Goal: Task Accomplishment & Management: Manage account settings

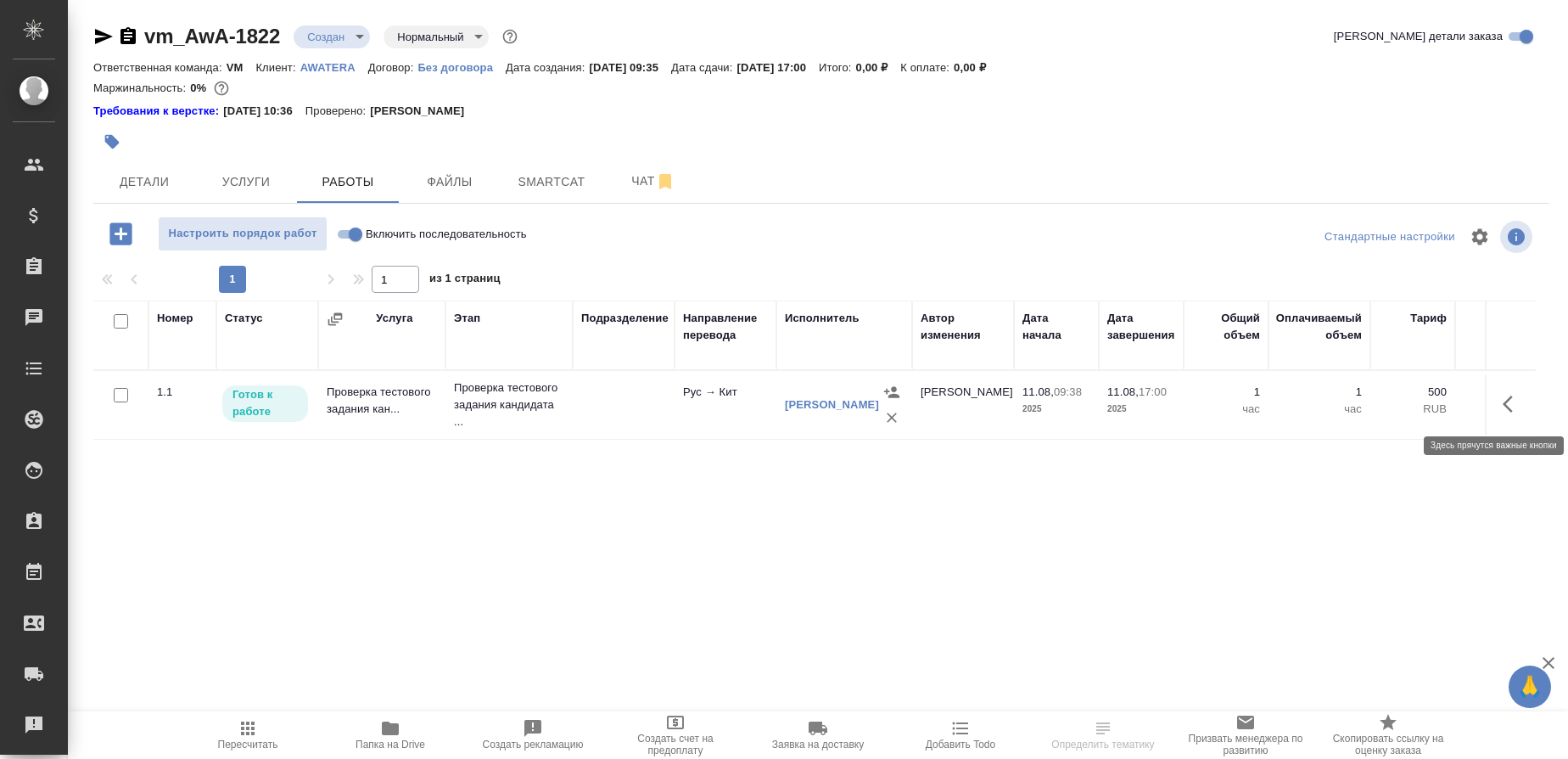
click at [1504, 407] on icon "button" at bounding box center [1513, 403] width 20 height 20
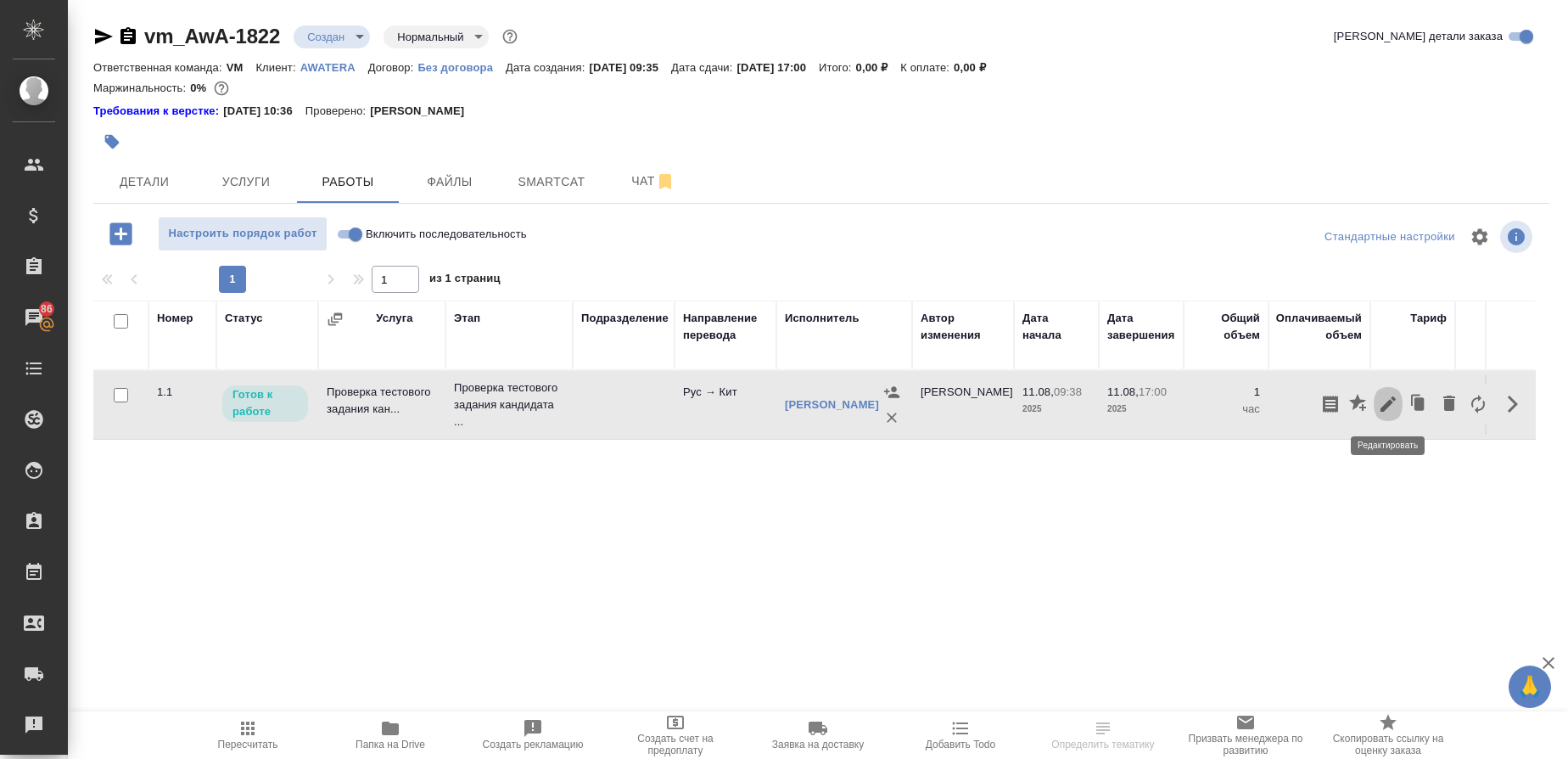
click at [1395, 406] on icon "button" at bounding box center [1388, 403] width 20 height 20
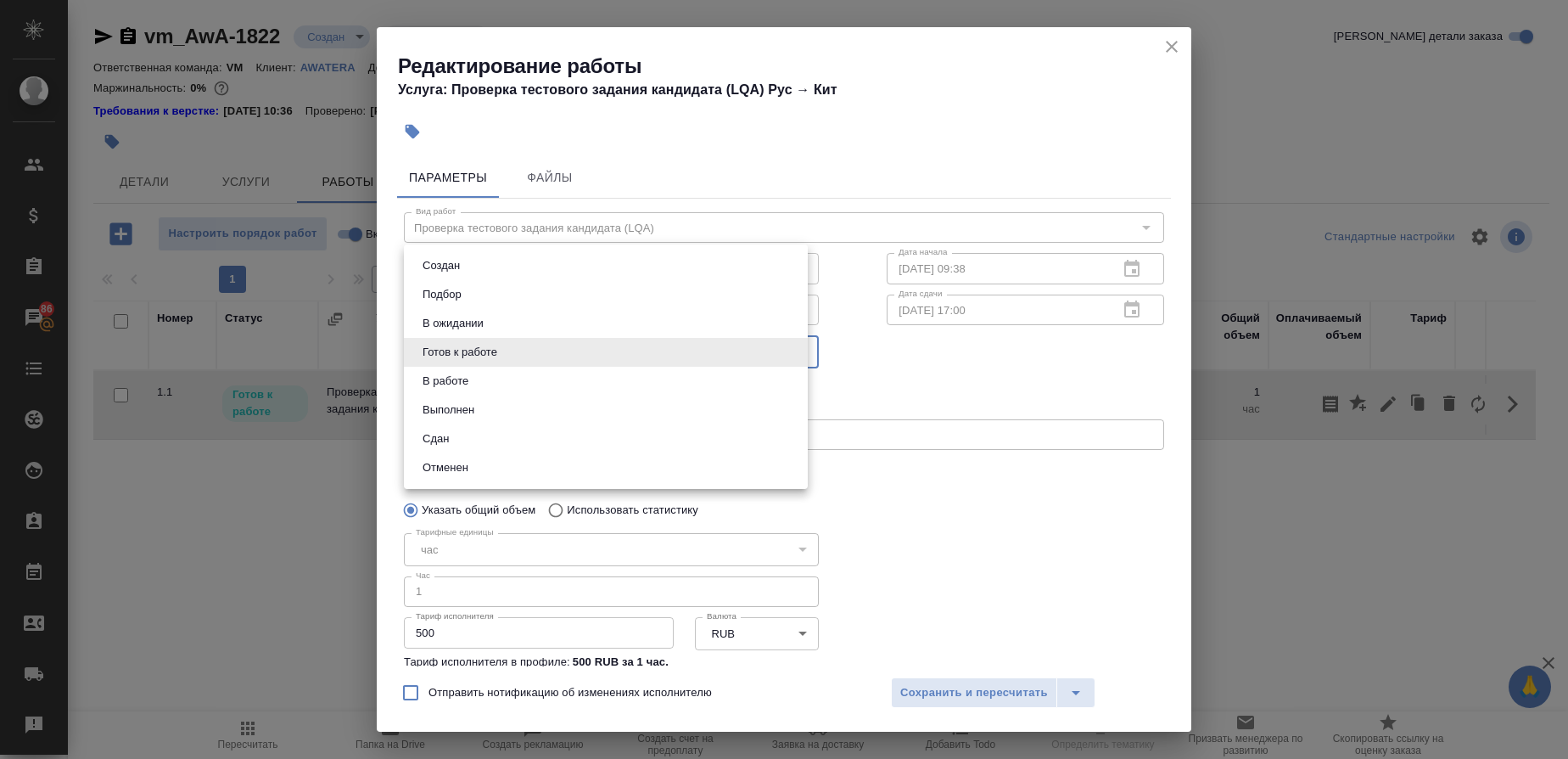
click at [803, 361] on body "🙏 .cls-1 fill:#fff; AWATERA Gusmanova Nailya Клиенты Спецификации Заказы 86 Чат…" at bounding box center [784, 379] width 1568 height 759
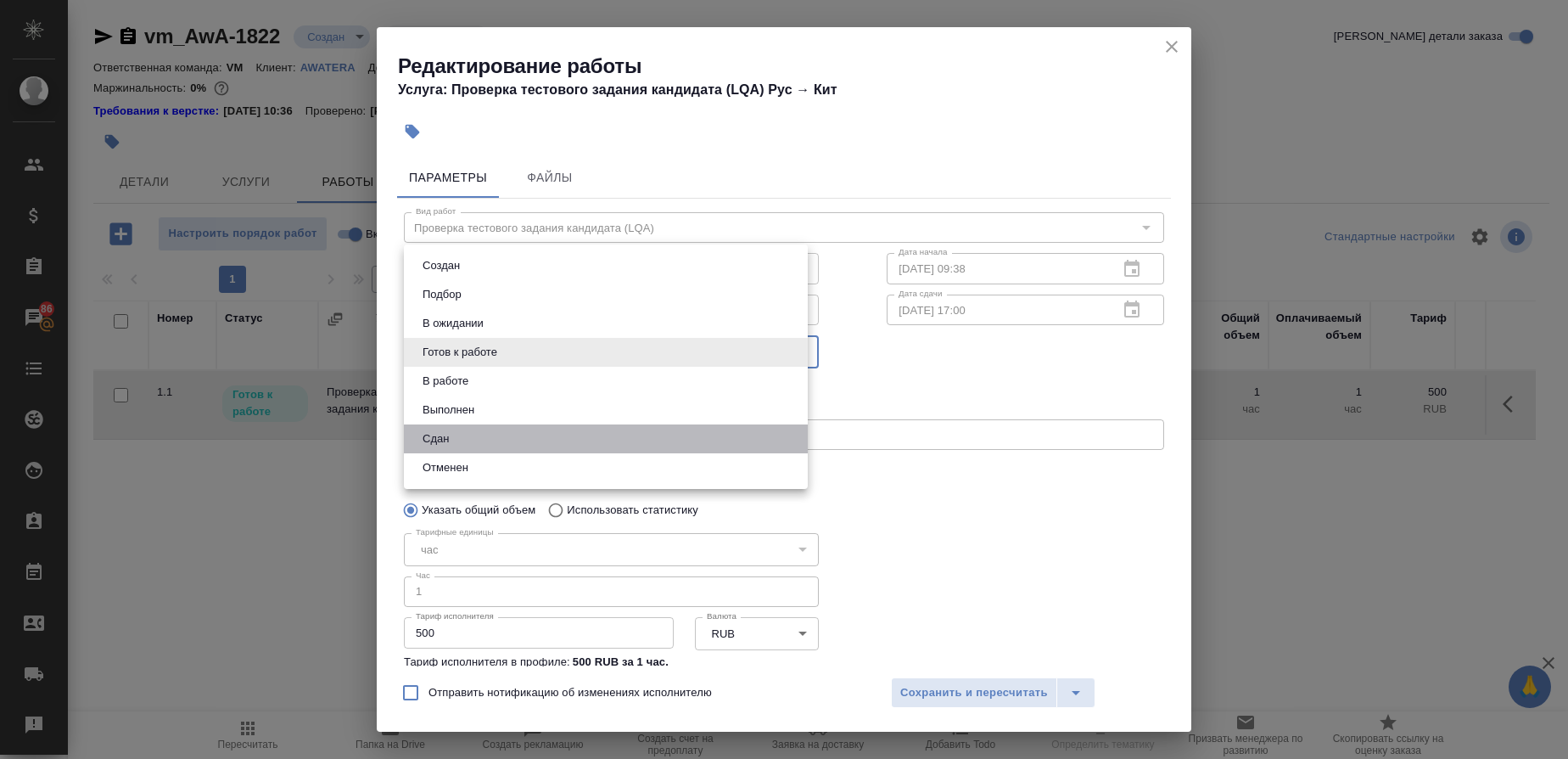
click at [455, 430] on li "Сдан" at bounding box center [606, 439] width 404 height 29
type input "closed"
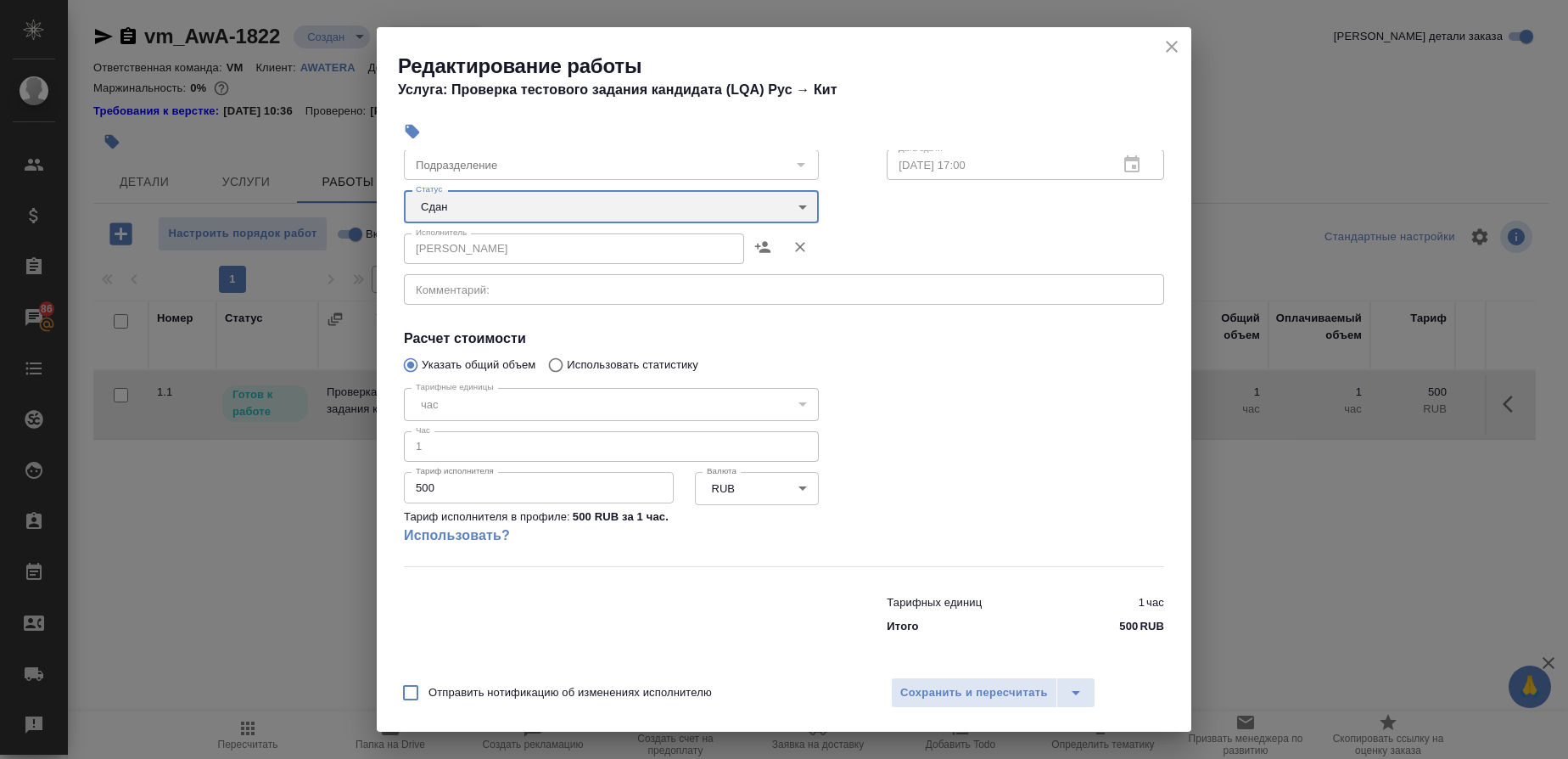
scroll to position [147, 0]
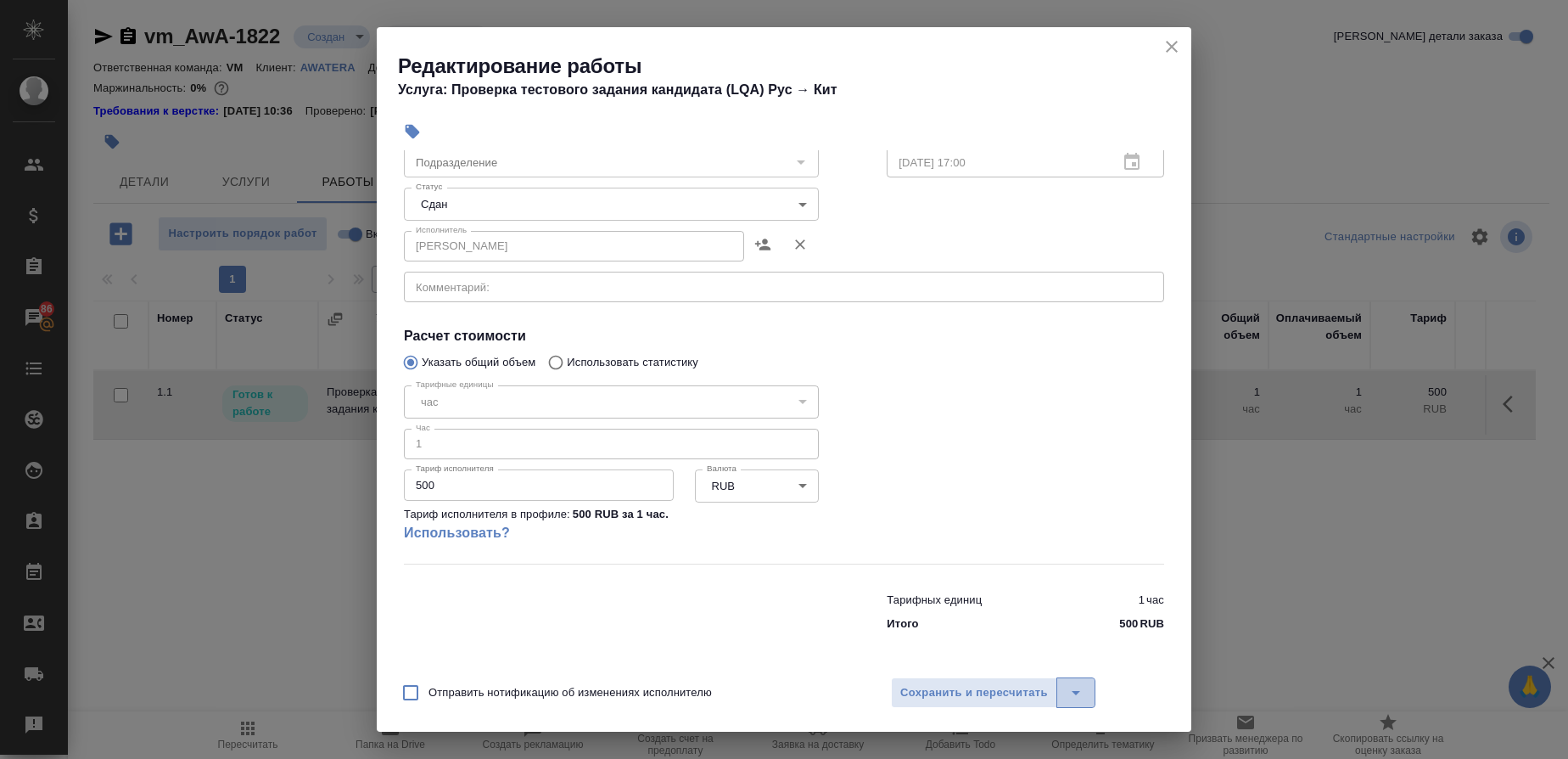
click at [1078, 701] on icon "split button" at bounding box center [1076, 692] width 20 height 20
click at [943, 627] on li "Сохранить" at bounding box center [992, 630] width 204 height 27
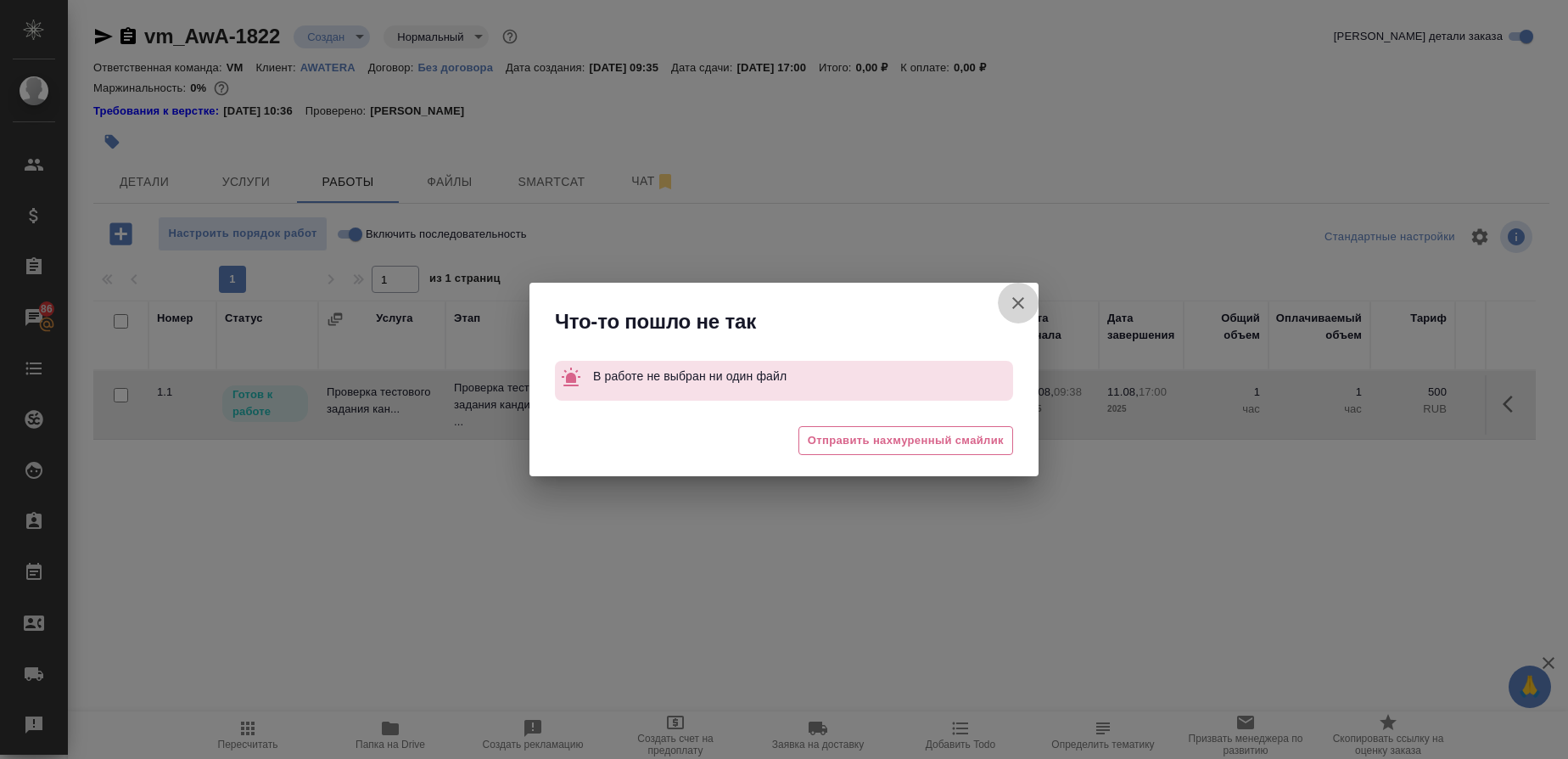
click at [1017, 304] on icon "button" at bounding box center [1019, 303] width 12 height 12
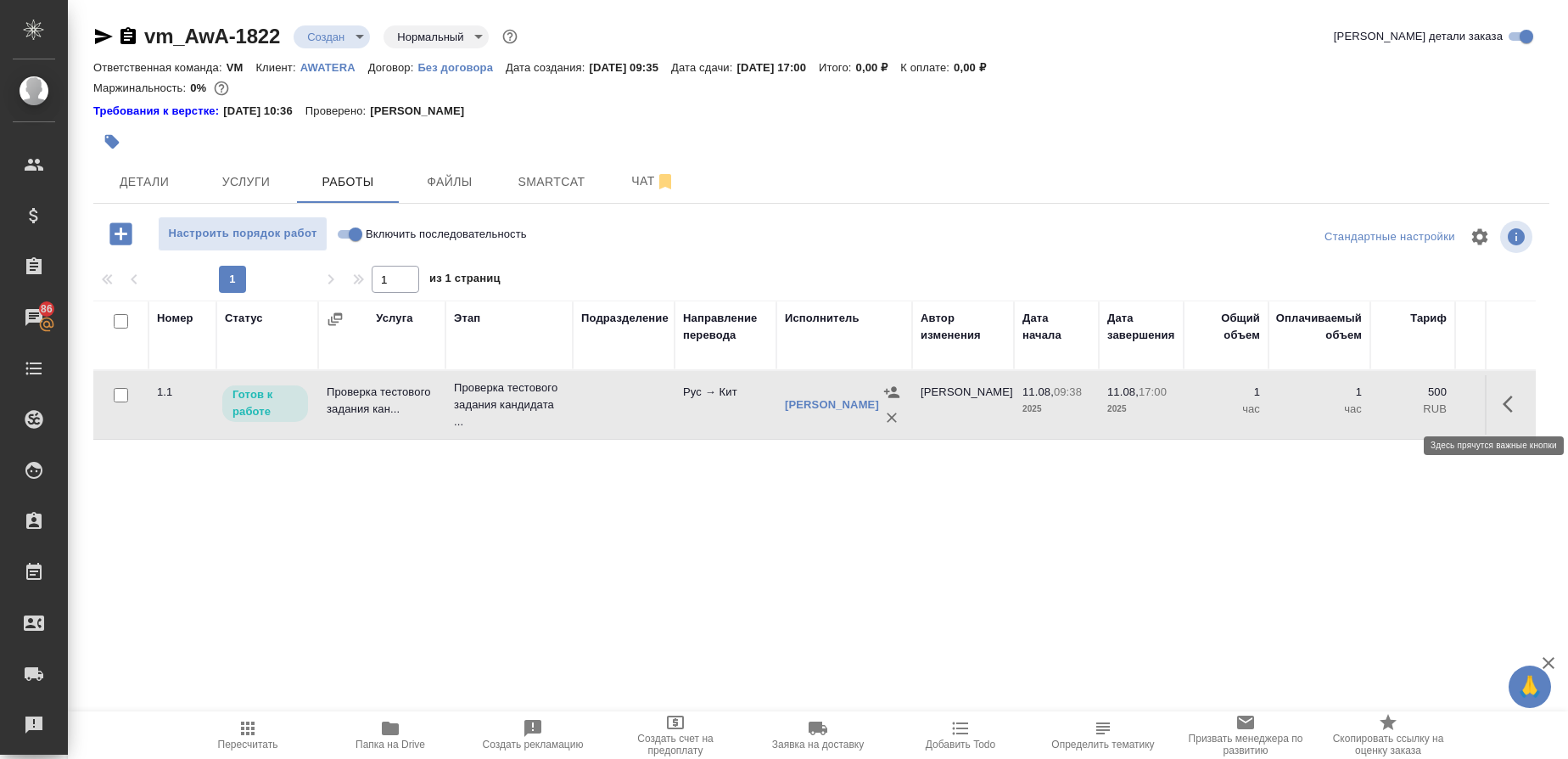
click at [1505, 401] on icon "button" at bounding box center [1513, 403] width 20 height 20
click at [1385, 400] on icon "button" at bounding box center [1388, 403] width 20 height 20
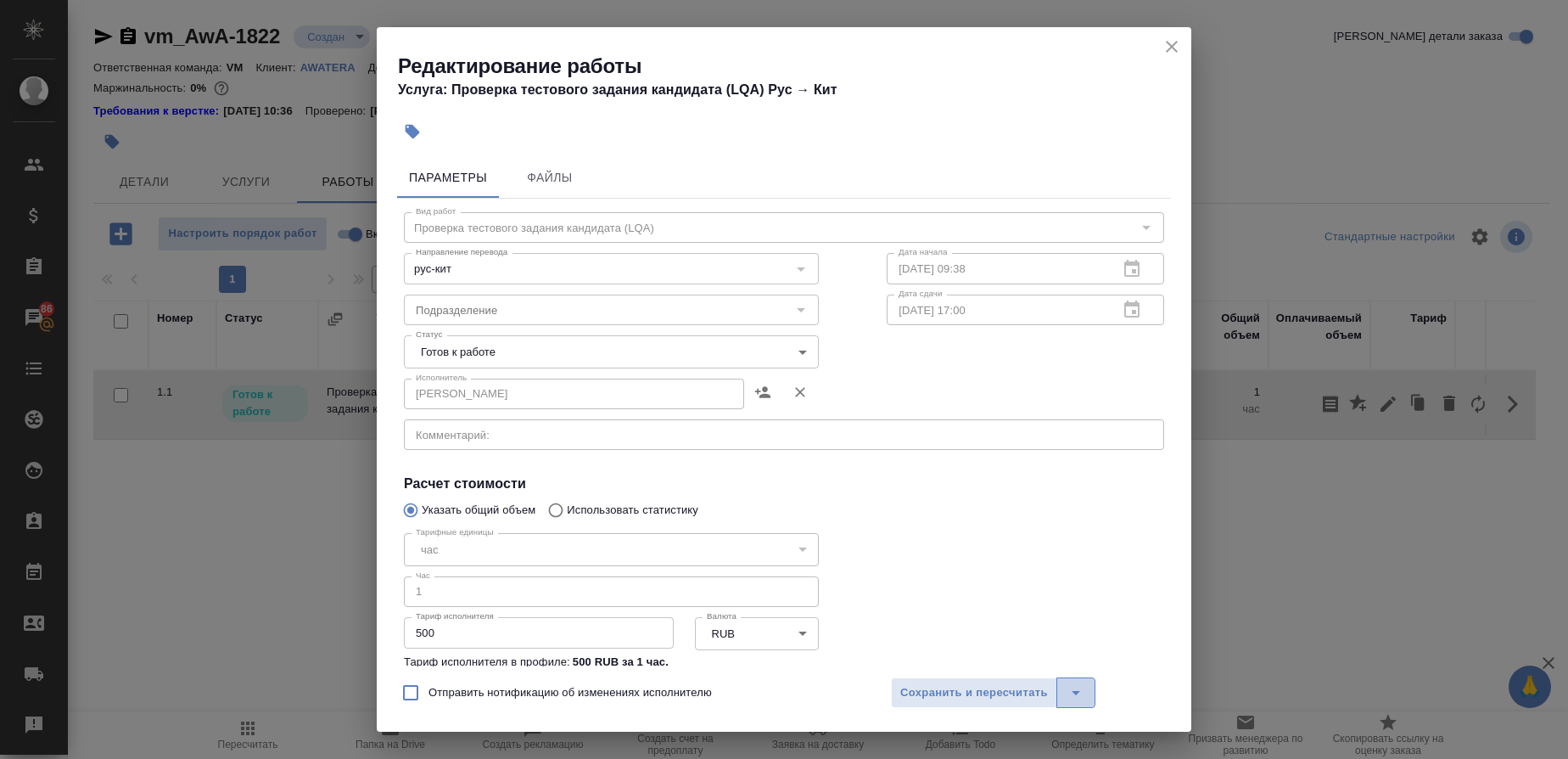
click at [1074, 687] on icon "split button" at bounding box center [1076, 692] width 20 height 20
click at [935, 634] on li "Сохранить" at bounding box center [992, 630] width 204 height 27
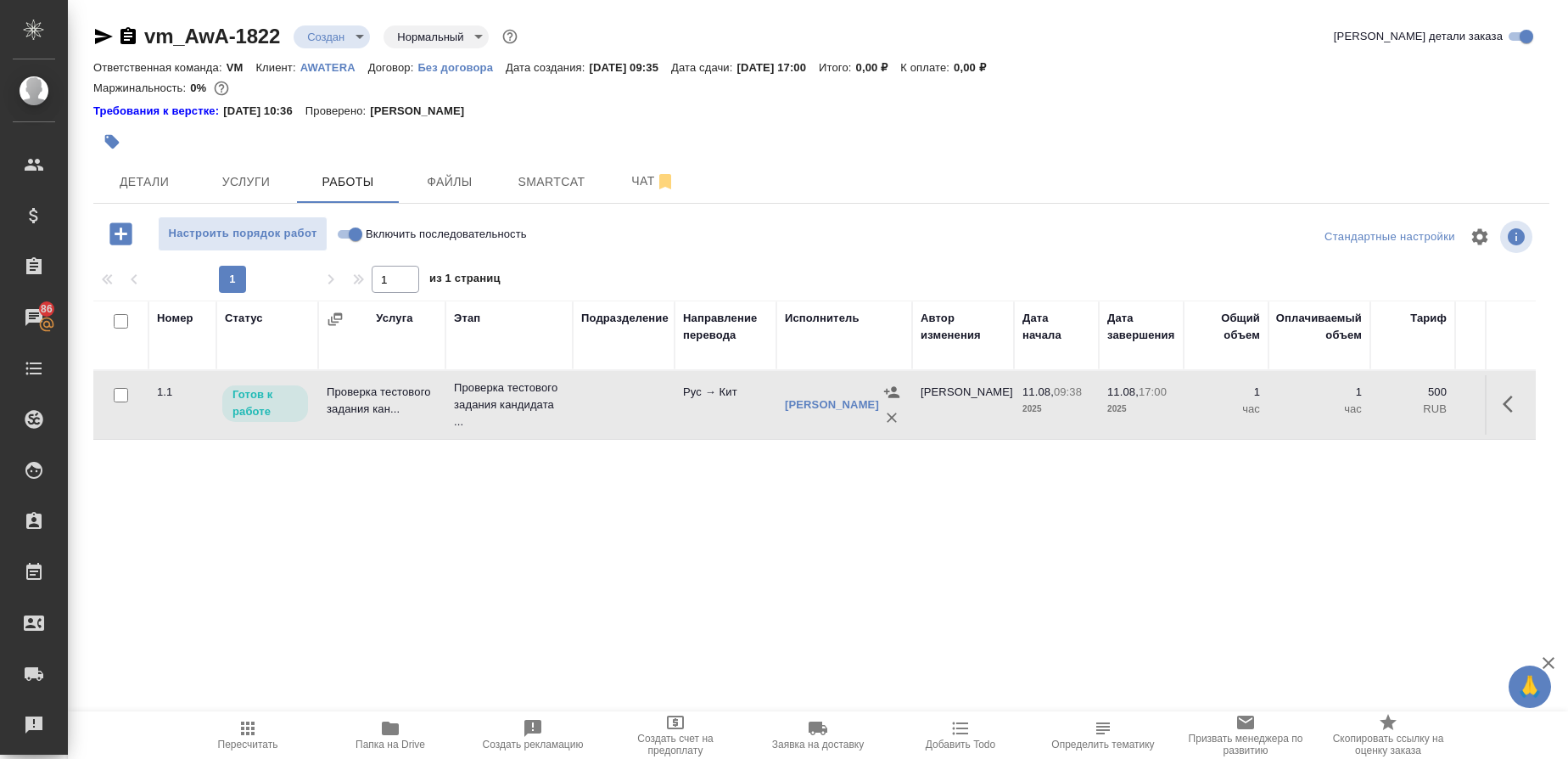
click at [1062, 523] on div "Номер Статус Услуга Этап Подразделение Направление перевода Исполнитель Автор и…" at bounding box center [814, 491] width 1443 height 382
click at [1116, 480] on div "Номер Статус Услуга Этап Подразделение Направление перевода Исполнитель Автор и…" at bounding box center [814, 491] width 1443 height 382
click at [1508, 411] on icon "button" at bounding box center [1513, 403] width 20 height 20
click at [1392, 405] on icon "button" at bounding box center [1388, 403] width 20 height 20
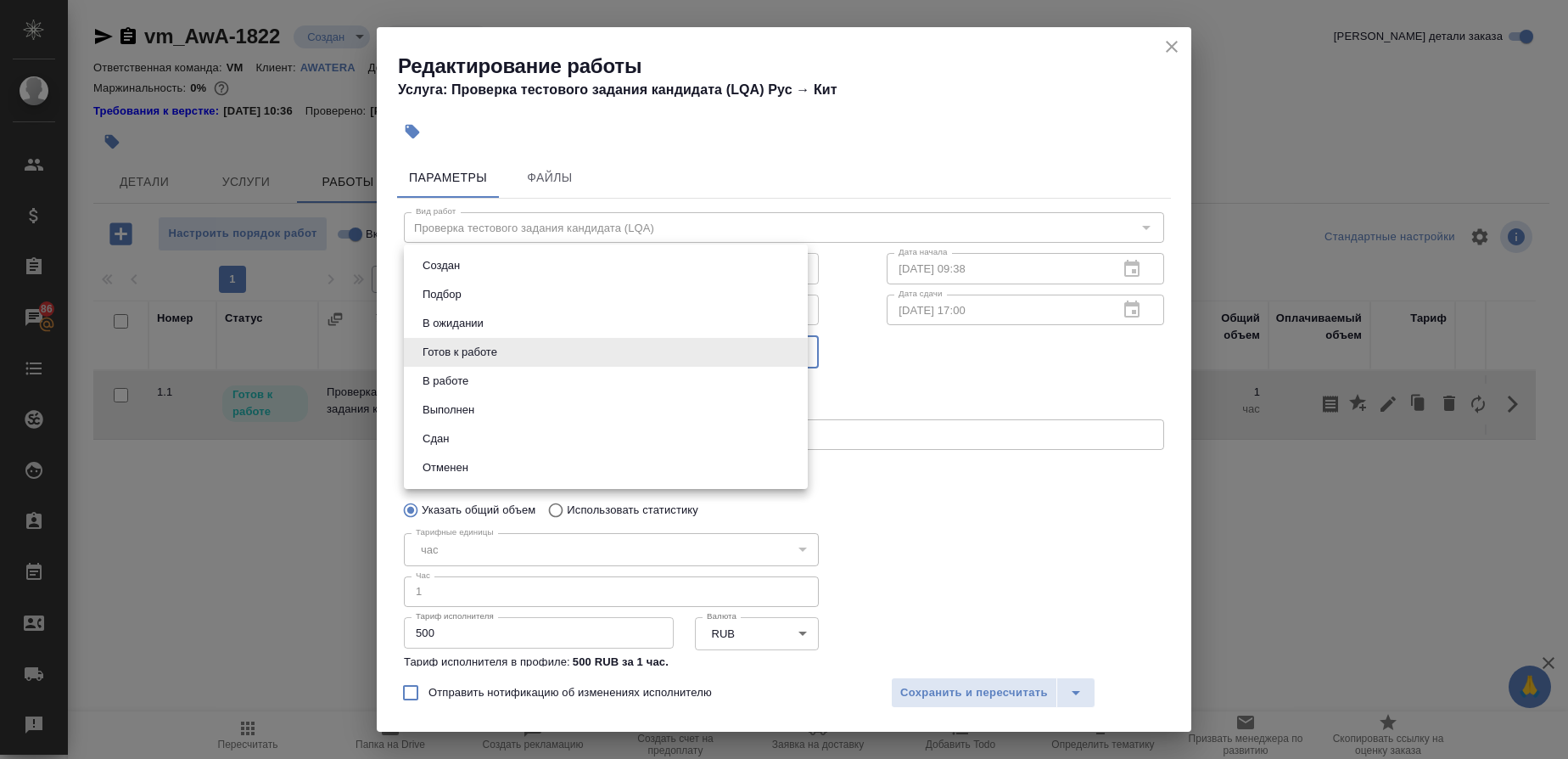
click at [788, 356] on body "🙏 .cls-1 fill:#fff; AWATERA Gusmanova Nailya Клиенты Спецификации Заказы 86 Чат…" at bounding box center [784, 379] width 1568 height 759
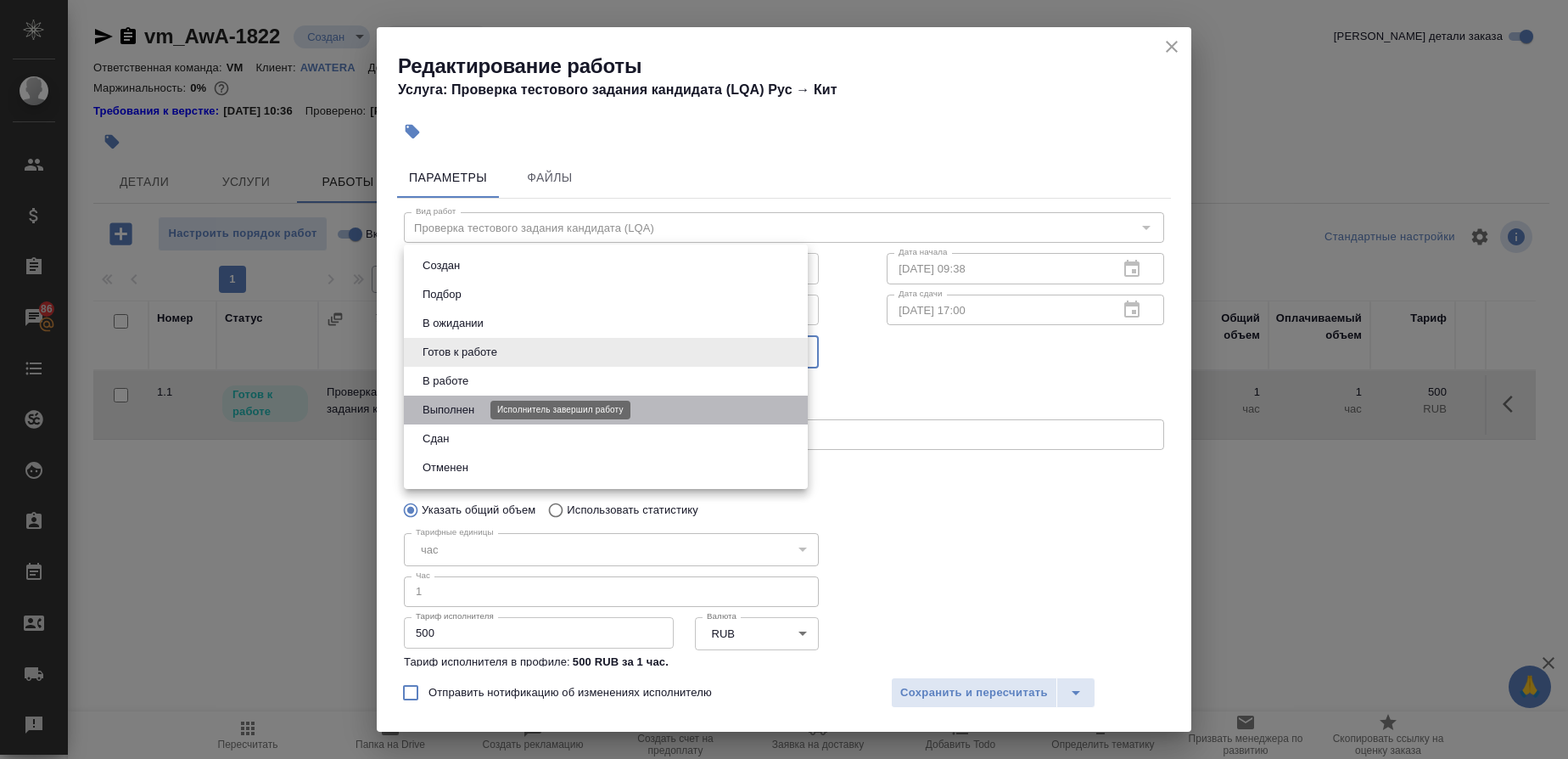
click at [448, 414] on button "Выполнен" at bounding box center [449, 409] width 62 height 18
type input "completed"
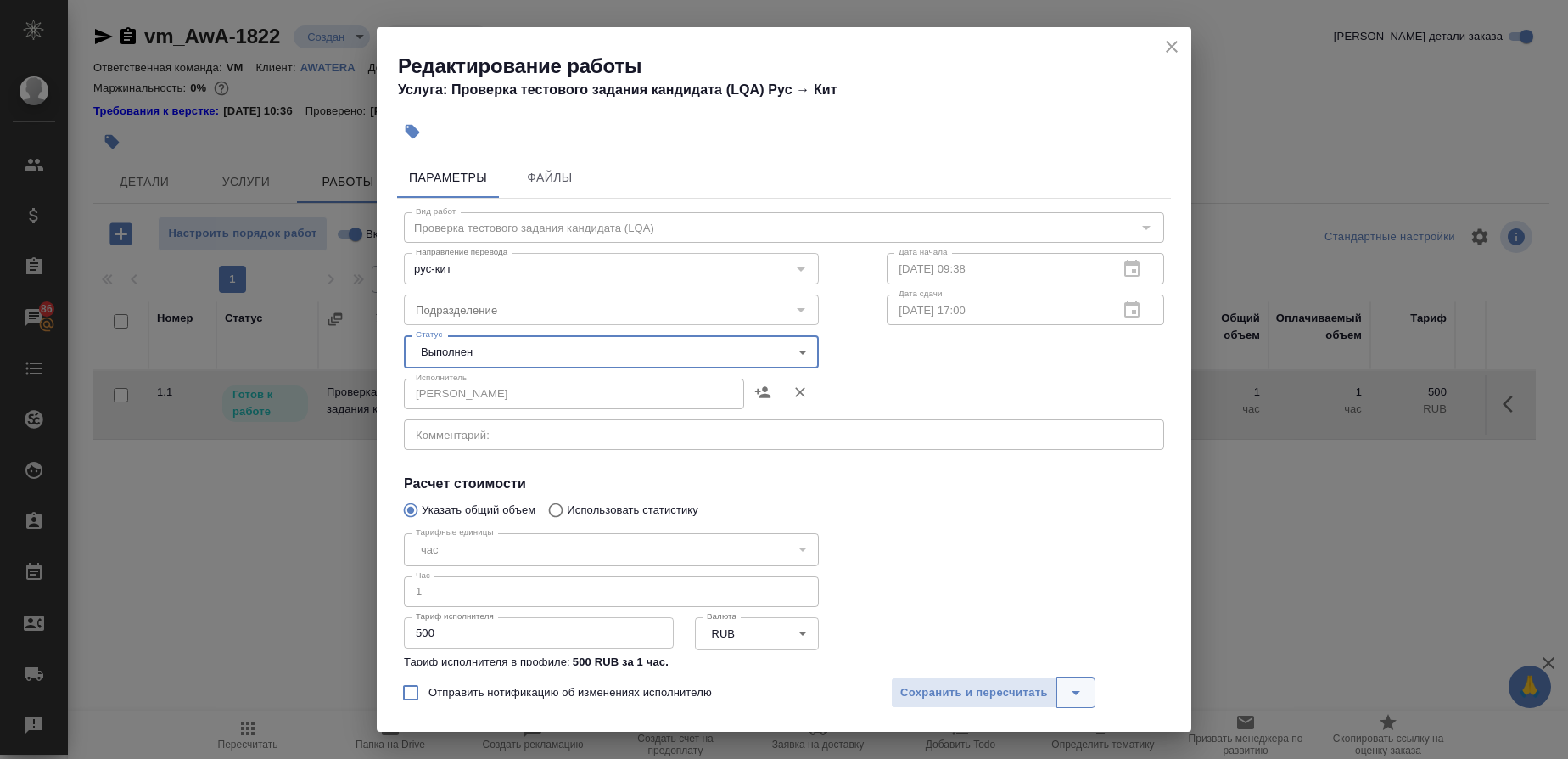
click at [1084, 695] on icon "split button" at bounding box center [1076, 692] width 20 height 20
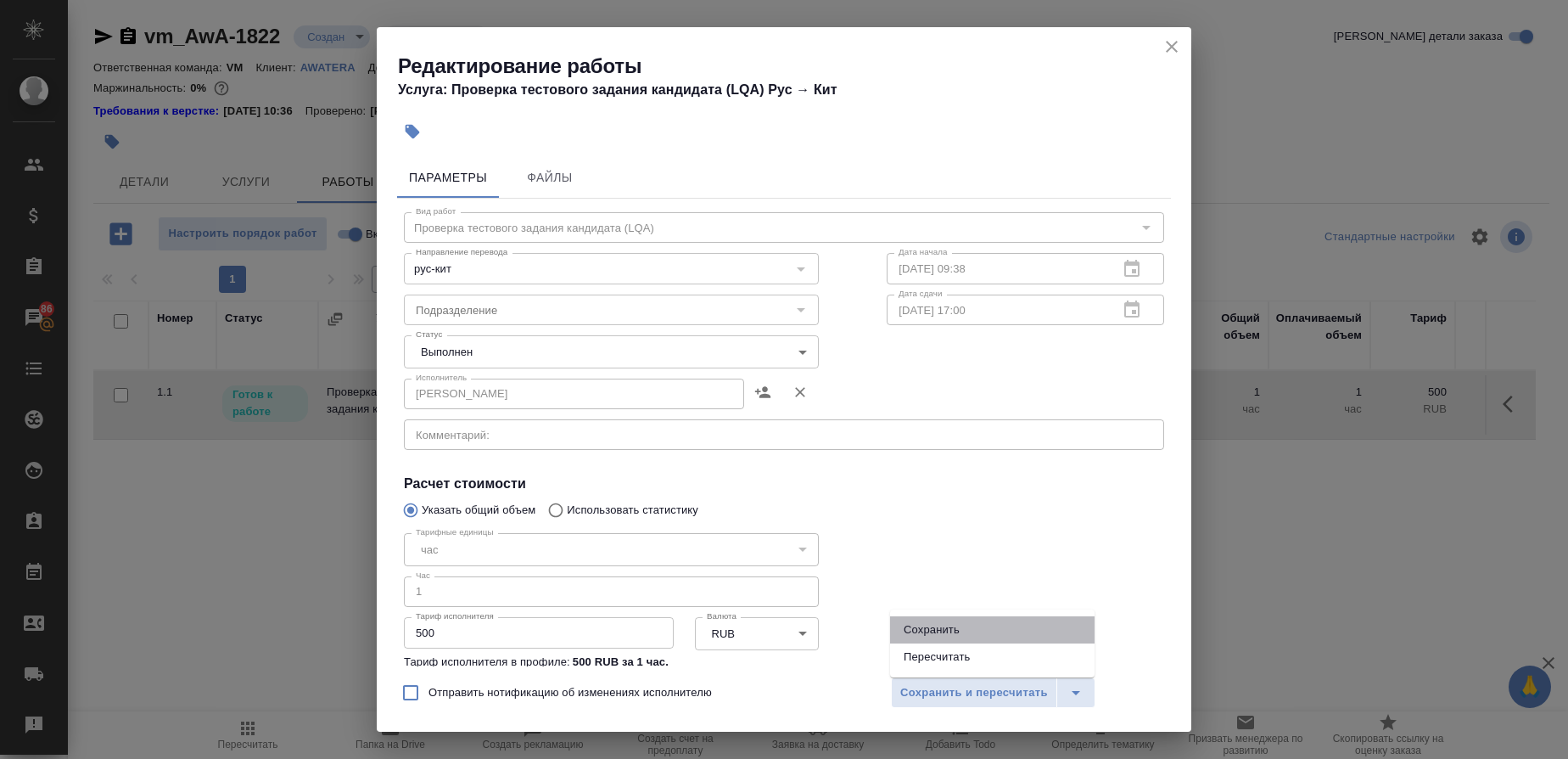
click at [961, 627] on li "Сохранить" at bounding box center [992, 630] width 204 height 27
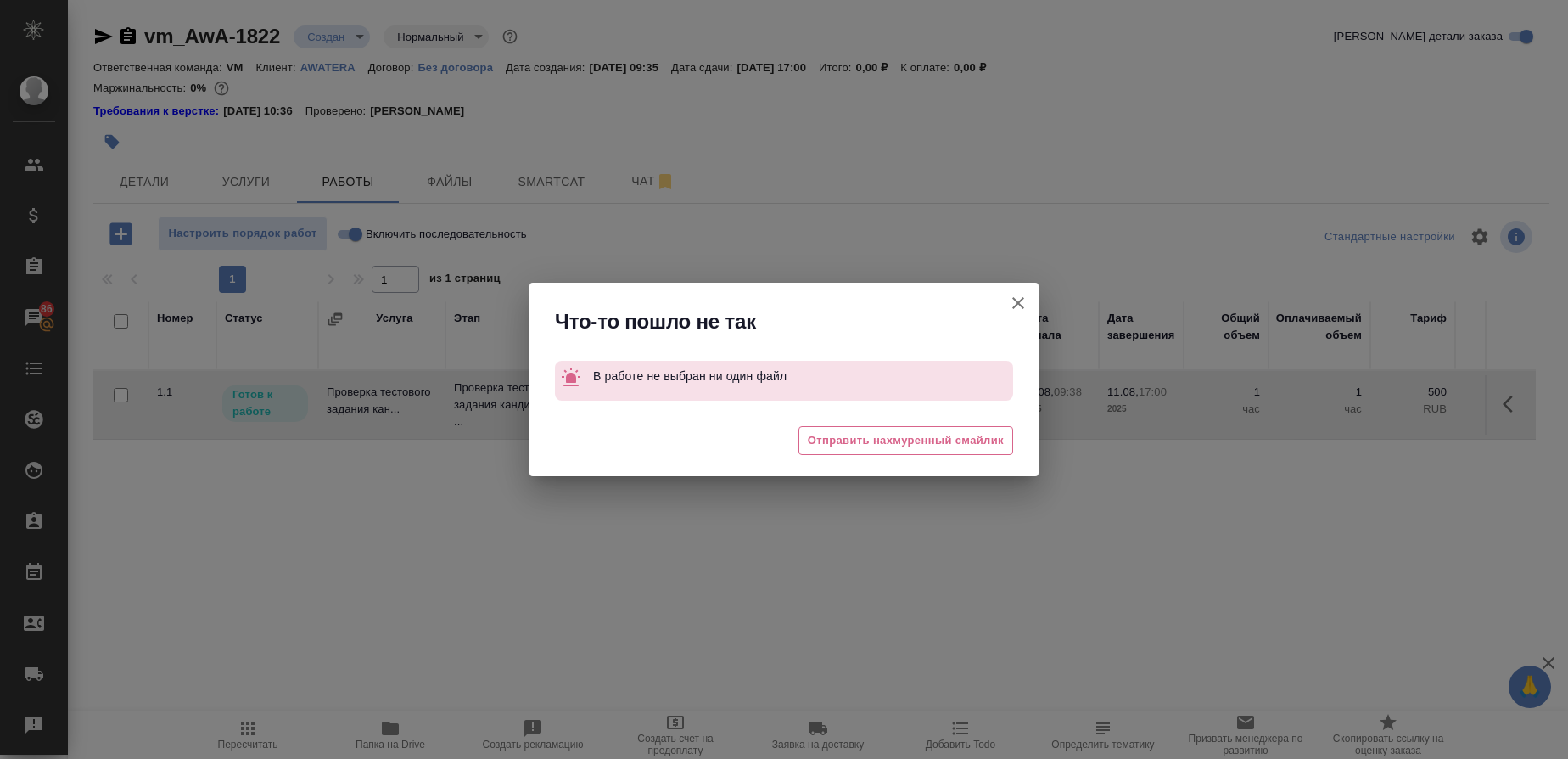
click at [1015, 304] on icon "button" at bounding box center [1018, 302] width 20 height 20
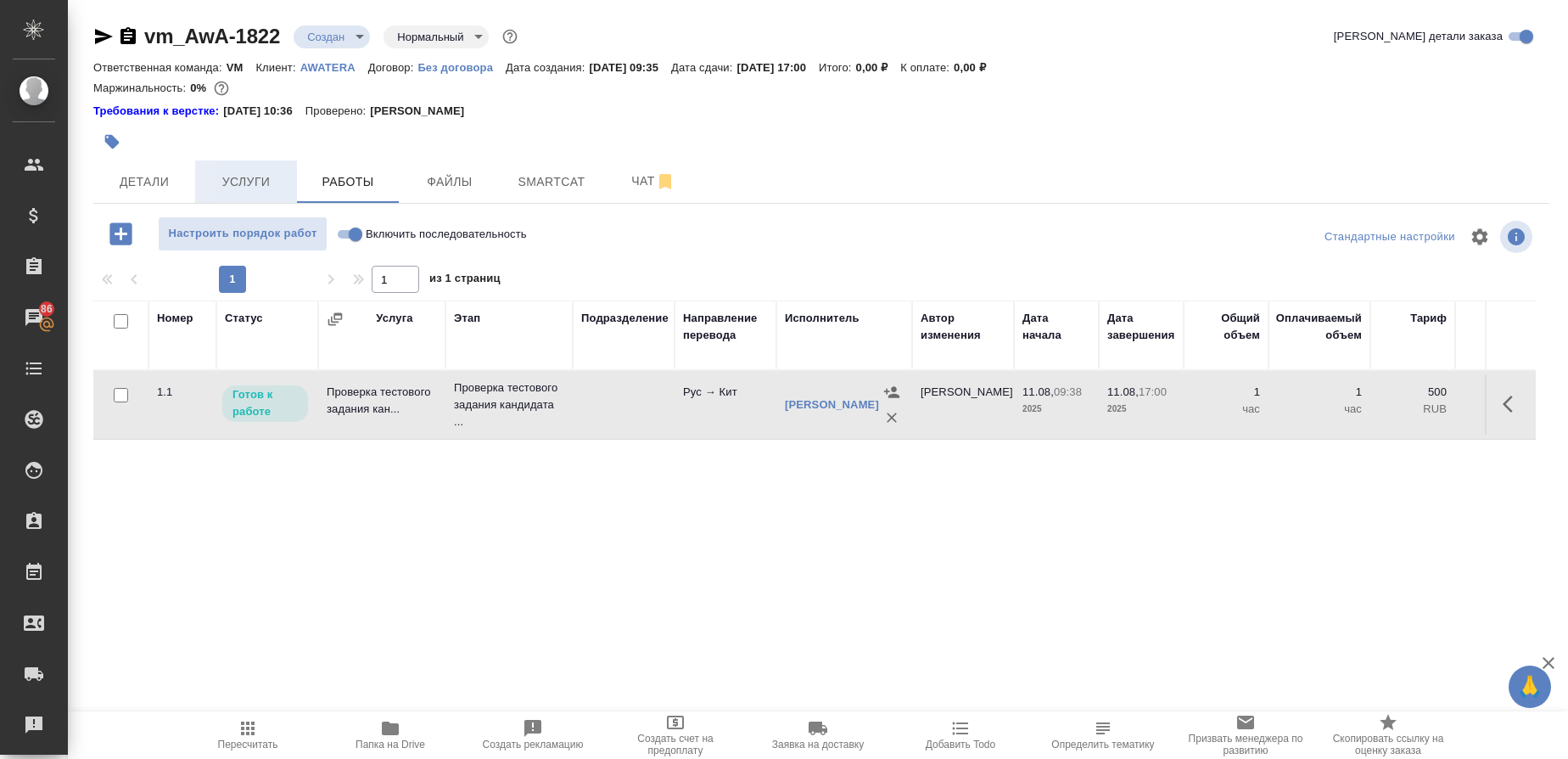
click at [275, 175] on span "Услуги" at bounding box center [246, 182] width 81 height 21
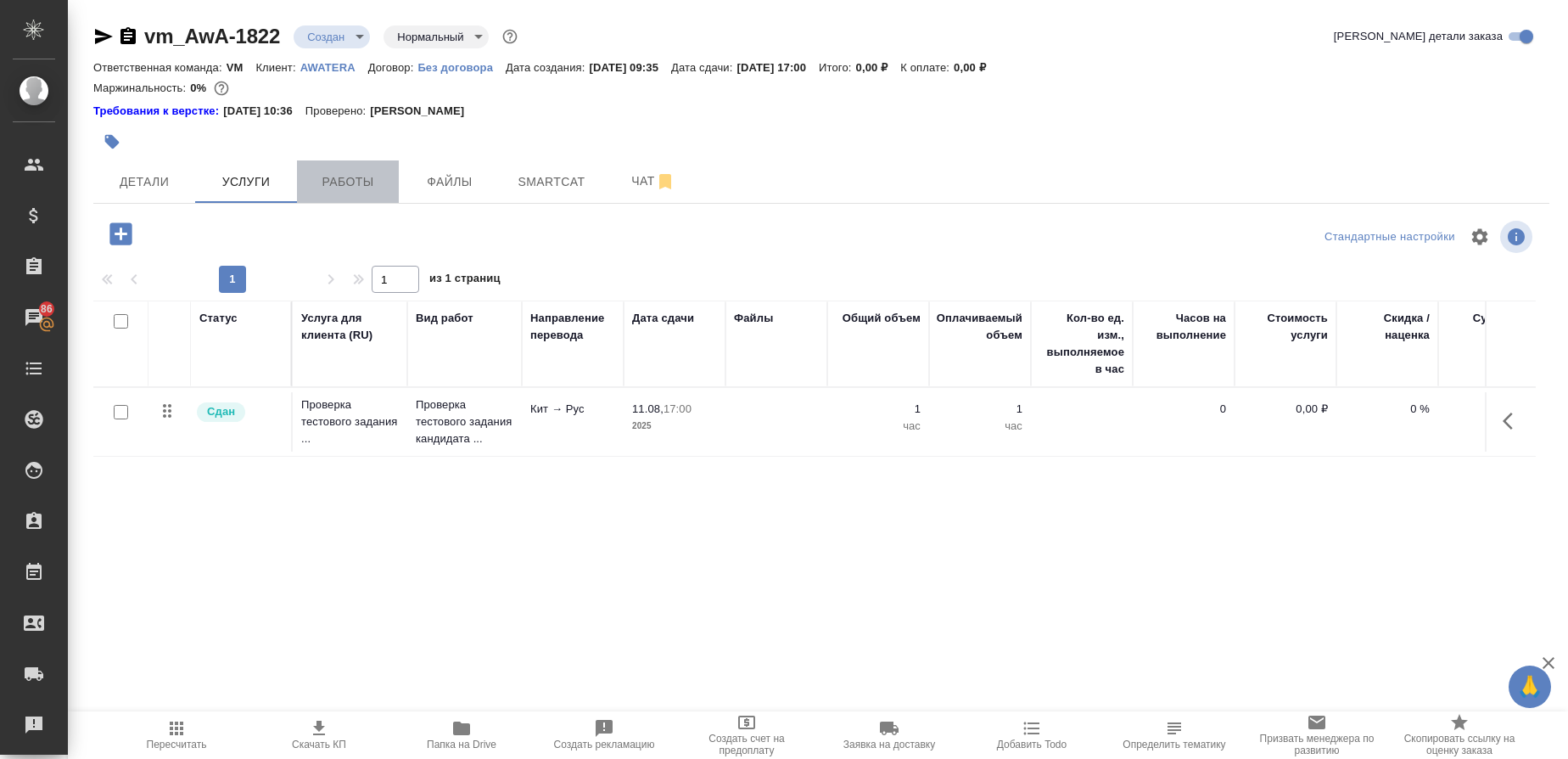
click at [337, 174] on span "Работы" at bounding box center [348, 182] width 81 height 21
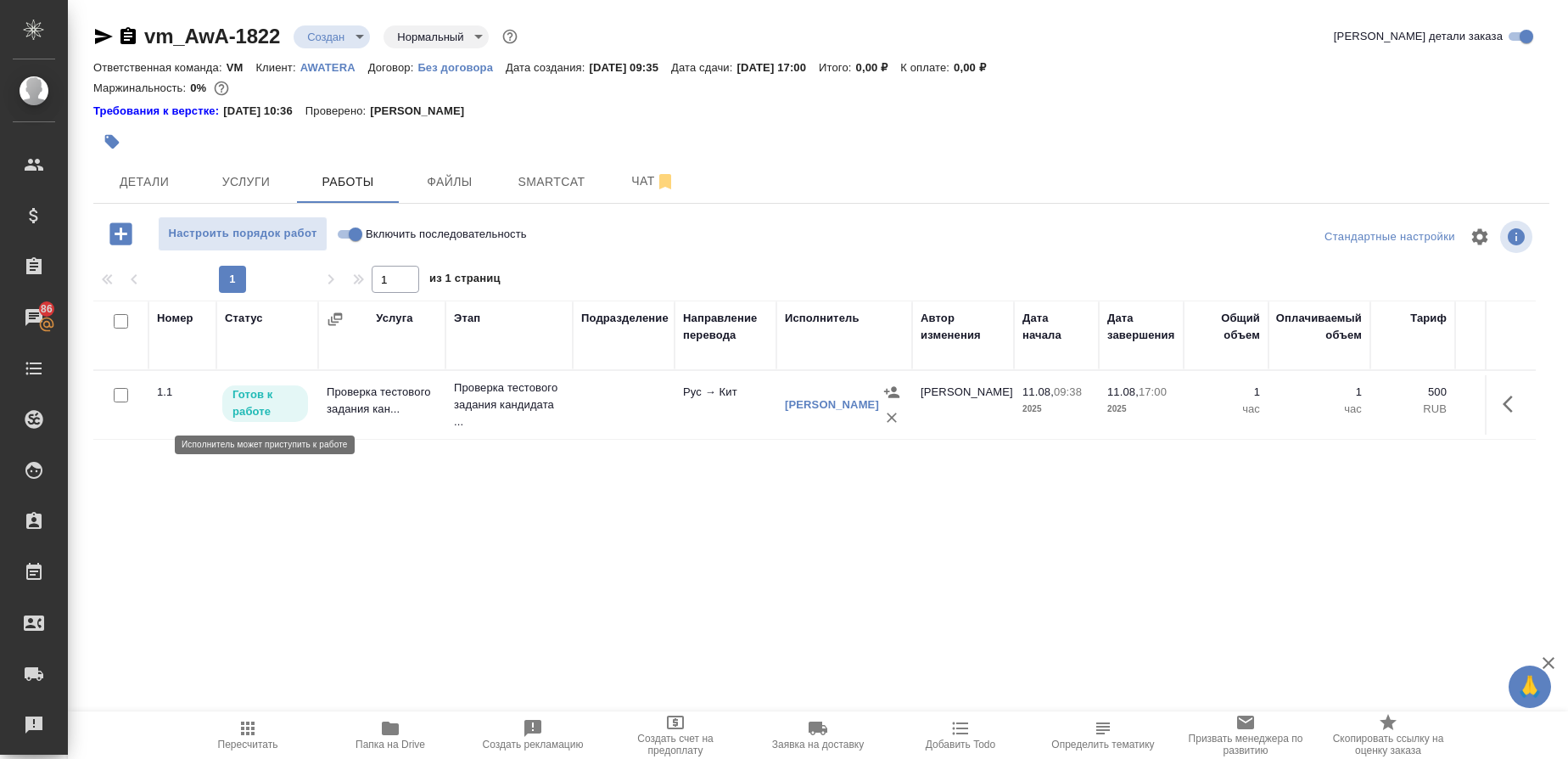
click at [270, 401] on p "Готов к работе" at bounding box center [265, 402] width 65 height 34
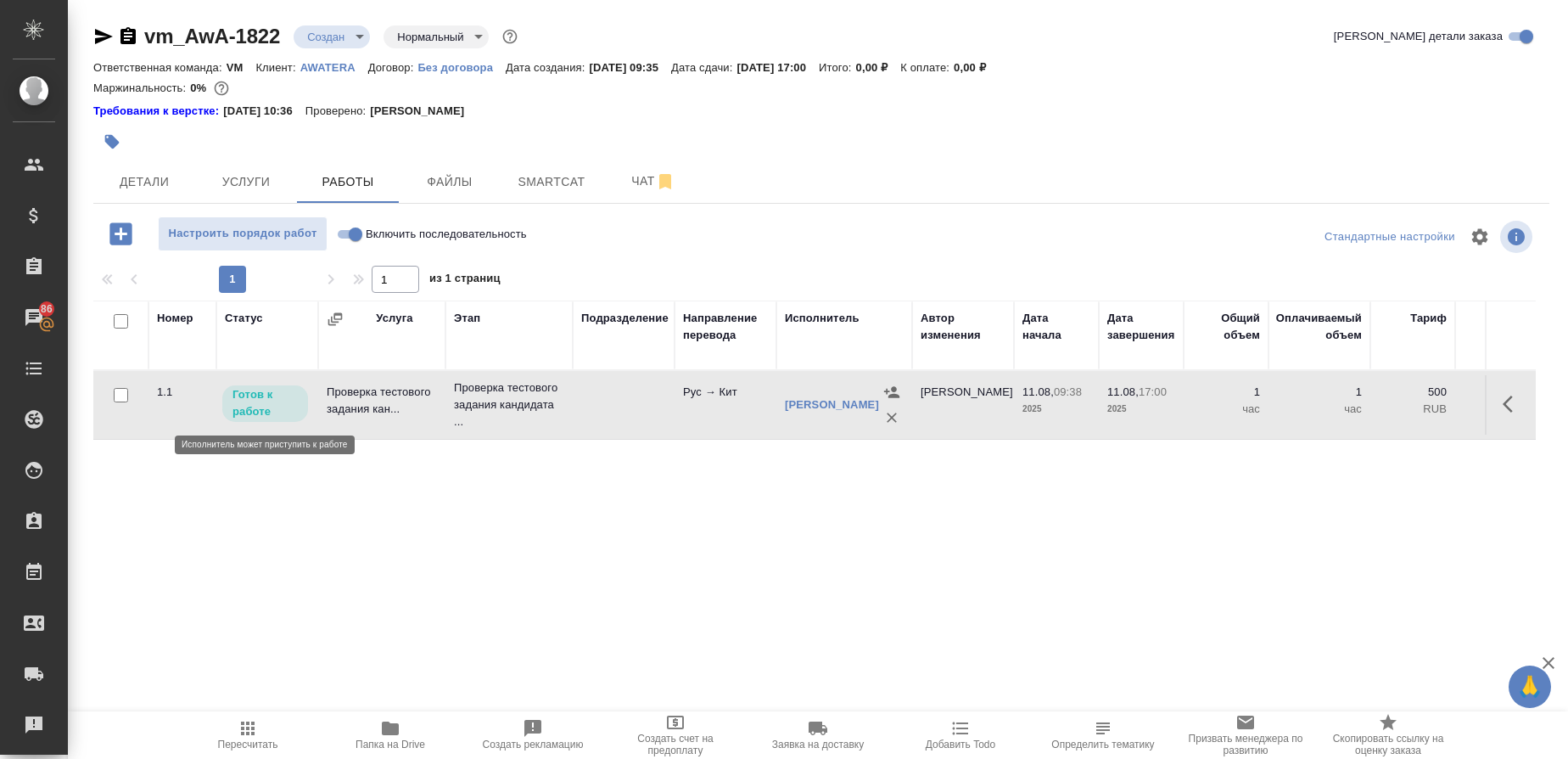
click at [270, 401] on p "Готов к работе" at bounding box center [265, 402] width 65 height 34
click at [1499, 415] on button "button" at bounding box center [1514, 404] width 41 height 41
click at [1386, 404] on icon "button" at bounding box center [1389, 404] width 16 height 16
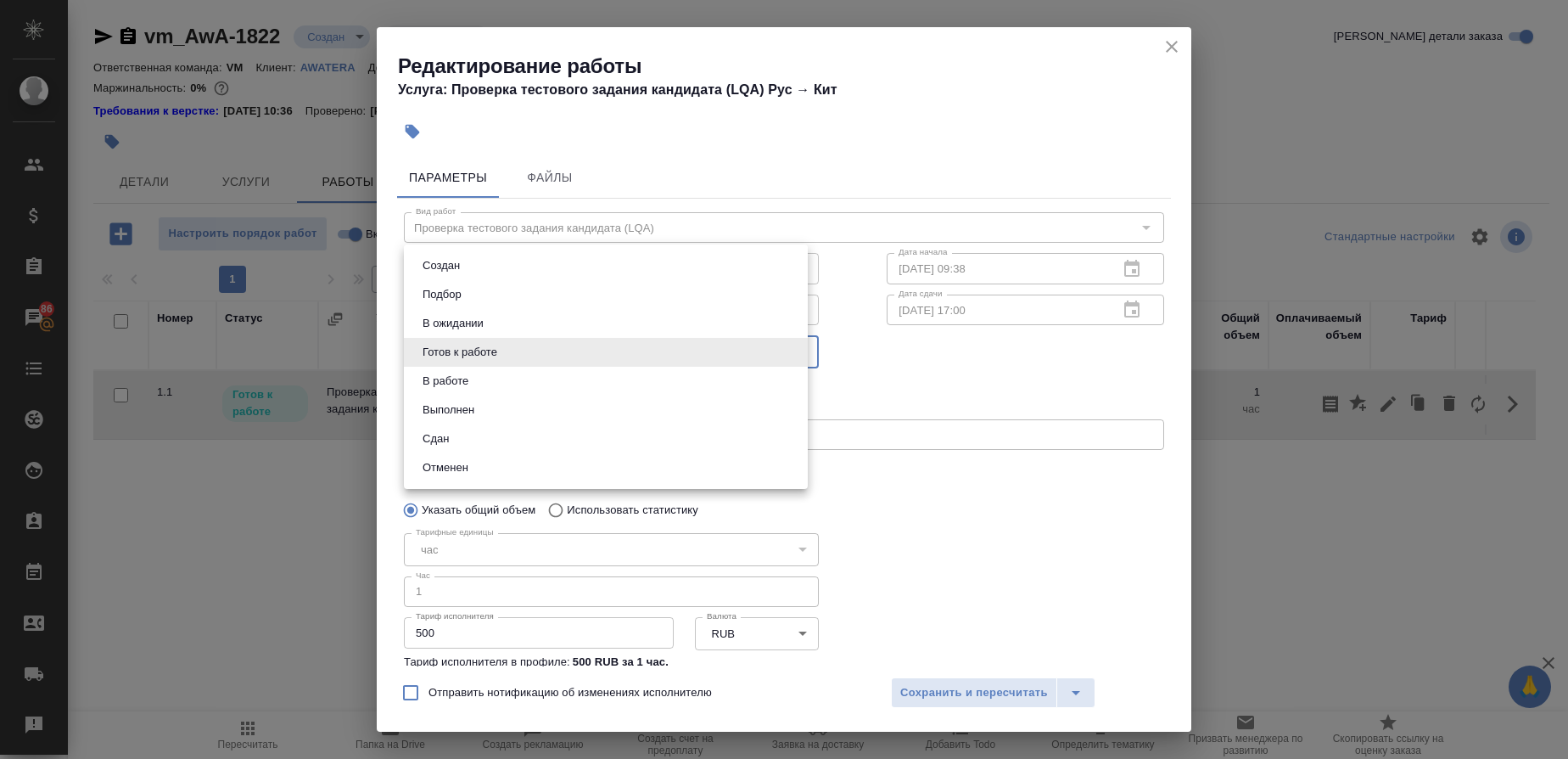
click at [798, 357] on body "🙏 .cls-1 fill:#fff; AWATERA Gusmanova Nailya Клиенты Спецификации Заказы 86 Чат…" at bounding box center [784, 379] width 1568 height 759
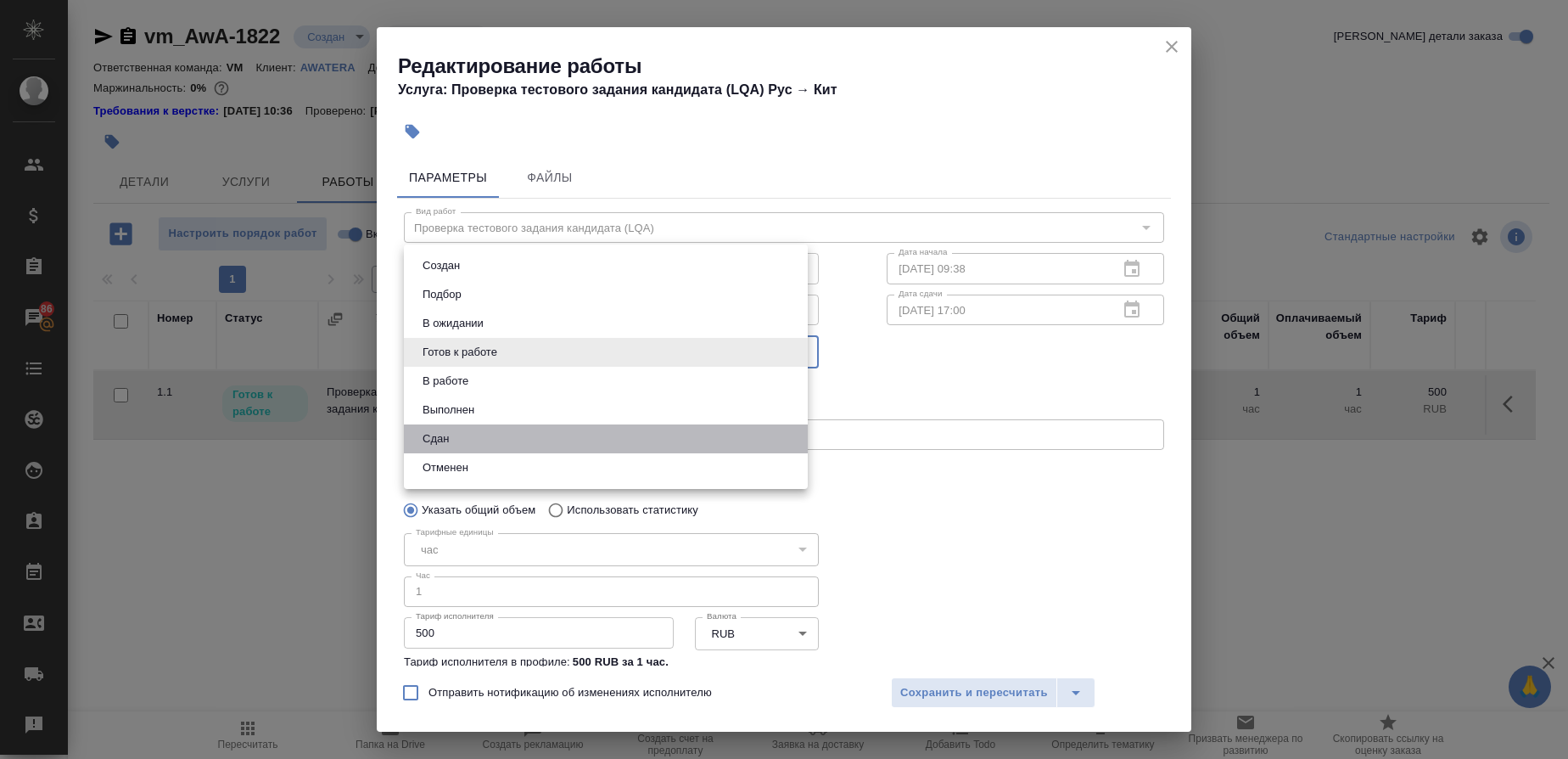
click at [508, 448] on li "Сдан" at bounding box center [606, 439] width 404 height 29
type input "closed"
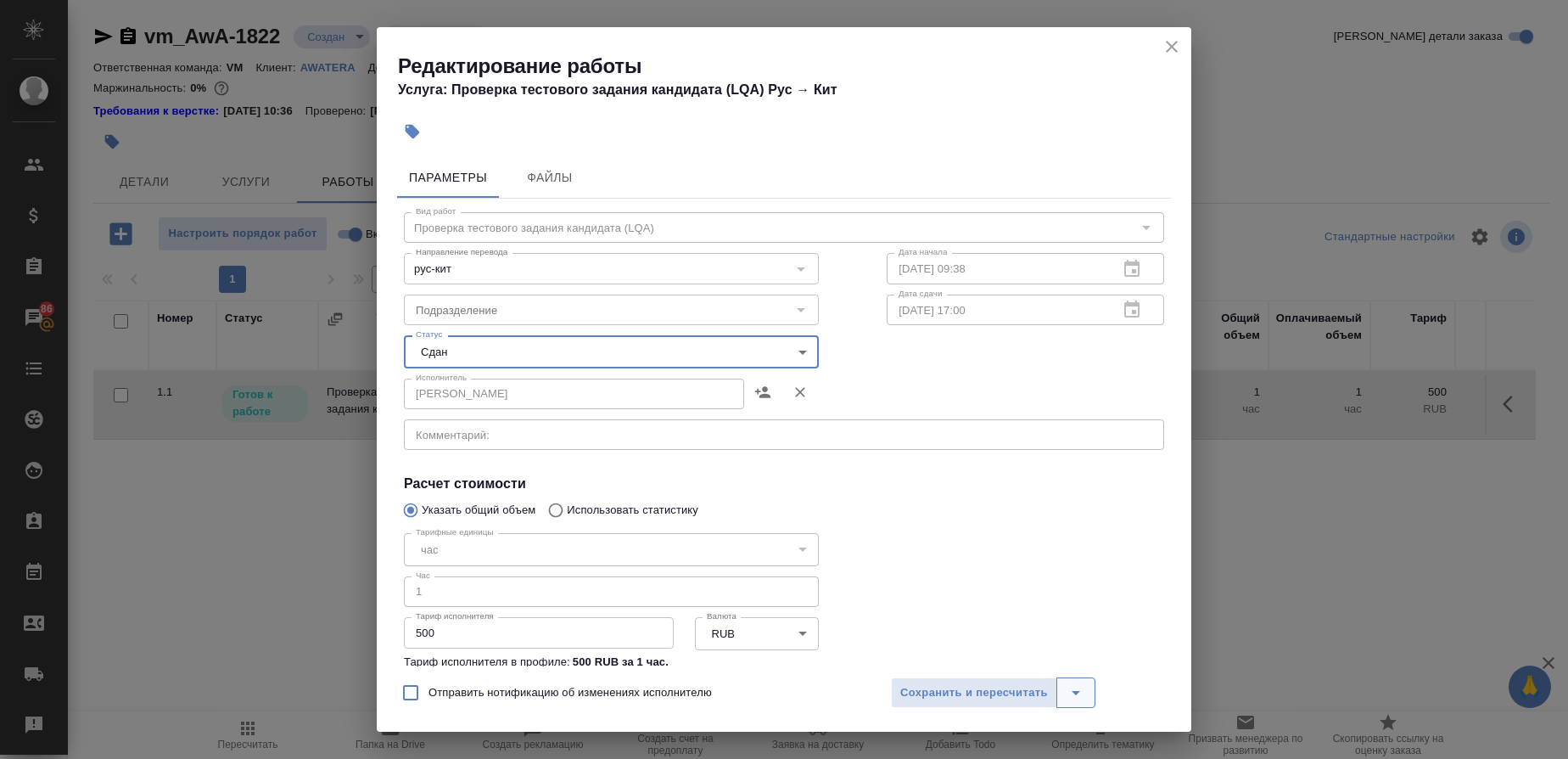
click at [1083, 701] on icon "split button" at bounding box center [1076, 692] width 20 height 20
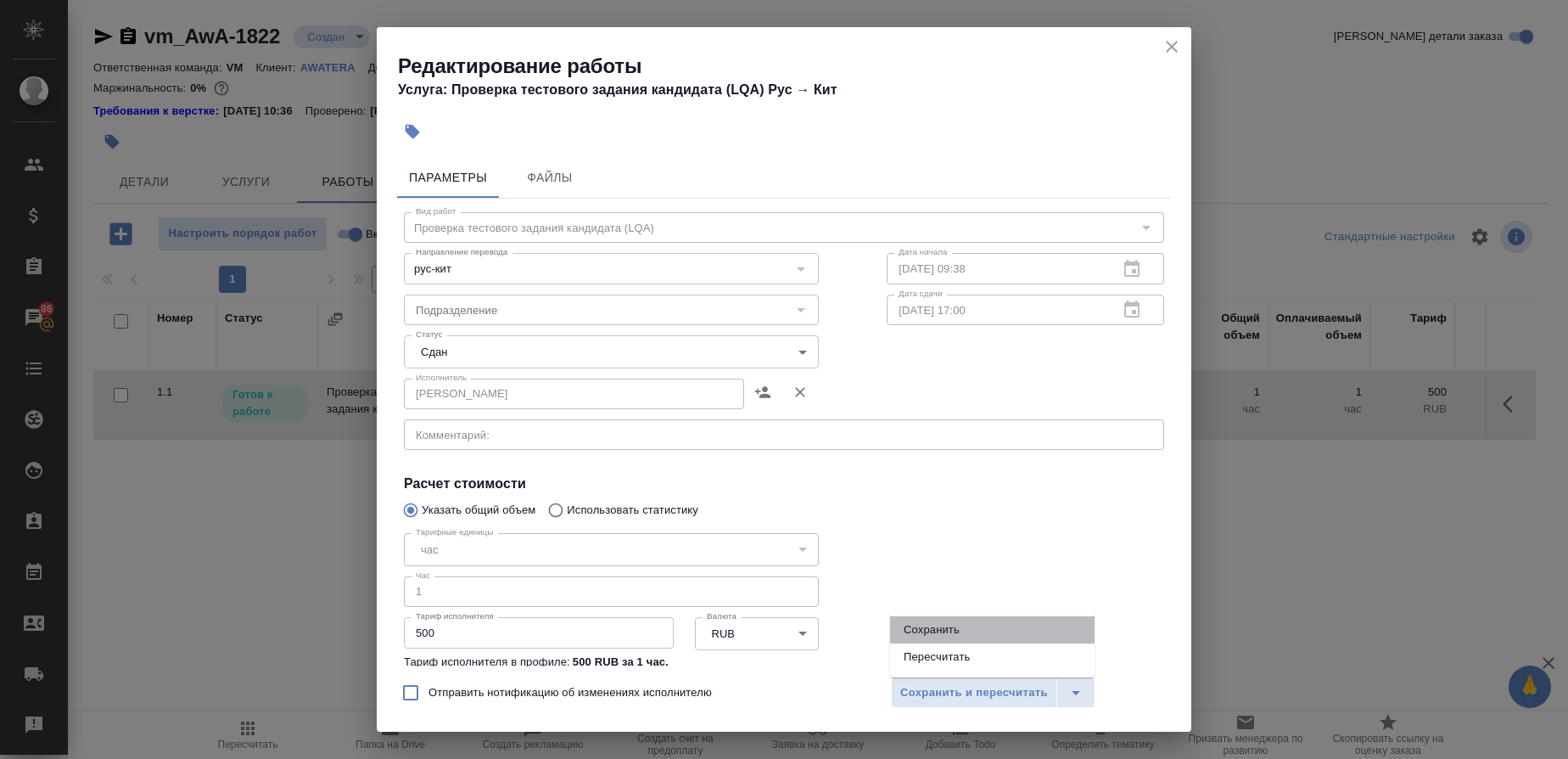
click at [920, 630] on li "Сохранить" at bounding box center [992, 630] width 204 height 27
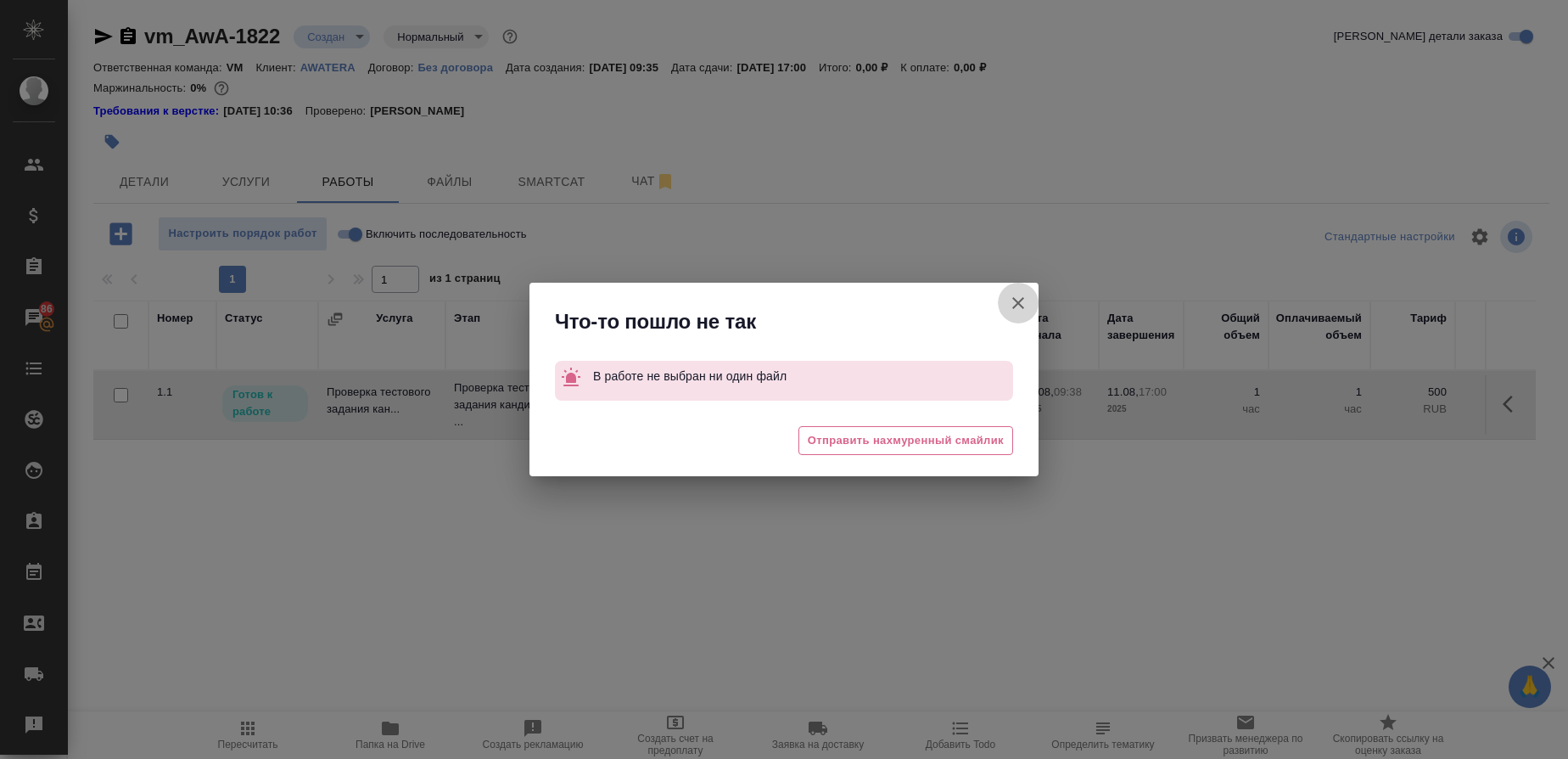
click at [1019, 297] on icon "button" at bounding box center [1018, 302] width 20 height 20
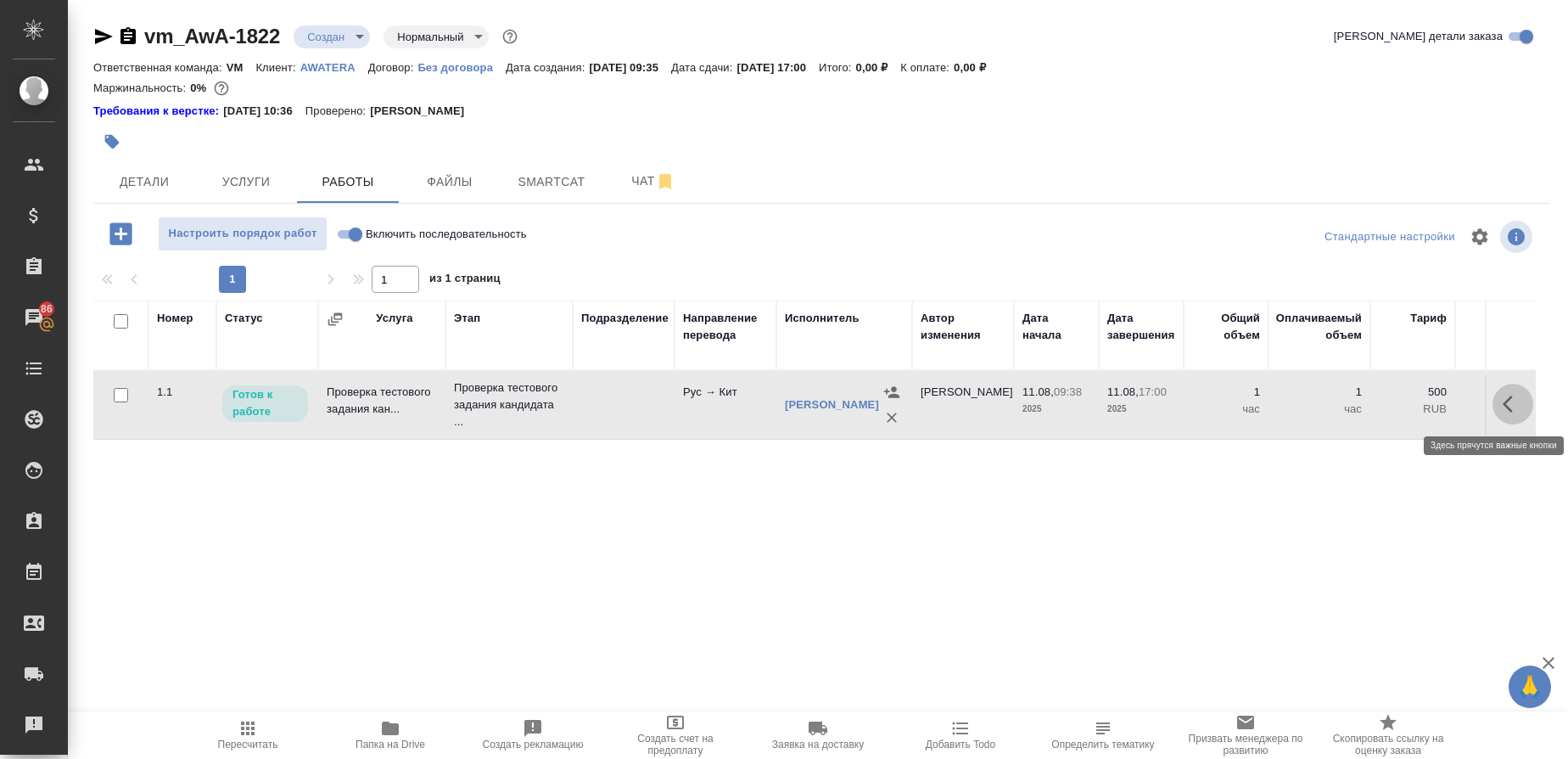
click at [1514, 416] on button "button" at bounding box center [1514, 404] width 41 height 41
click at [1395, 404] on icon "button" at bounding box center [1388, 403] width 20 height 20
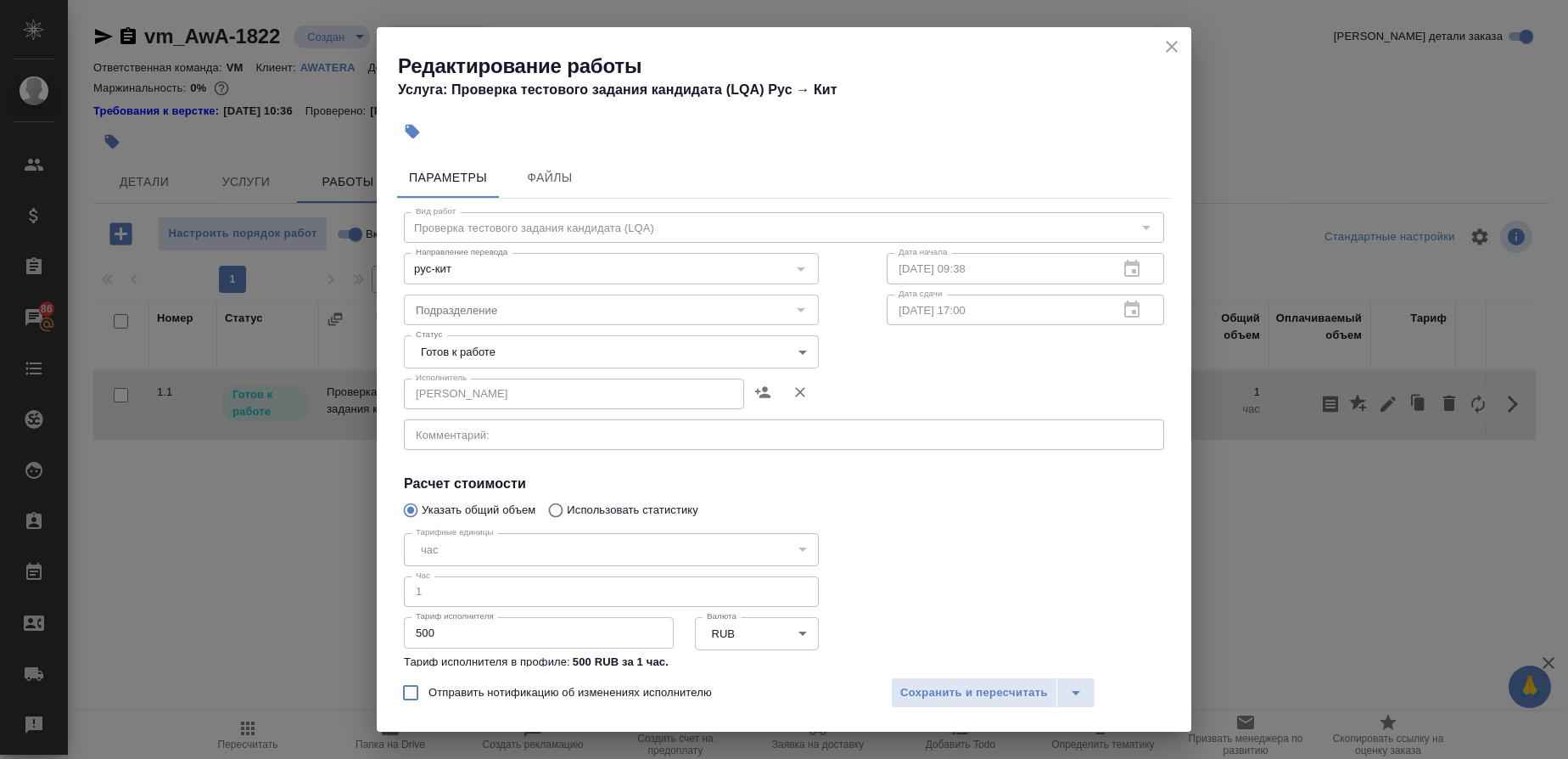
click at [795, 351] on body "🙏 .cls-1 fill:#fff; AWATERA Gusmanova Nailya Клиенты Спецификации Заказы 86 Чат…" at bounding box center [784, 379] width 1568 height 759
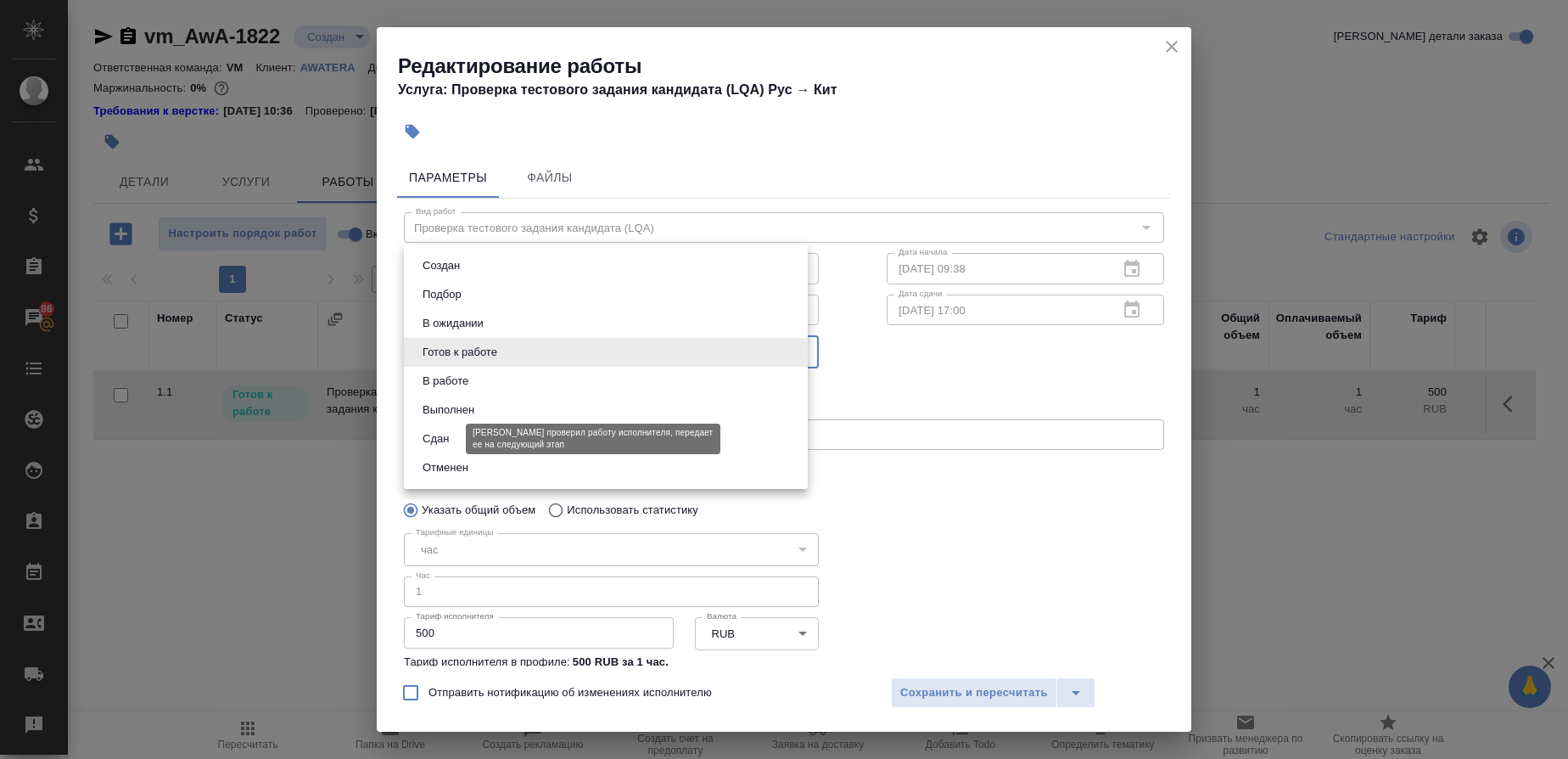
click at [448, 439] on button "Сдан" at bounding box center [436, 438] width 37 height 18
type input "closed"
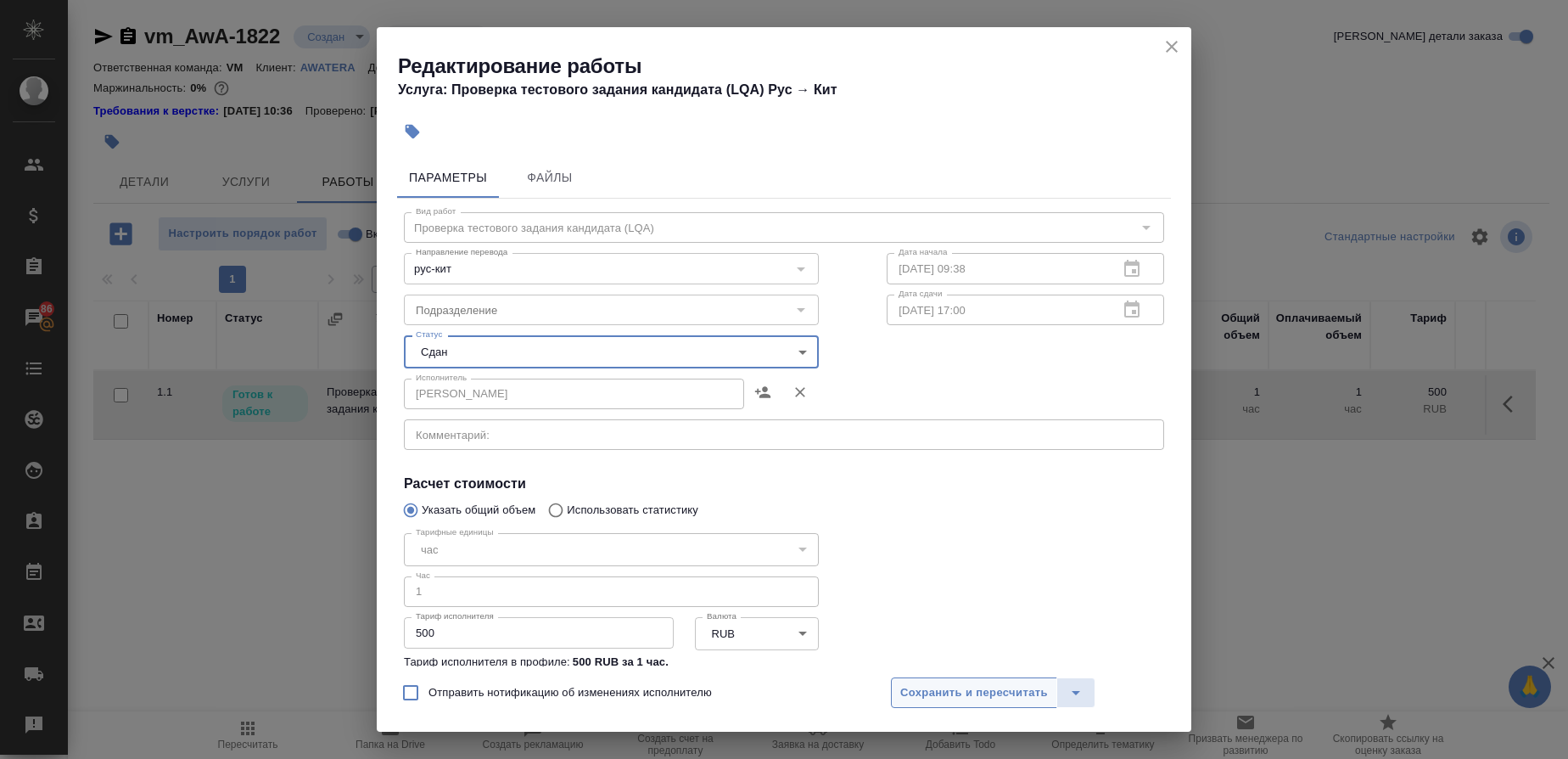
click at [1028, 690] on span "Сохранить и пересчитать" at bounding box center [974, 693] width 147 height 19
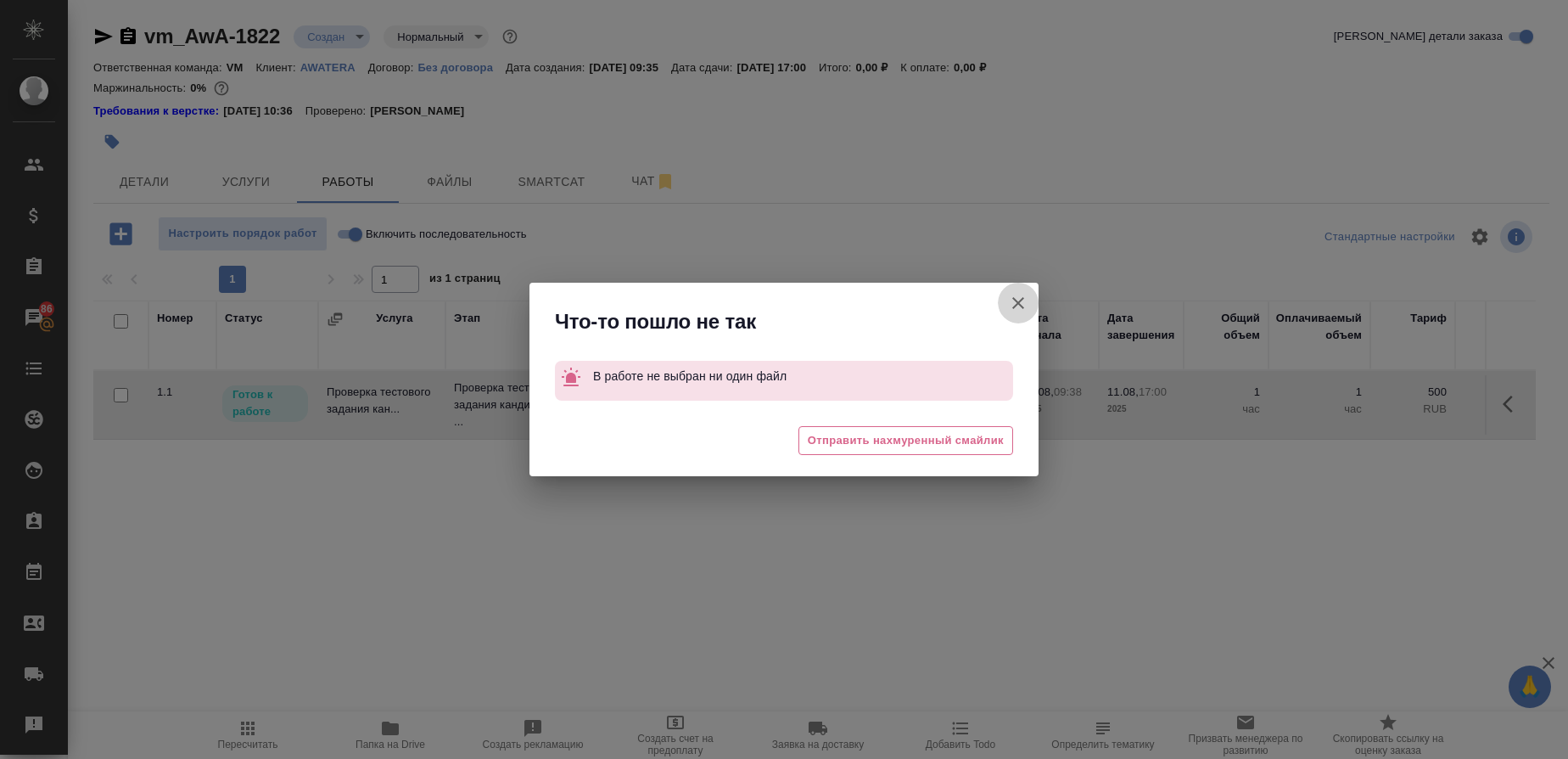
click at [1018, 305] on icon "button" at bounding box center [1018, 302] width 20 height 20
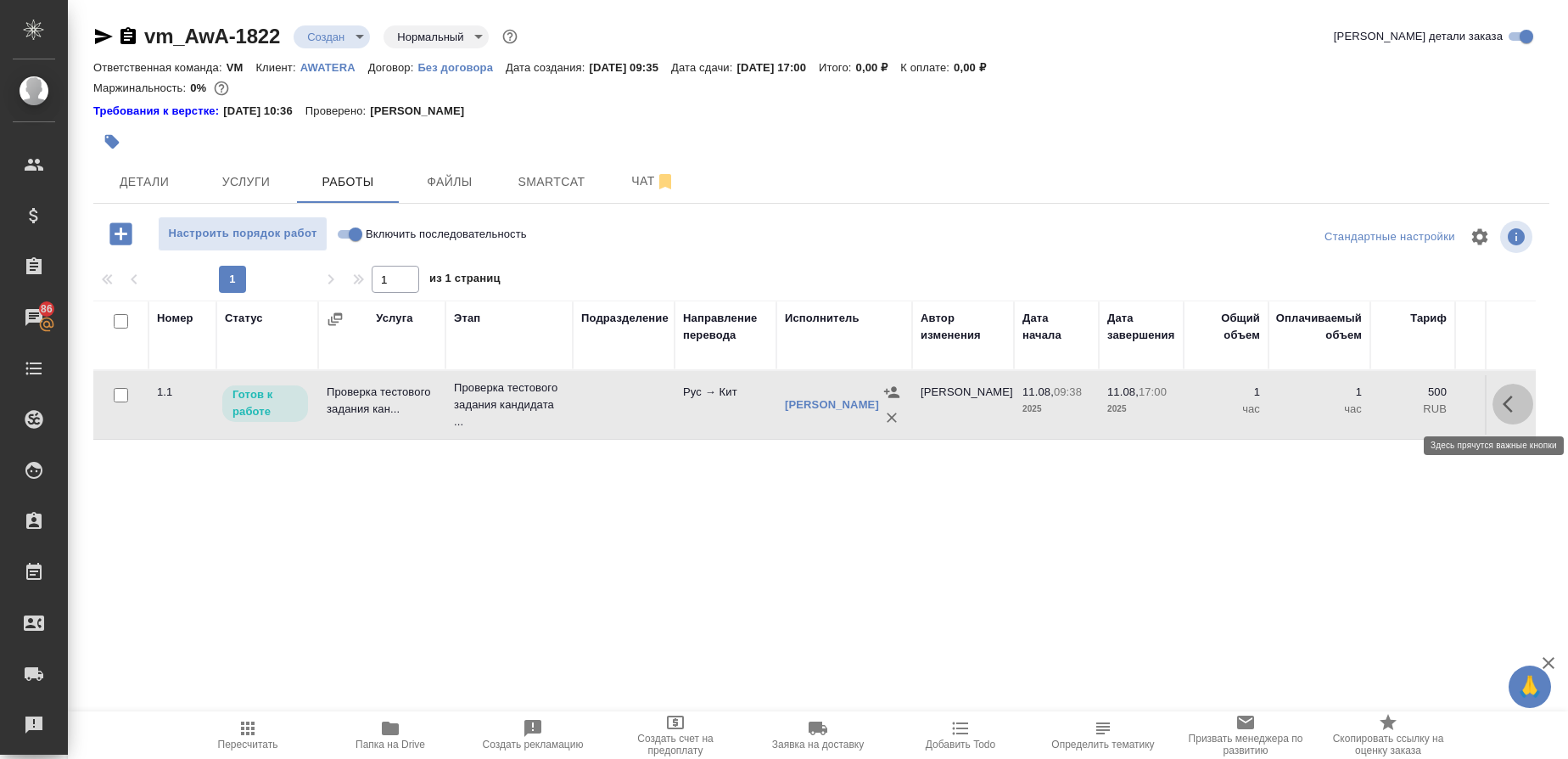
click at [1504, 414] on button "button" at bounding box center [1514, 404] width 41 height 41
click at [1391, 407] on icon "button" at bounding box center [1388, 403] width 20 height 20
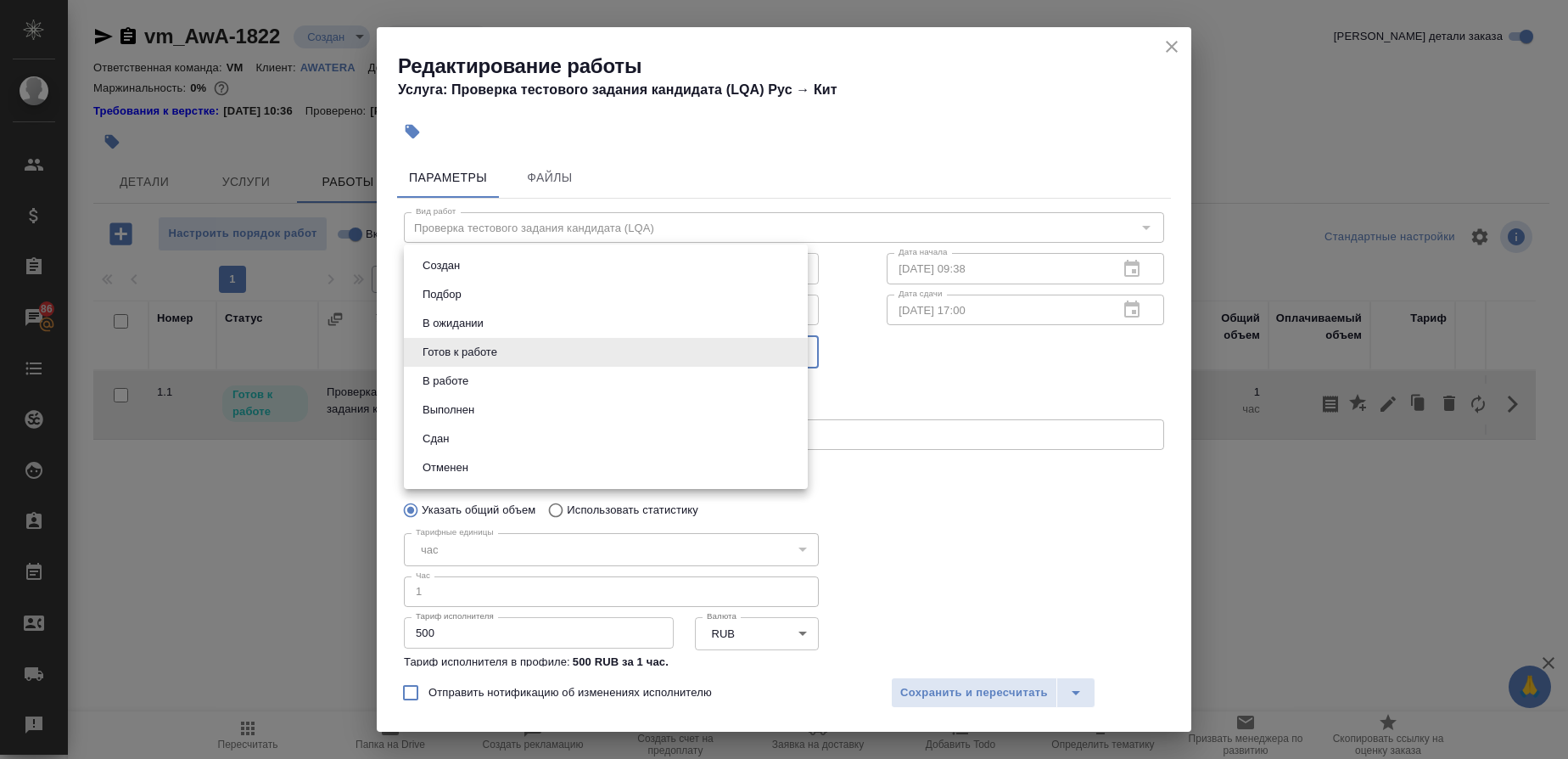
click at [790, 357] on body "🙏 .cls-1 fill:#fff; AWATERA Gusmanova Nailya Клиенты Спецификации Заказы 86 Чат…" at bounding box center [784, 379] width 1568 height 759
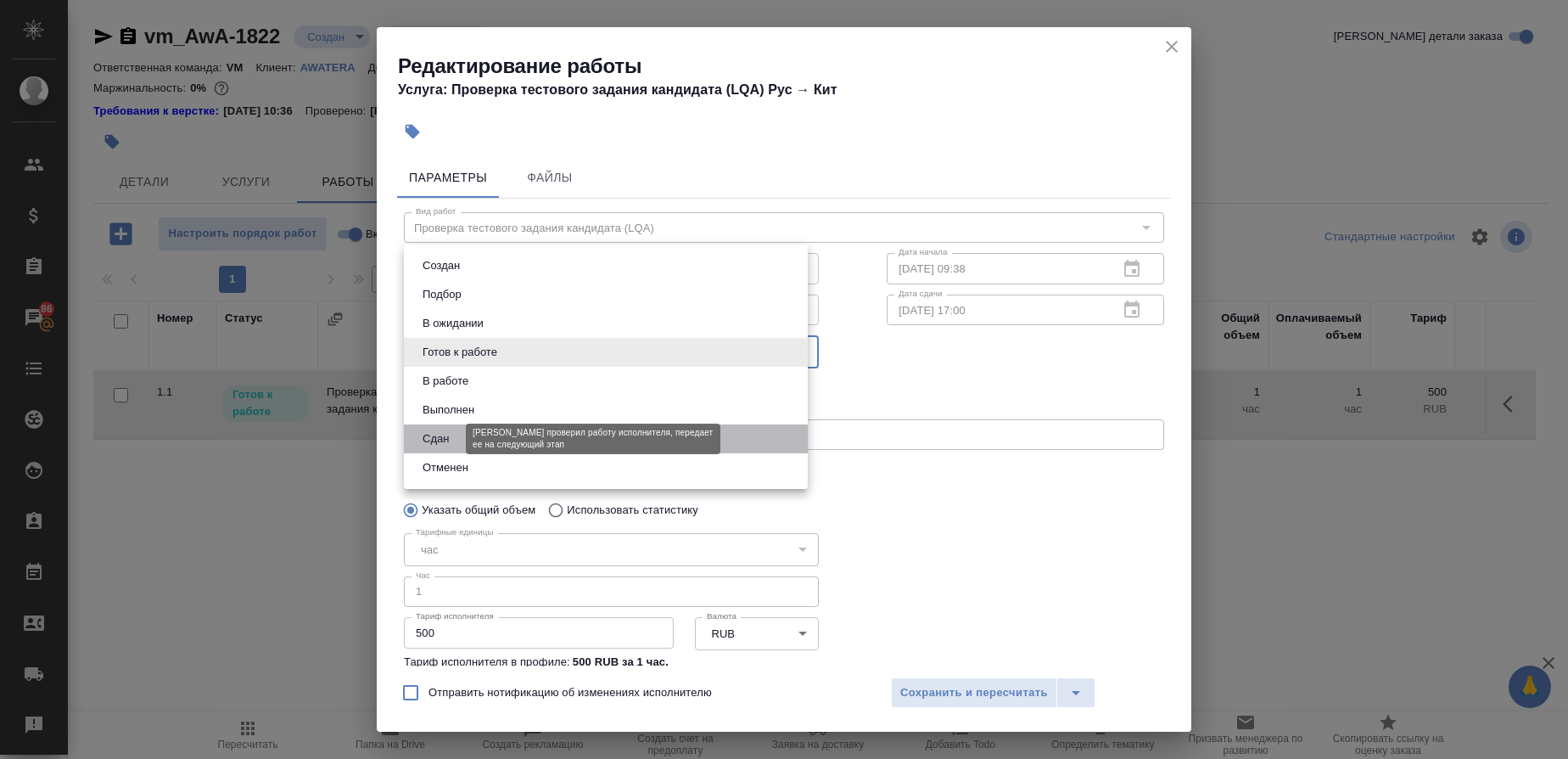
click at [454, 433] on button "Сдан" at bounding box center [436, 438] width 37 height 18
type input "closed"
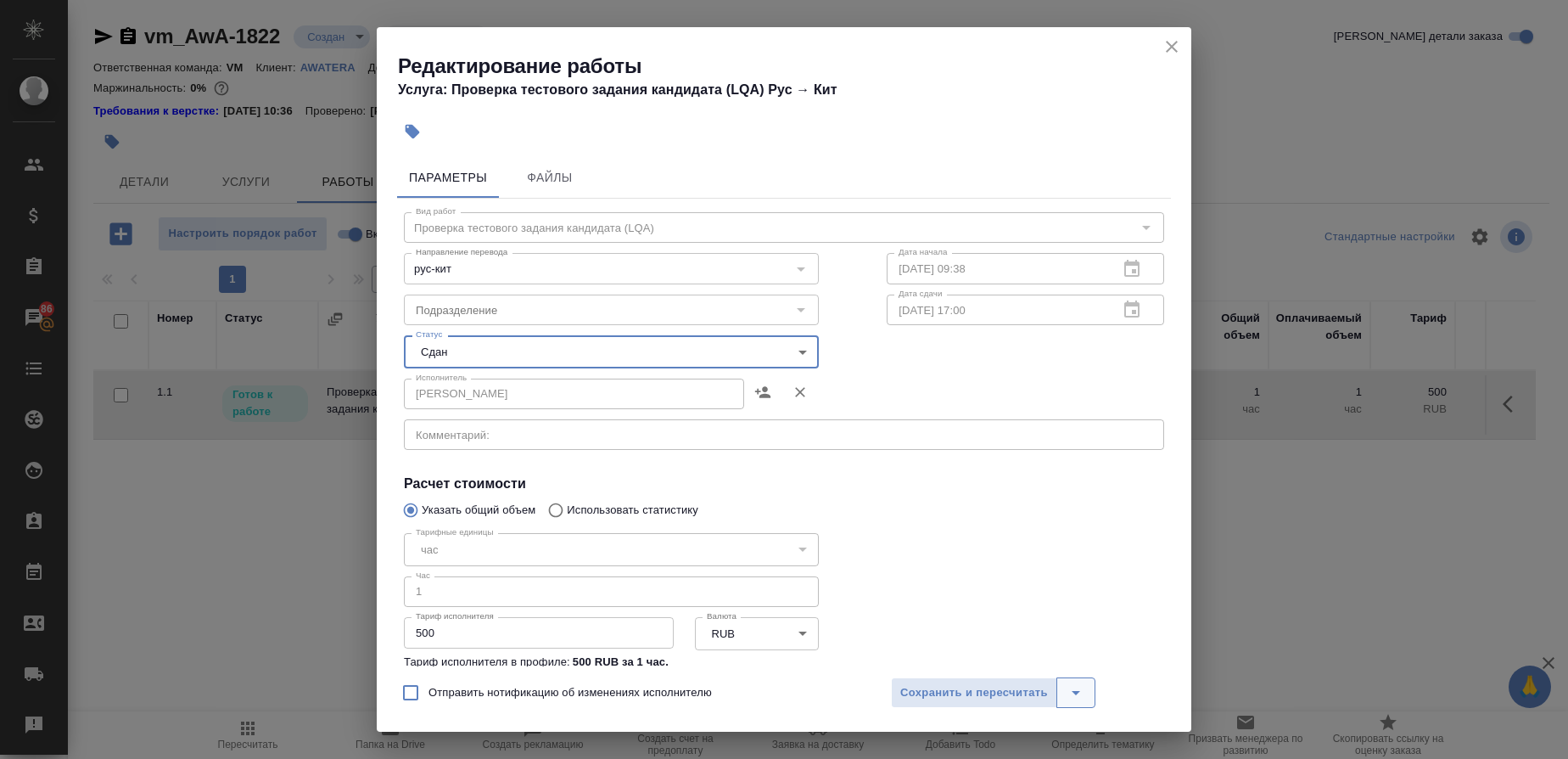
click at [1079, 695] on icon "split button" at bounding box center [1076, 692] width 20 height 20
click at [925, 620] on li "Сохранить" at bounding box center [992, 630] width 204 height 27
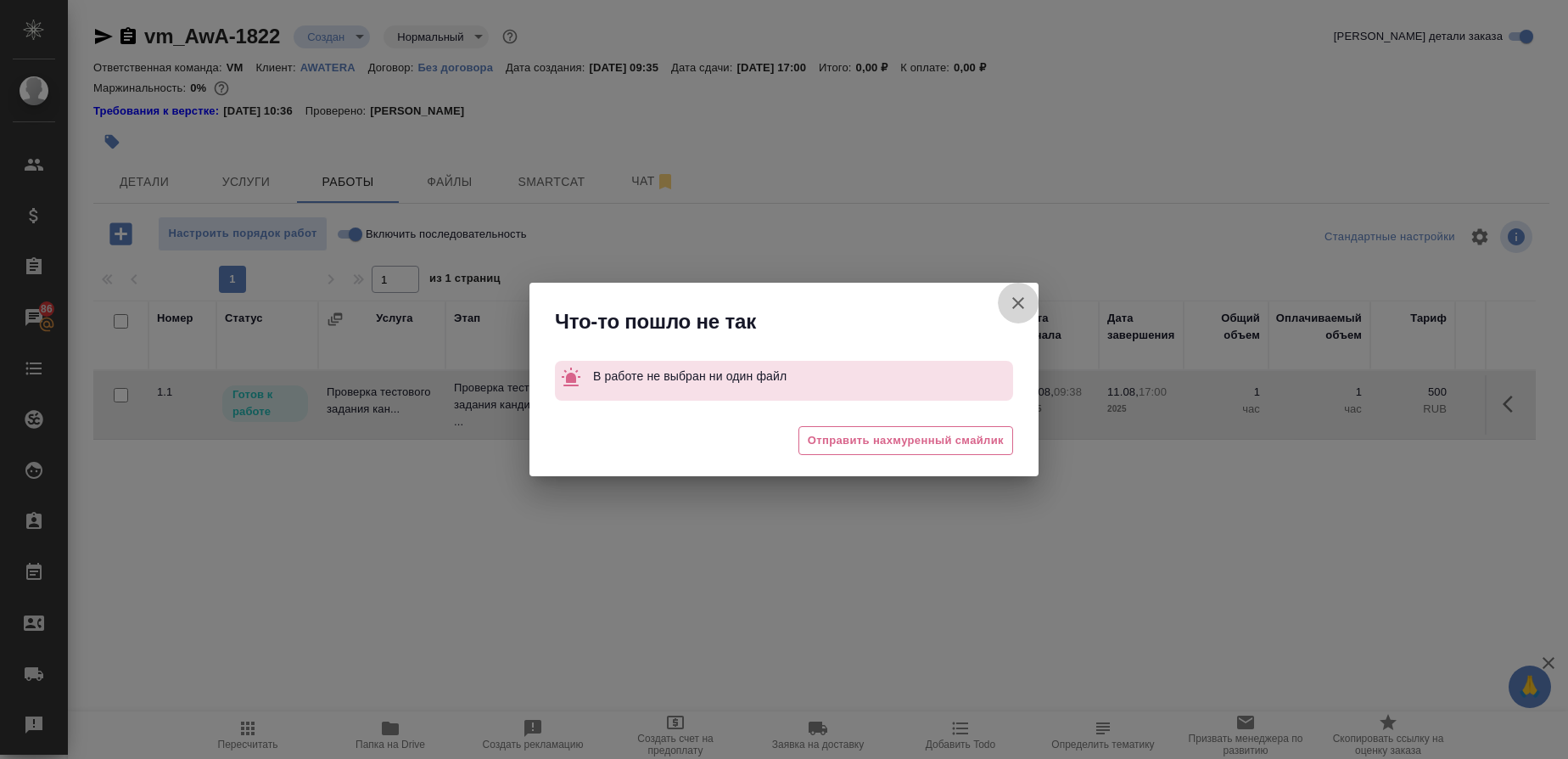
click at [1010, 296] on icon "button" at bounding box center [1018, 302] width 20 height 20
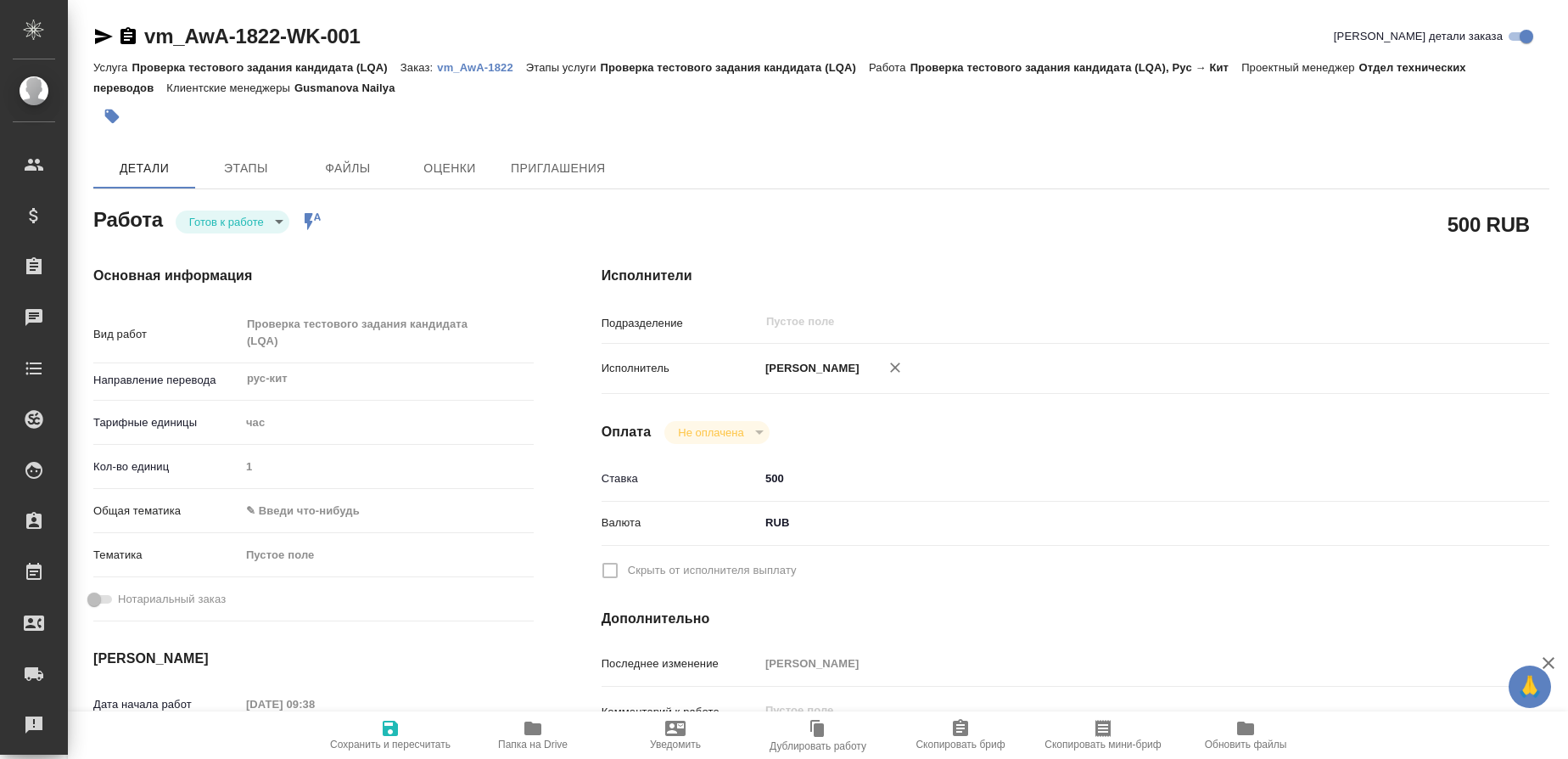
type textarea "x"
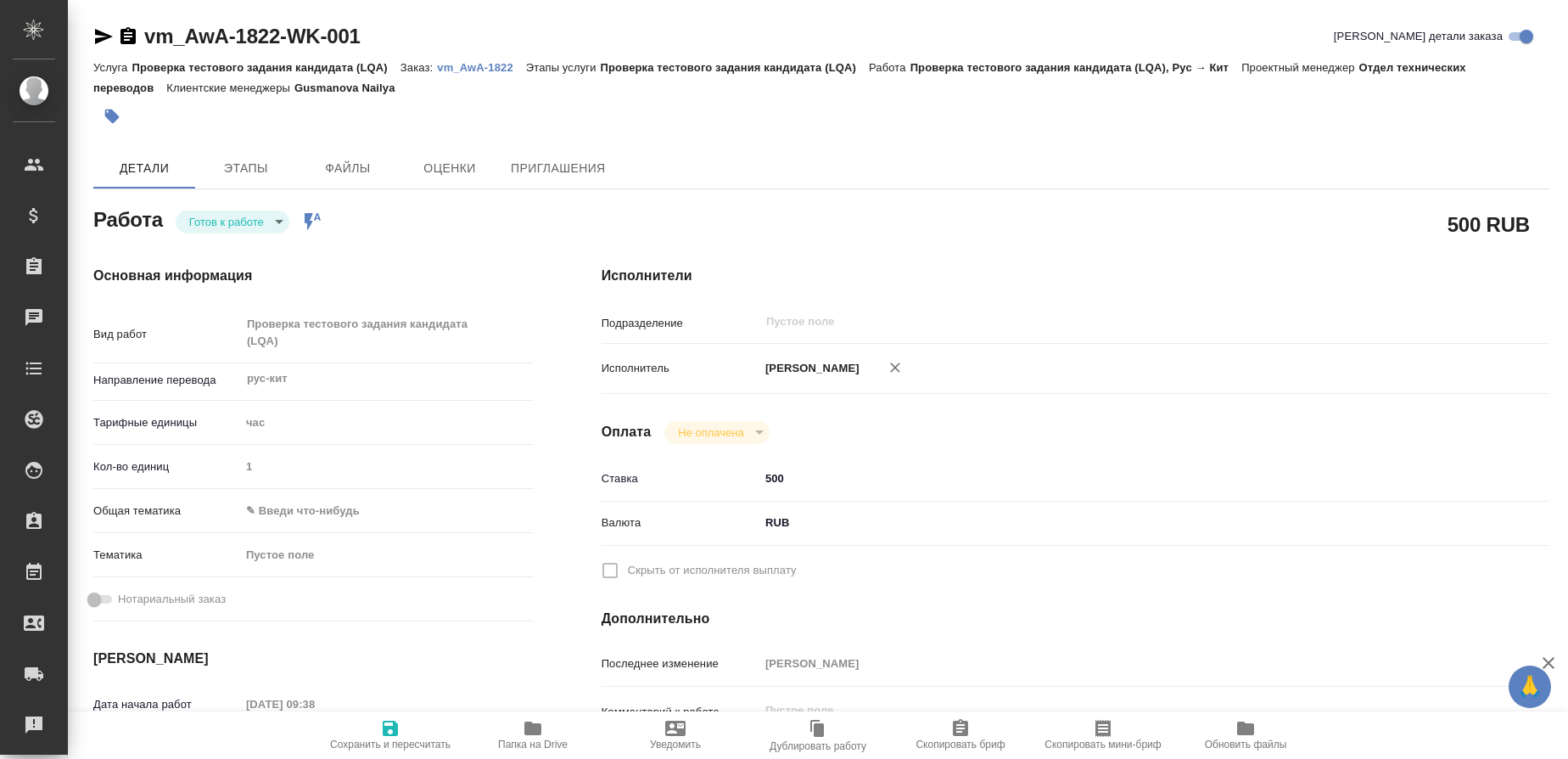
type textarea "x"
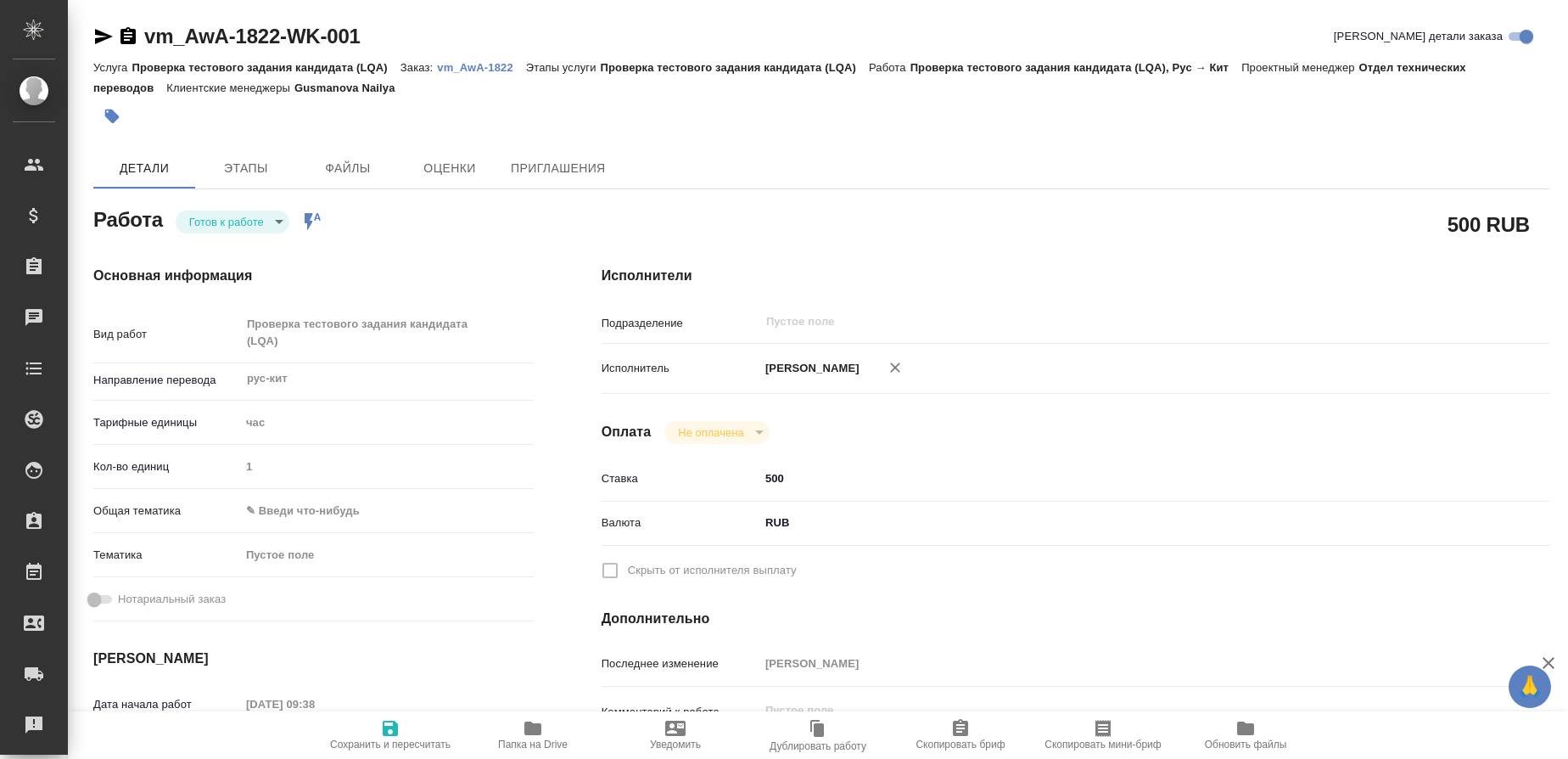
type textarea "x"
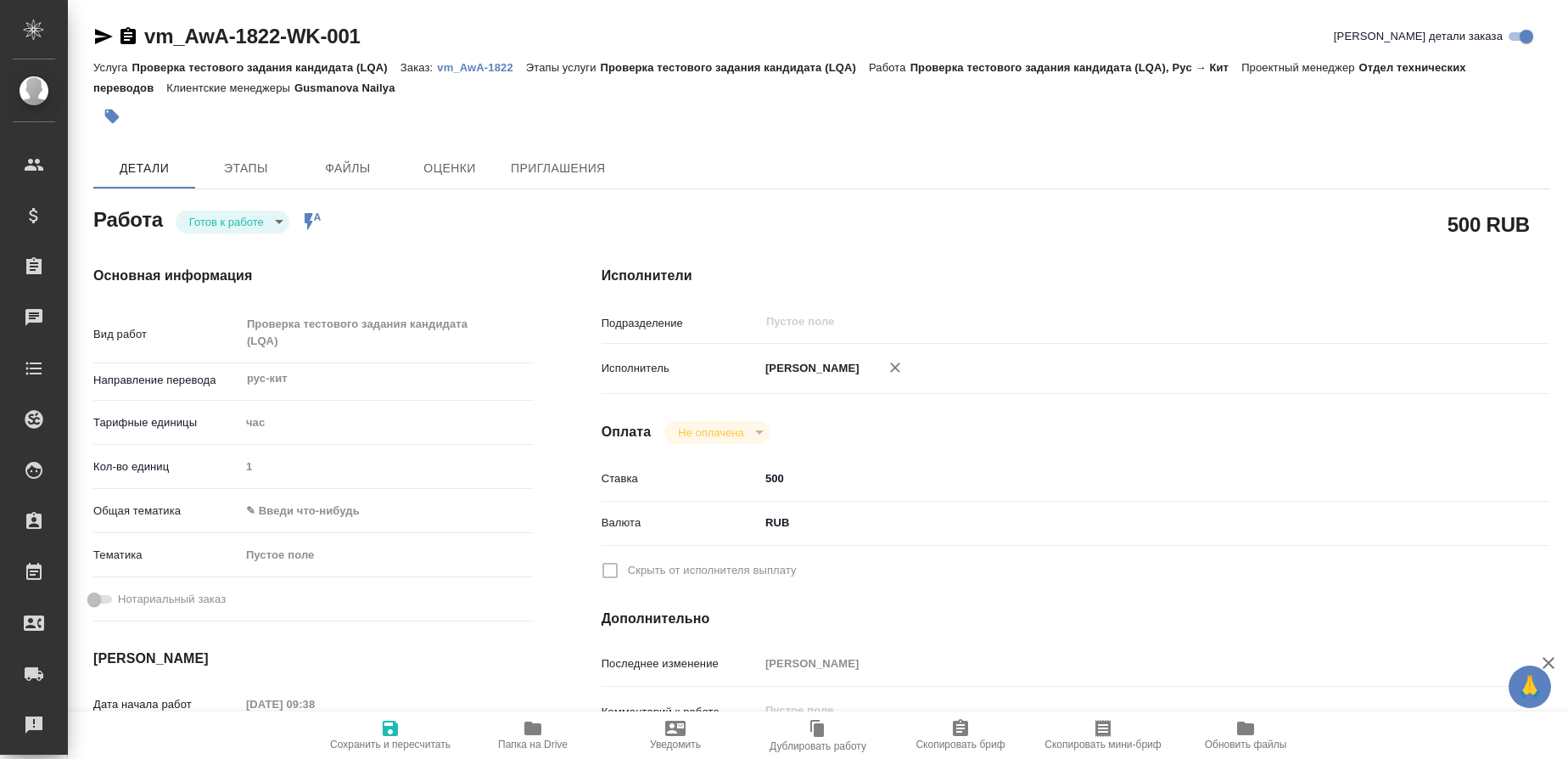
type textarea "x"
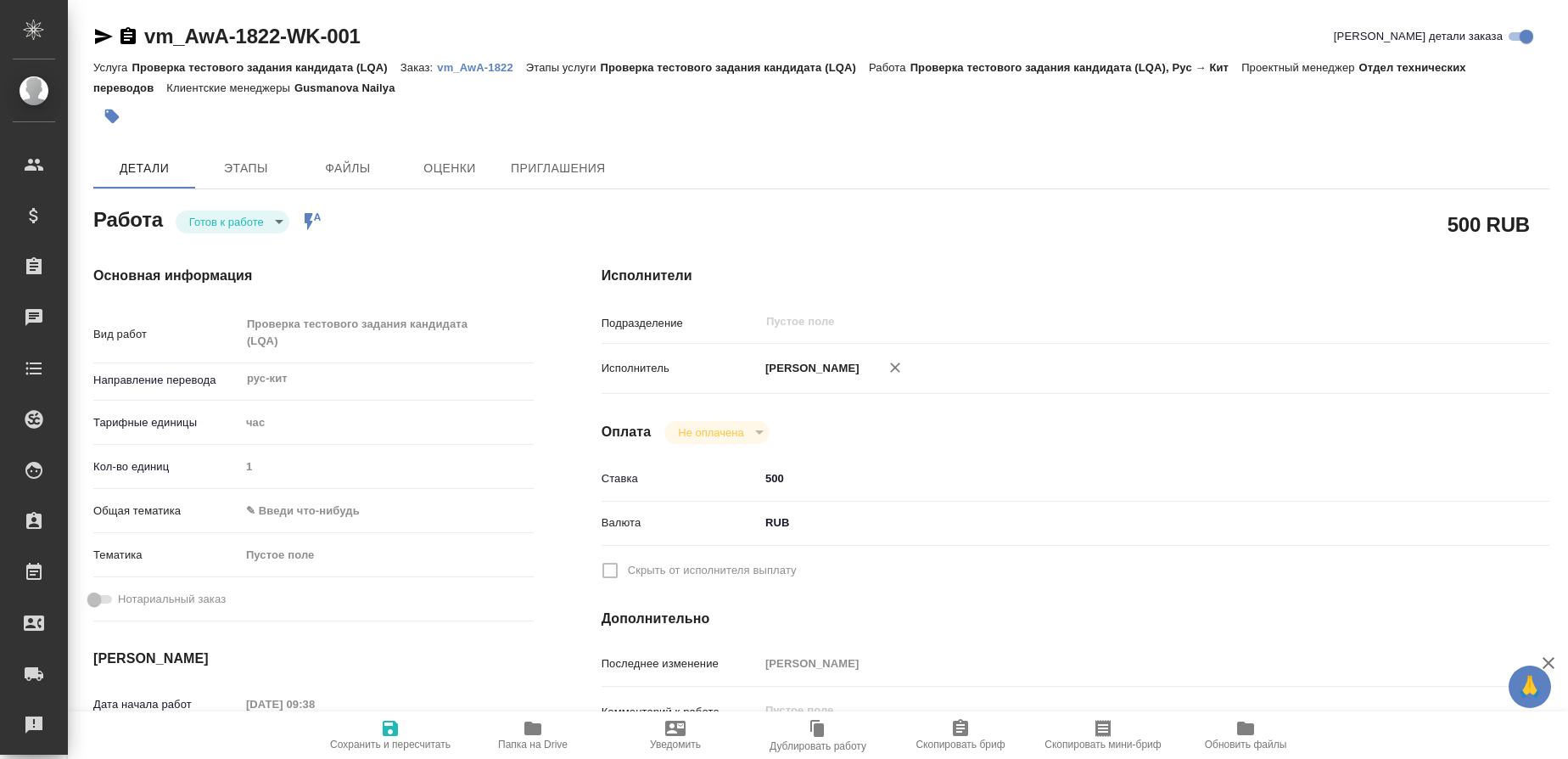
type textarea "x"
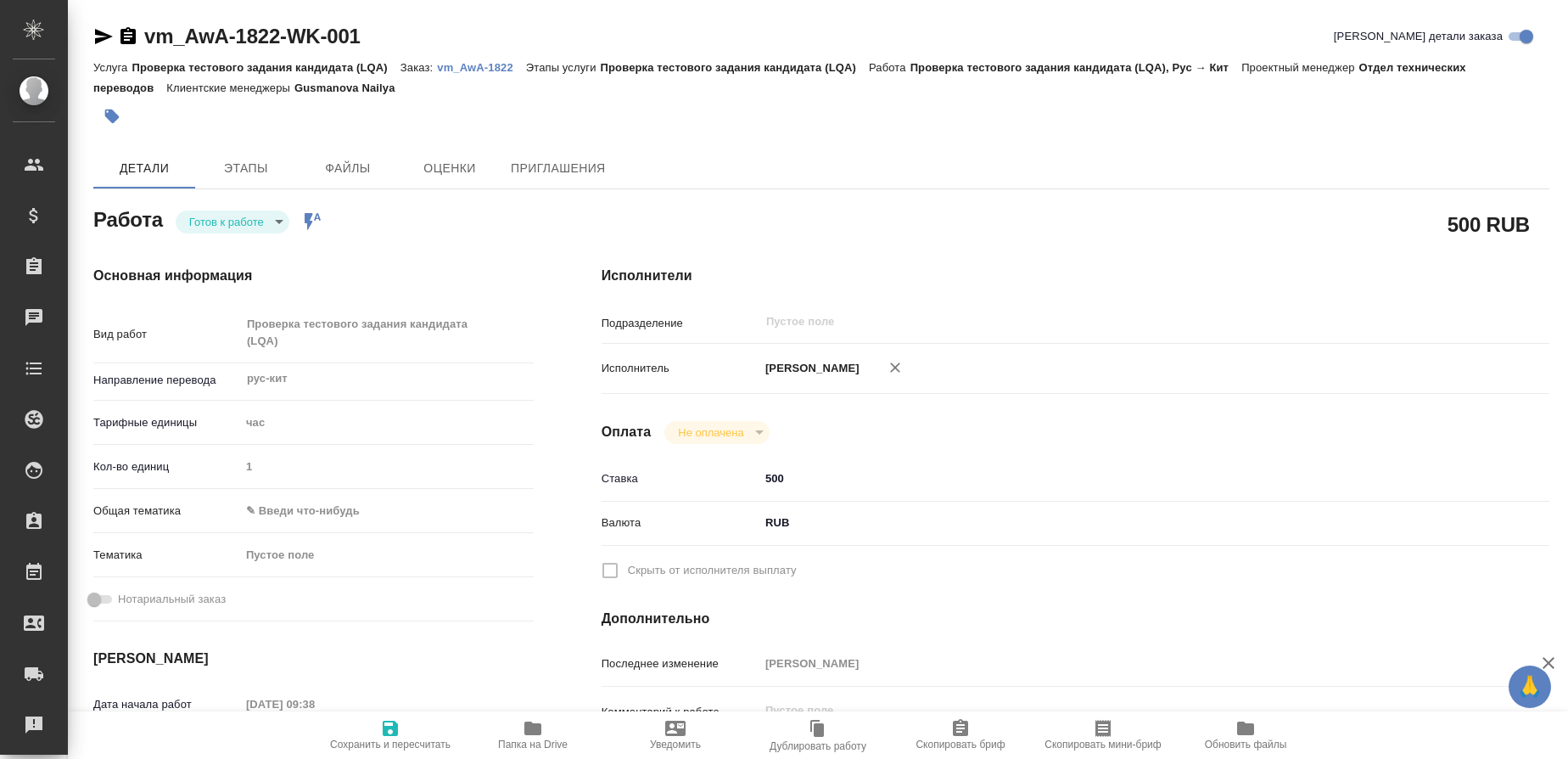
type textarea "x"
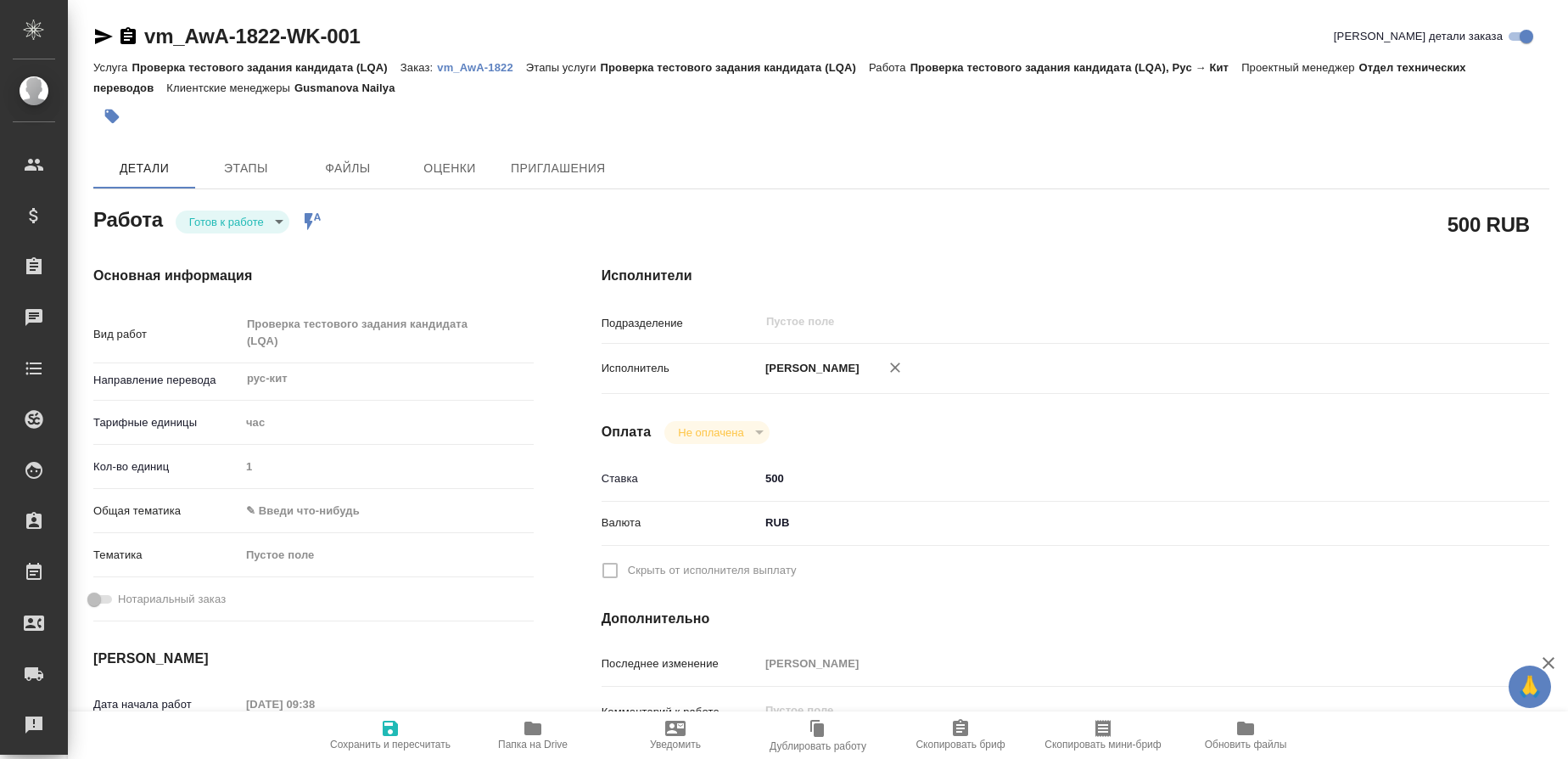
type textarea "x"
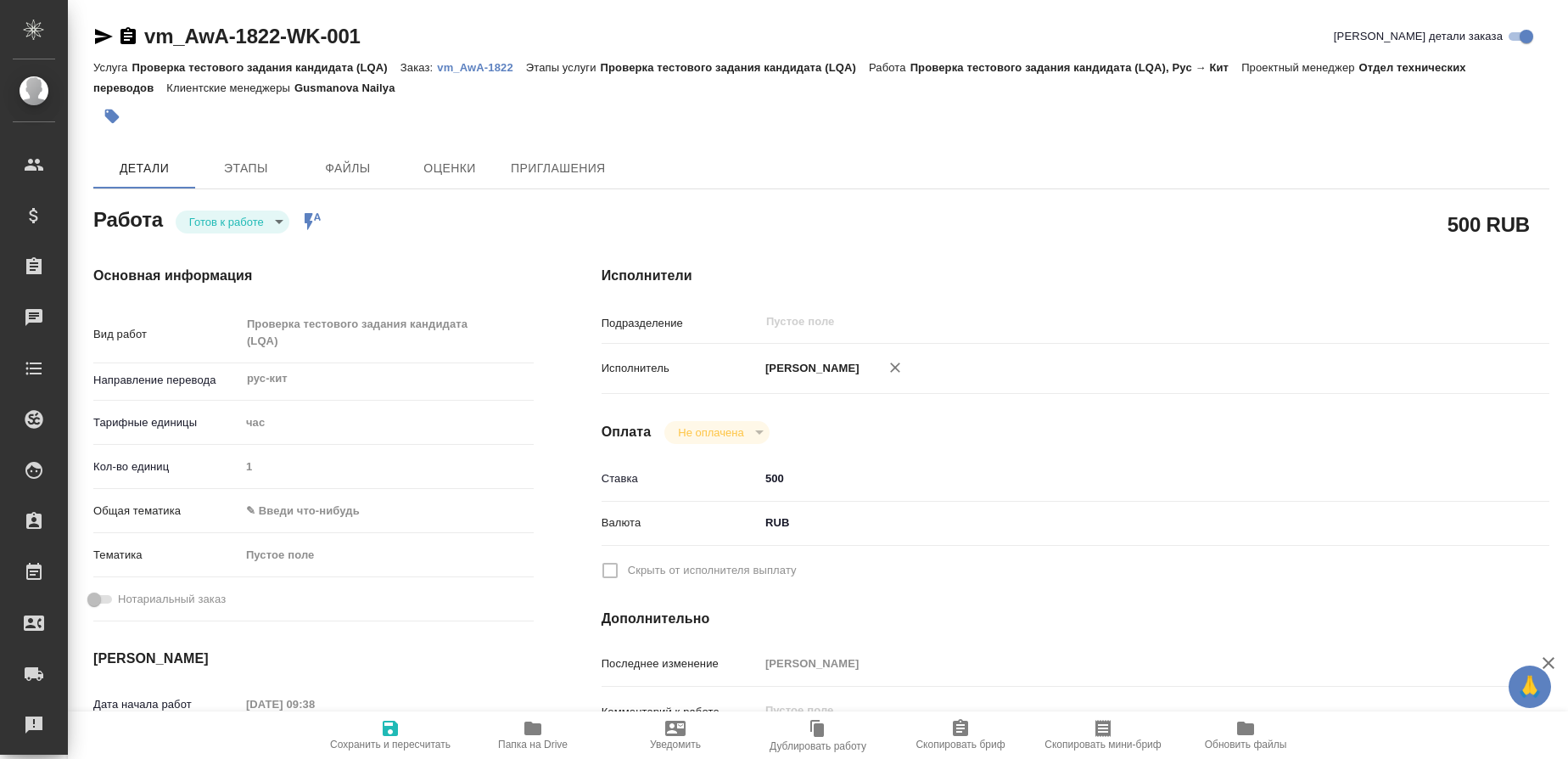
click at [281, 224] on body "🙏 .cls-1 fill:#fff; AWATERA Gusmanova Nailya Клиенты Спецификации Заказы Чаты T…" at bounding box center [784, 379] width 1568 height 759
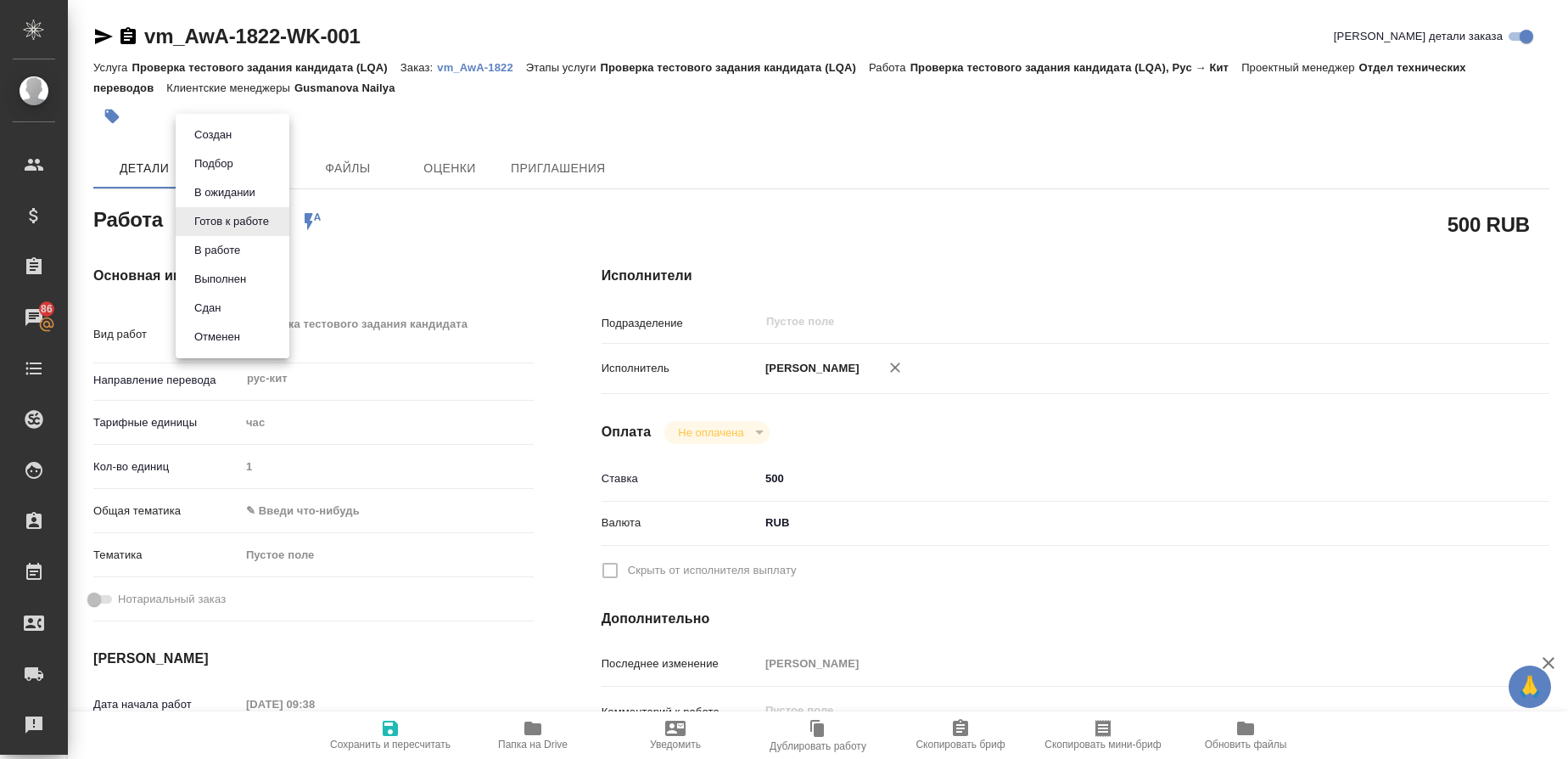
click at [231, 309] on li "Сдан" at bounding box center [232, 308] width 113 height 29
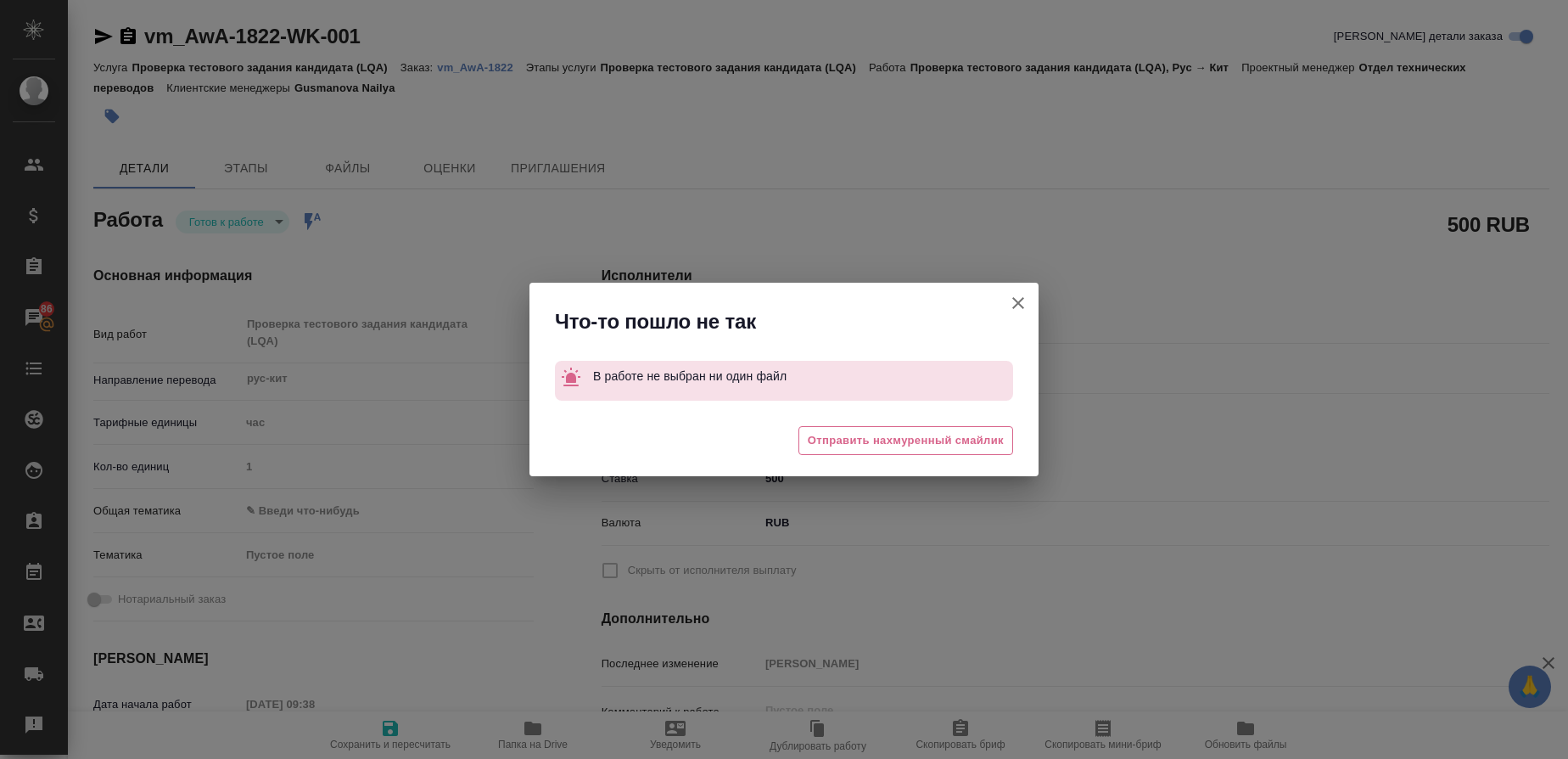
type textarea "x"
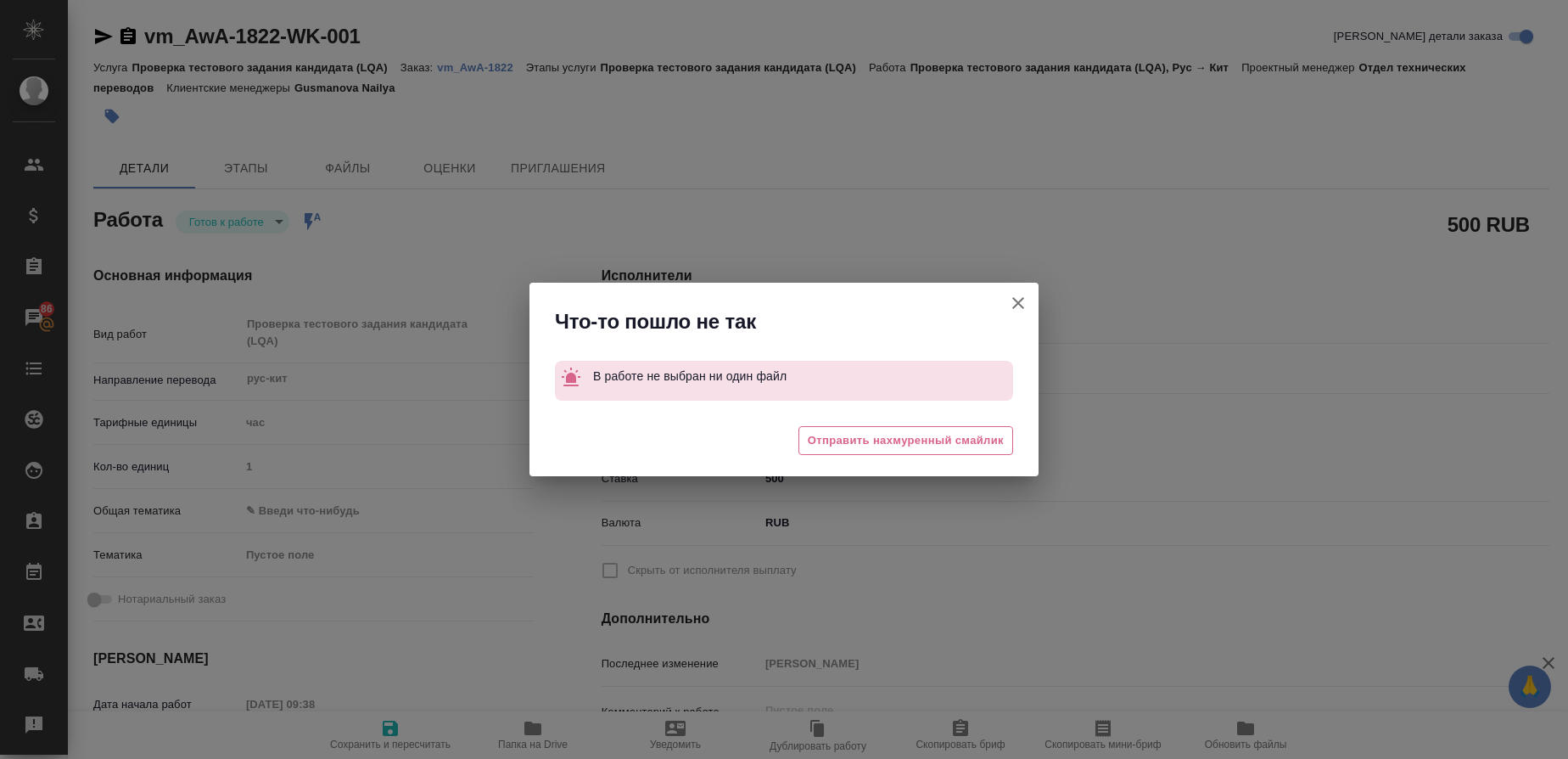
type textarea "x"
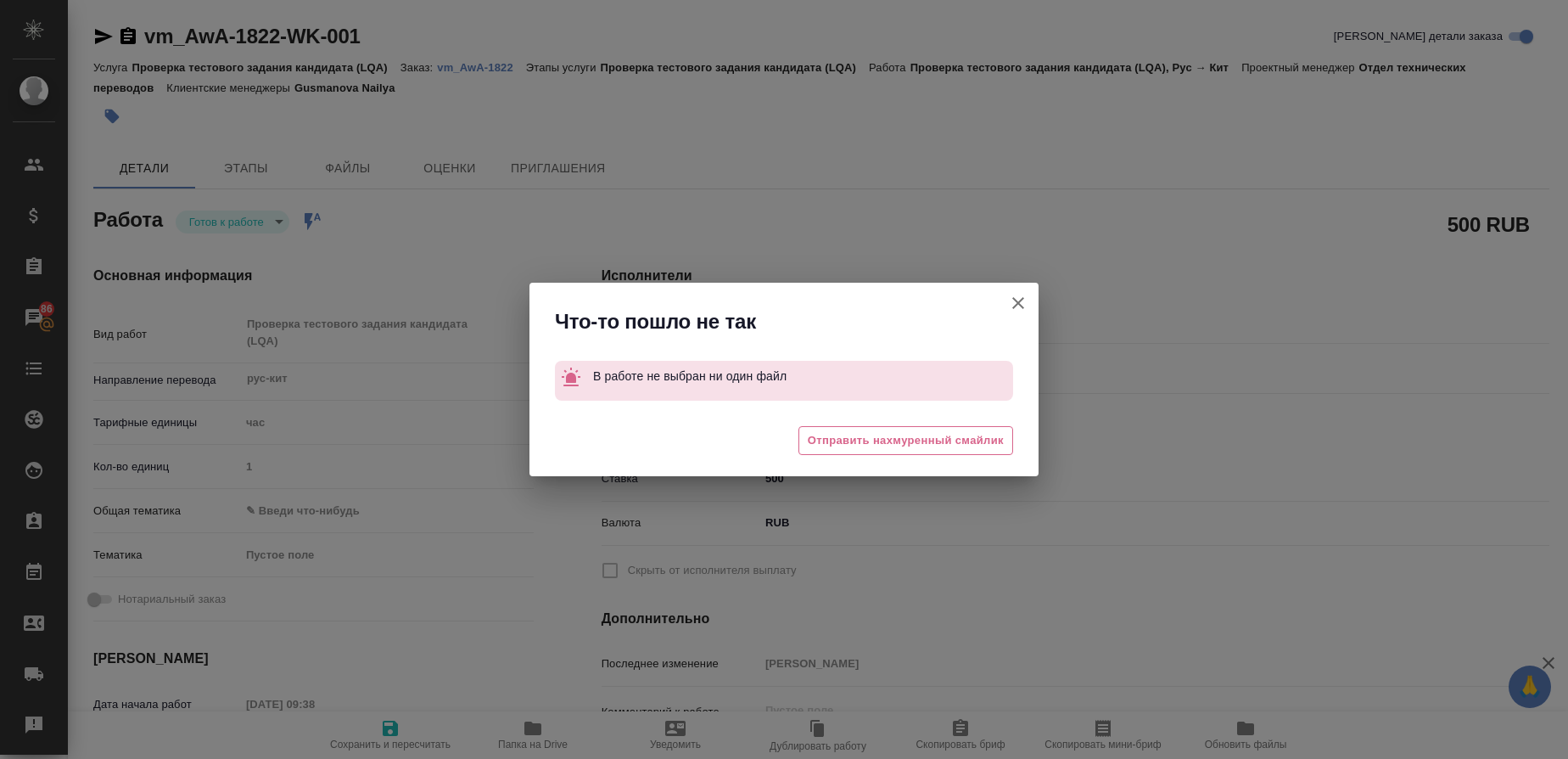
type textarea "x"
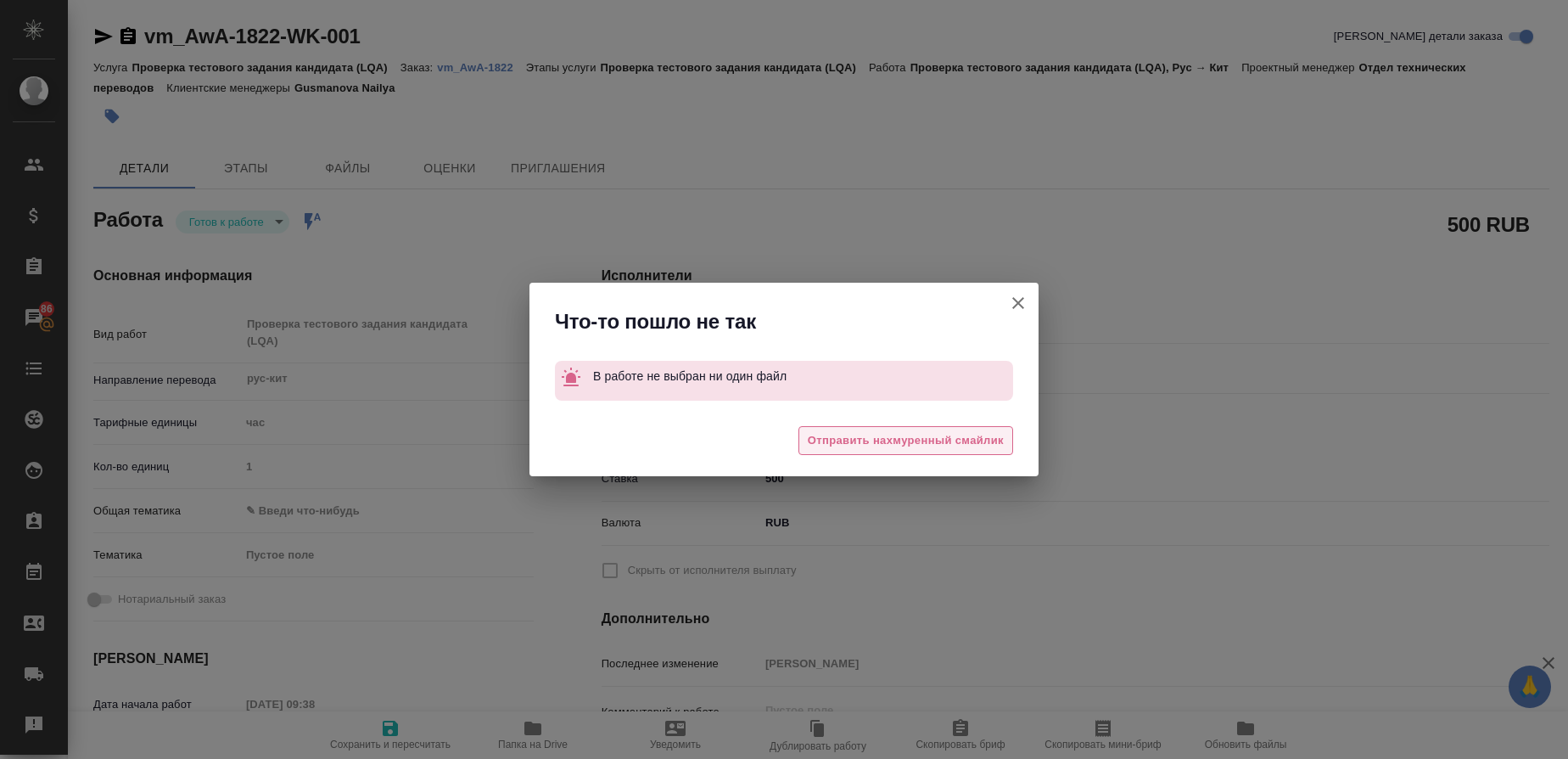
type textarea "x"
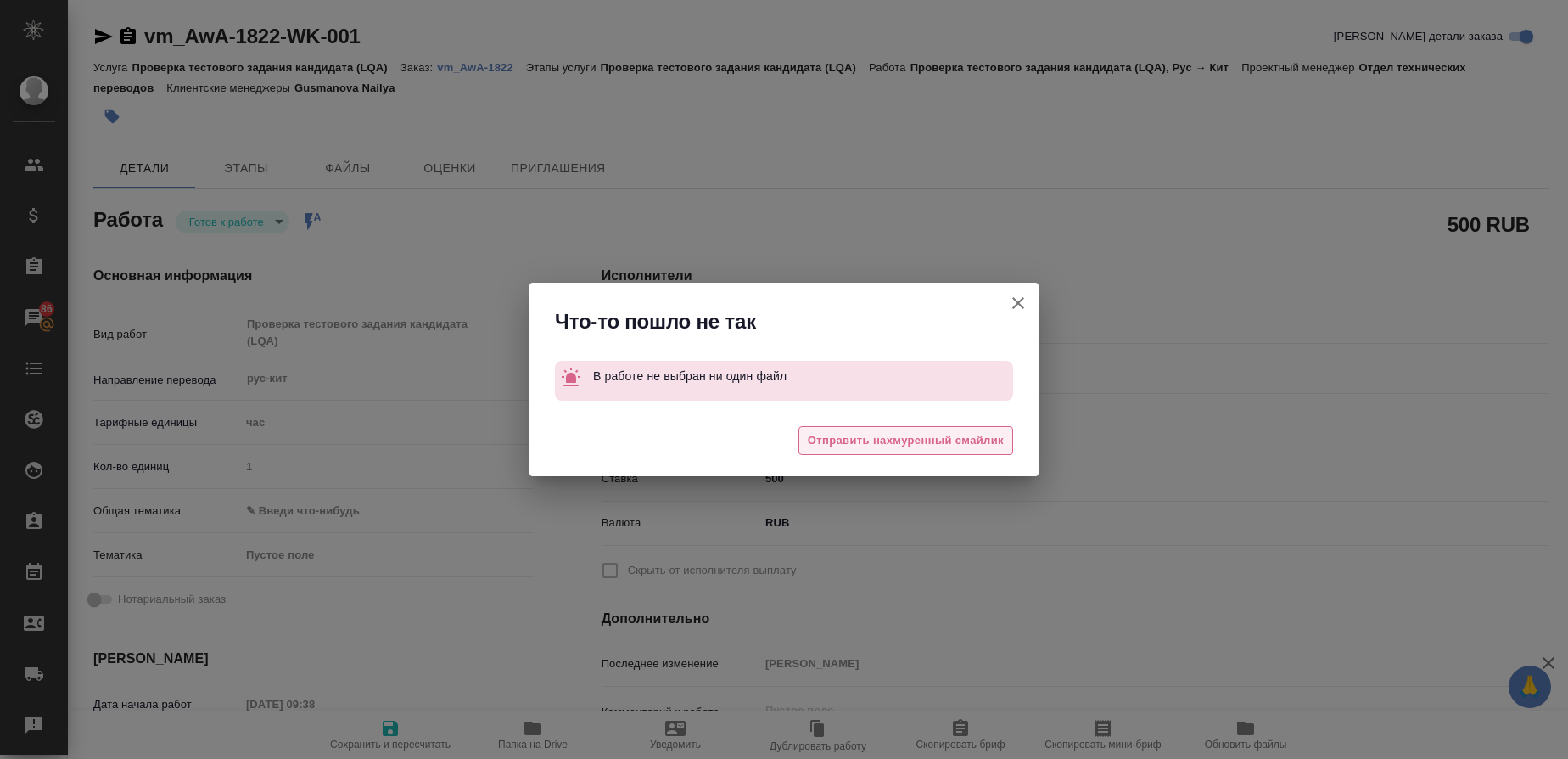
click at [919, 431] on span "Отправить нахмуренный смайлик" at bounding box center [906, 441] width 196 height 19
type textarea "x"
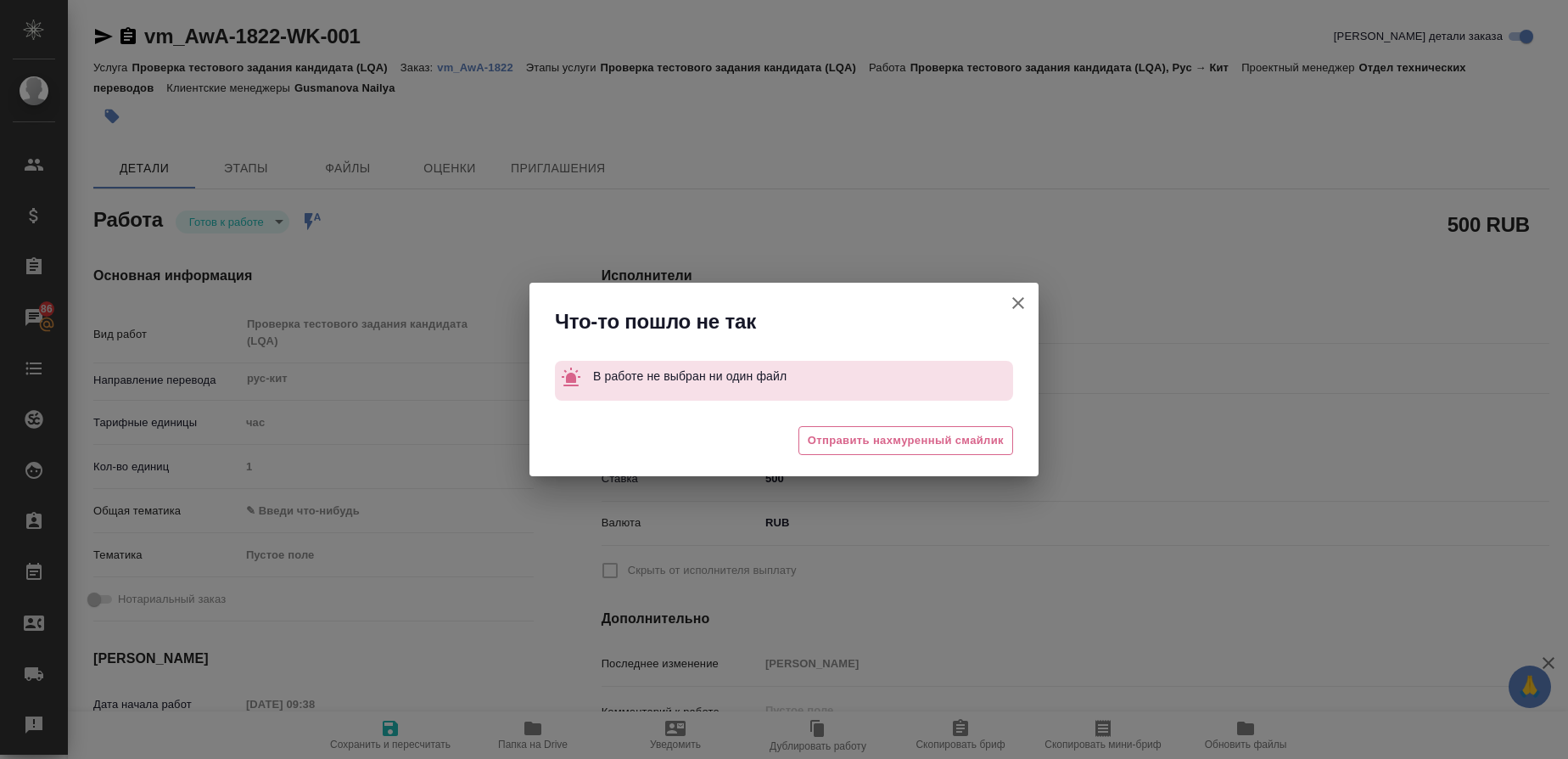
type textarea "x"
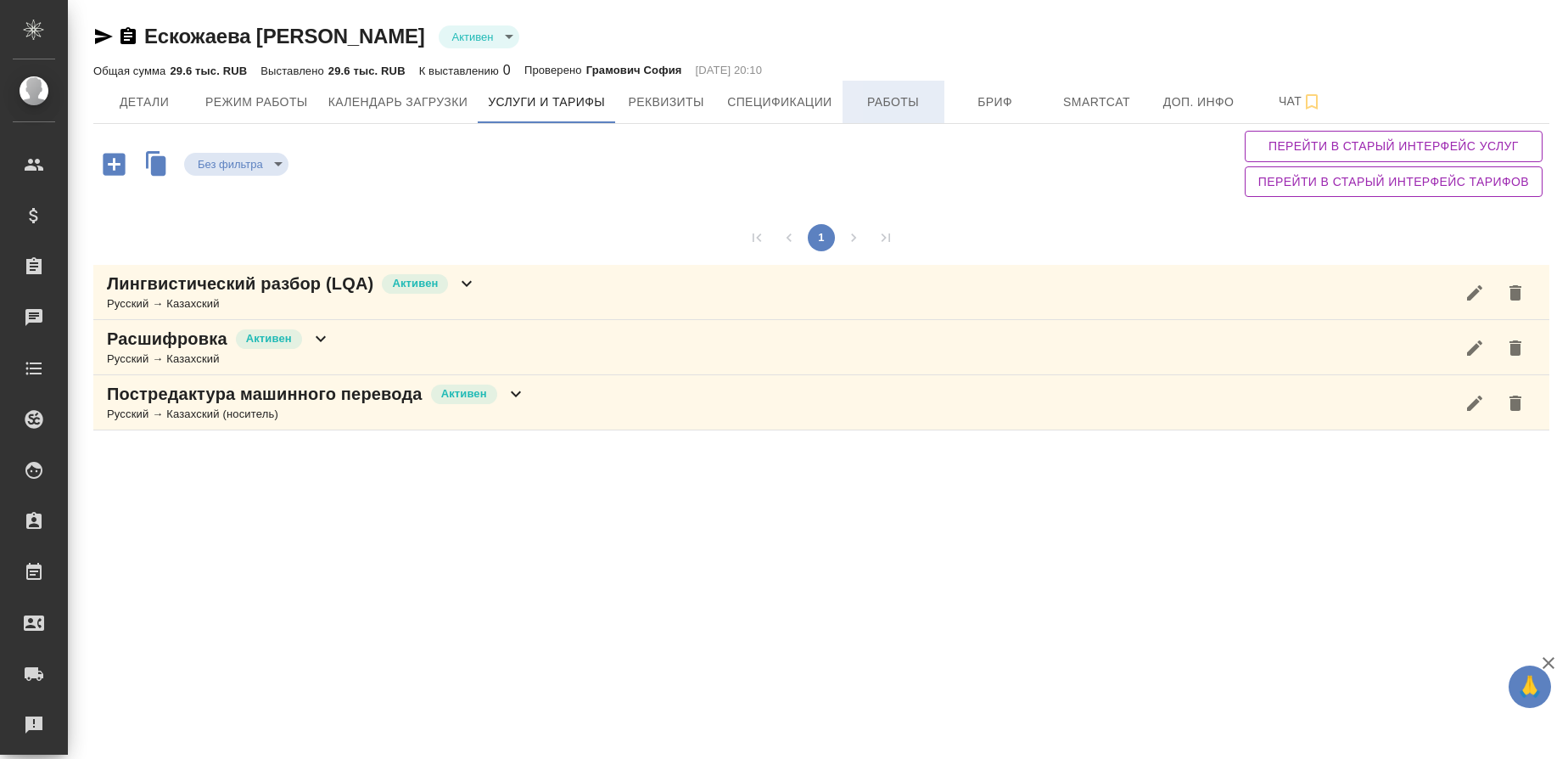
click at [932, 107] on span "Работы" at bounding box center [894, 103] width 81 height 21
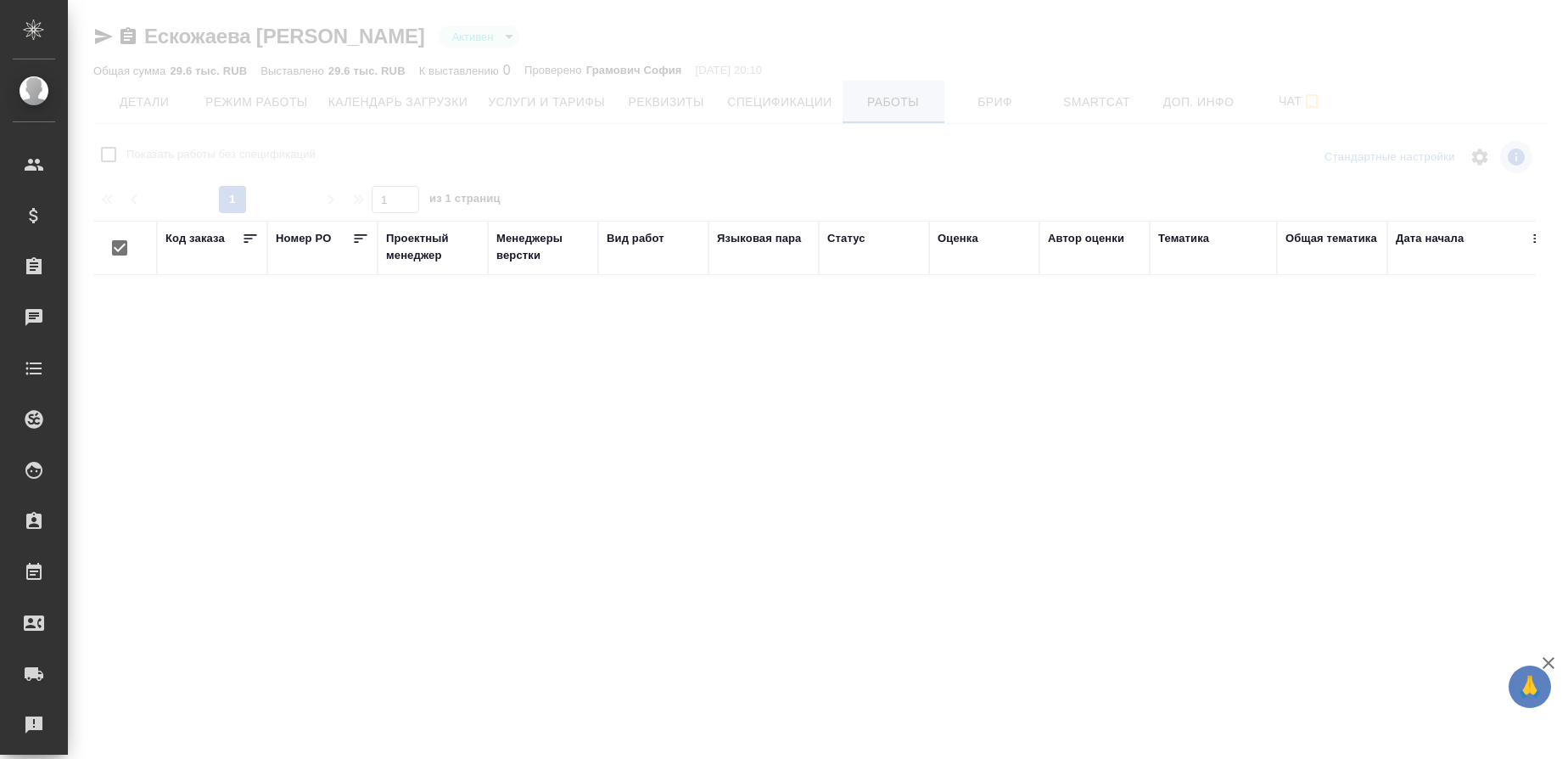
checkbox input "false"
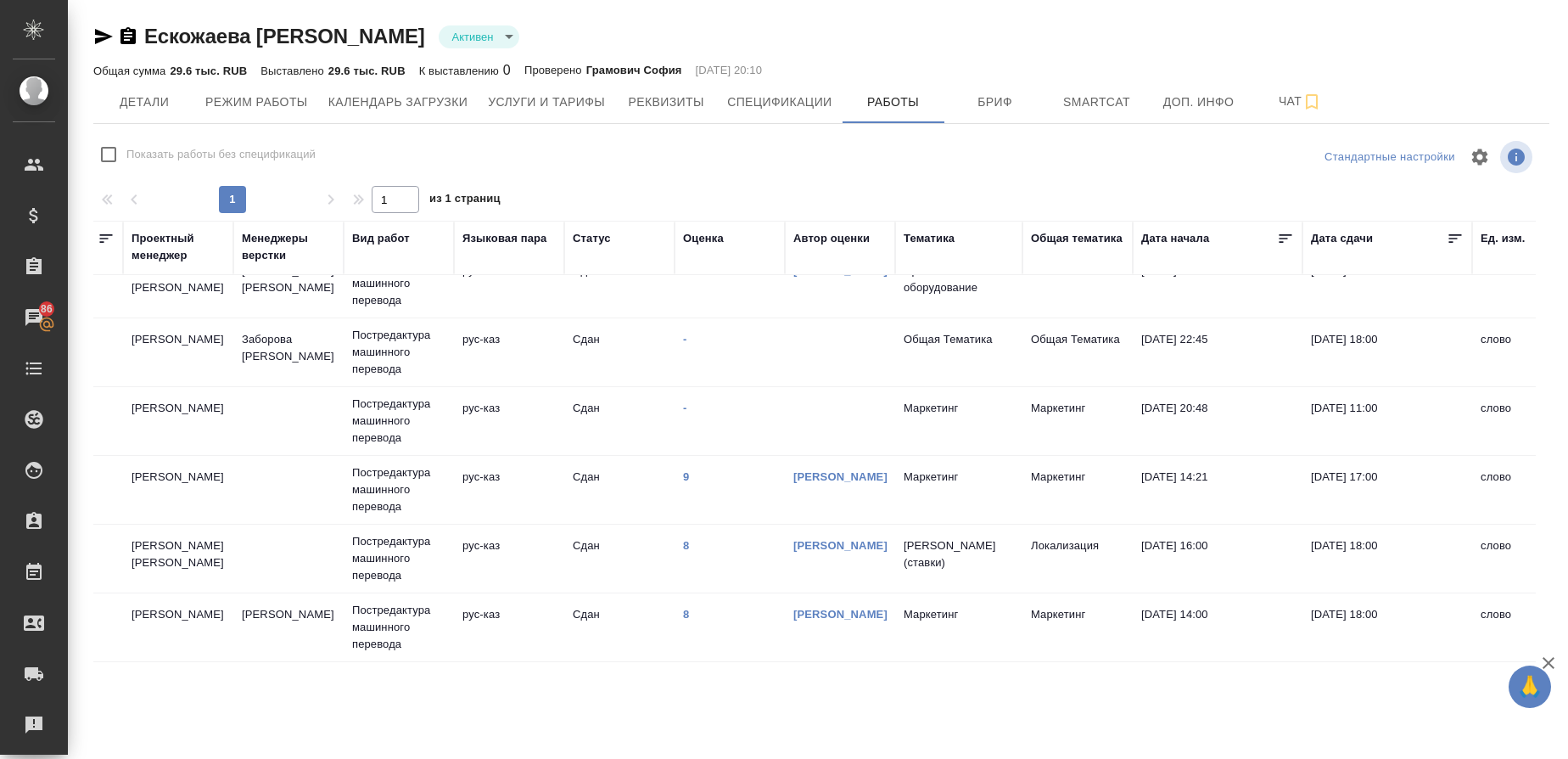
scroll to position [1127, 255]
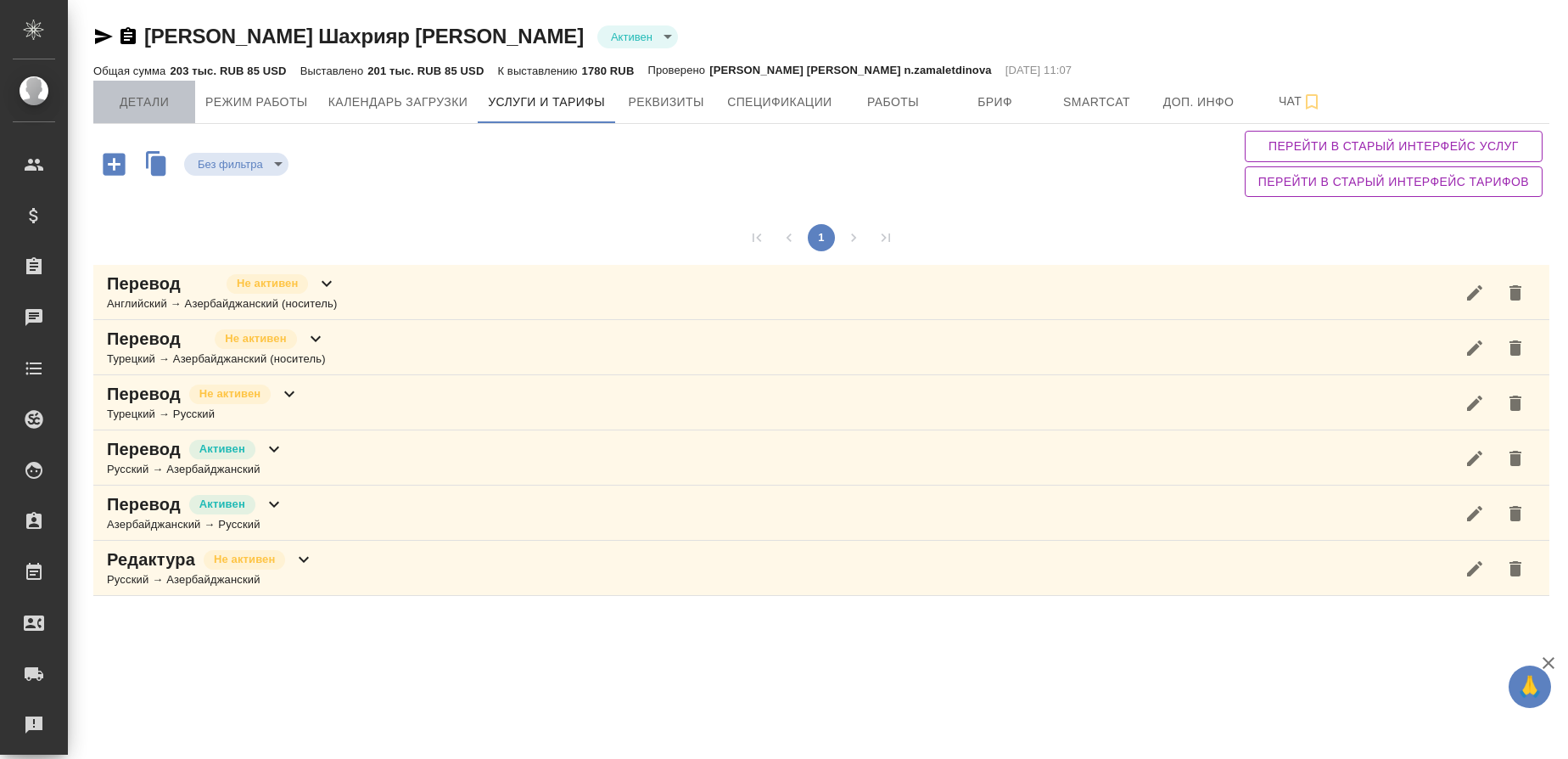
click at [155, 111] on span "Детали" at bounding box center [144, 103] width 81 height 21
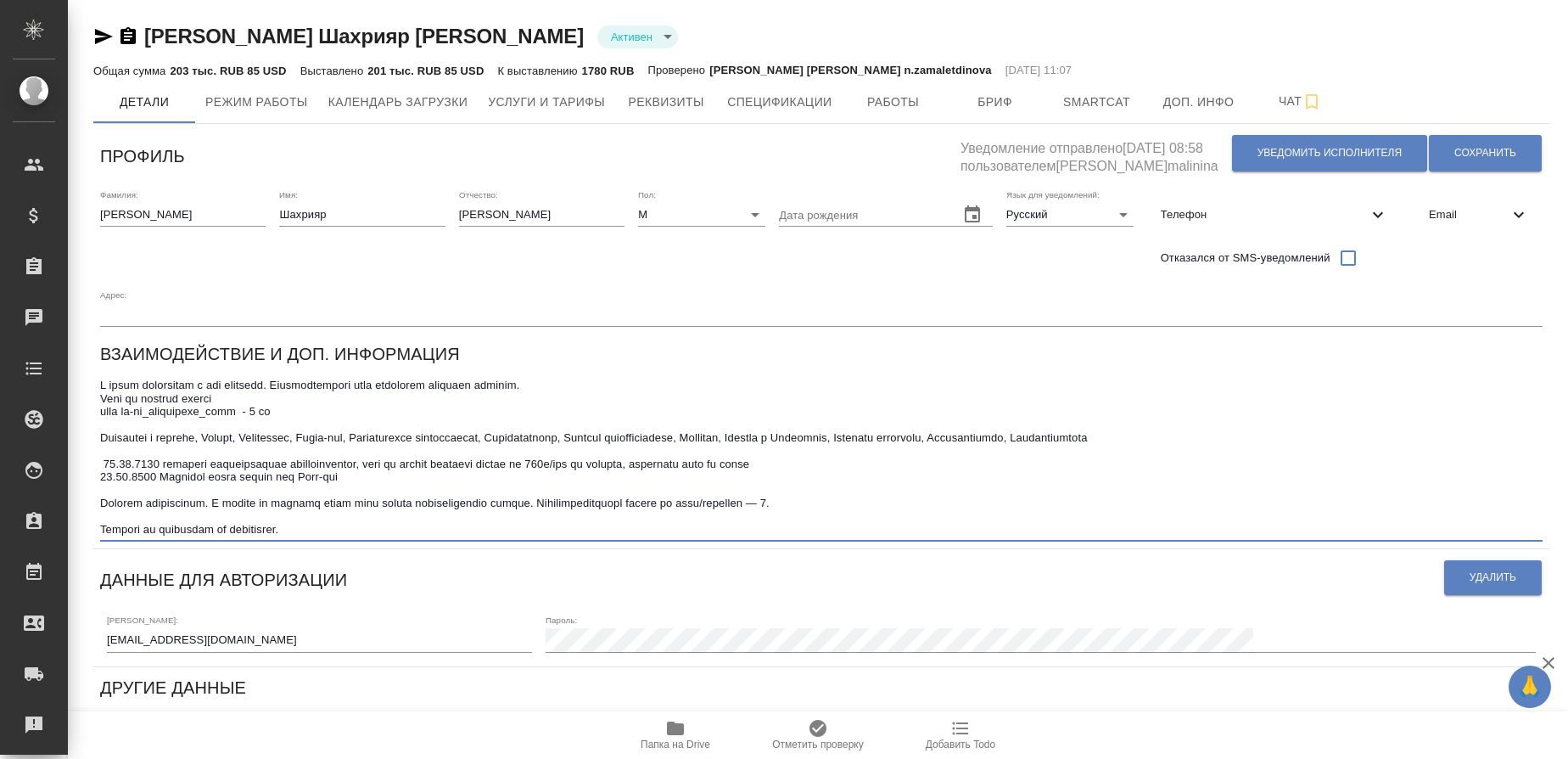
click at [304, 528] on textarea at bounding box center [821, 458] width 1443 height 157
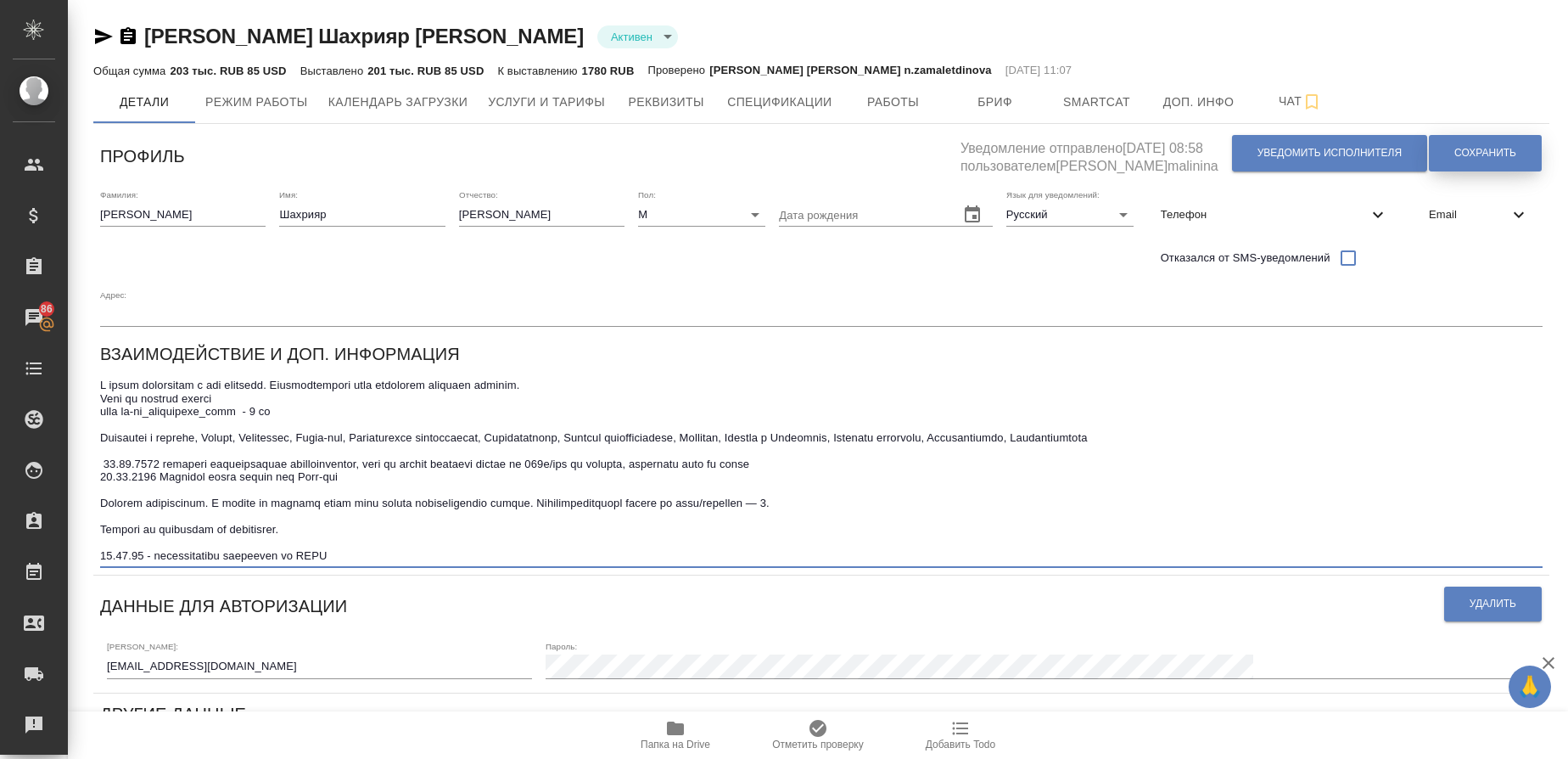
type textarea "Я готов переводить в мед тематике. Предварительно могу выполнить тестовое задан…"
click at [1498, 146] on span "Сохранить" at bounding box center [1486, 153] width 62 height 15
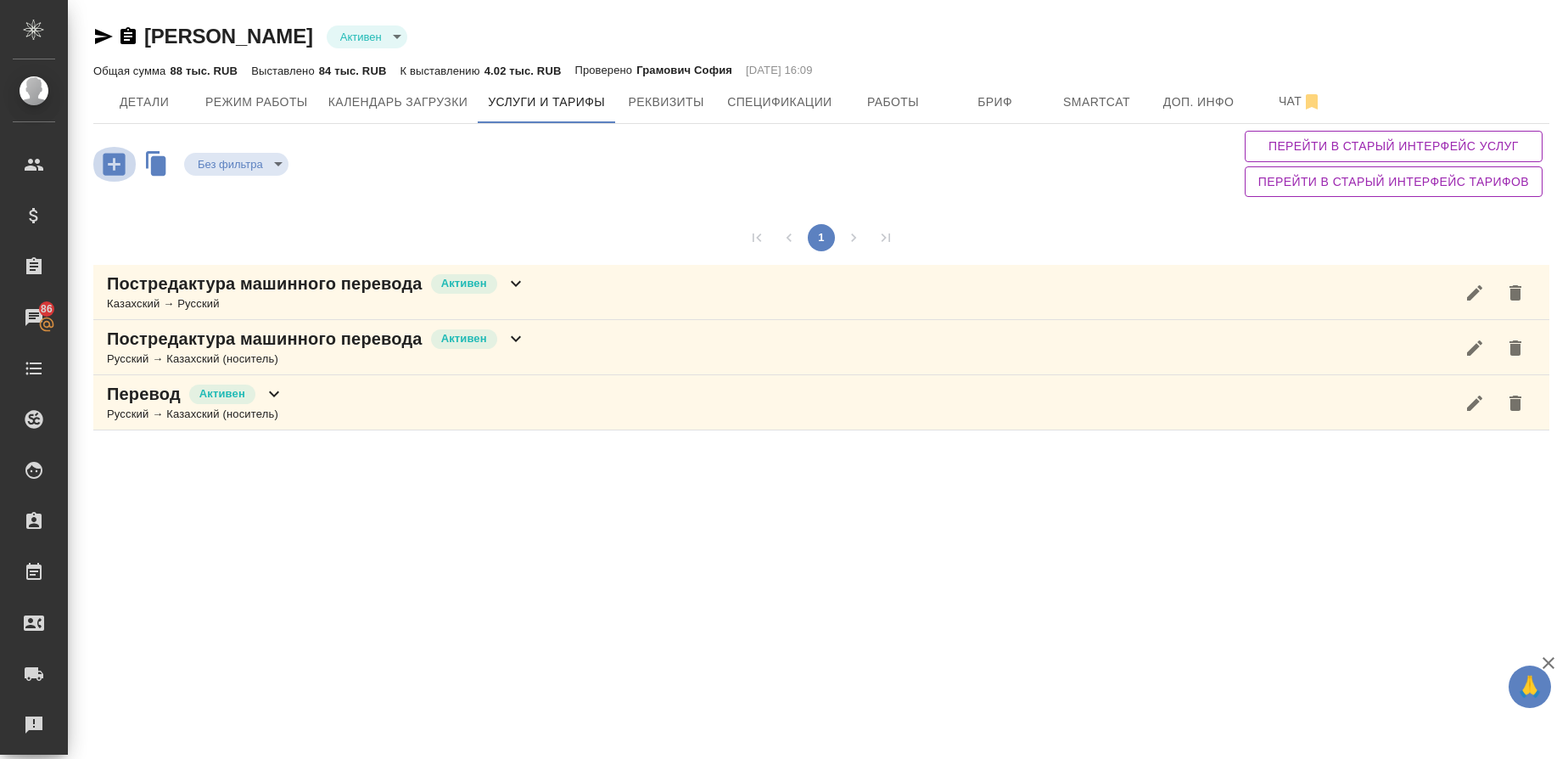
click at [110, 171] on icon "button" at bounding box center [113, 164] width 22 height 22
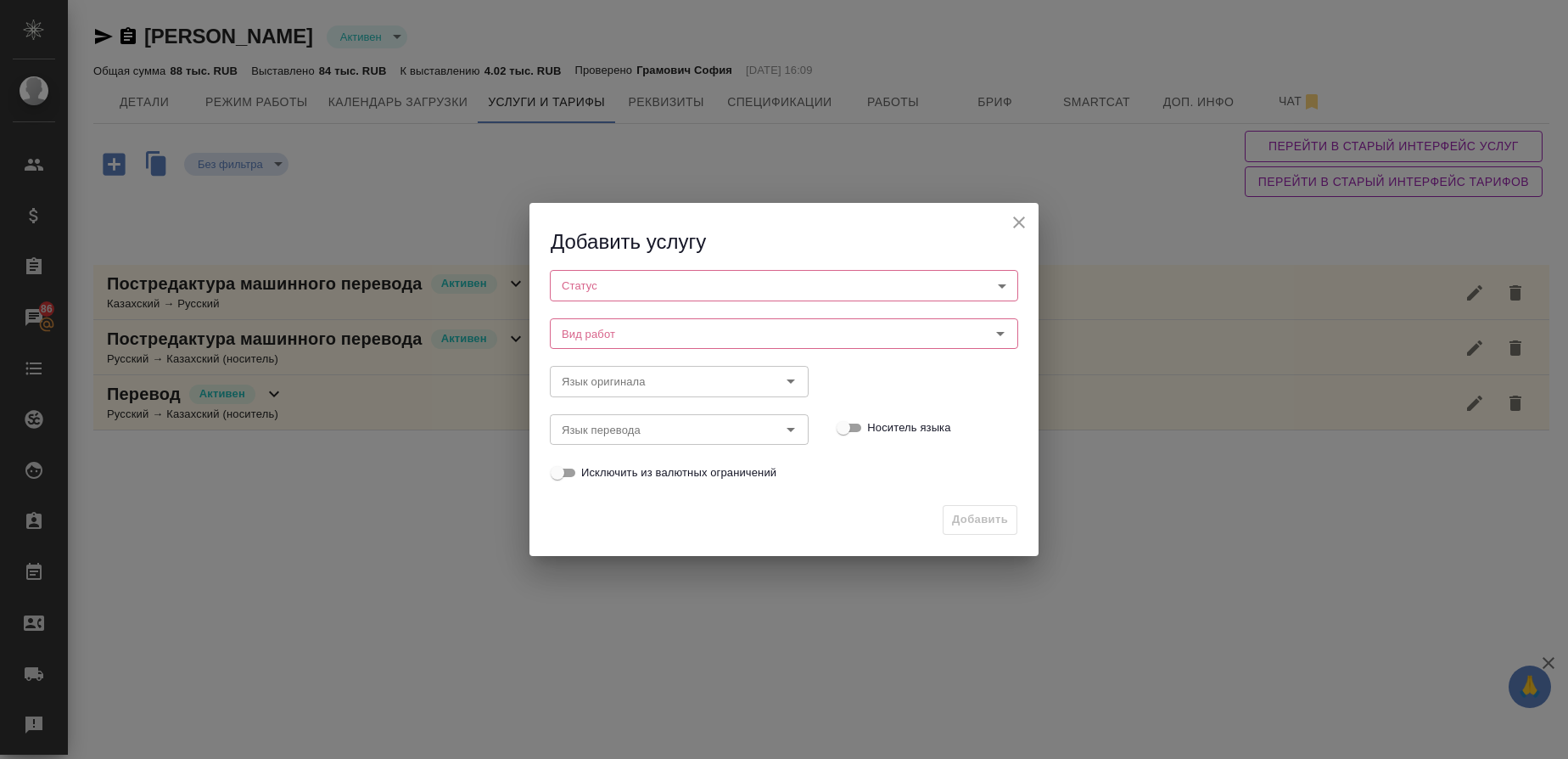
click at [625, 291] on body "🙏 .cls-1 fill:#fff; AWATERA Gusmanova Nailya Клиенты Спецификации Заказы 86 Чат…" at bounding box center [784, 379] width 1568 height 759
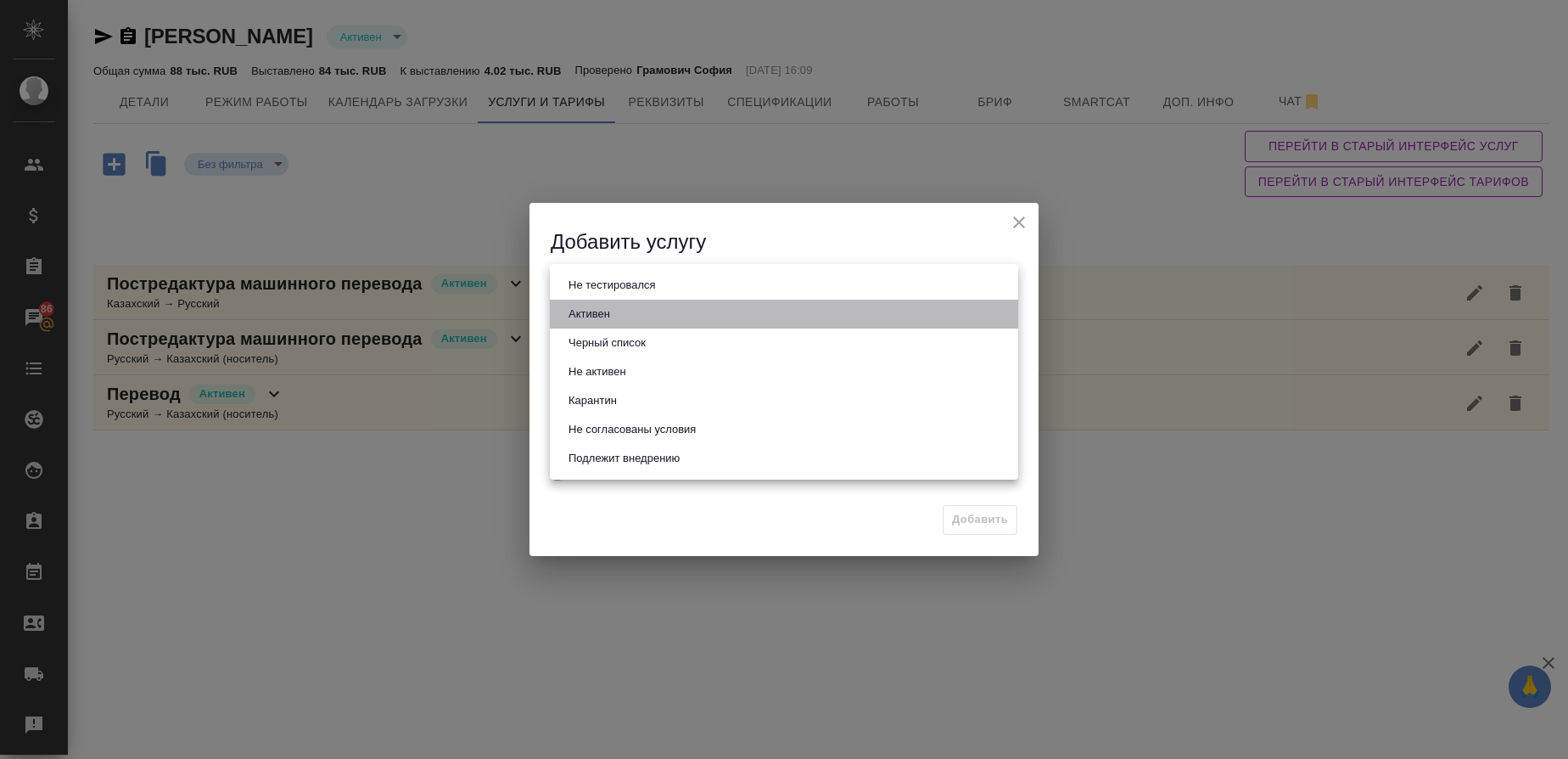
click at [600, 318] on button "Активен" at bounding box center [589, 313] width 51 height 18
type input "active"
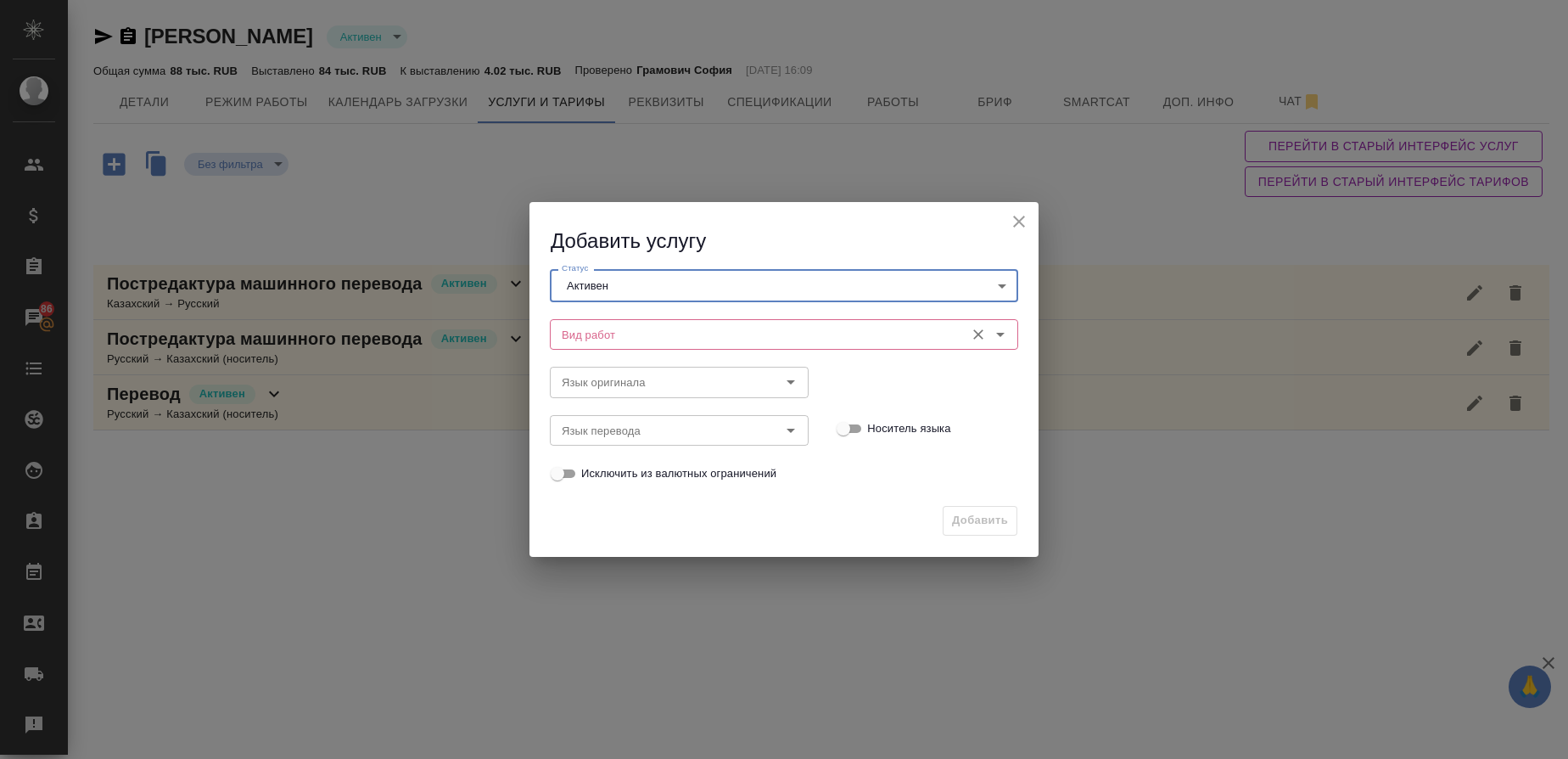
click at [591, 332] on input "Вид работ" at bounding box center [756, 334] width 401 height 20
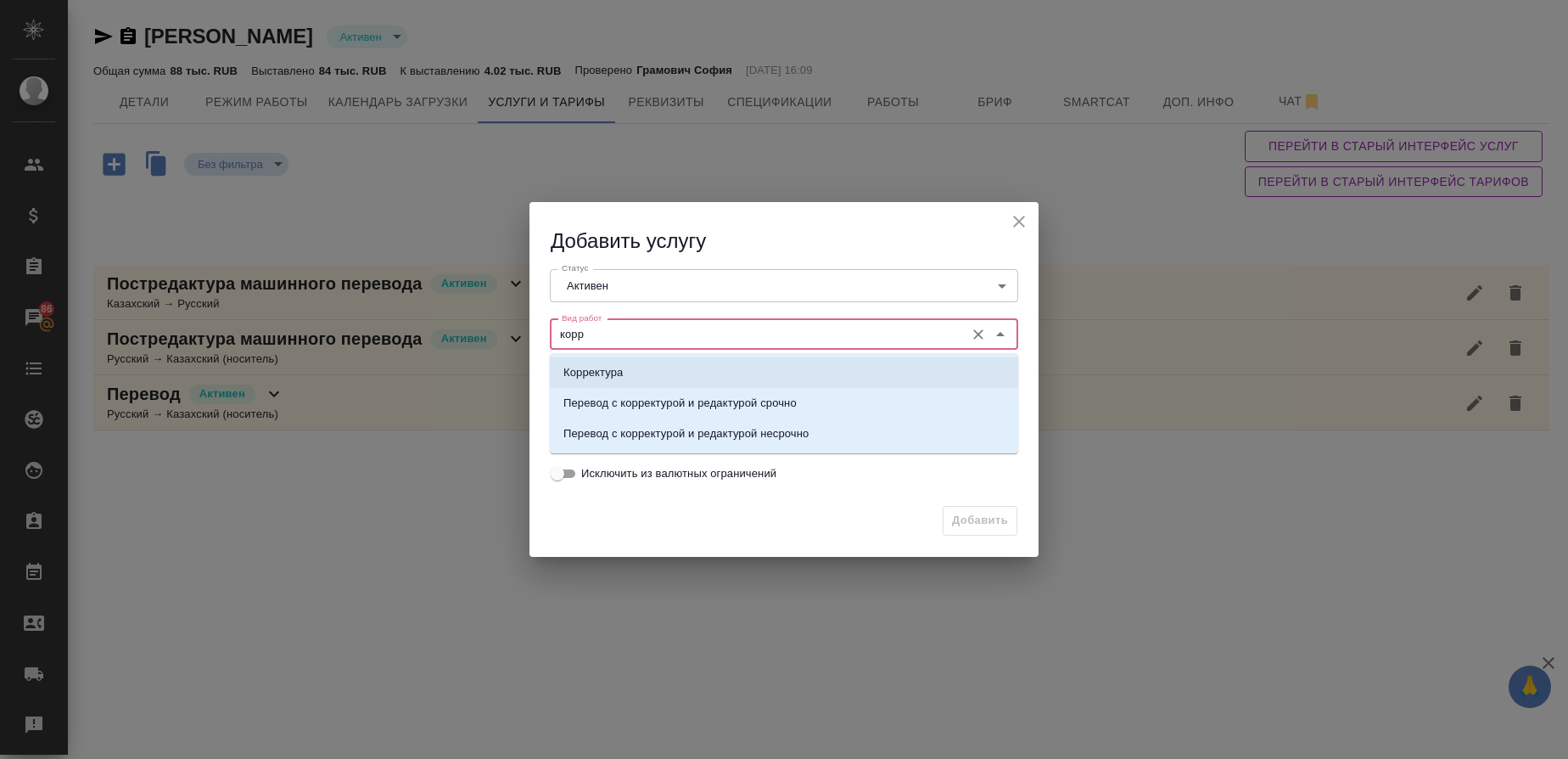
click at [613, 363] on li "Корректура" at bounding box center [784, 373] width 468 height 31
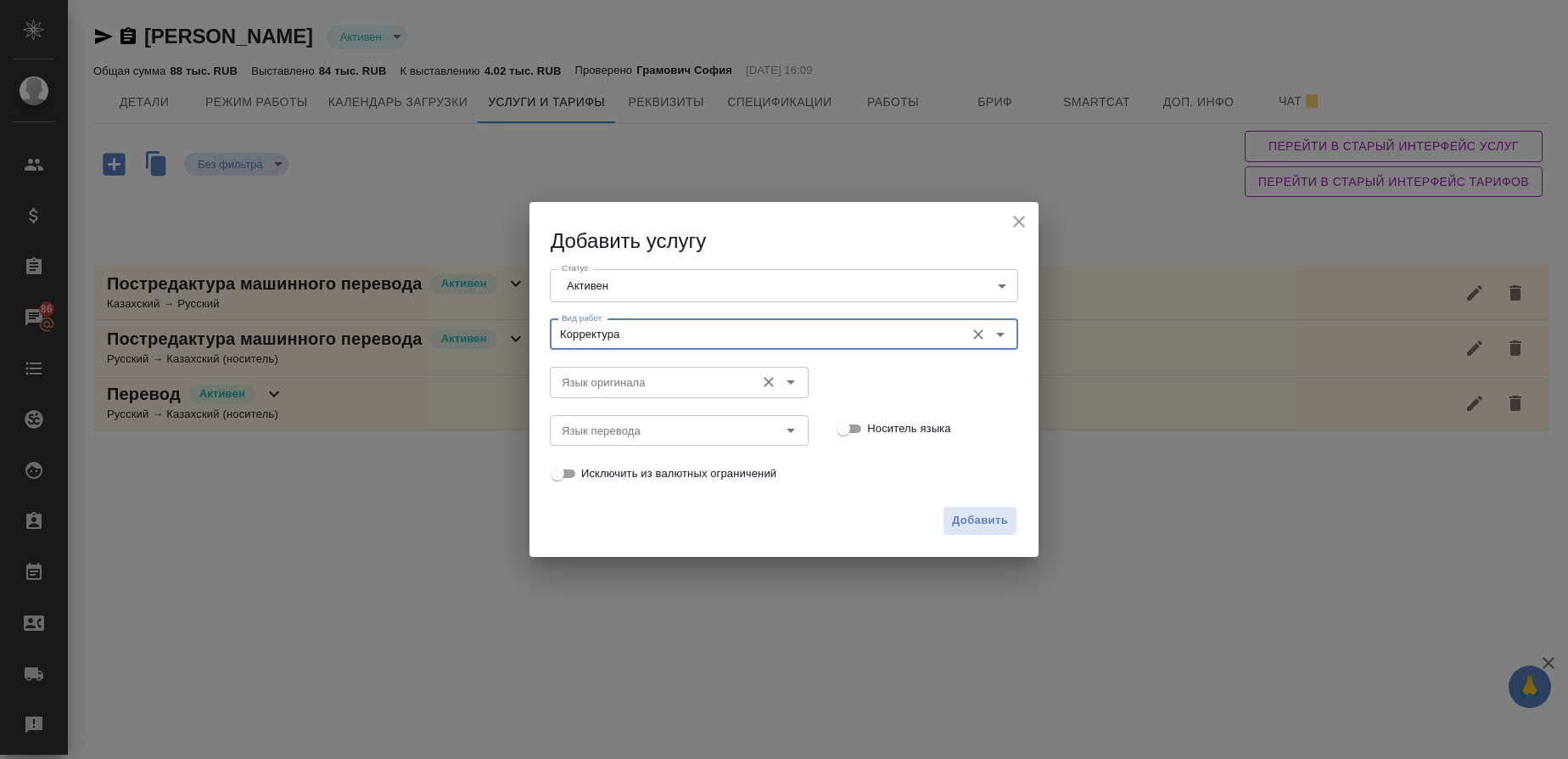
type input "Корректура"
click at [606, 381] on input "Язык оригинала" at bounding box center [651, 382] width 192 height 20
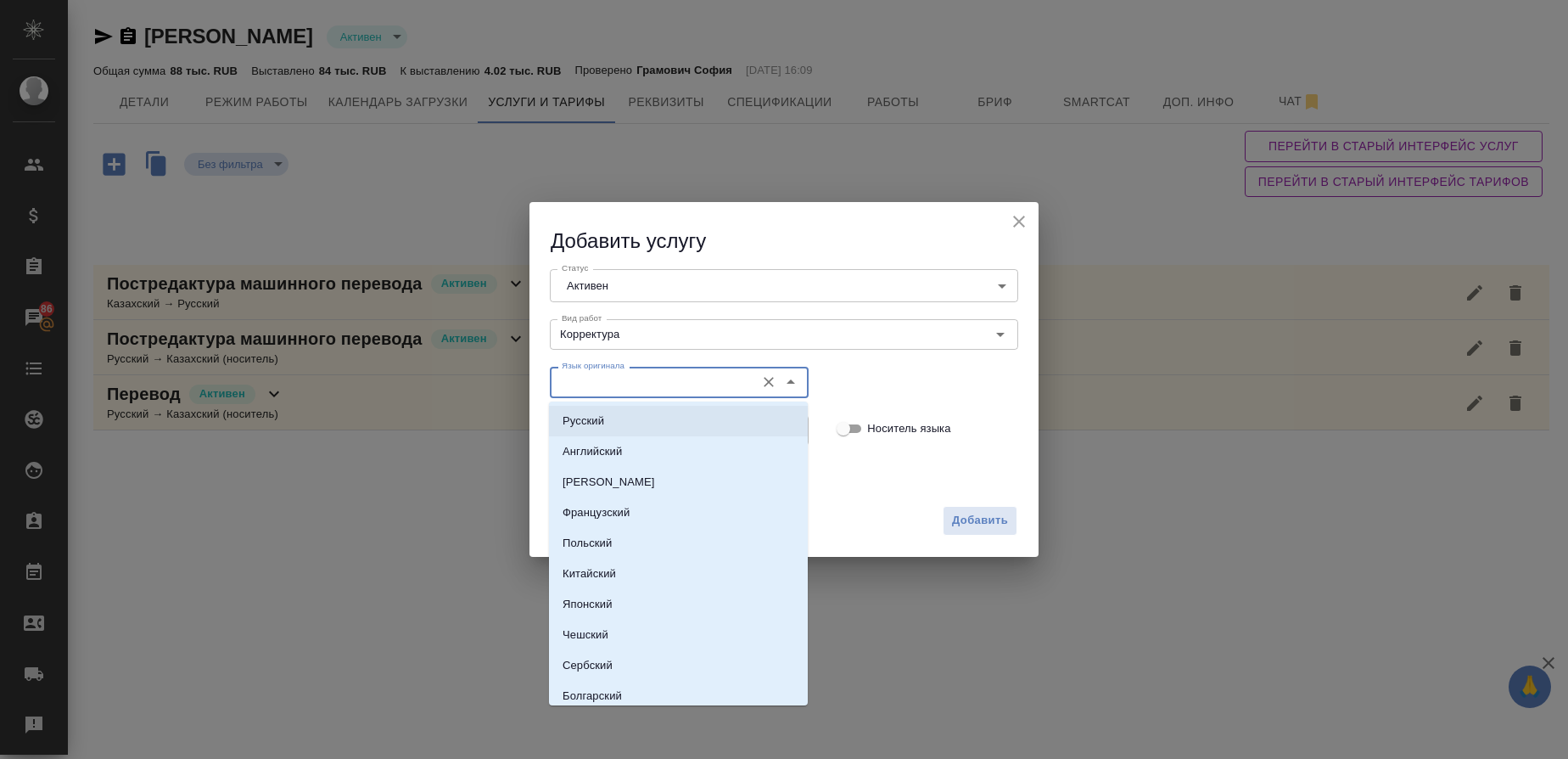
click at [600, 411] on li "Русский" at bounding box center [678, 422] width 259 height 31
type input "Русский"
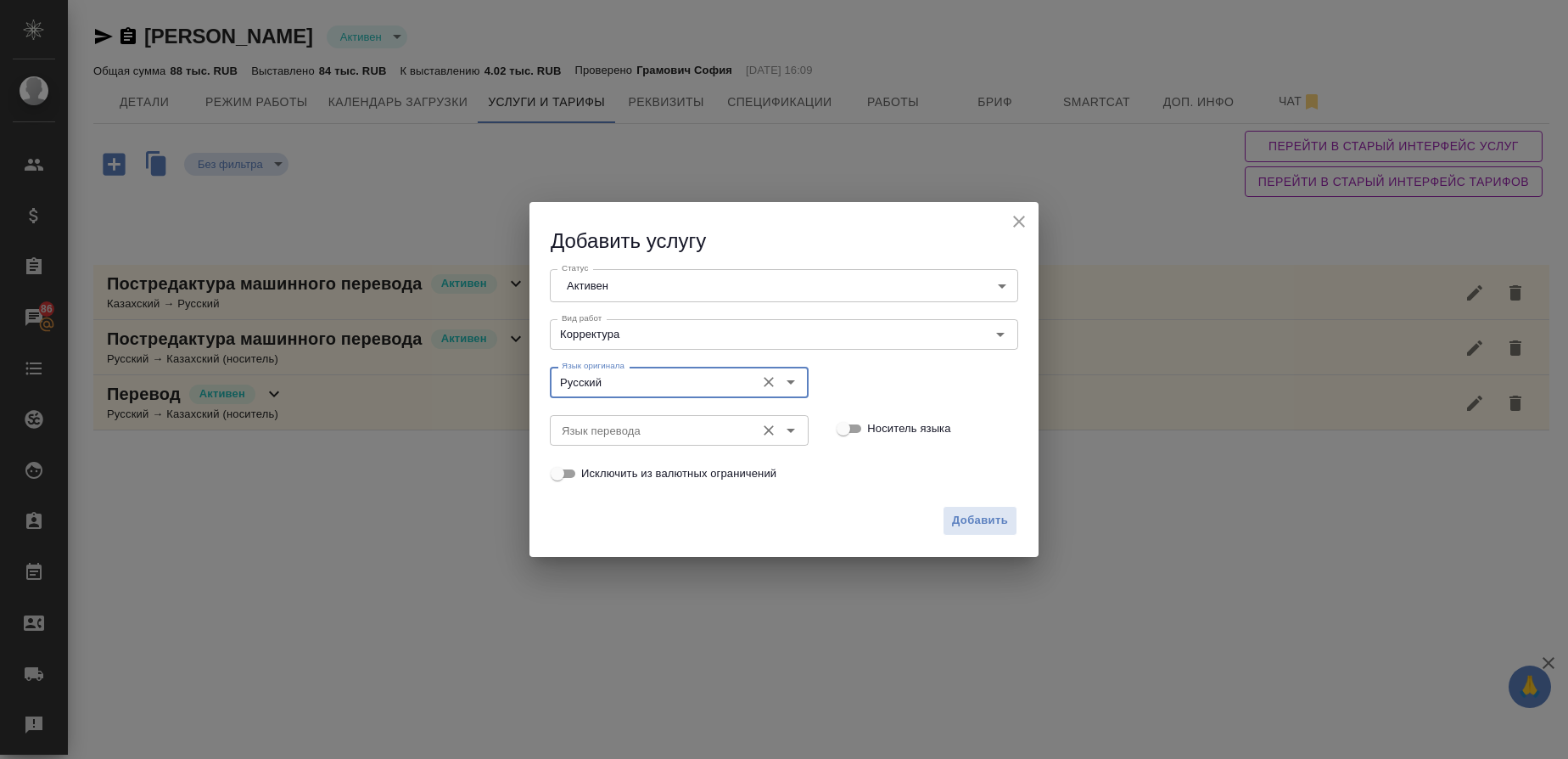
click at [597, 432] on input "Язык перевода" at bounding box center [651, 430] width 192 height 20
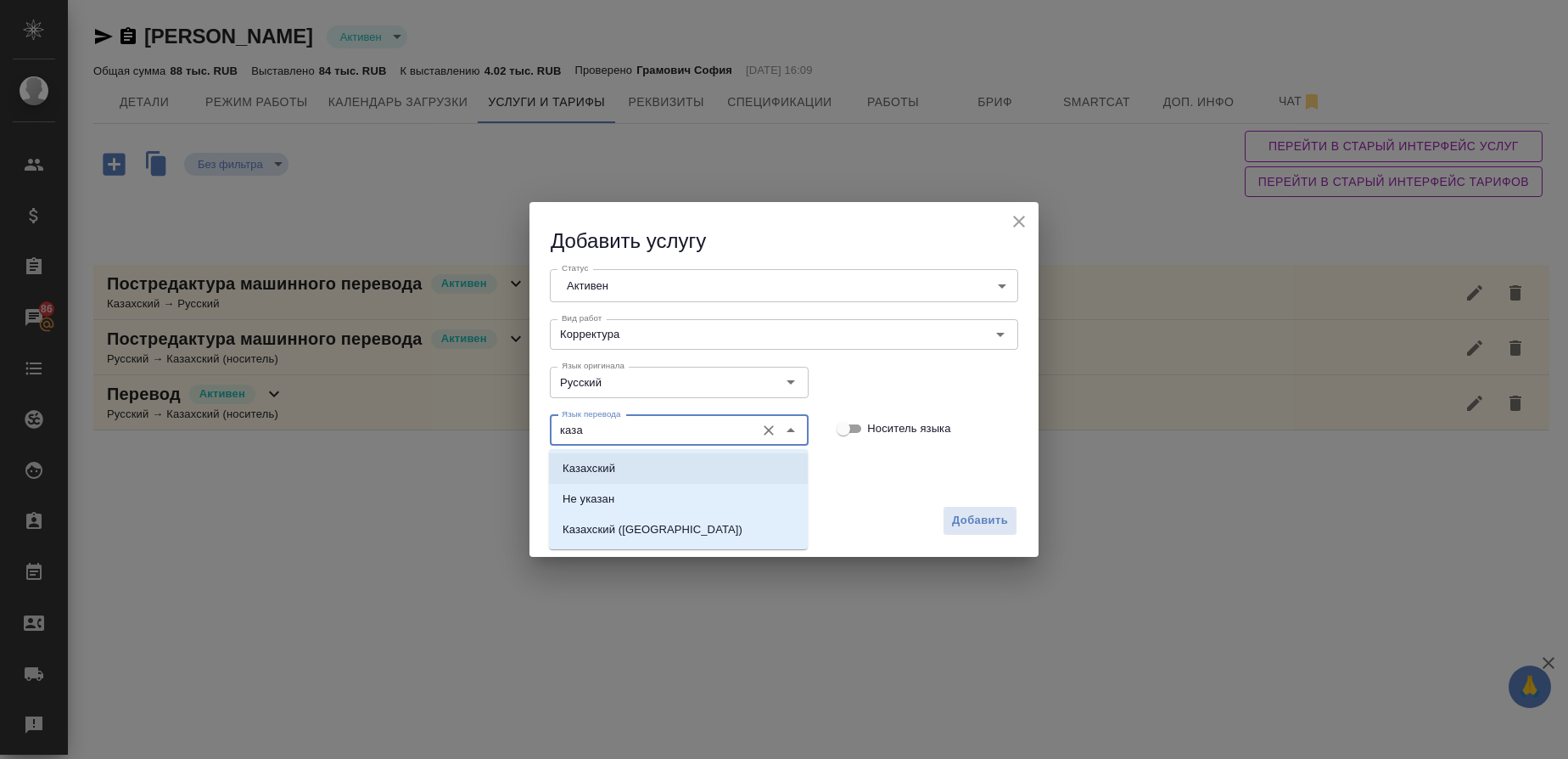
click at [587, 467] on p "Казахский" at bounding box center [589, 469] width 52 height 17
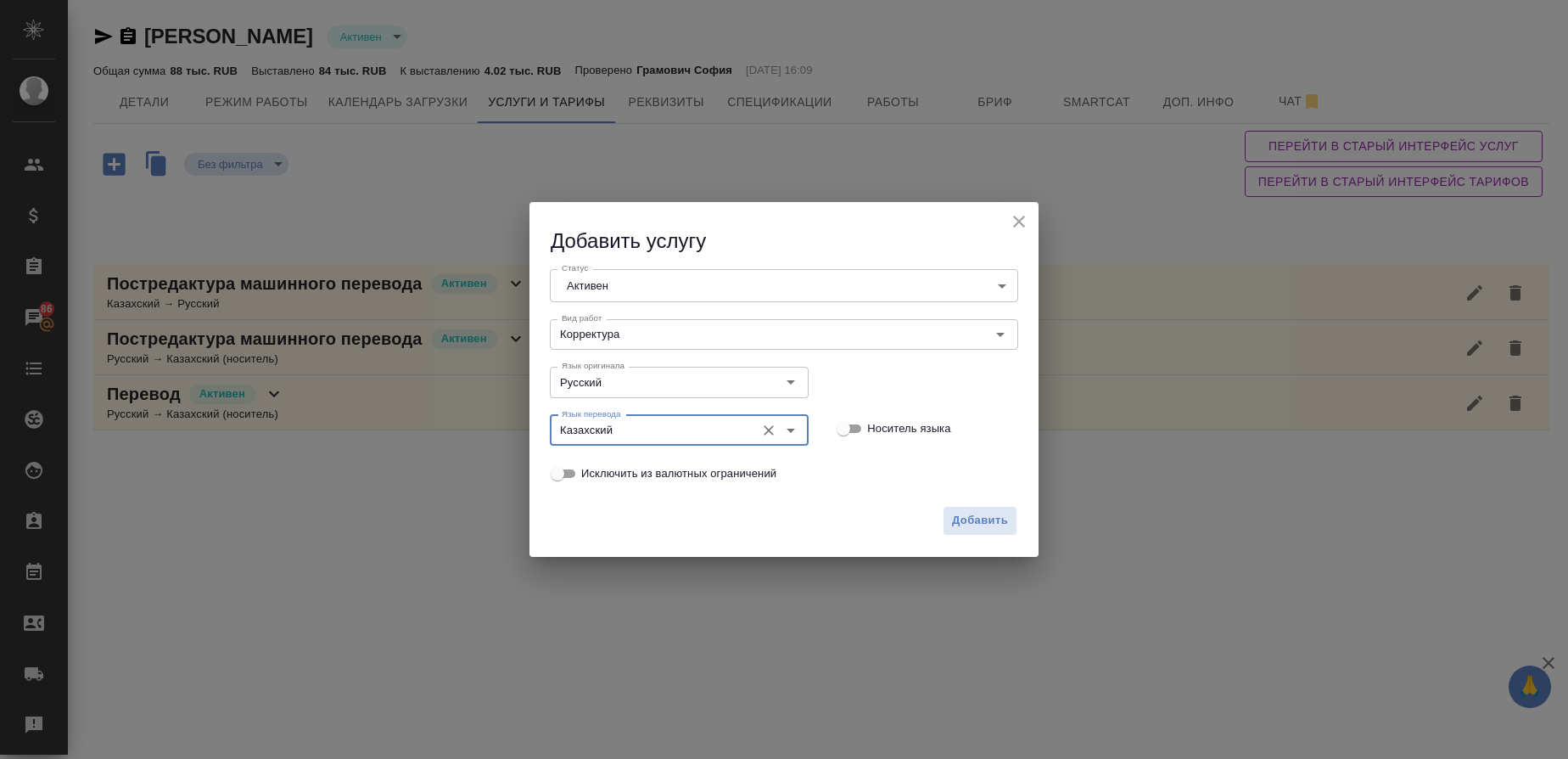
type input "Казахский"
click at [858, 428] on input "Носитель языка" at bounding box center [843, 428] width 61 height 20
checkbox input "true"
click at [991, 529] on span "Добавить" at bounding box center [981, 521] width 56 height 19
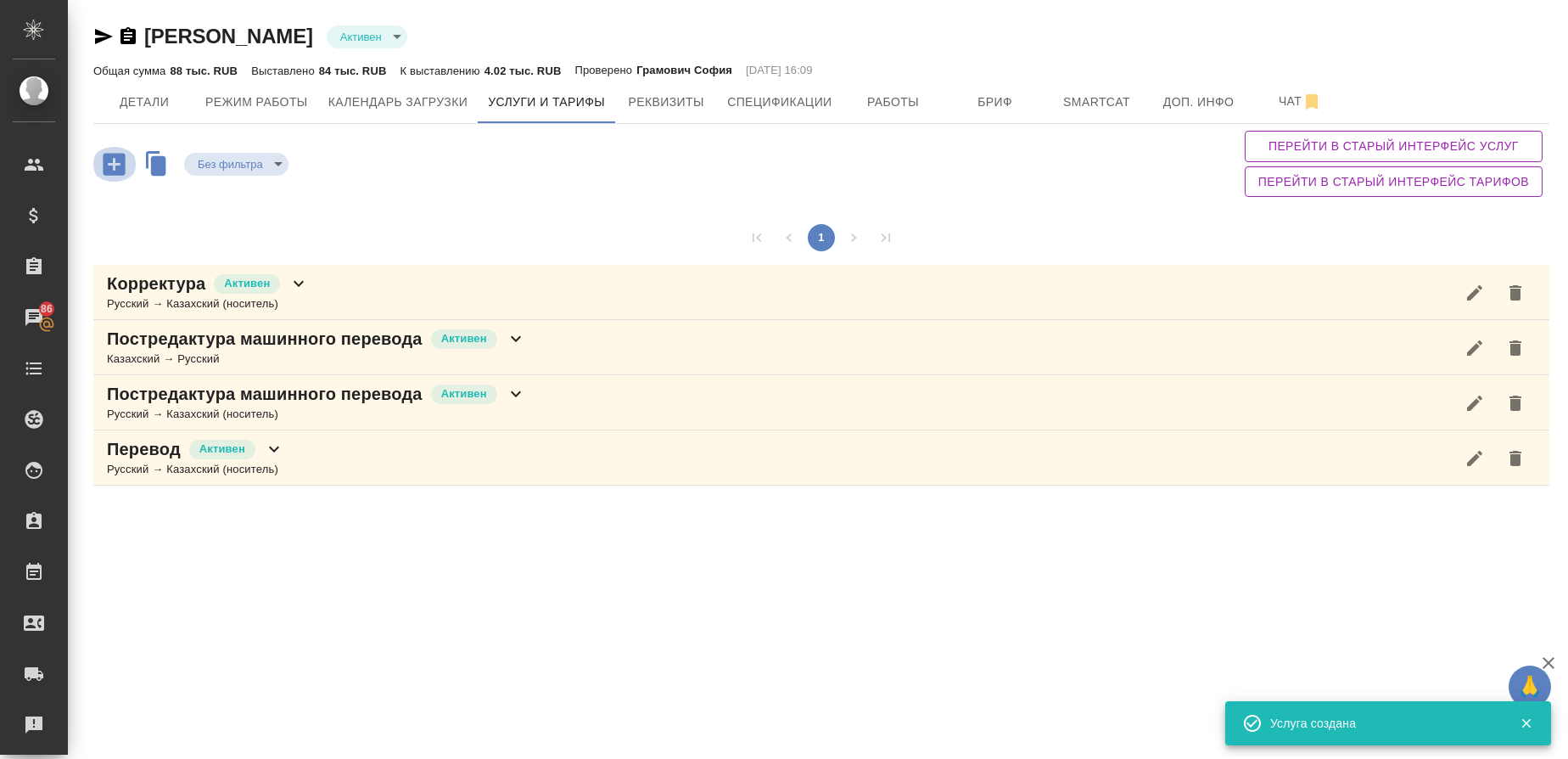
click at [115, 172] on icon "button" at bounding box center [113, 164] width 22 height 22
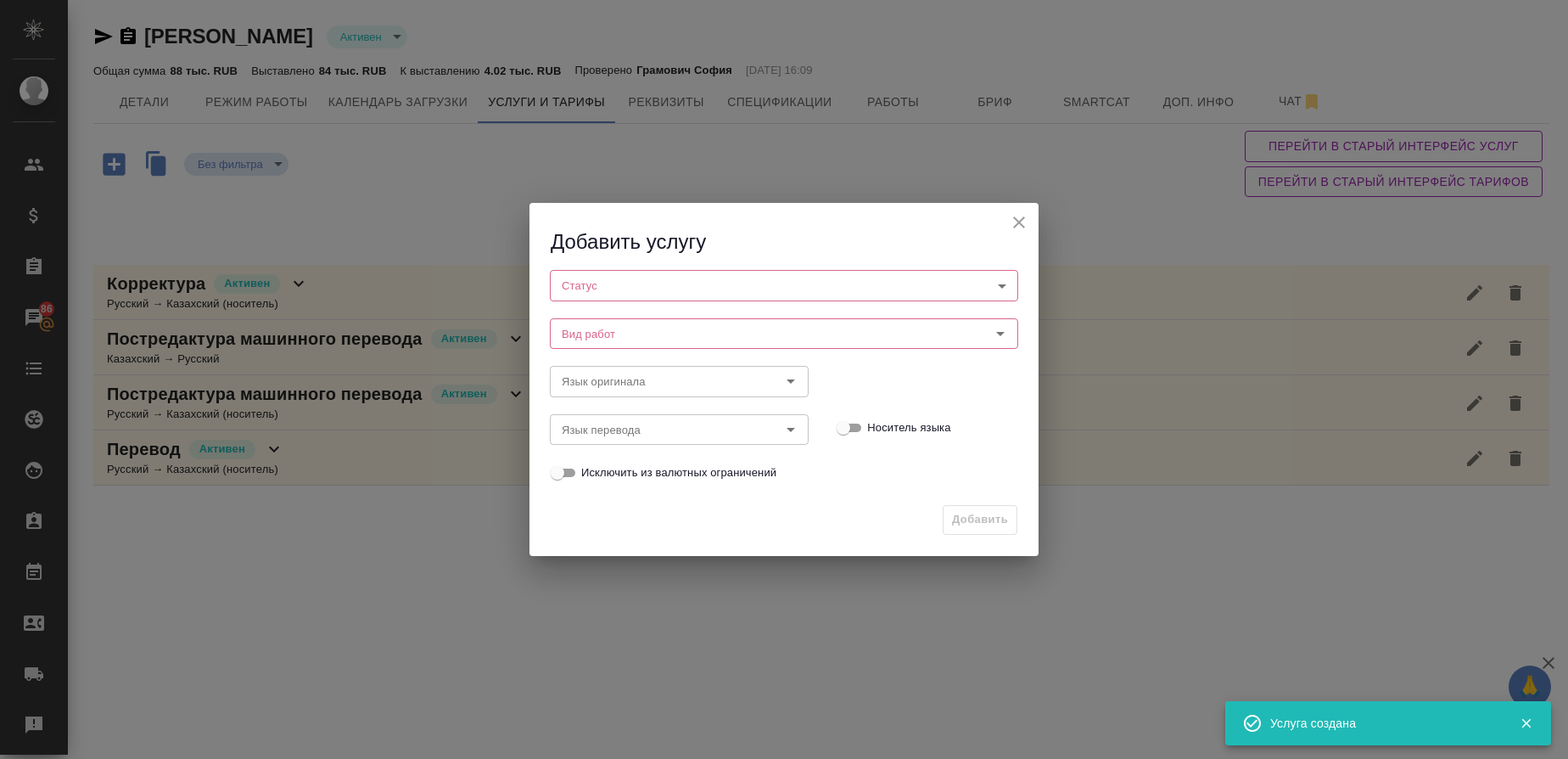
click at [605, 284] on body "🙏 .cls-1 fill:#fff; AWATERA Gusmanova Nailya Клиенты Спецификации Заказы 86 Чат…" at bounding box center [784, 379] width 1568 height 759
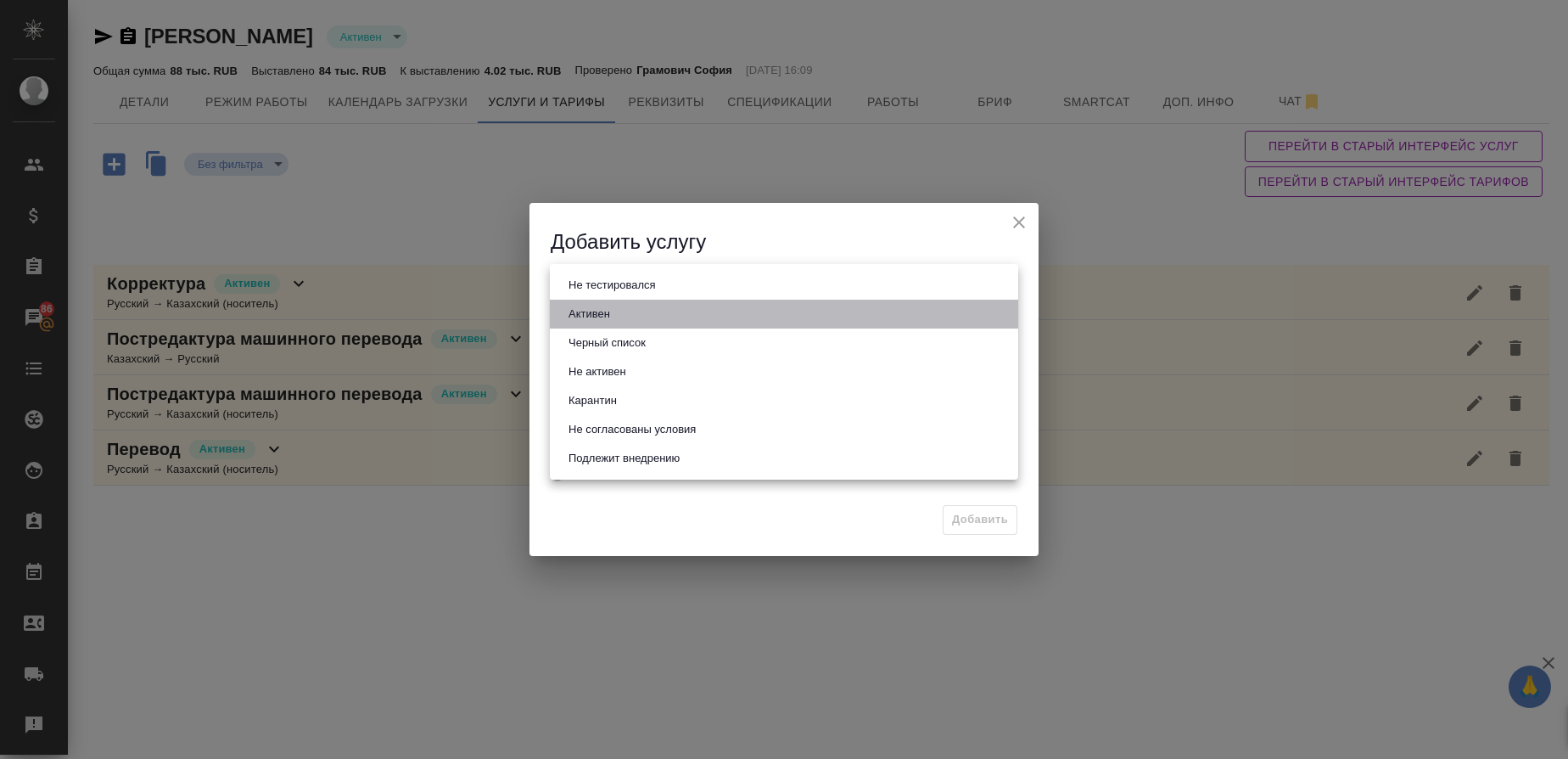
click at [598, 312] on button "Активен" at bounding box center [589, 313] width 51 height 18
type input "active"
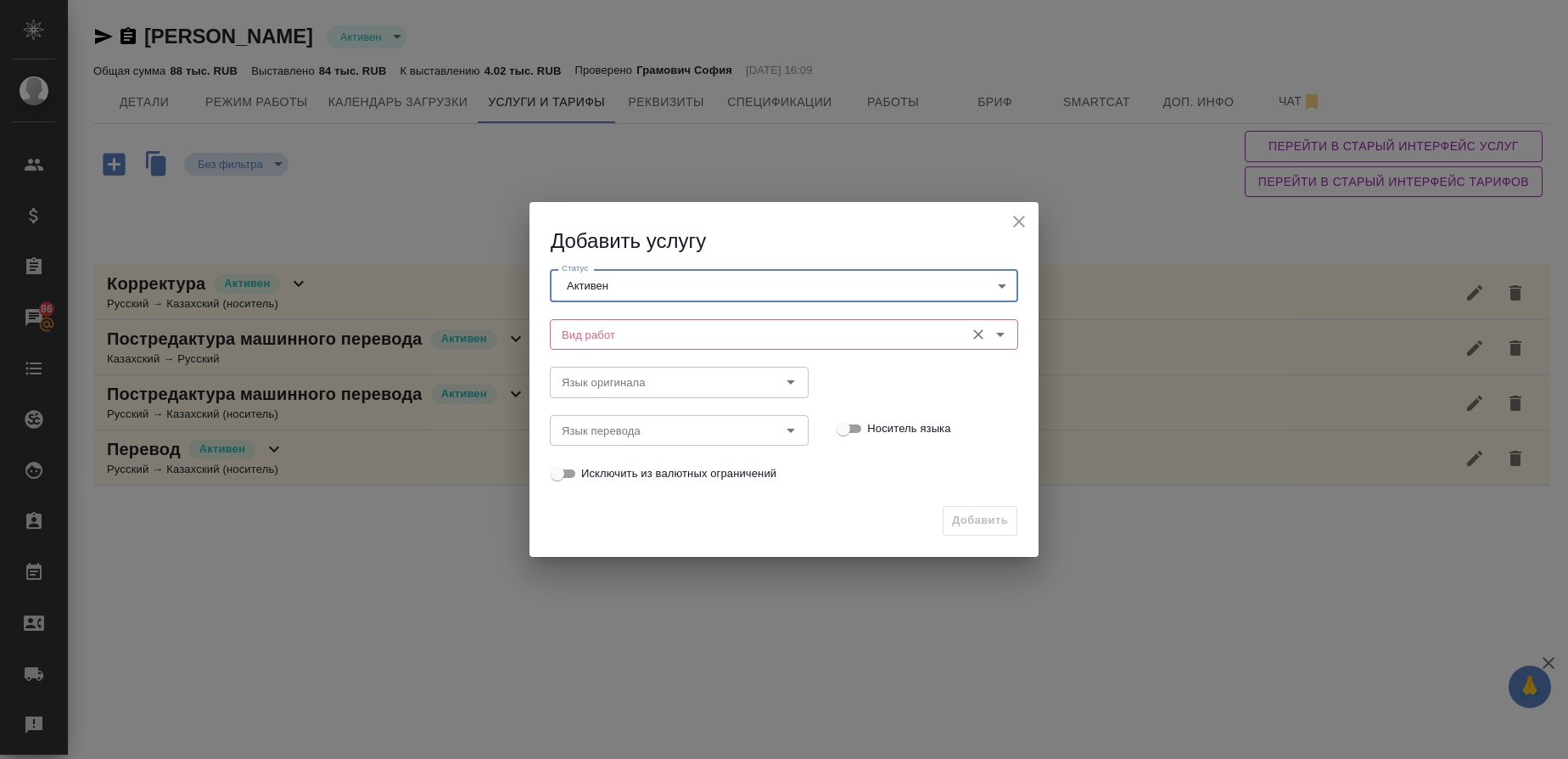
click at [591, 328] on input "Вид работ" at bounding box center [756, 334] width 401 height 20
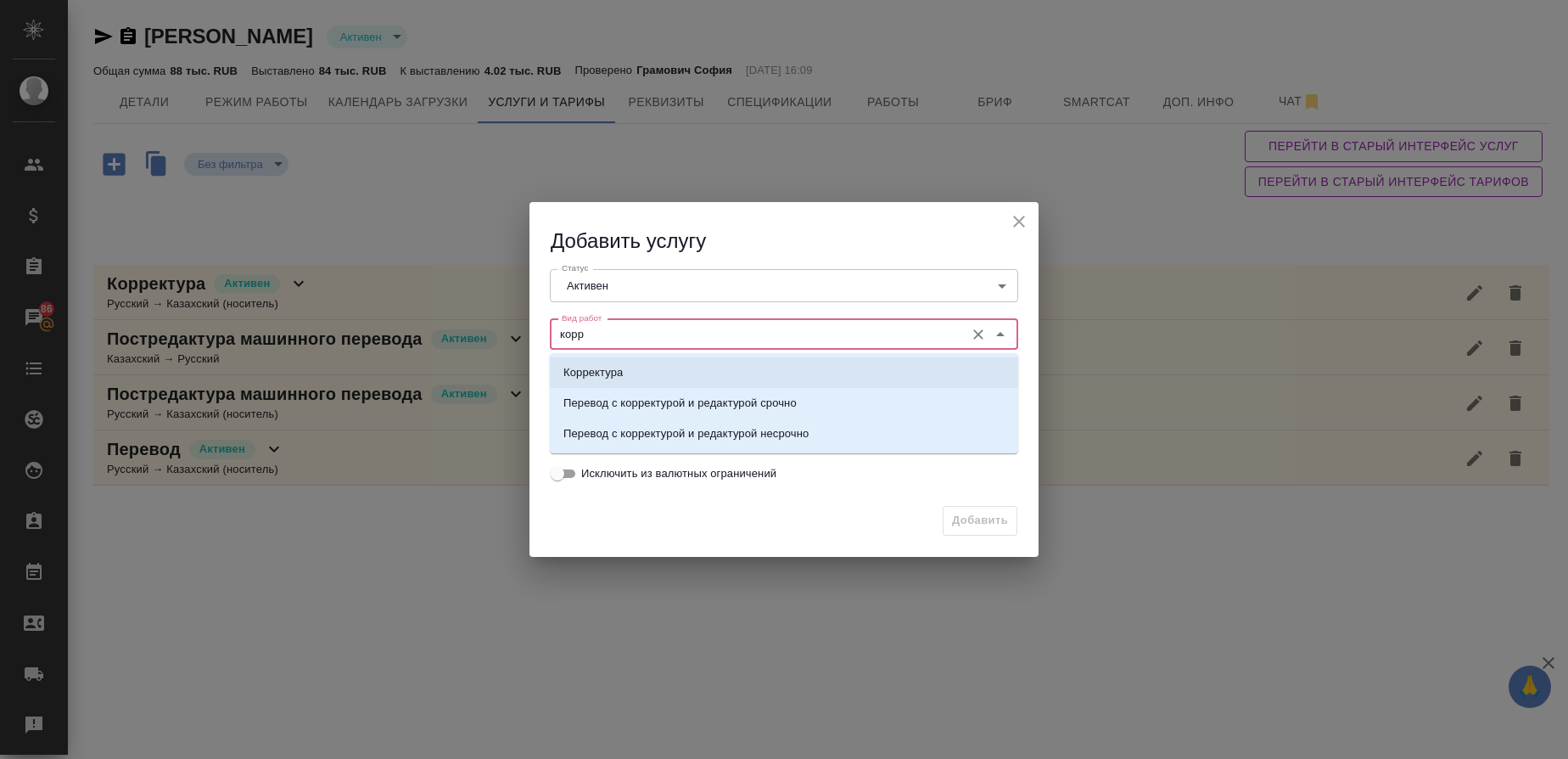
click at [591, 364] on li "Корректура" at bounding box center [784, 373] width 468 height 31
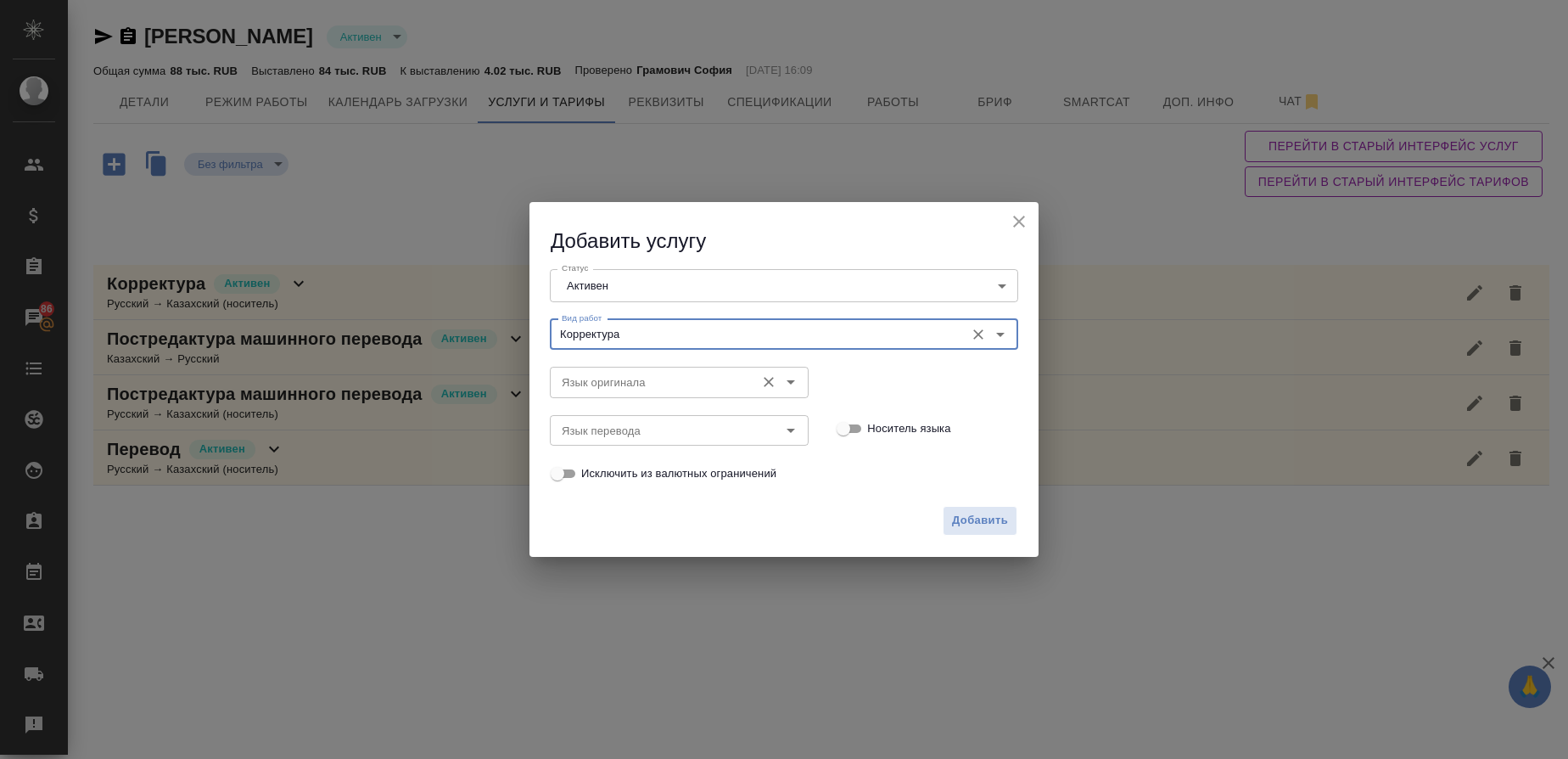
type input "Корректура"
click at [590, 379] on input "Язык оригинала" at bounding box center [651, 382] width 192 height 20
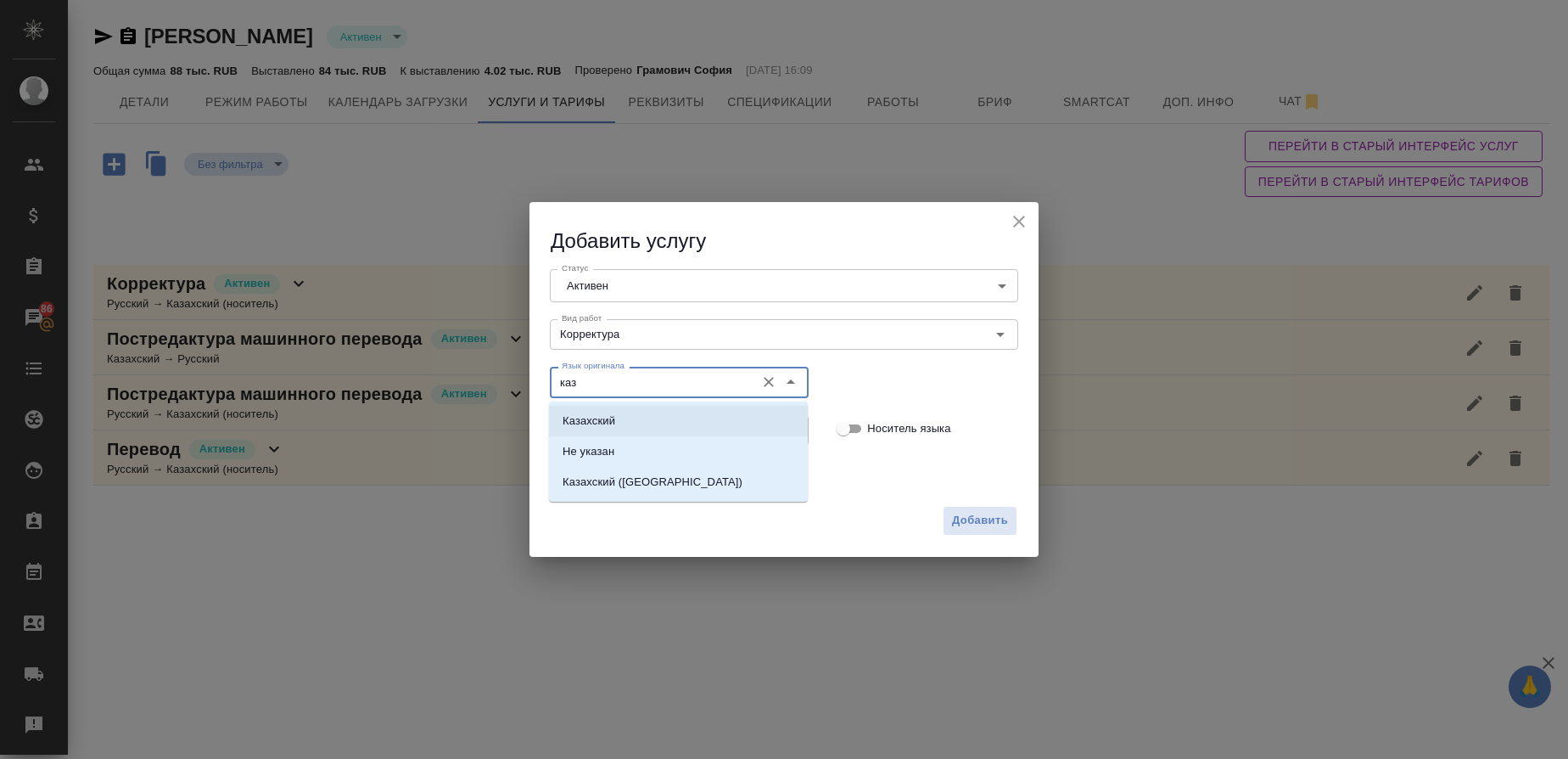
click at [588, 410] on li "Казахский" at bounding box center [678, 422] width 259 height 31
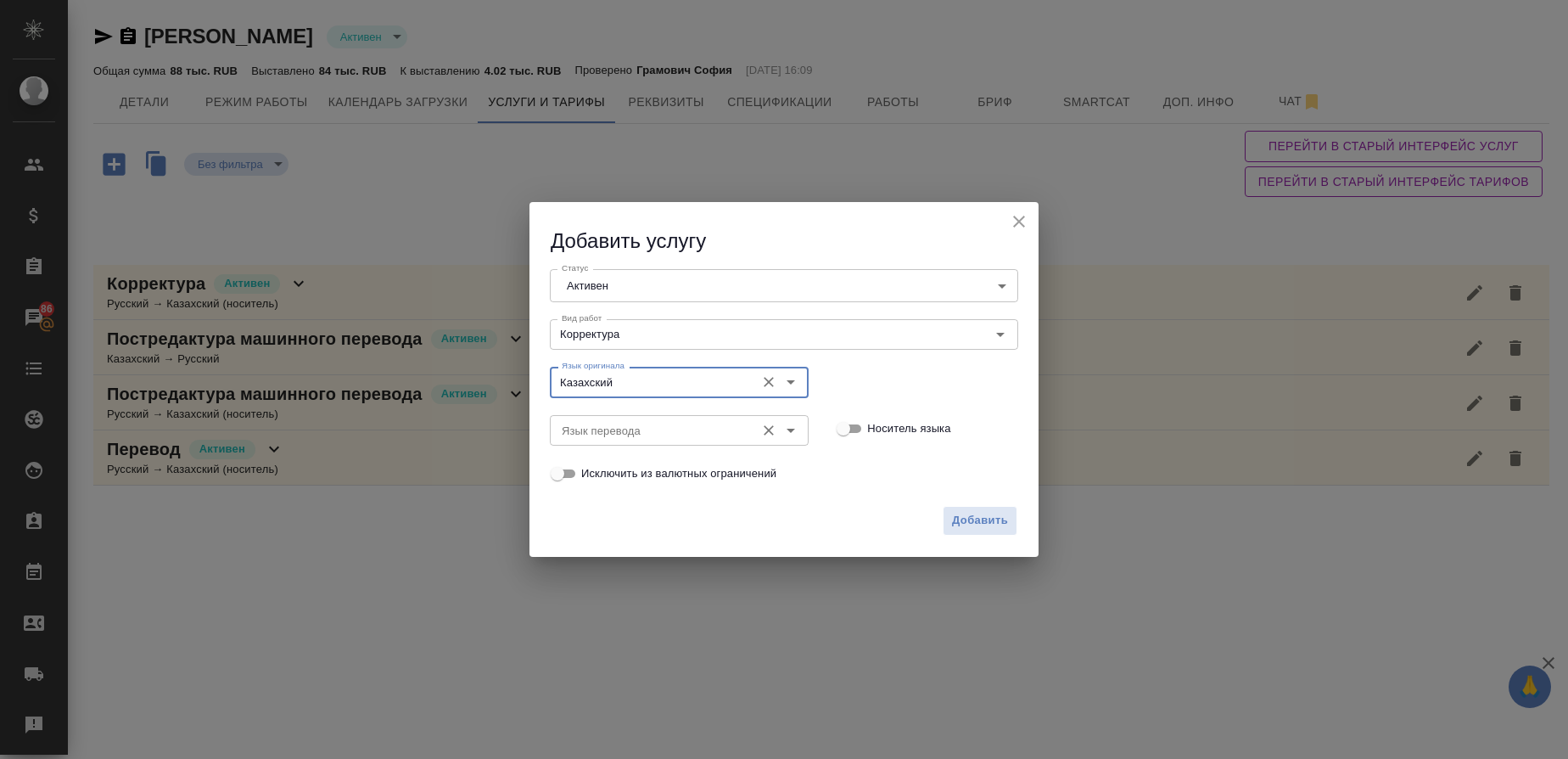
type input "Казахский"
click at [586, 433] on input "Язык перевода" at bounding box center [651, 430] width 192 height 20
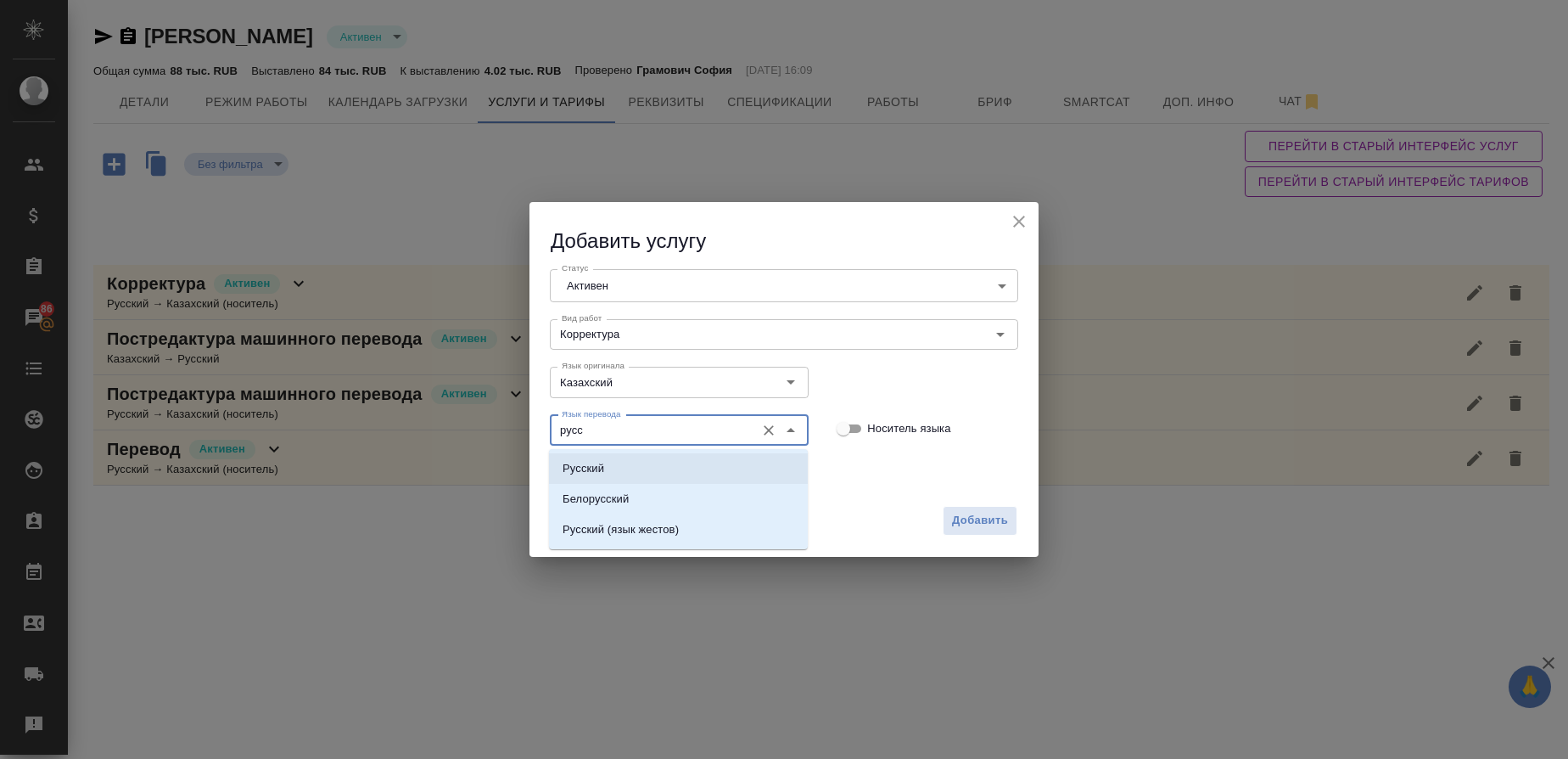
click at [592, 459] on li "Русский" at bounding box center [678, 469] width 259 height 31
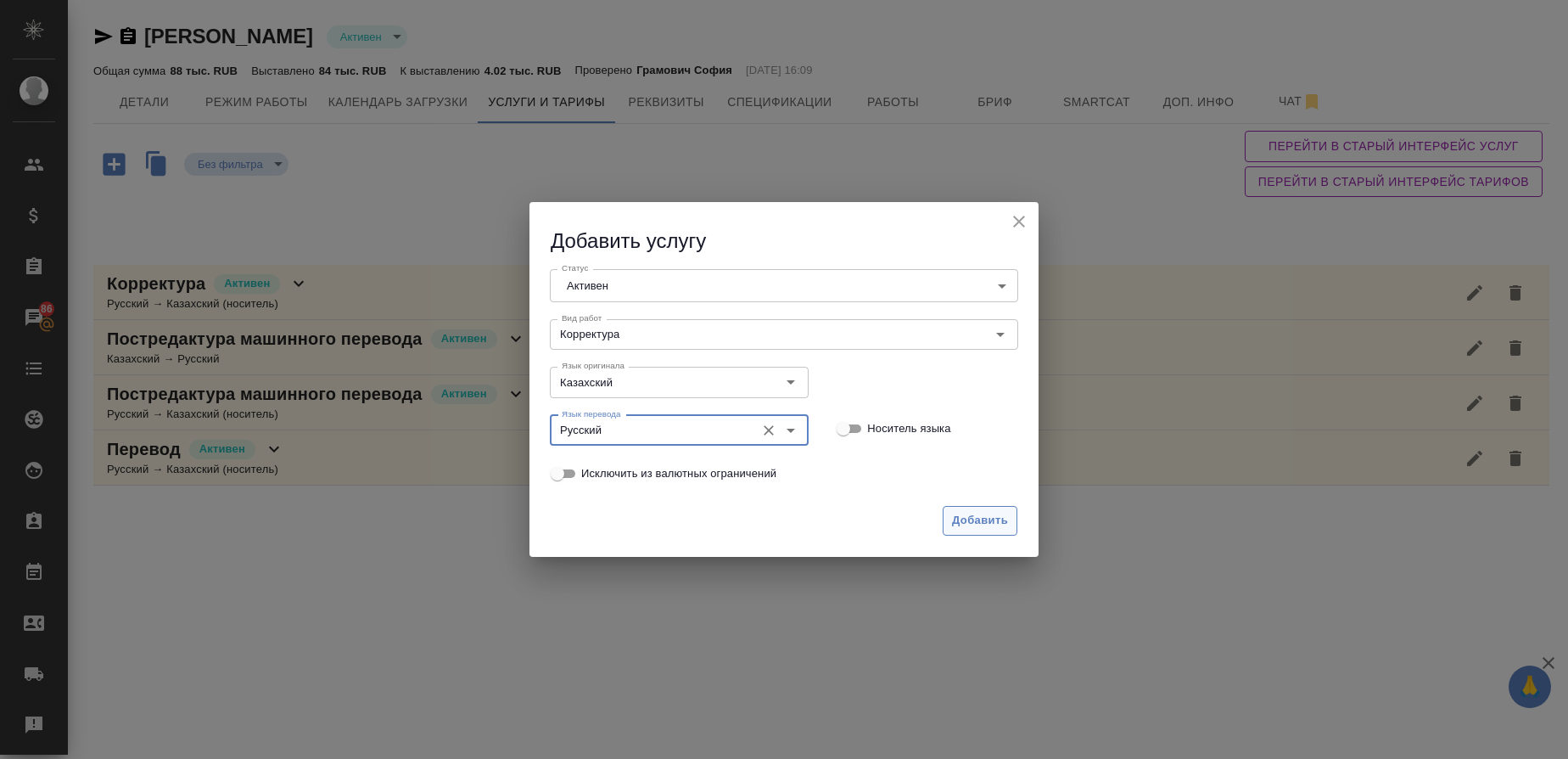
type input "Русский"
click at [959, 522] on span "Добавить" at bounding box center [981, 521] width 56 height 19
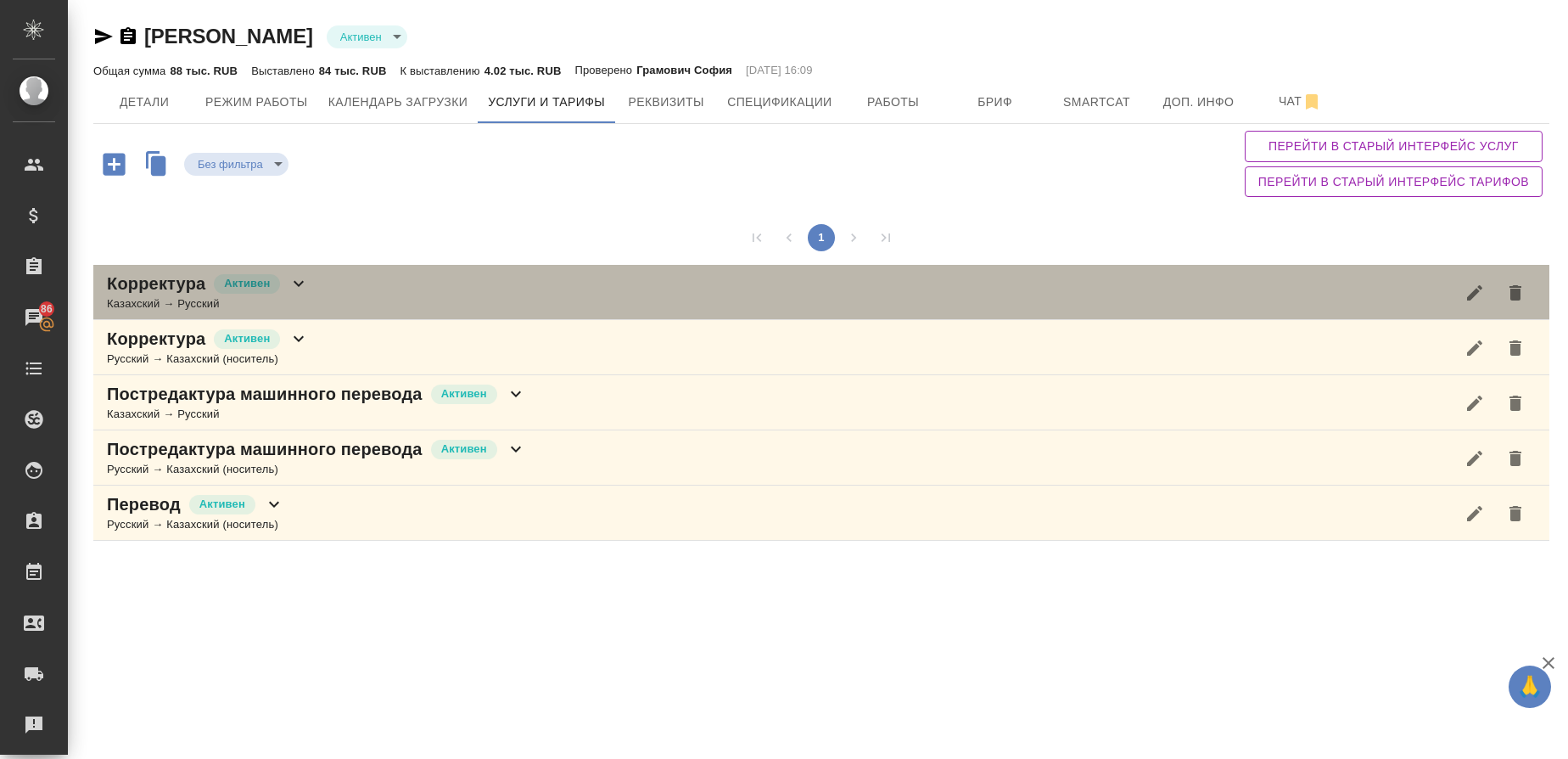
click at [309, 296] on div "Казахский → Русский" at bounding box center [207, 304] width 202 height 17
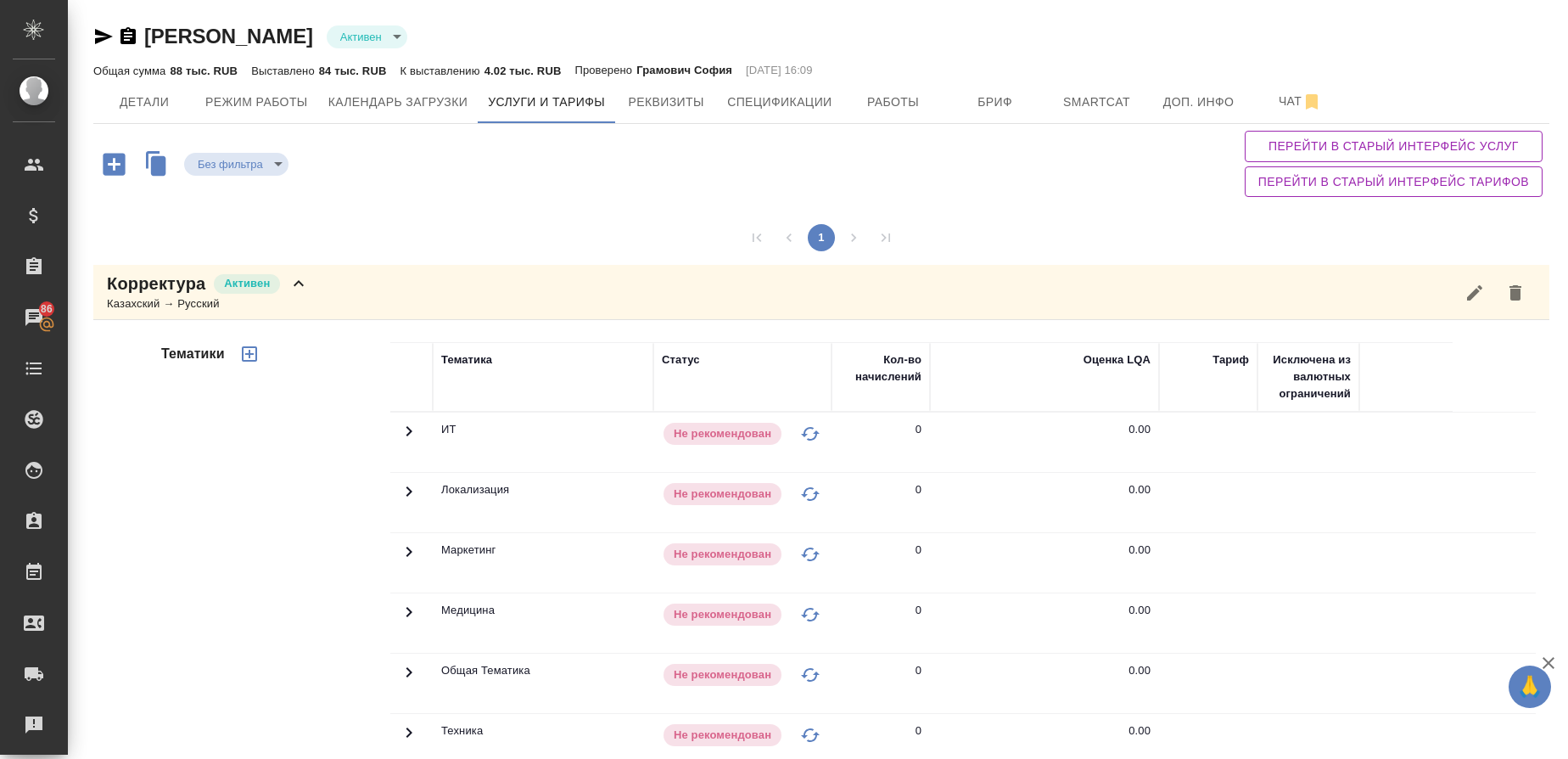
scroll to position [421, 0]
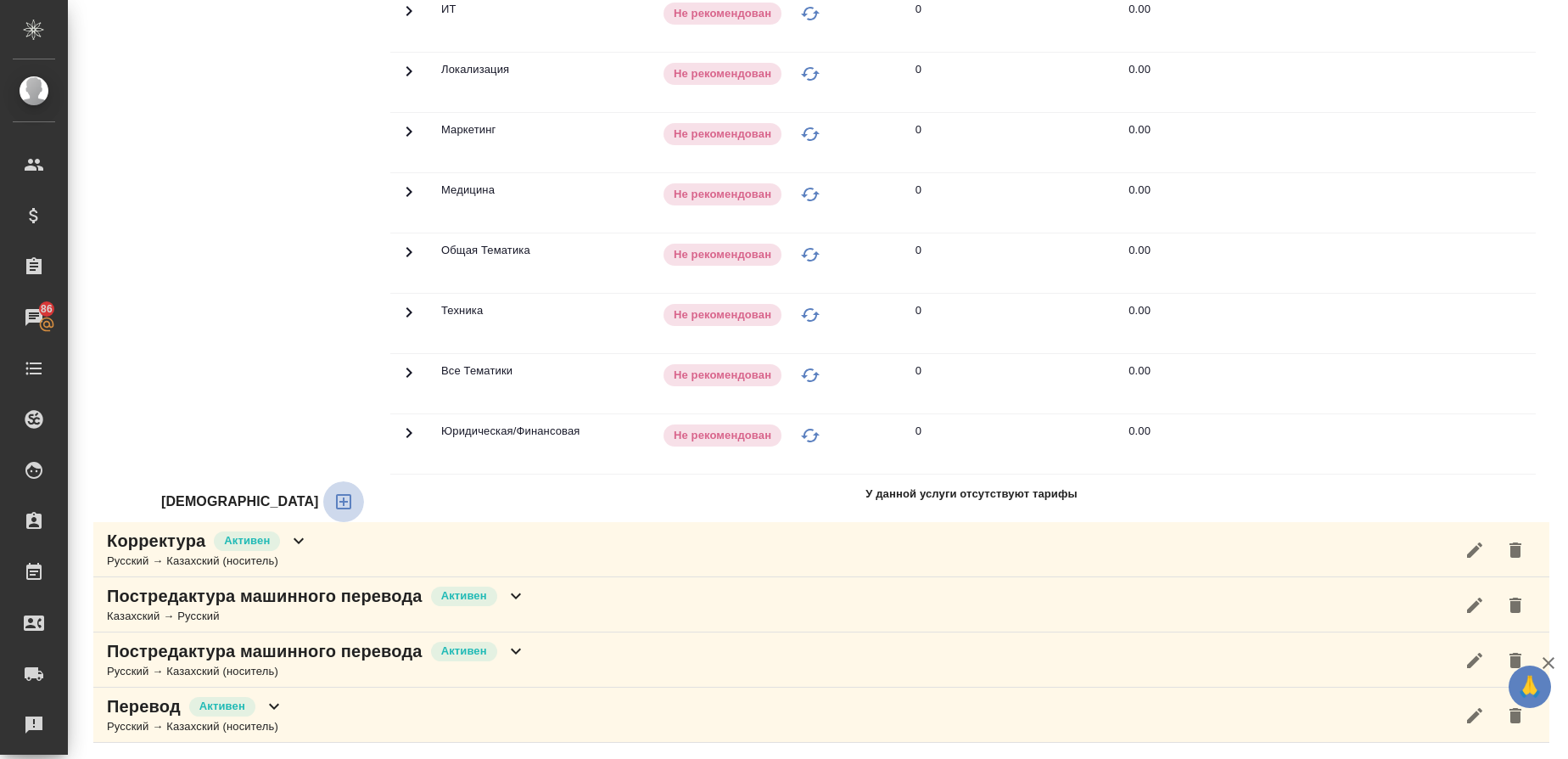
click at [336, 508] on icon "button" at bounding box center [344, 502] width 16 height 16
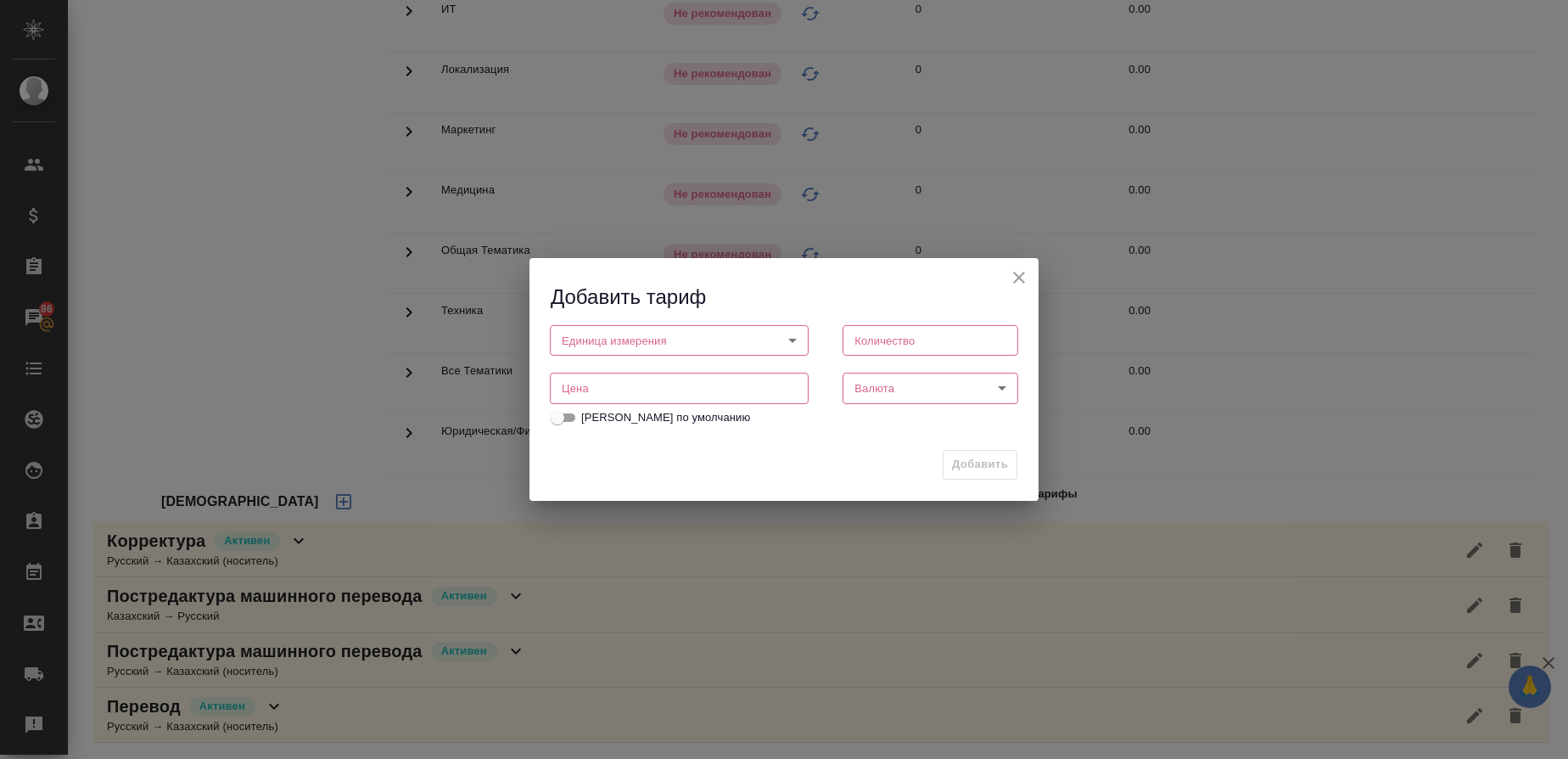
click at [609, 343] on body "🙏 .cls-1 fill:#fff; AWATERA Gusmanova Nailya Клиенты Спецификации Заказы 86 Чат…" at bounding box center [784, 379] width 1568 height 759
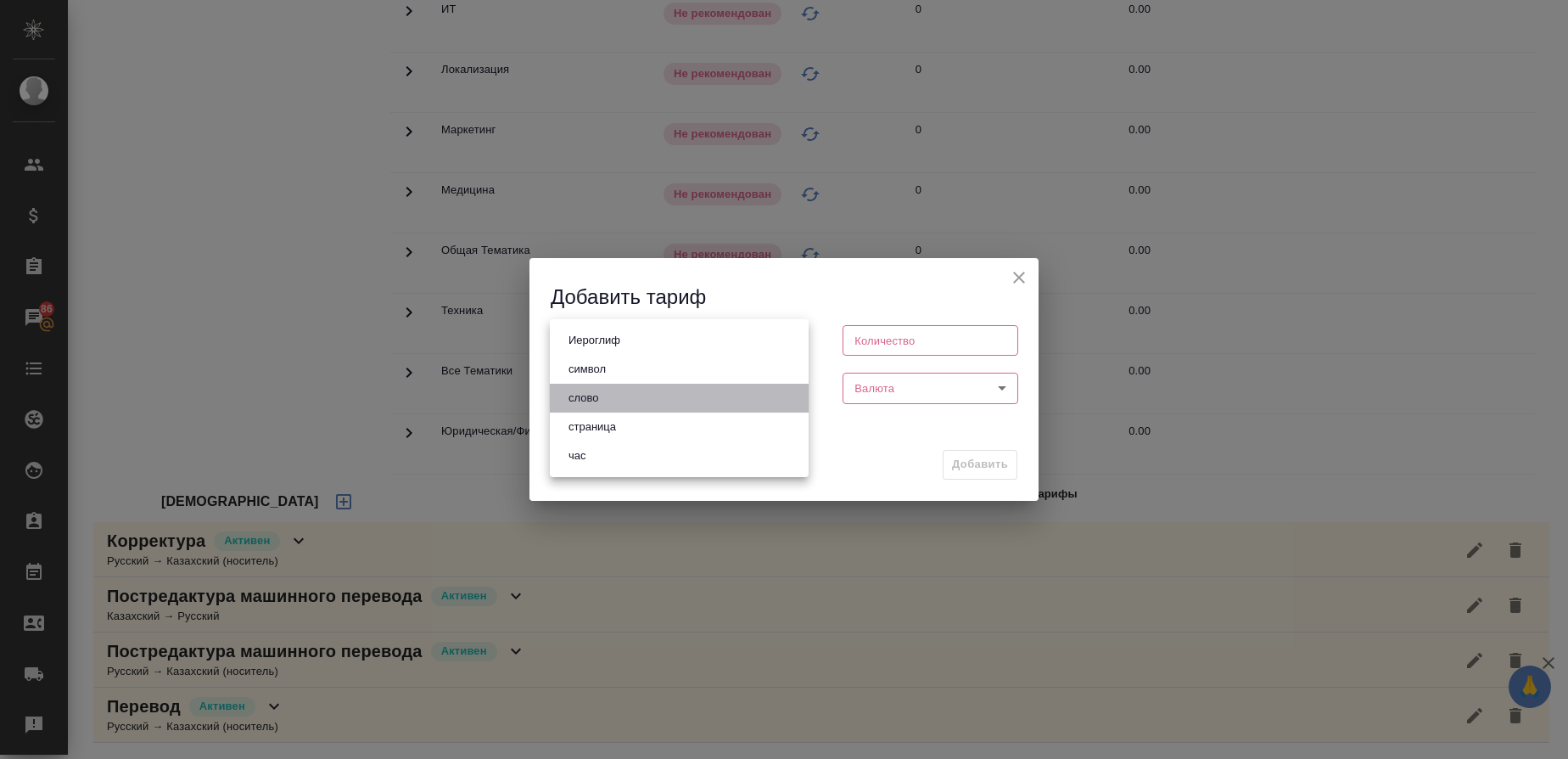
click at [598, 407] on button "слово" at bounding box center [583, 397] width 40 height 18
type input "5a8b1489cc6b4906c91bfd90"
type input "1"
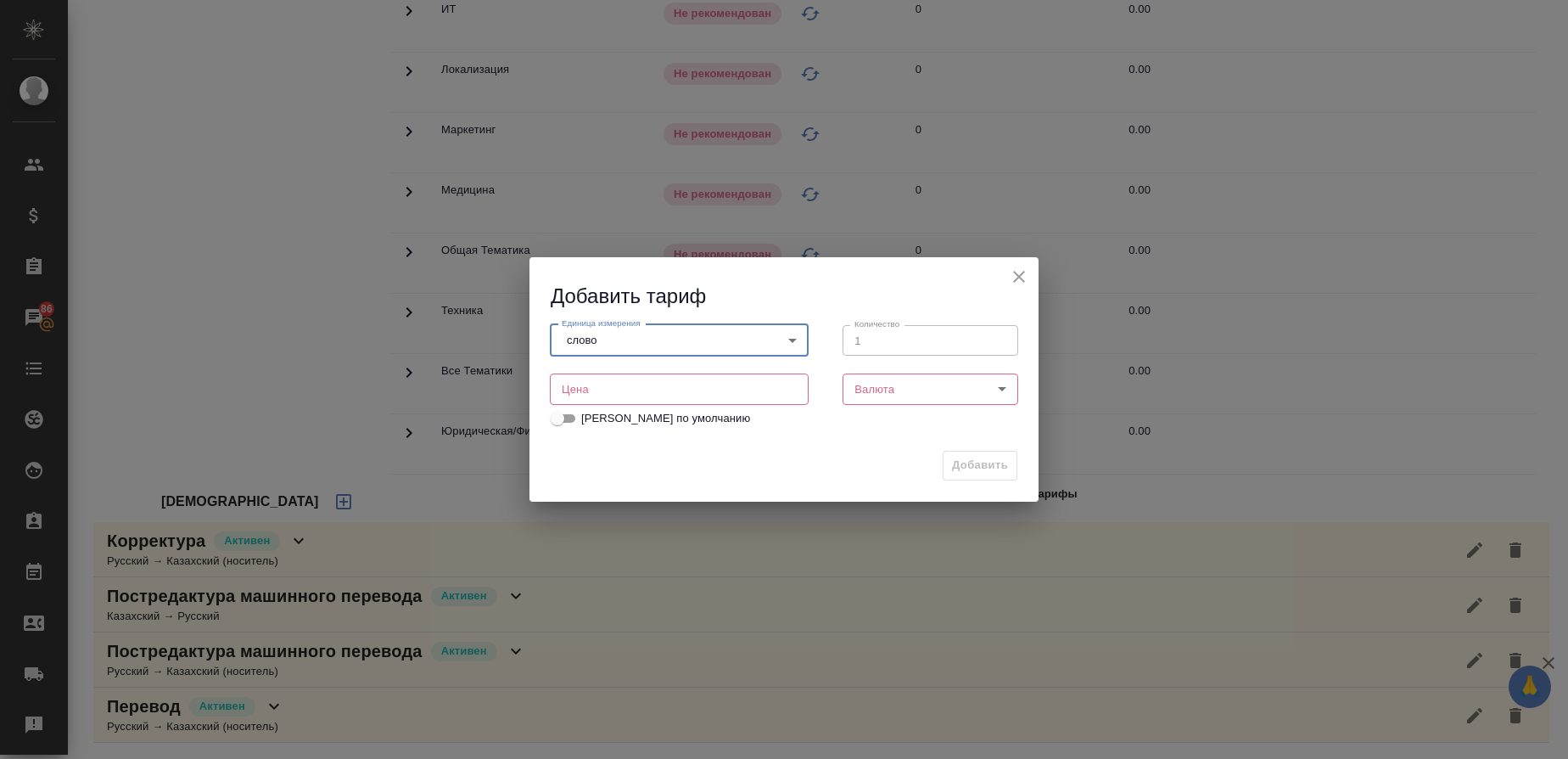
click at [697, 399] on input "number" at bounding box center [679, 389] width 259 height 31
type input "0.16"
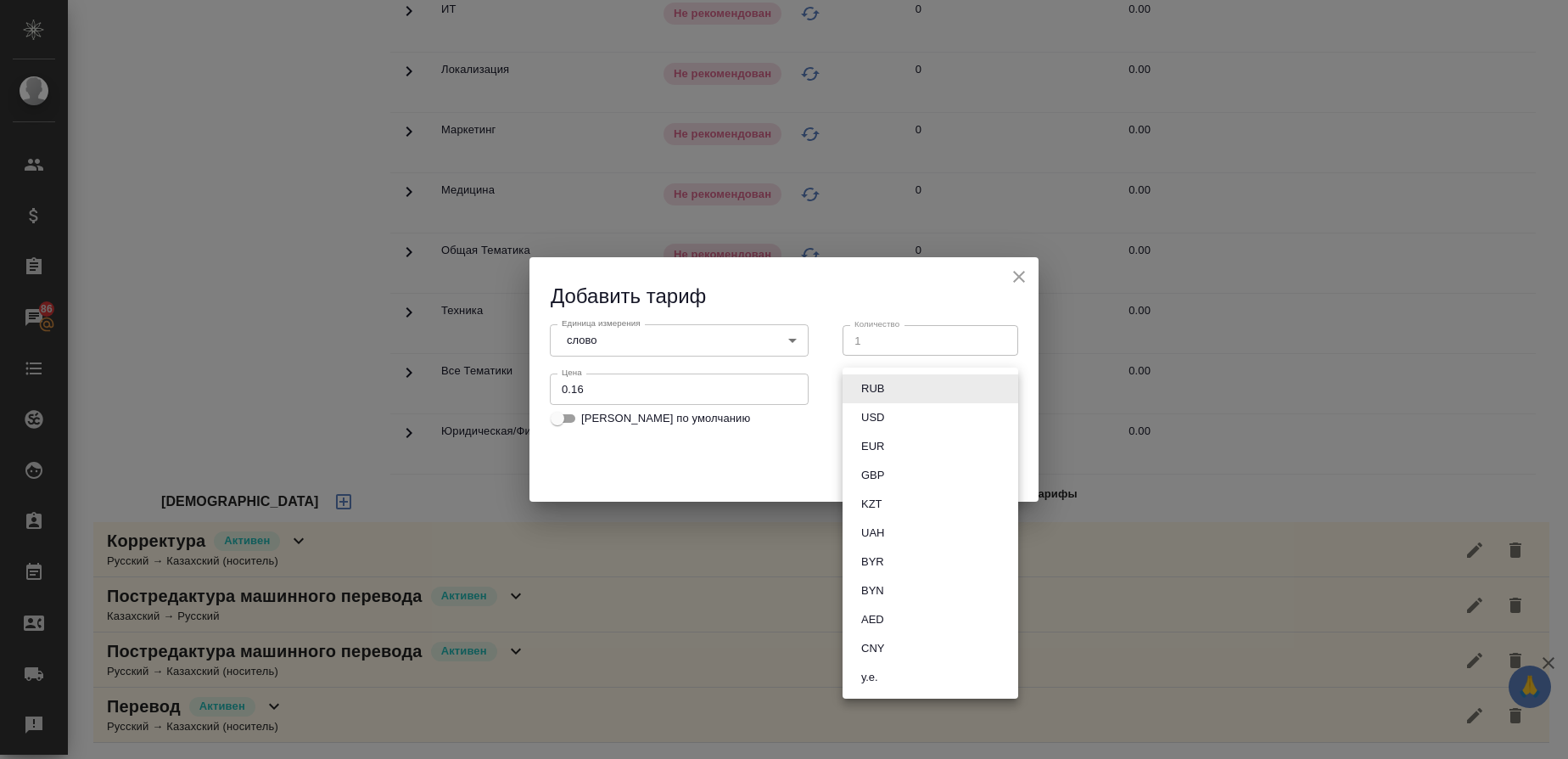
click at [864, 390] on body "🙏 .cls-1 fill:#fff; AWATERA Gusmanova Nailya Клиенты Спецификации Заказы 86 Чат…" at bounding box center [784, 379] width 1568 height 759
click at [874, 391] on button "RUB" at bounding box center [873, 388] width 33 height 18
type input "RUB"
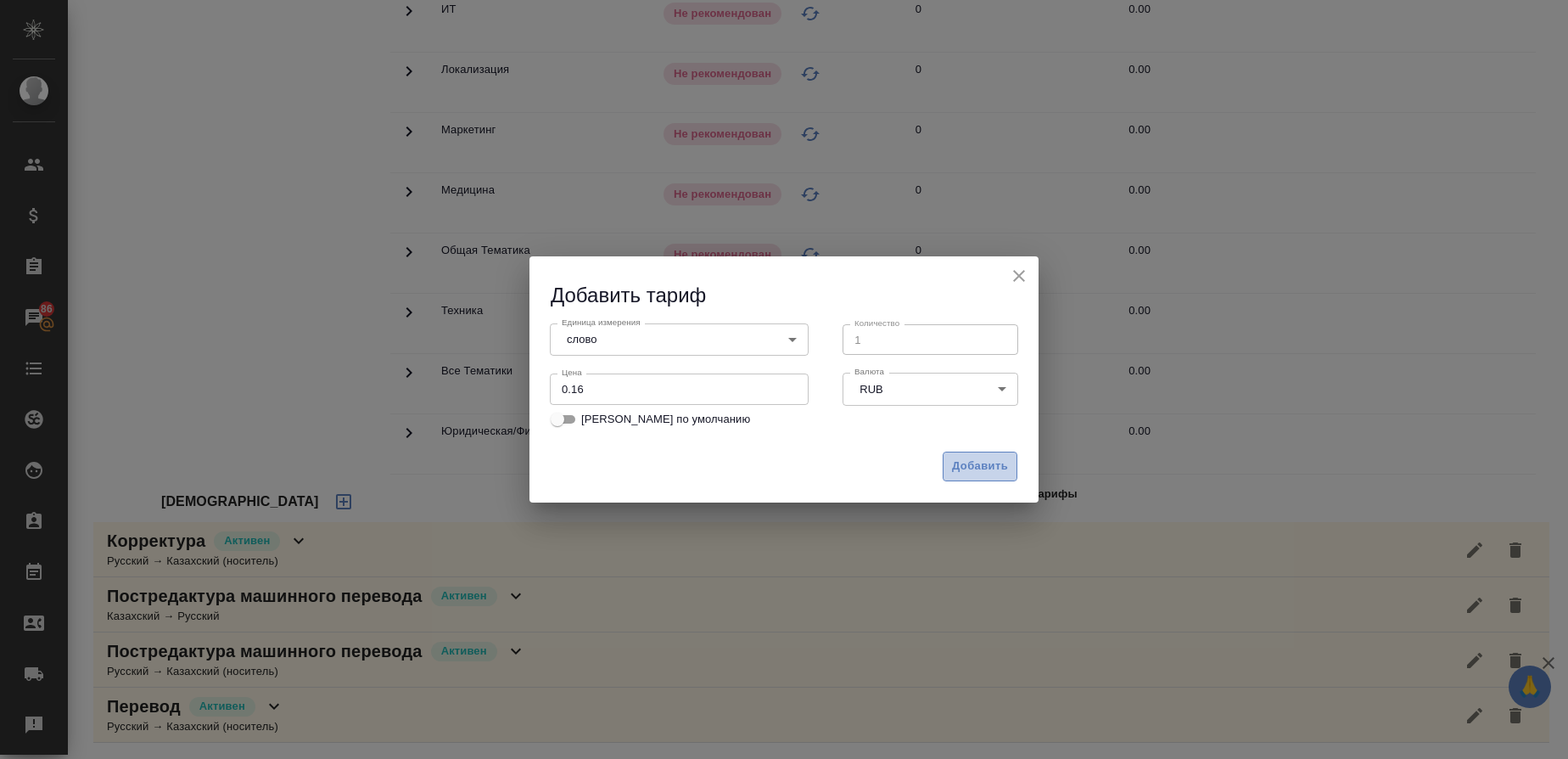
click at [967, 468] on span "Добавить" at bounding box center [981, 466] width 56 height 19
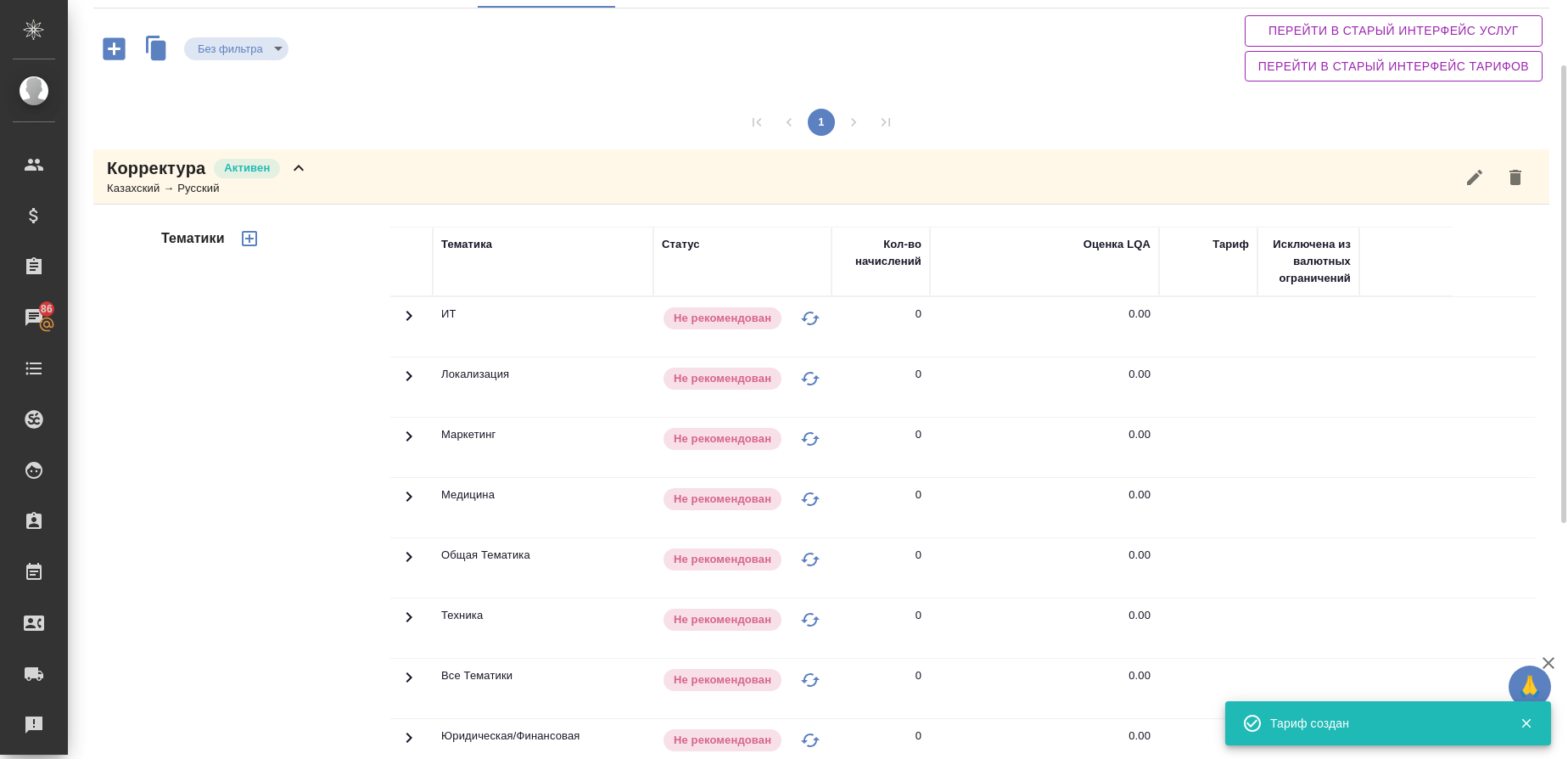
scroll to position [111, 0]
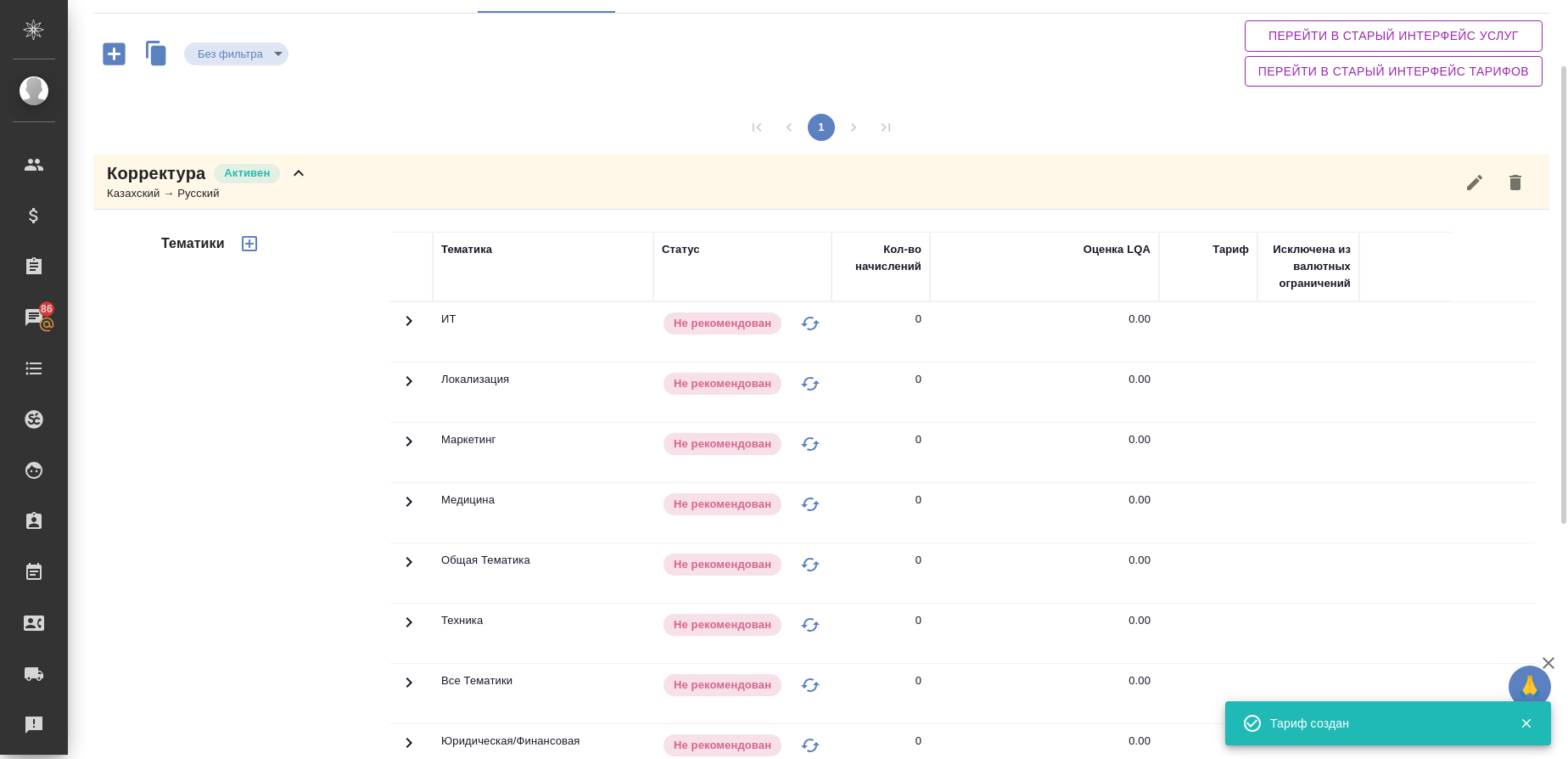
click at [165, 168] on p "Корректура" at bounding box center [156, 173] width 99 height 24
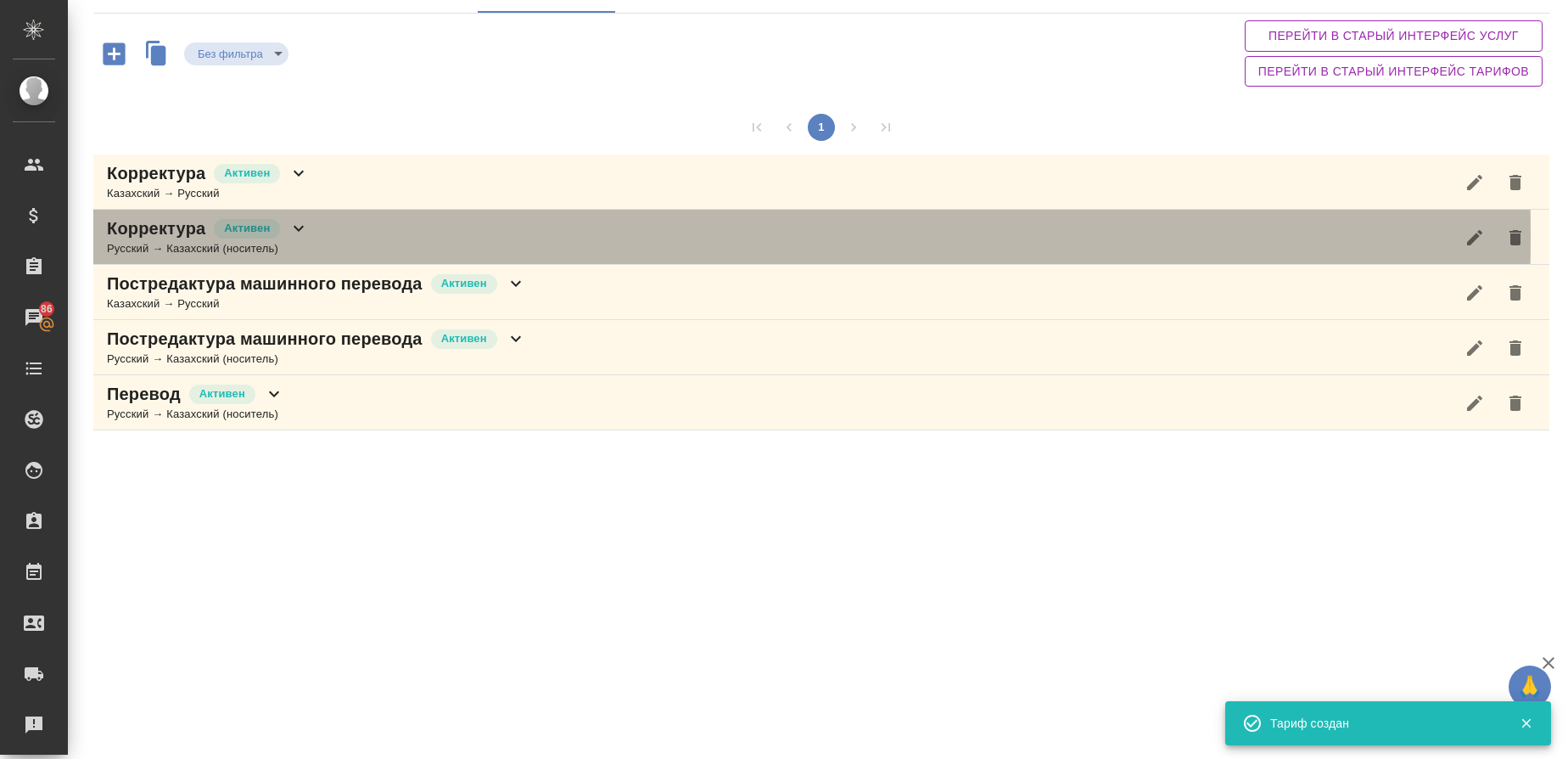
click at [154, 236] on p "Корректура" at bounding box center [156, 228] width 99 height 24
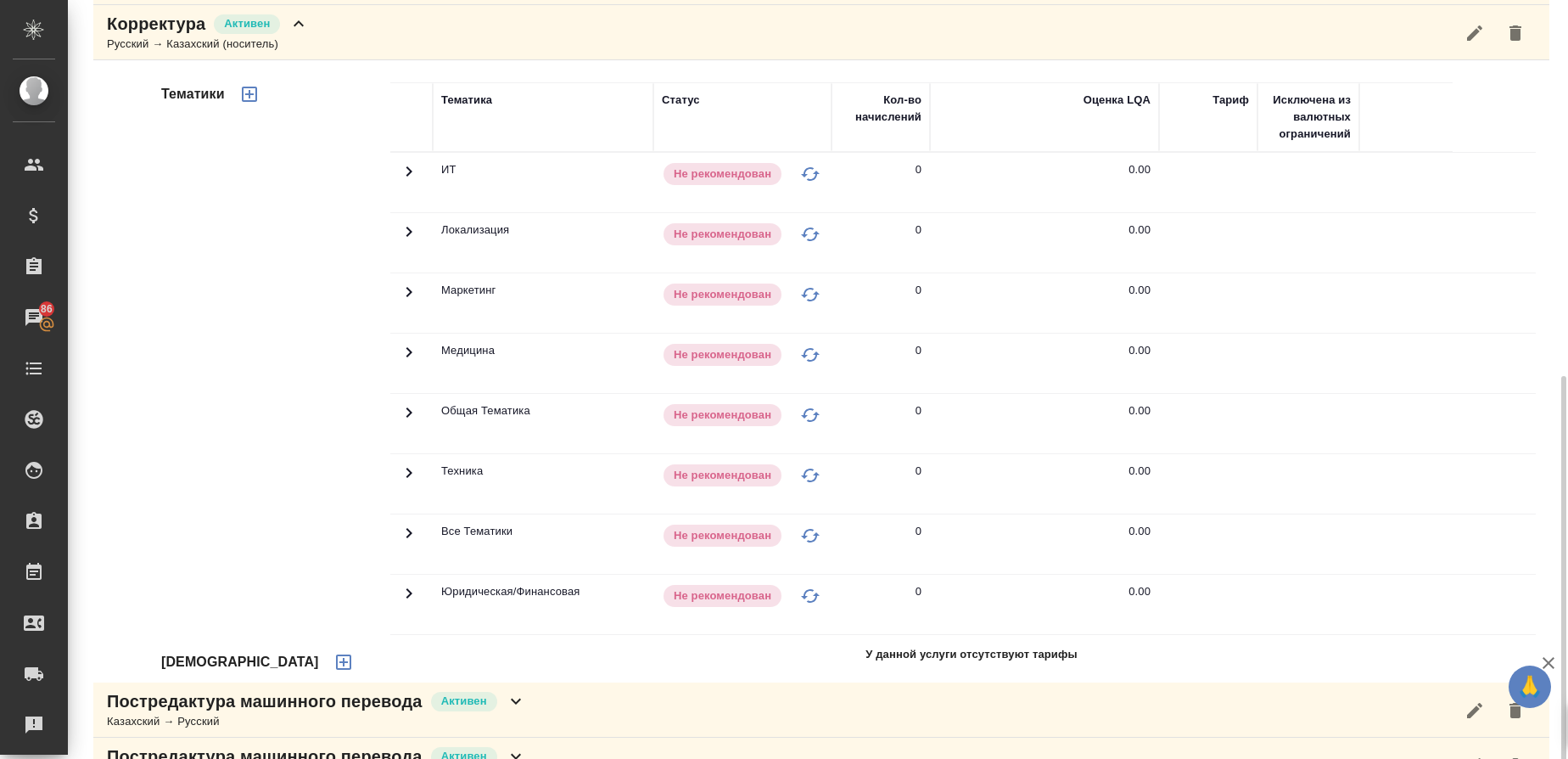
scroll to position [421, 0]
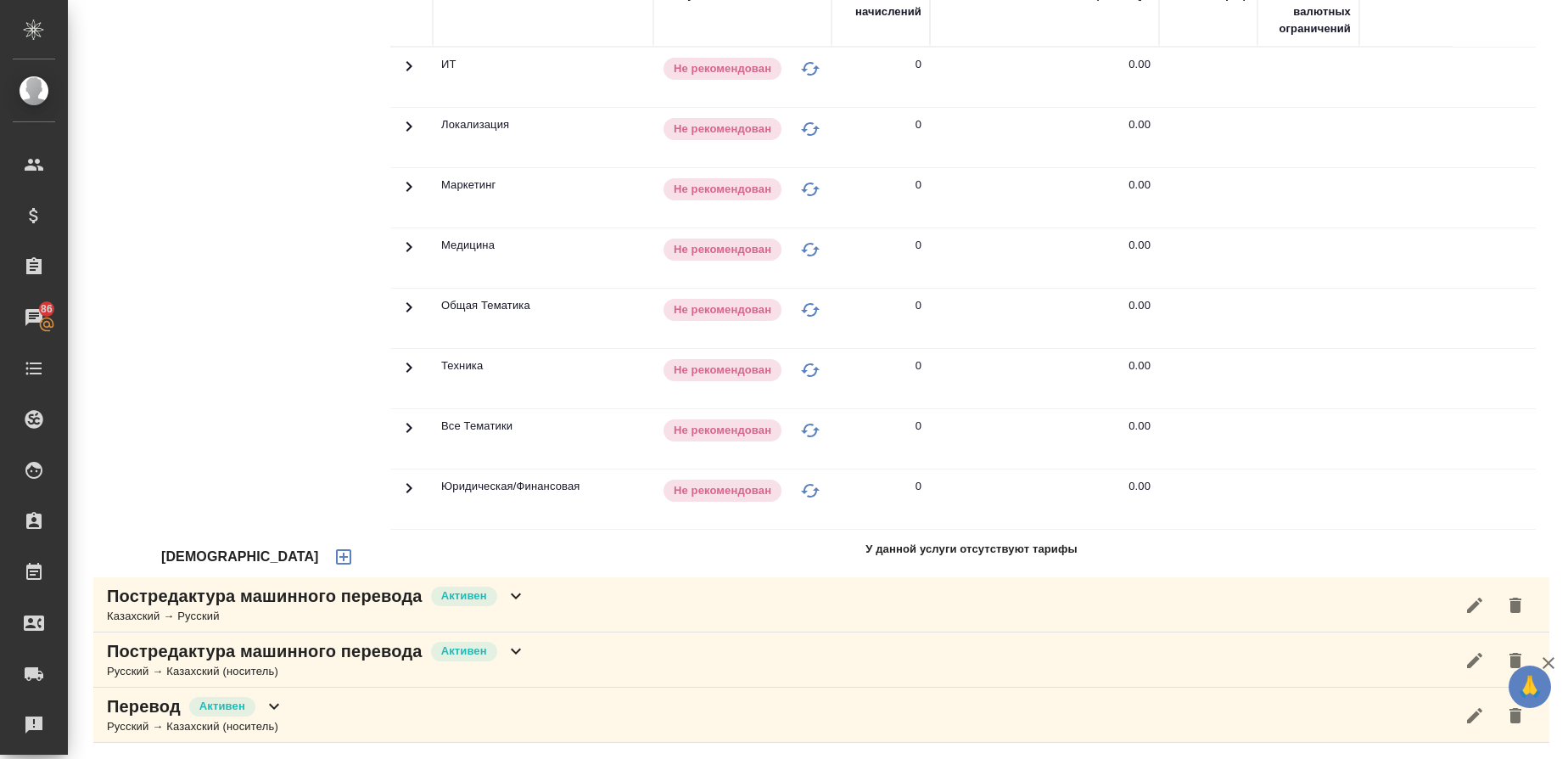
click at [336, 560] on icon "button" at bounding box center [344, 557] width 16 height 16
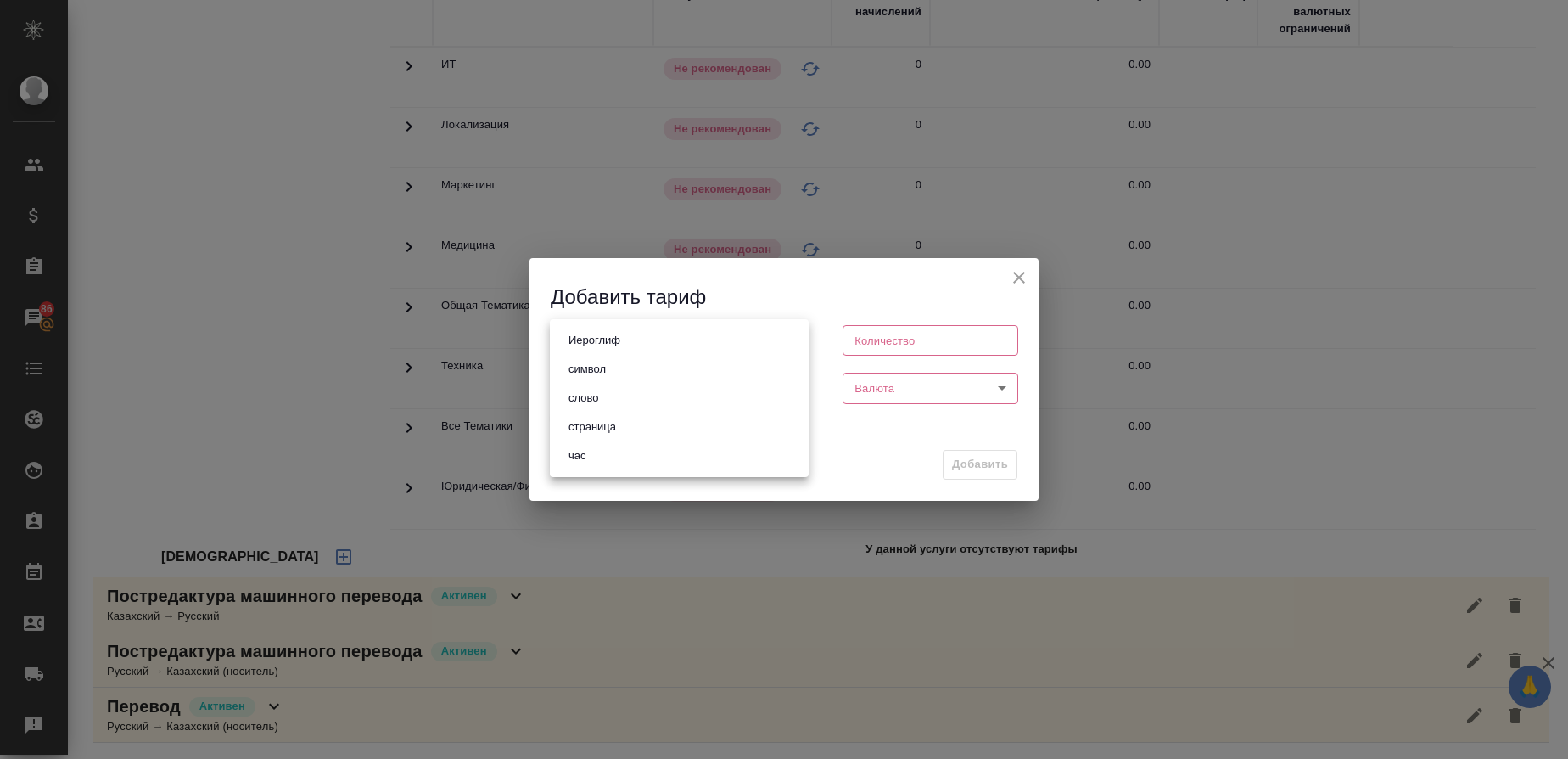
click at [583, 341] on body "🙏 .cls-1 fill:#fff; AWATERA Gusmanova Nailya Клиенты Спецификации Заказы 86 Чат…" at bounding box center [784, 379] width 1568 height 759
click at [583, 395] on button "слово" at bounding box center [583, 397] width 40 height 18
type input "5a8b1489cc6b4906c91bfd90"
type input "1"
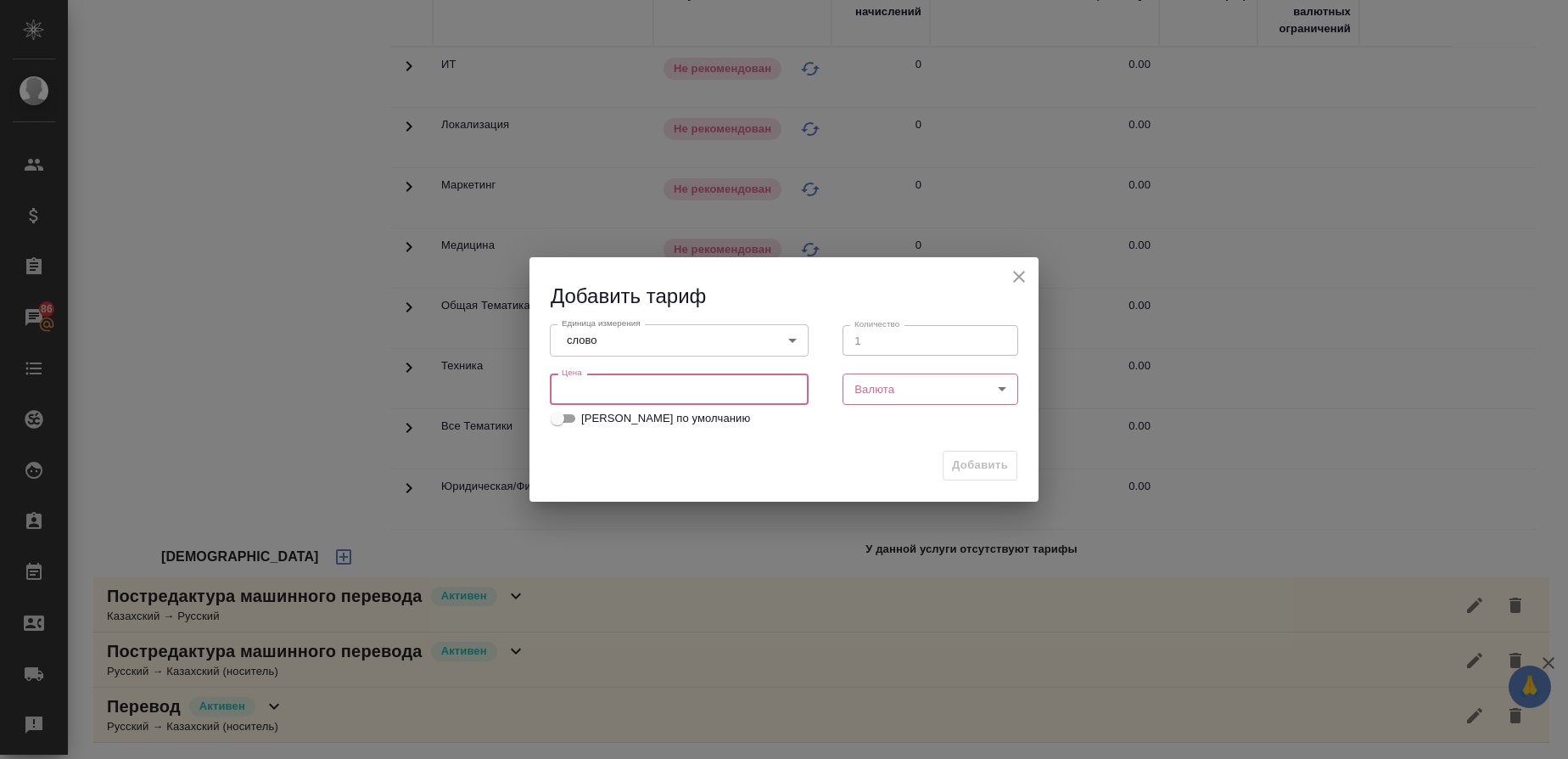
click at [657, 399] on input "number" at bounding box center [679, 389] width 259 height 31
type input "0.25"
click at [922, 399] on body "🙏 .cls-1 fill:#fff; AWATERA Gusmanova Nailya Клиенты Спецификации Заказы 86 Чат…" at bounding box center [784, 379] width 1568 height 759
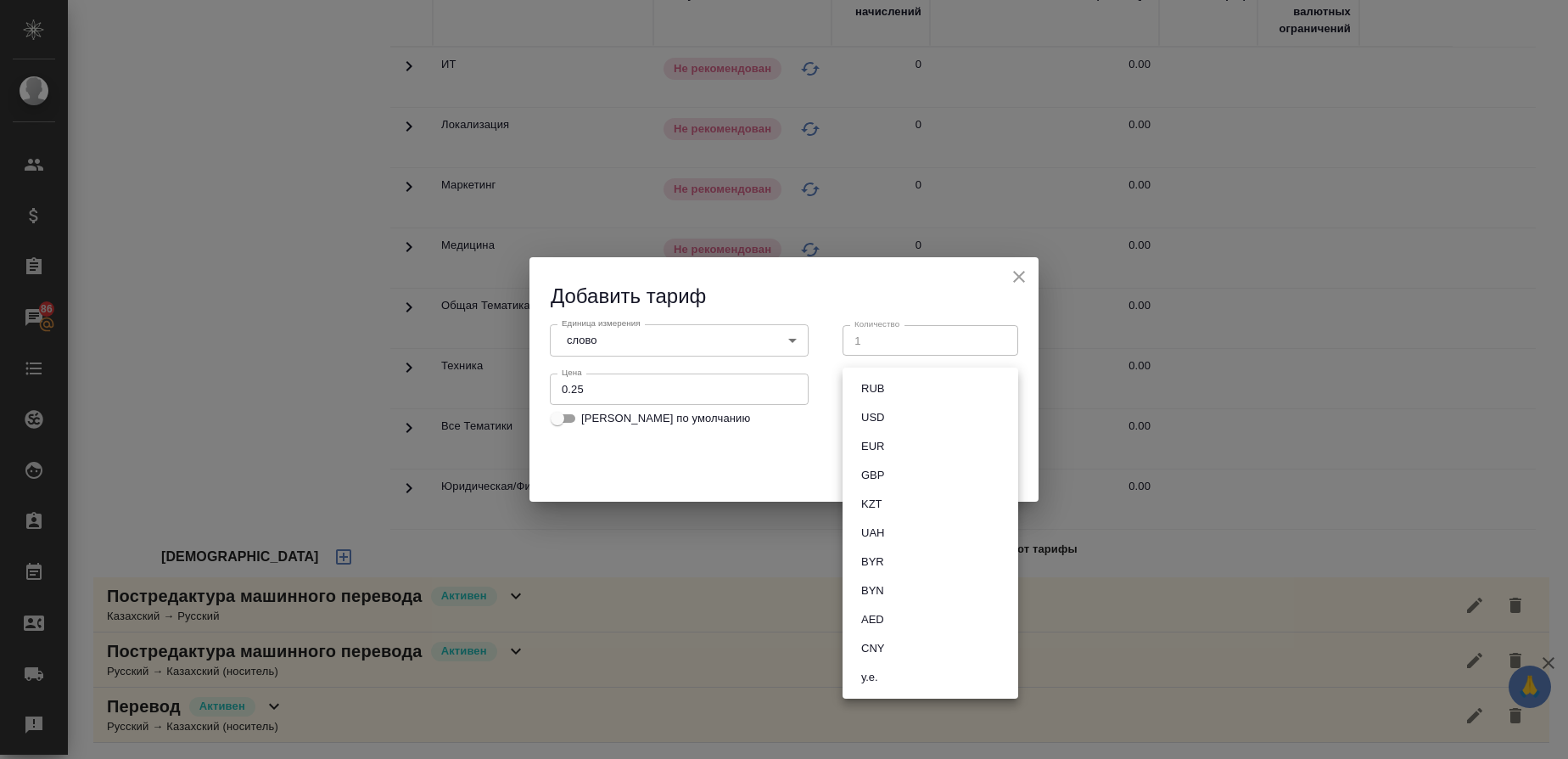
click at [881, 391] on button "RUB" at bounding box center [873, 388] width 33 height 18
type input "RUB"
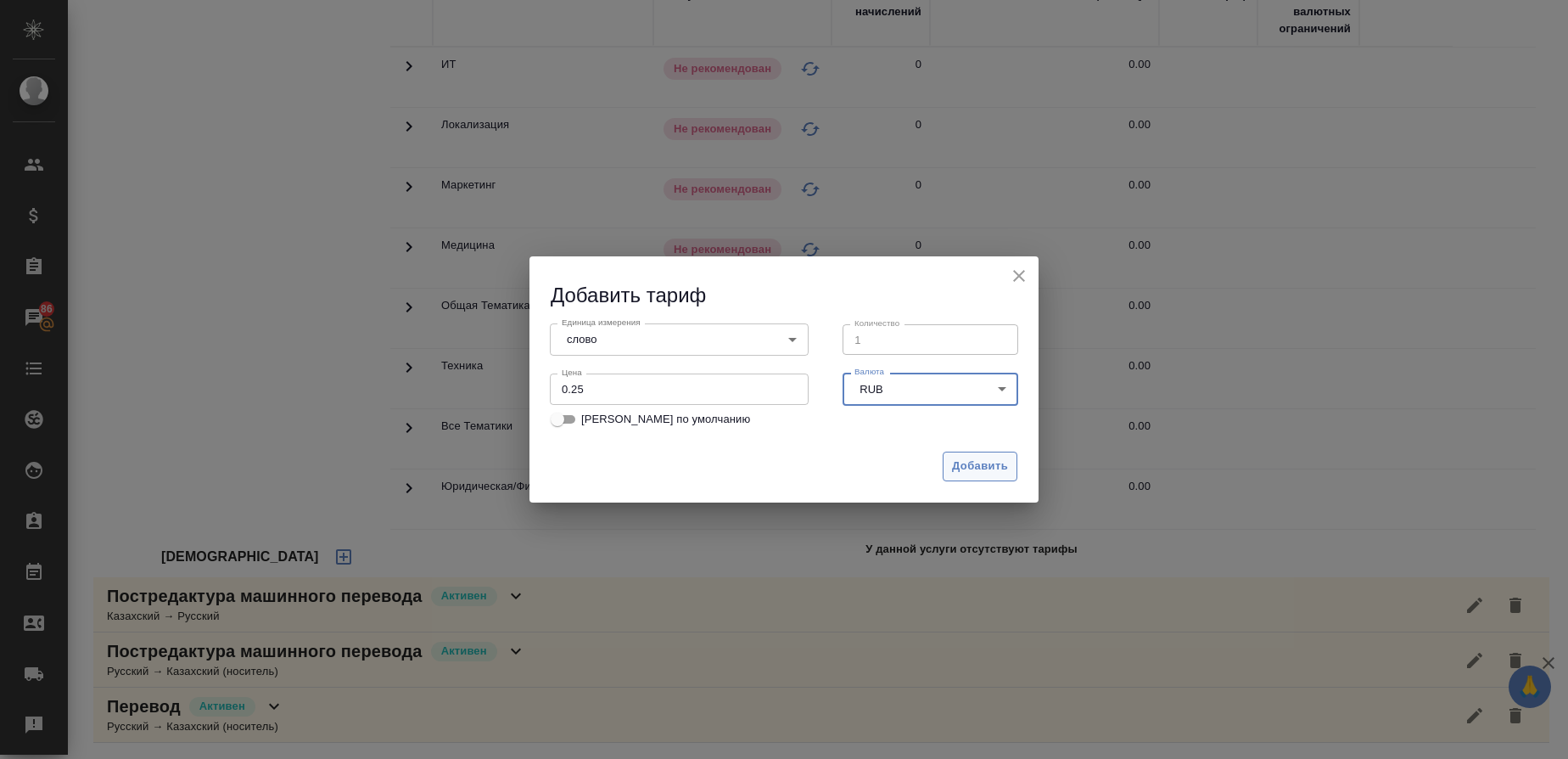
click at [966, 461] on span "Добавить" at bounding box center [981, 466] width 56 height 19
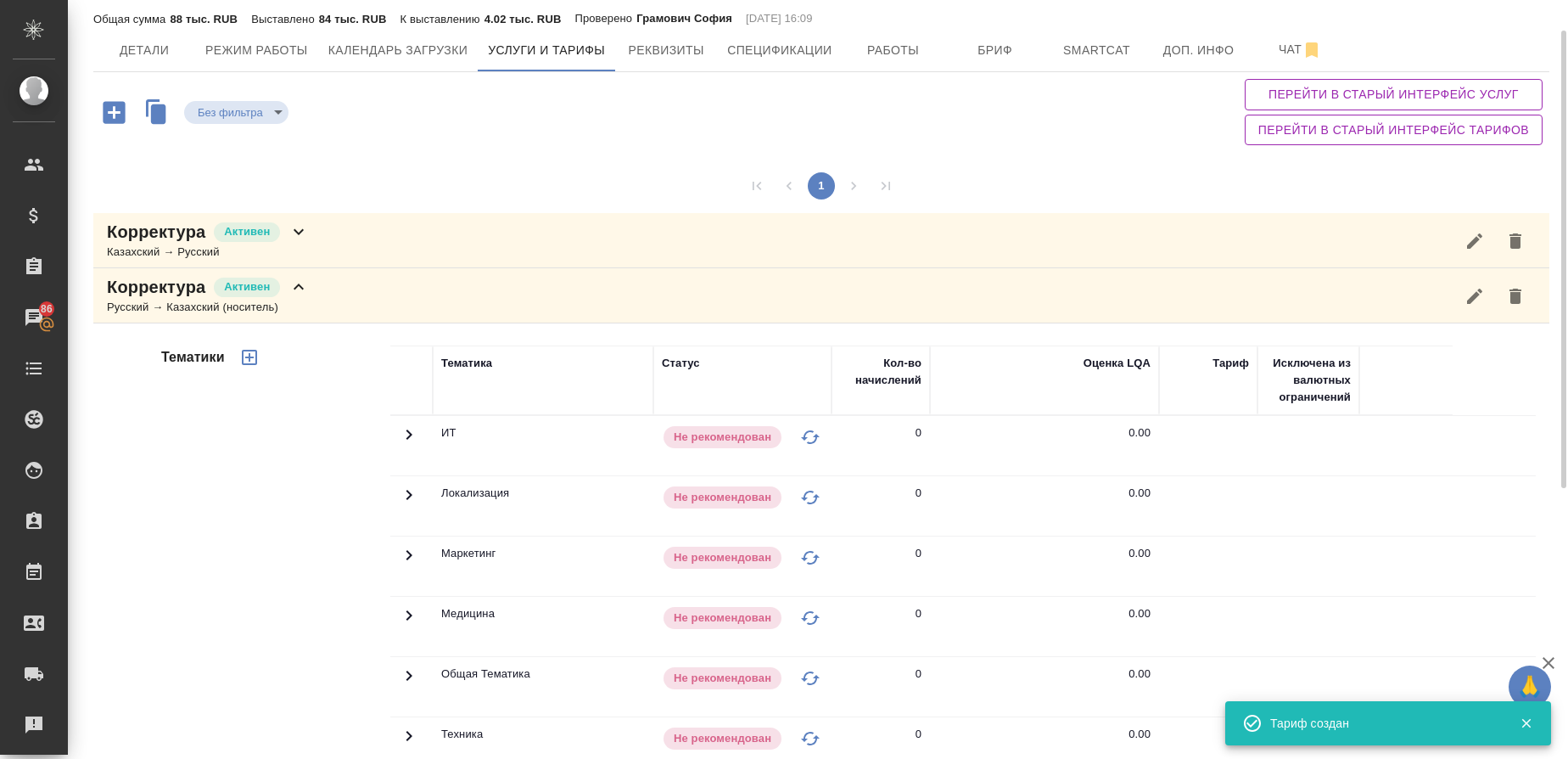
scroll to position [0, 0]
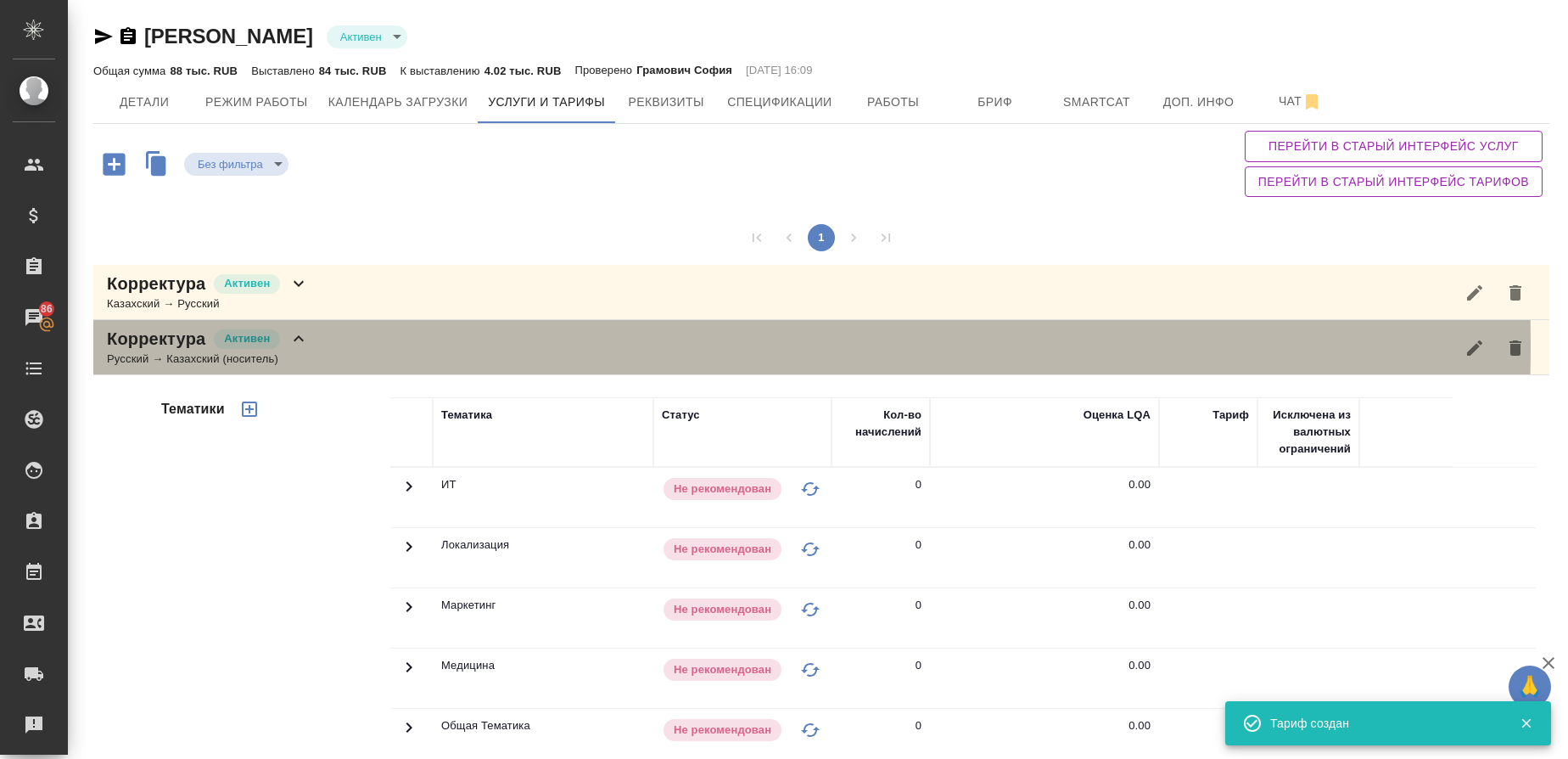
click at [181, 345] on p "Корректура" at bounding box center [156, 338] width 99 height 24
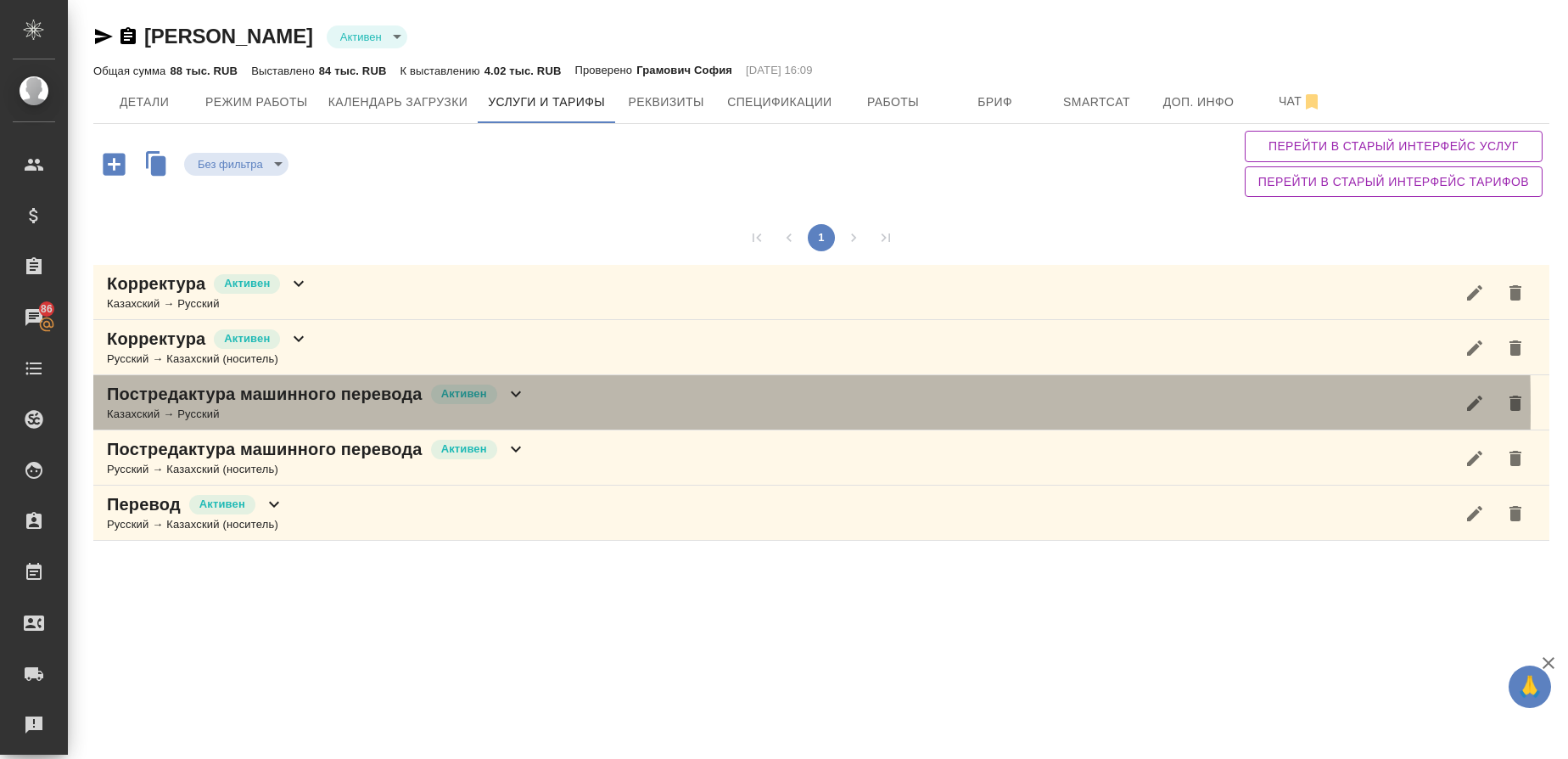
click at [163, 408] on div "Казахский → Русский" at bounding box center [316, 415] width 420 height 17
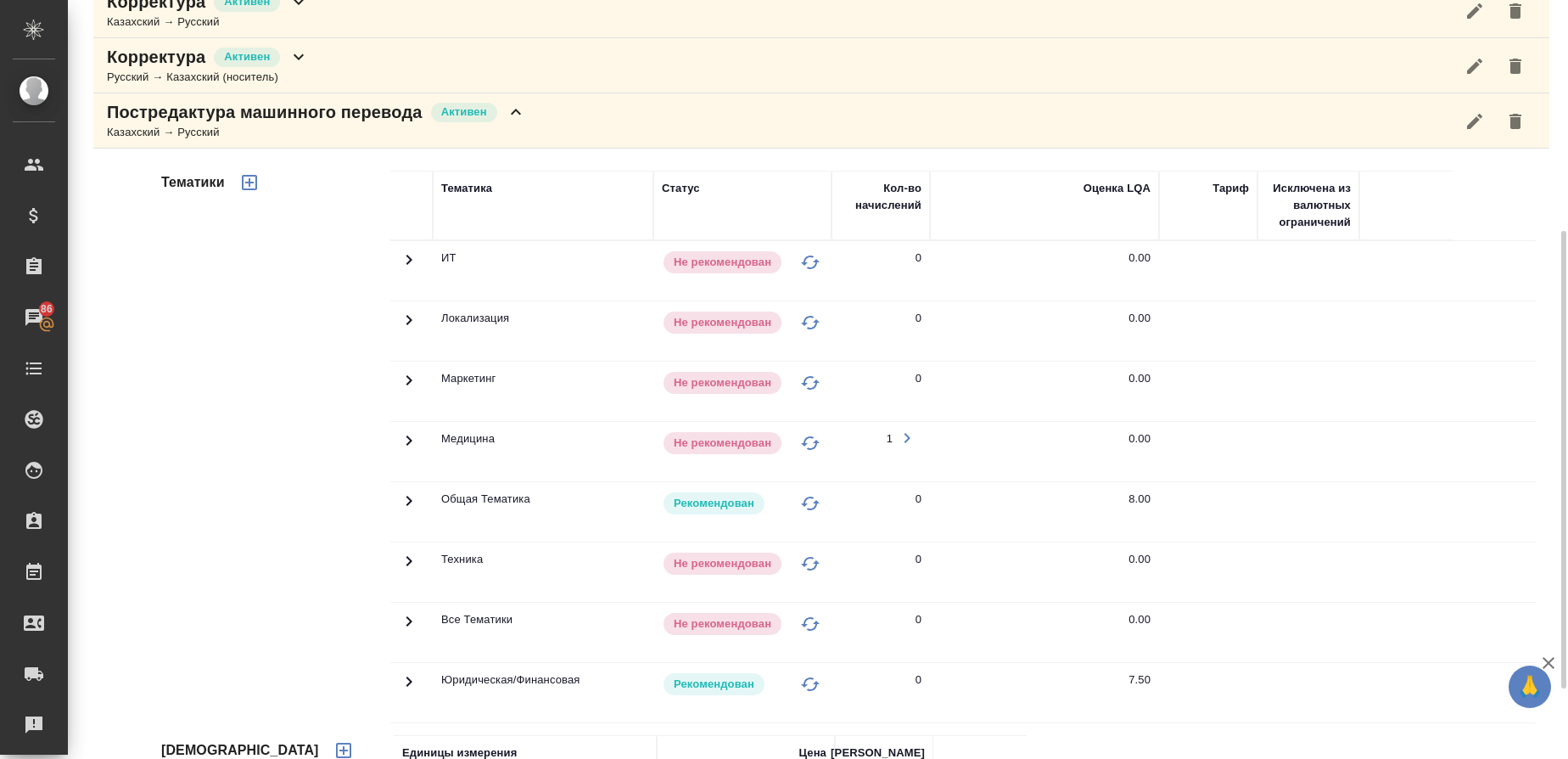
scroll to position [361, 0]
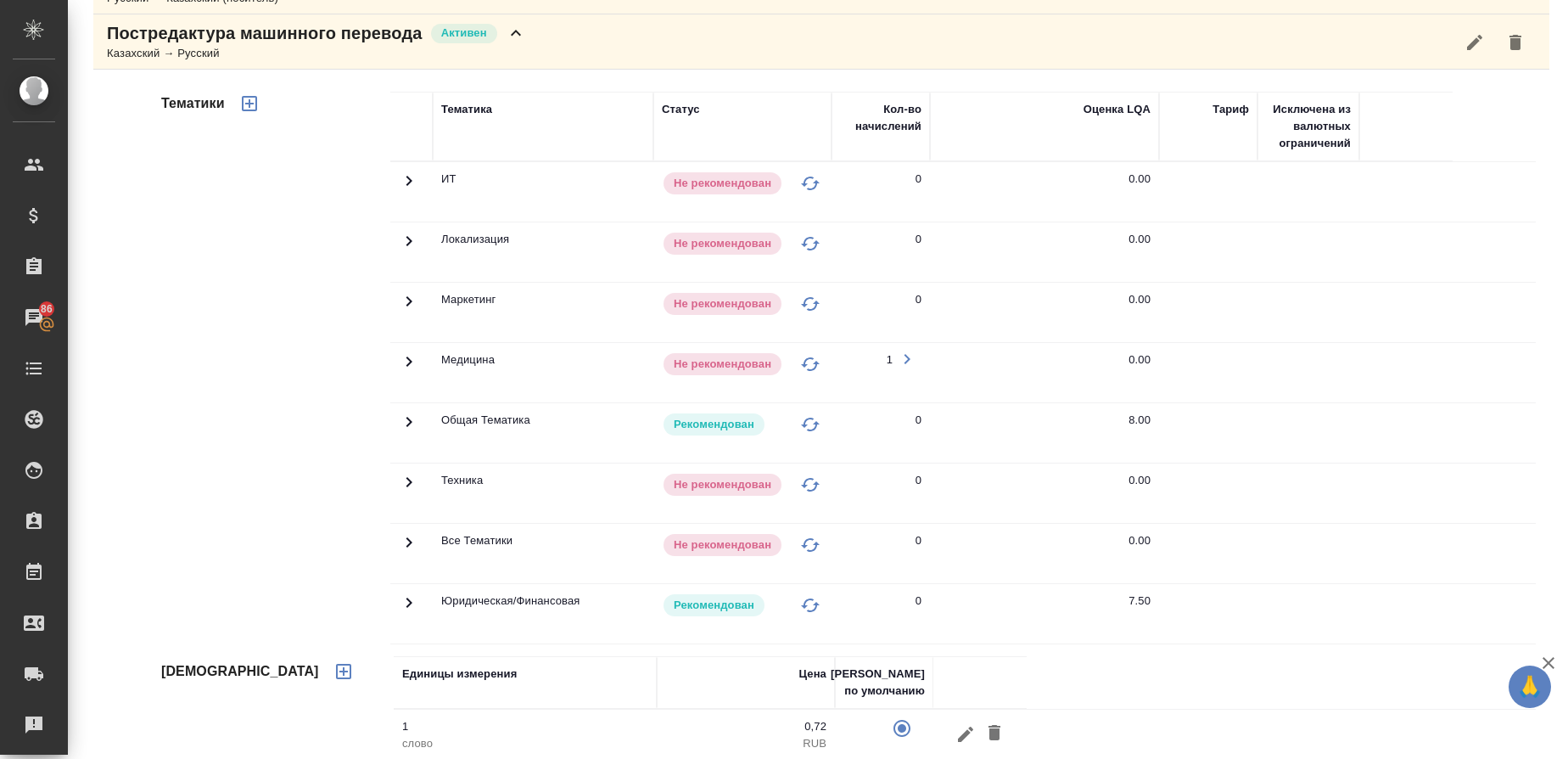
click at [409, 191] on icon at bounding box center [409, 180] width 20 height 20
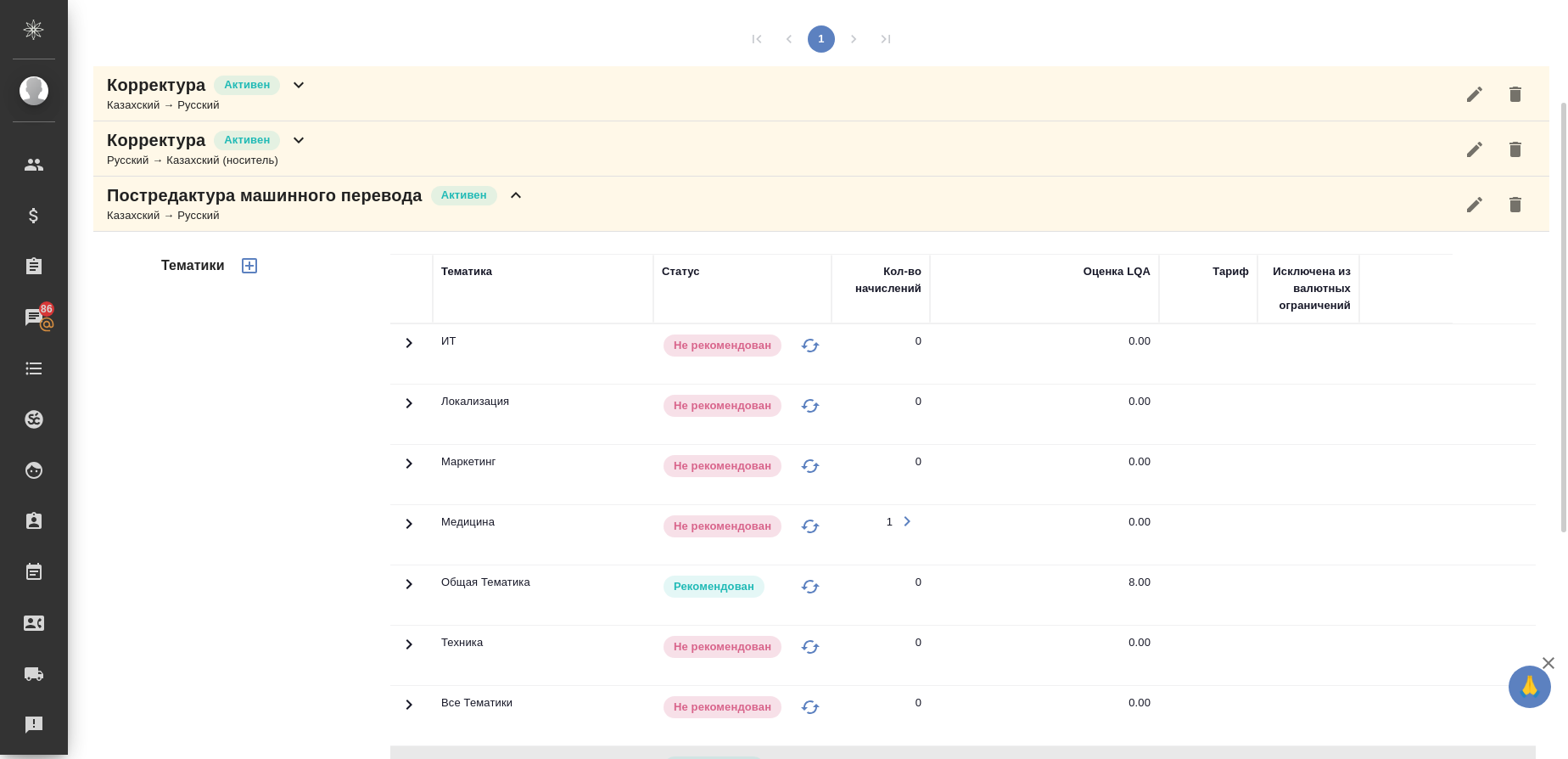
scroll to position [193, 0]
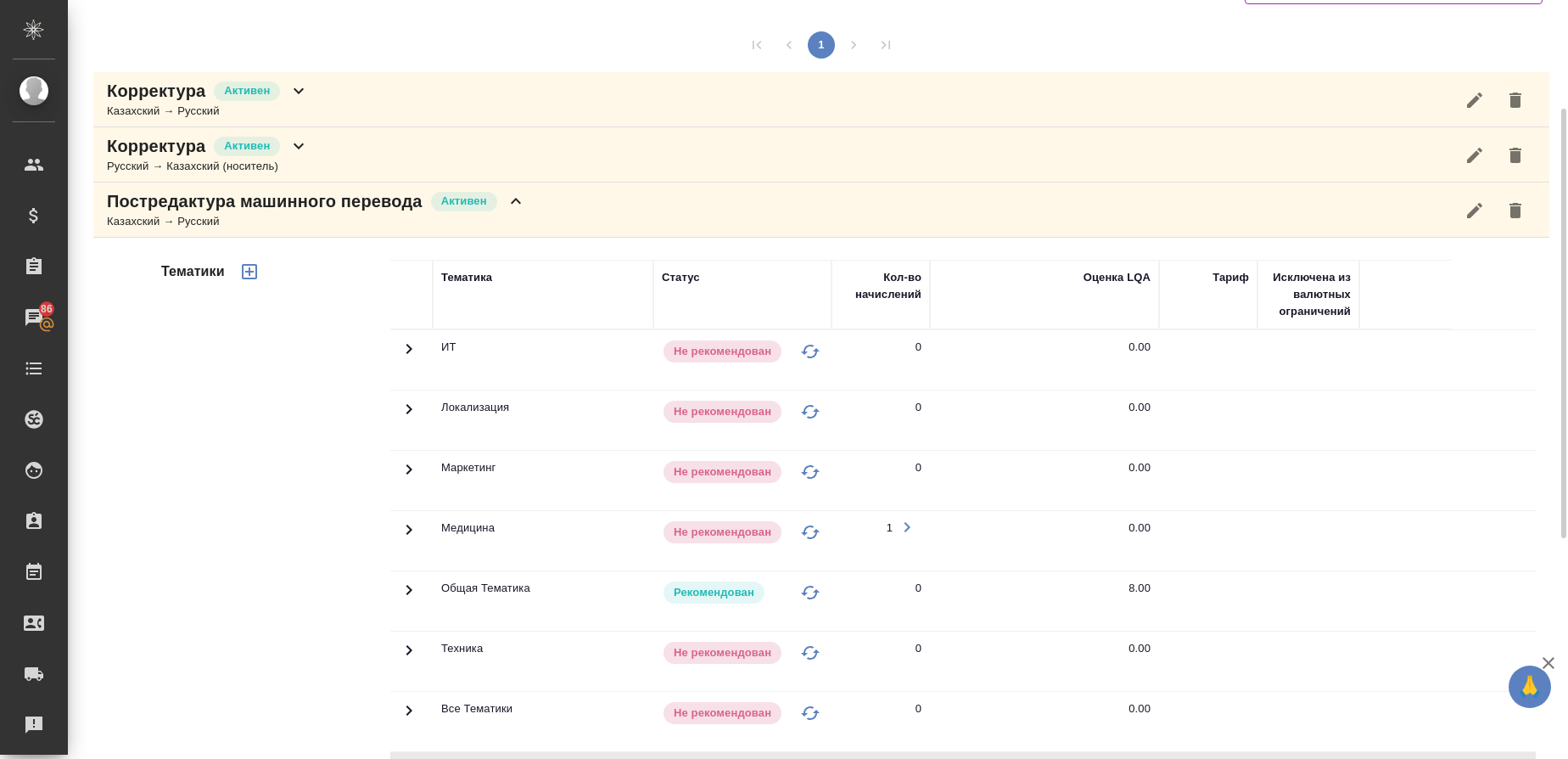
click at [180, 191] on p "Постредактура машинного перевода" at bounding box center [265, 201] width 316 height 24
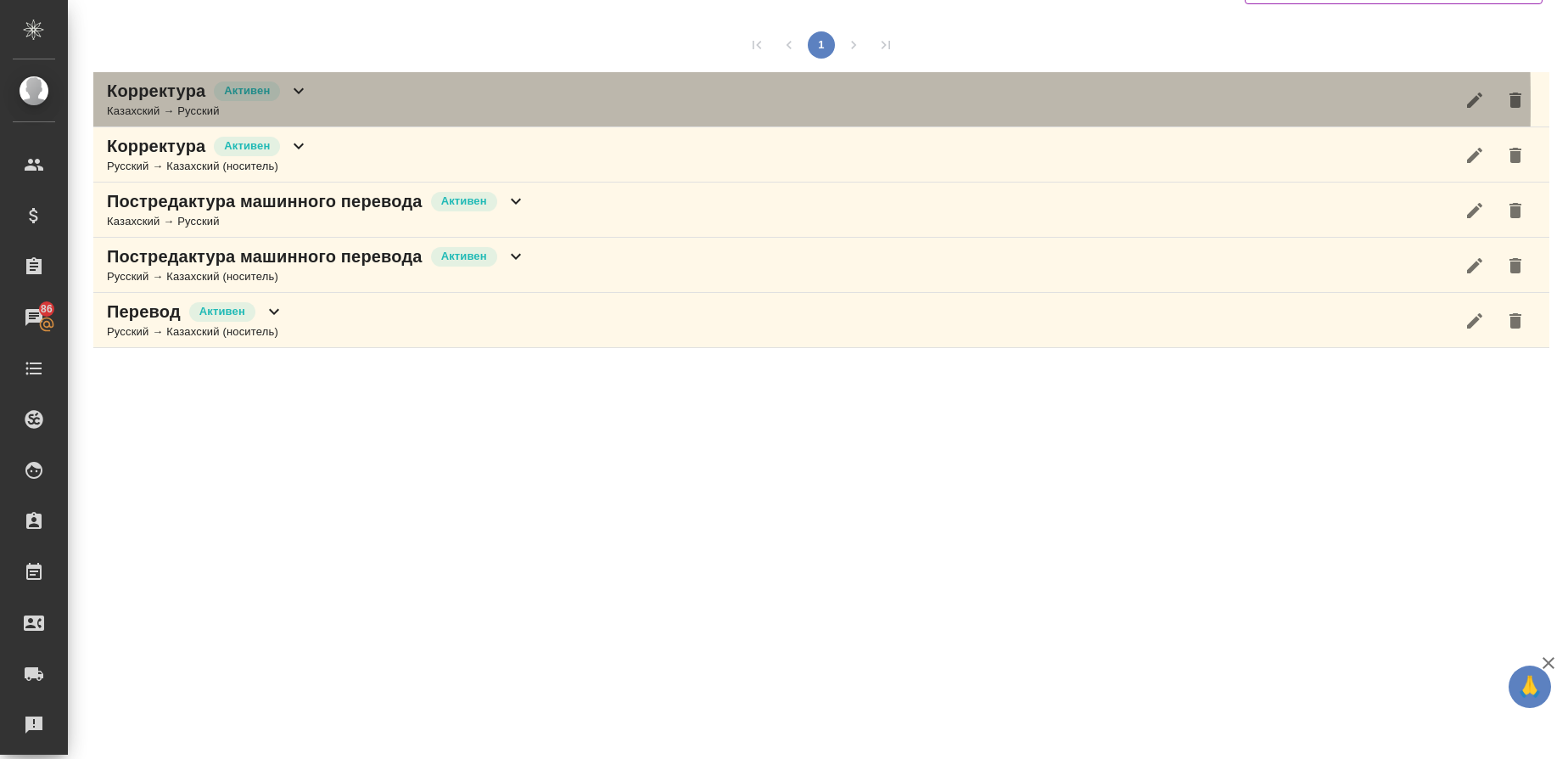
click at [172, 104] on div "Казахский → Русский" at bounding box center [207, 111] width 202 height 17
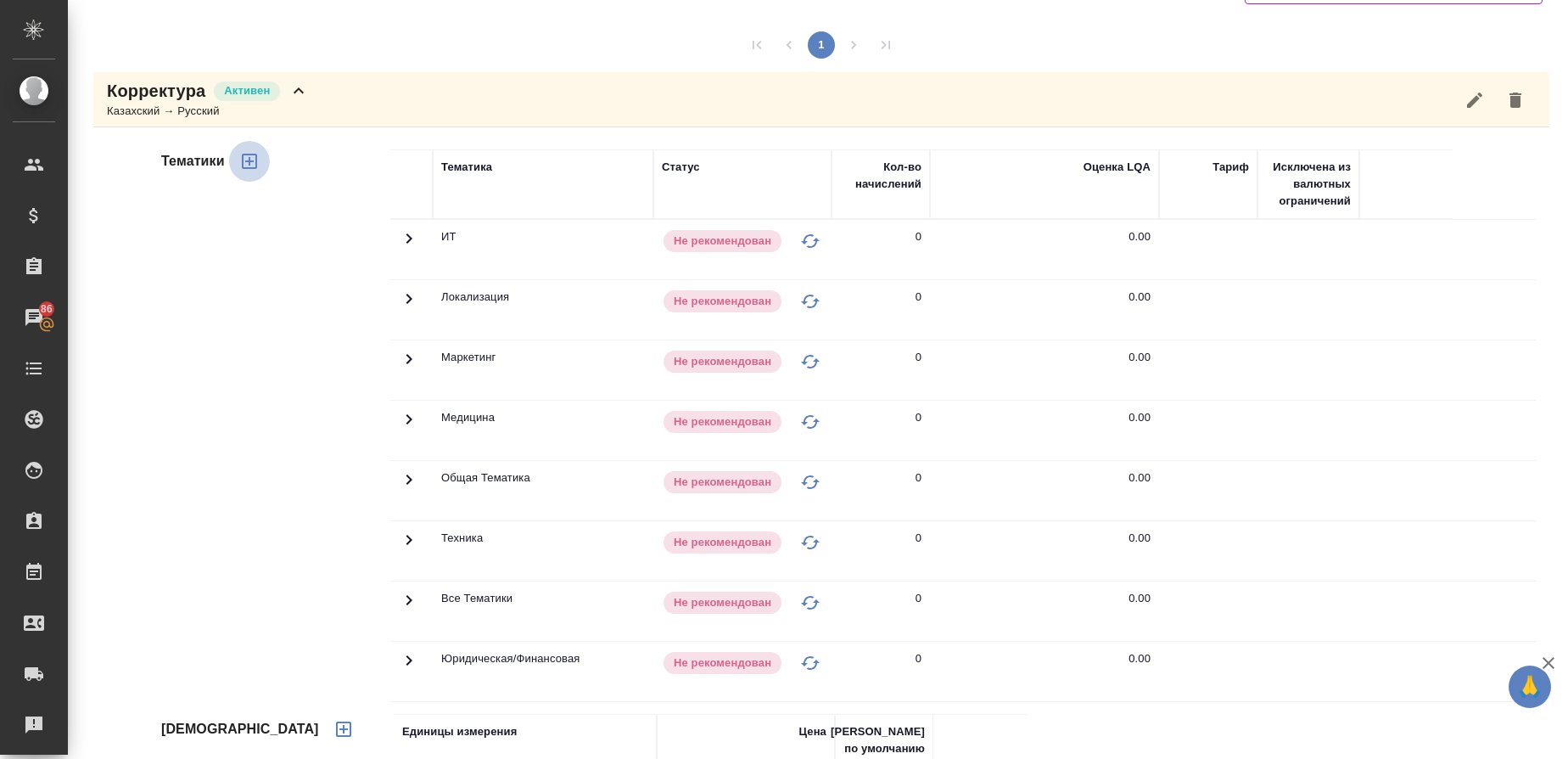
click at [249, 157] on icon "button" at bounding box center [250, 162] width 16 height 16
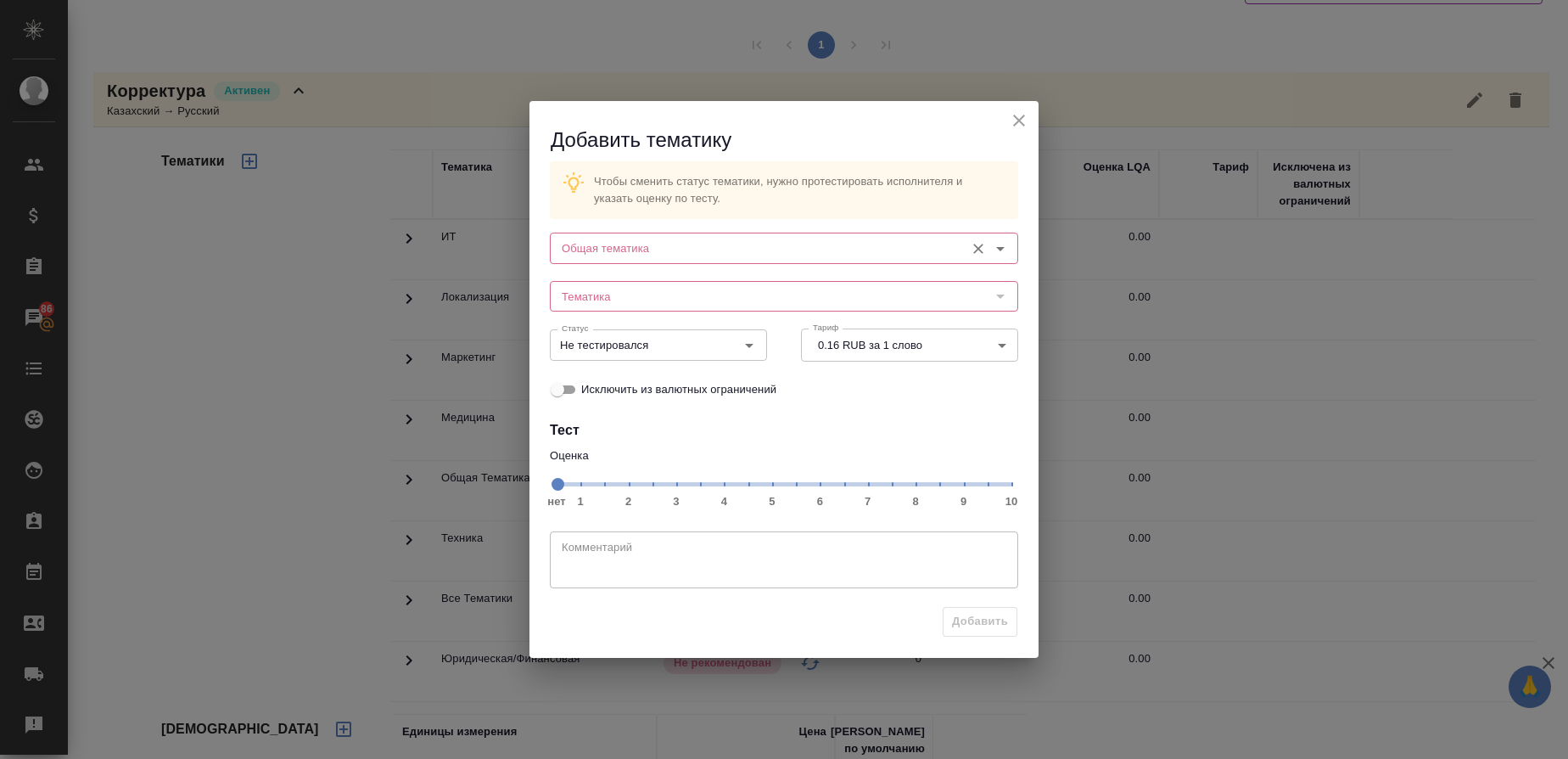
click at [595, 237] on div "Общая тематика" at bounding box center [784, 248] width 468 height 31
click at [595, 253] on input "Общая тематика" at bounding box center [756, 247] width 401 height 20
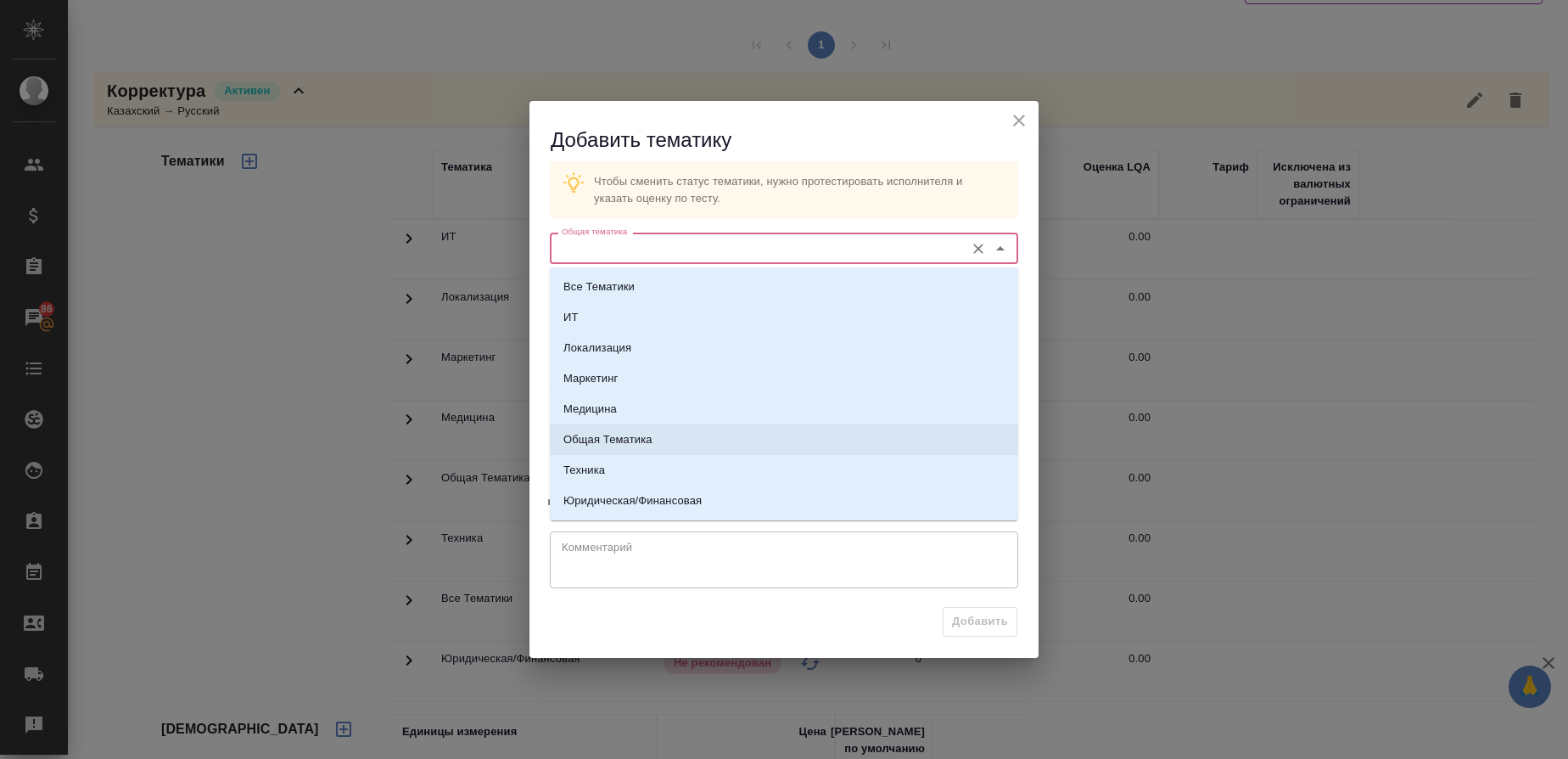
click at [614, 436] on p "Общая Тематика" at bounding box center [609, 440] width 89 height 17
type input "Общая Тематика"
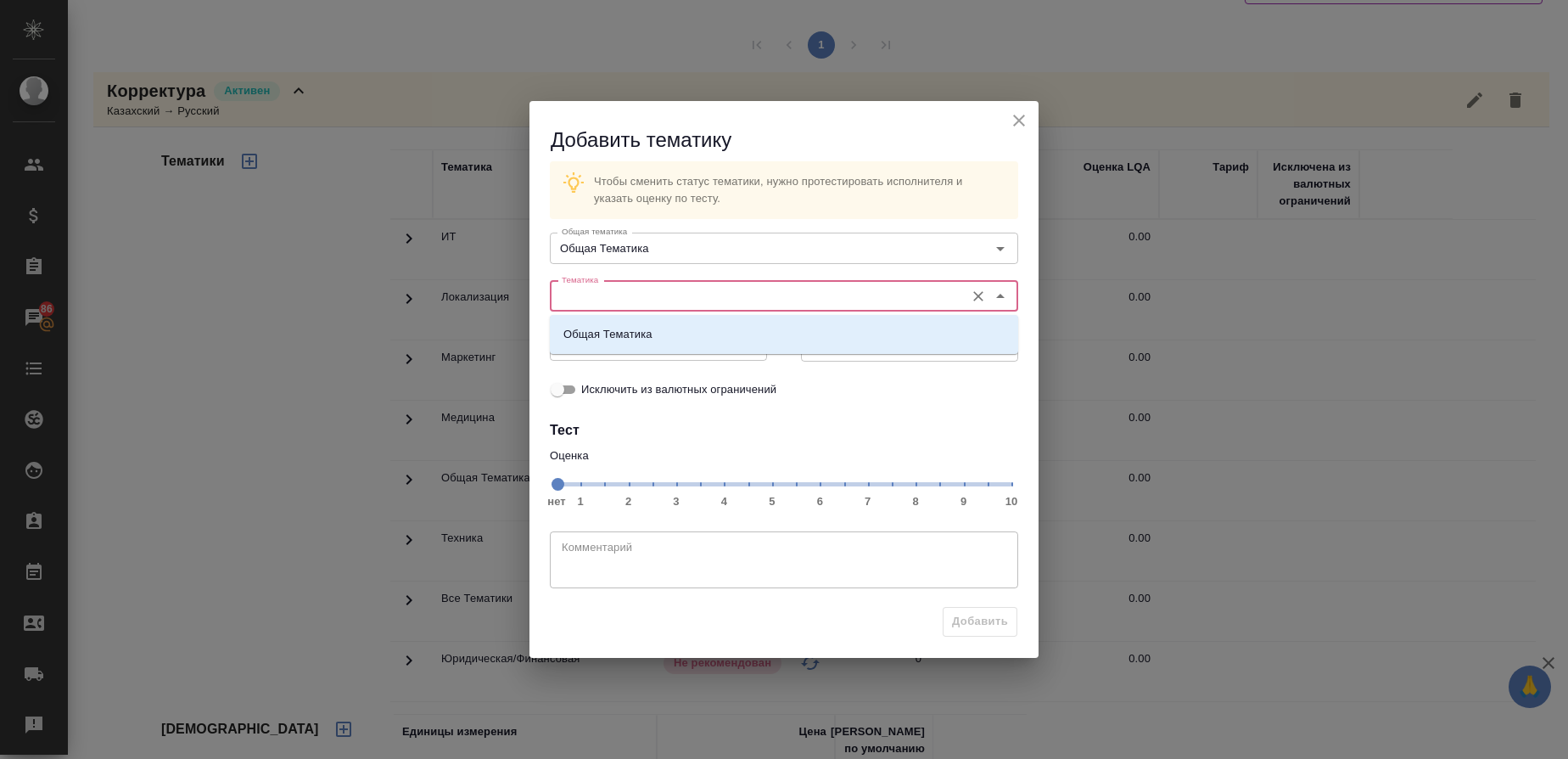
click at [625, 297] on input "Тематика" at bounding box center [756, 296] width 401 height 20
click at [619, 332] on p "Общая Тематика" at bounding box center [609, 334] width 89 height 17
type input "Общая Тематика"
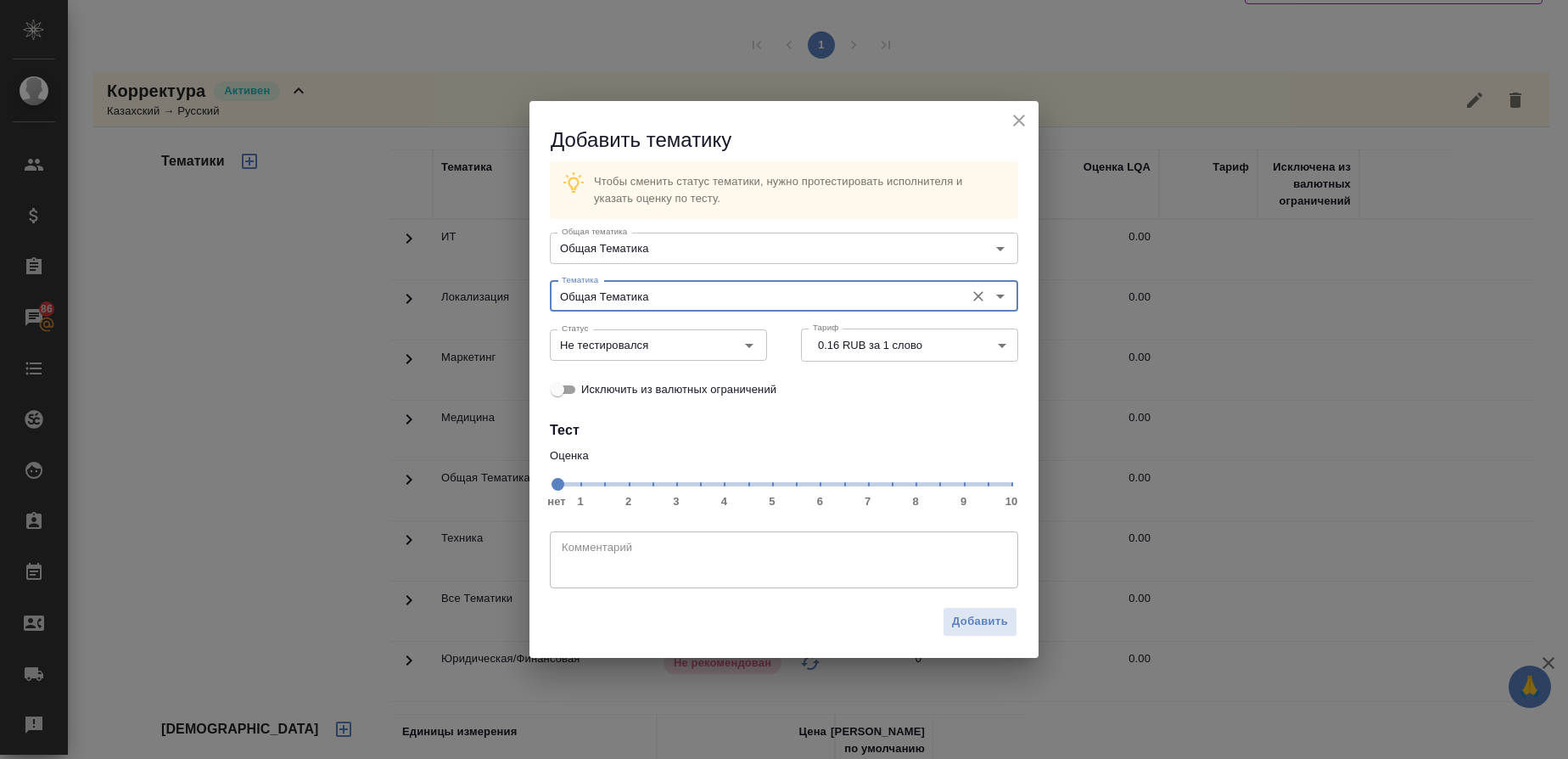
click at [895, 480] on span "нет 1 2 3 4 5 6 7 8 9 10" at bounding box center [784, 483] width 455 height 24
click at [741, 345] on icon "Open" at bounding box center [749, 345] width 20 height 20
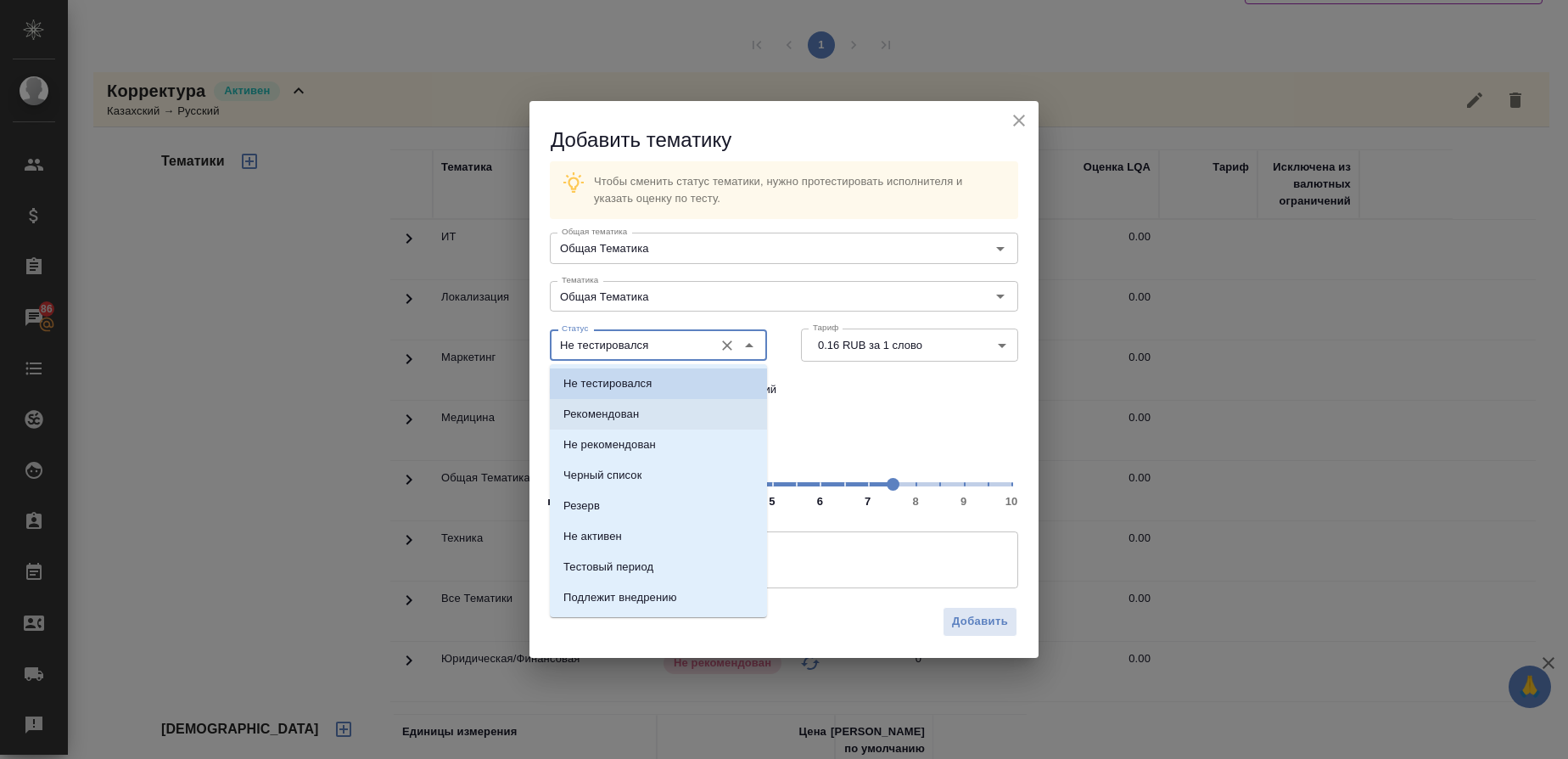
click at [612, 405] on li "Рекомендован" at bounding box center [659, 415] width 217 height 31
type input "Рекомендован"
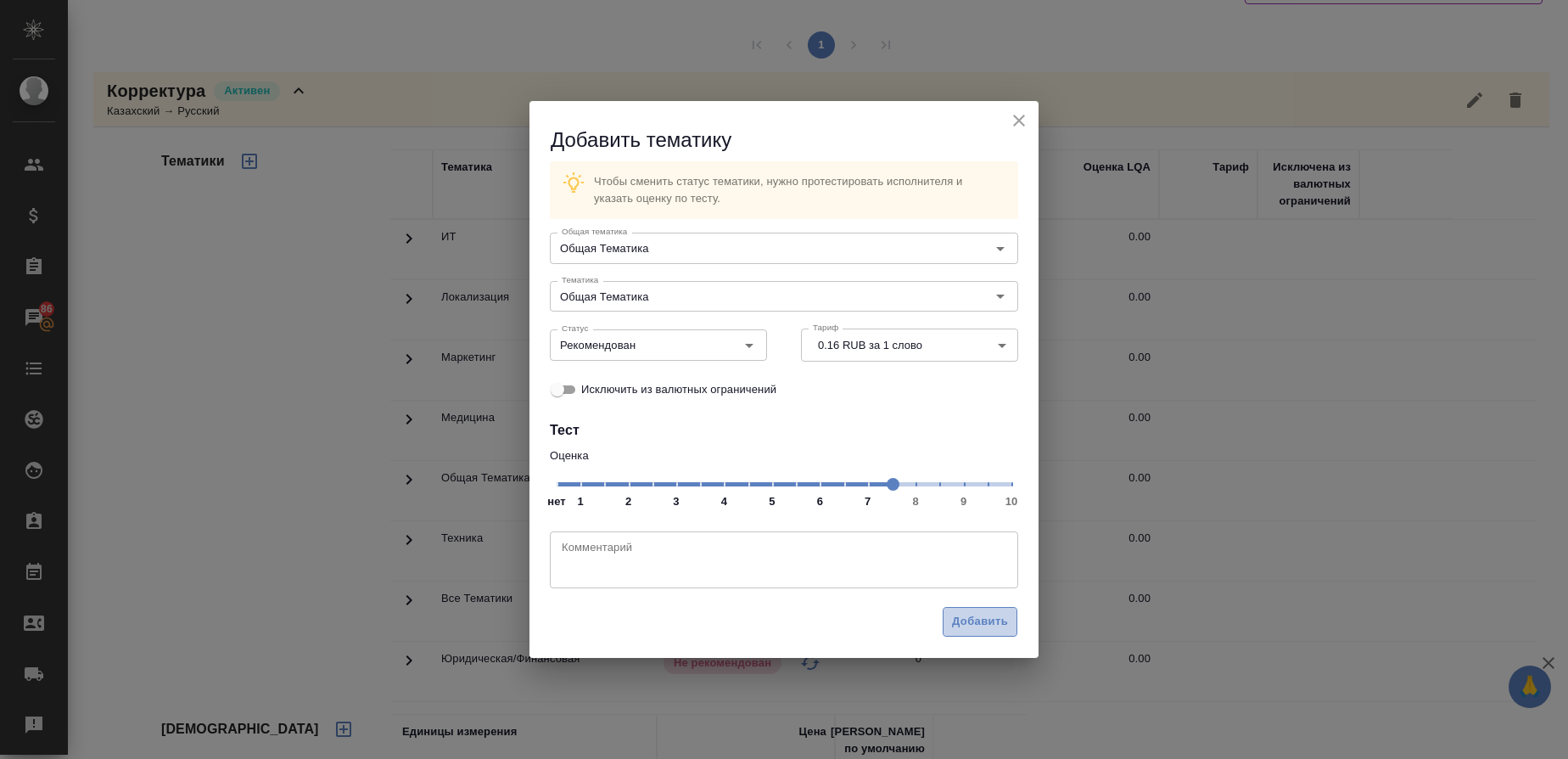
click at [978, 617] on span "Добавить" at bounding box center [981, 621] width 56 height 19
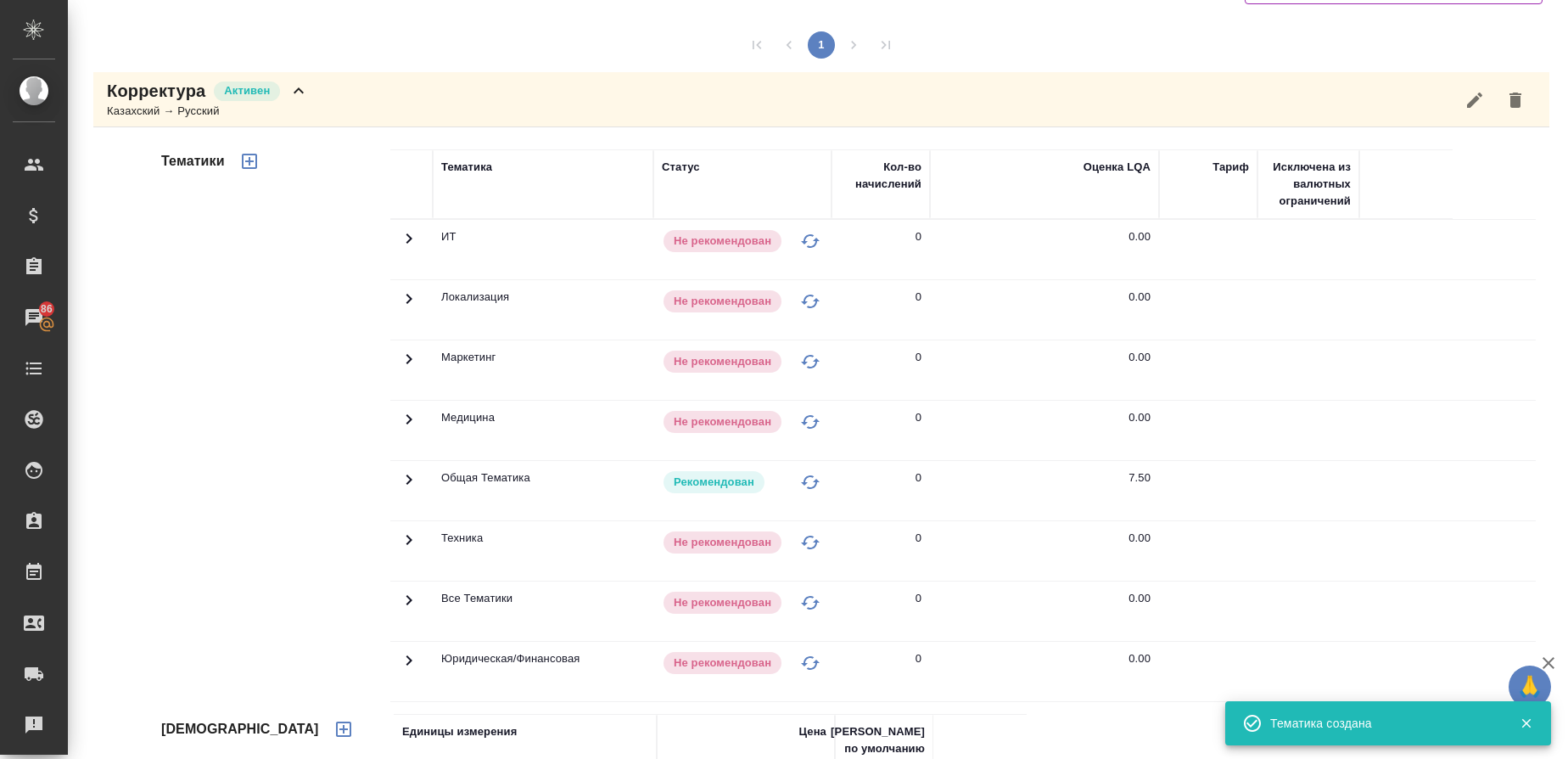
click at [249, 159] on icon "button" at bounding box center [250, 162] width 16 height 16
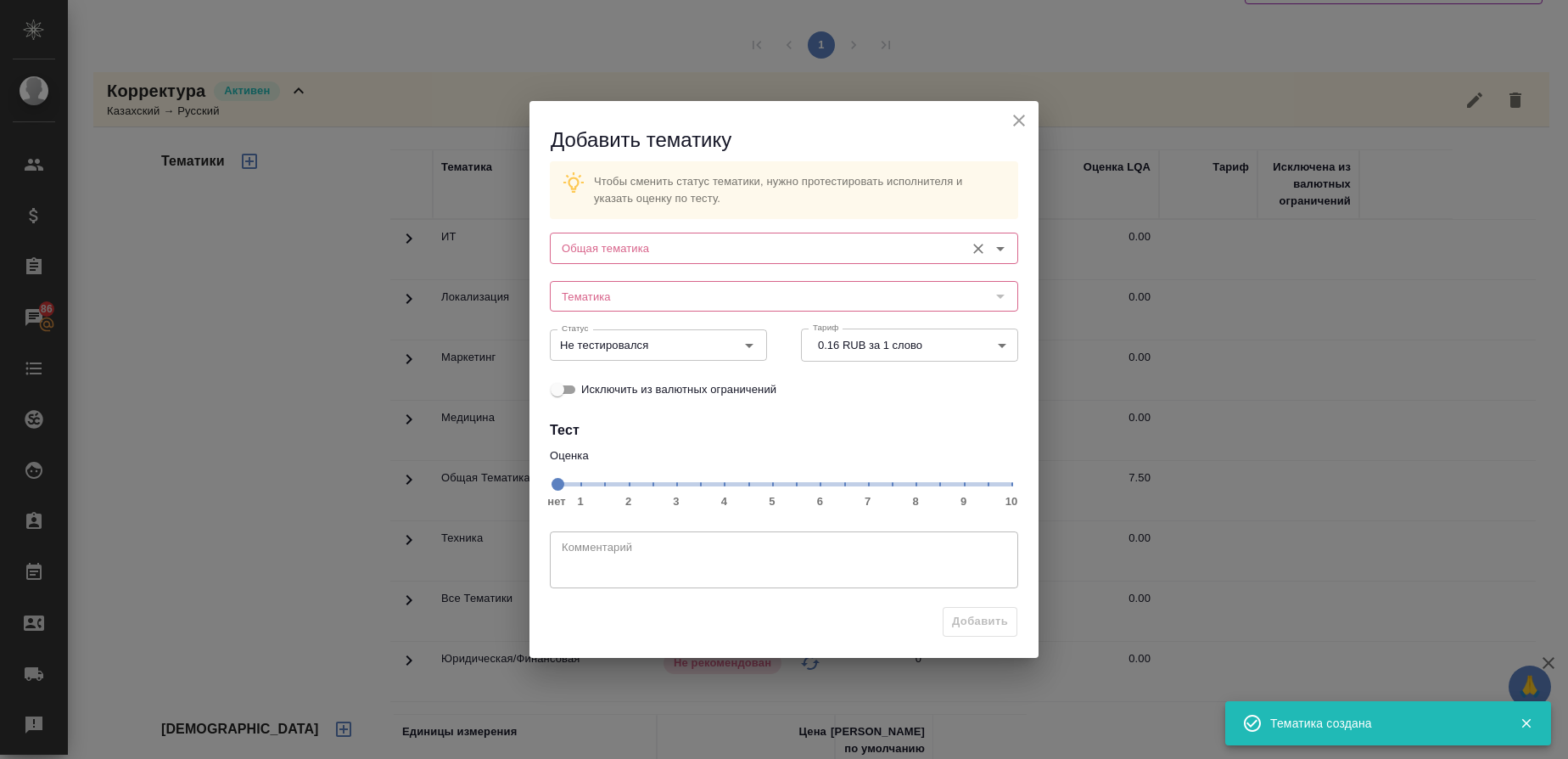
click at [590, 249] on input "Общая тематика" at bounding box center [756, 247] width 401 height 20
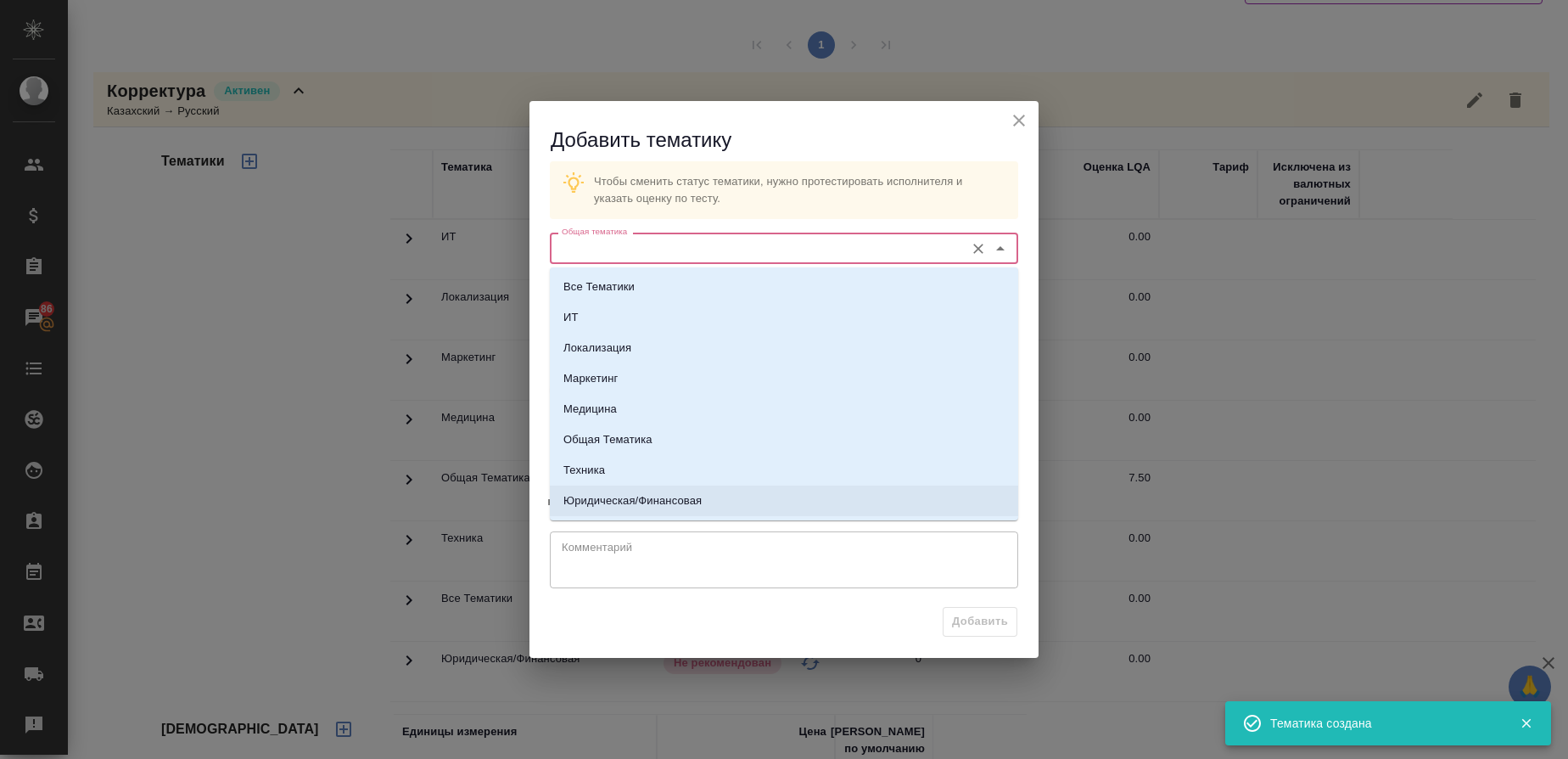
click at [648, 491] on li "Юридическая/Финансовая" at bounding box center [784, 501] width 468 height 31
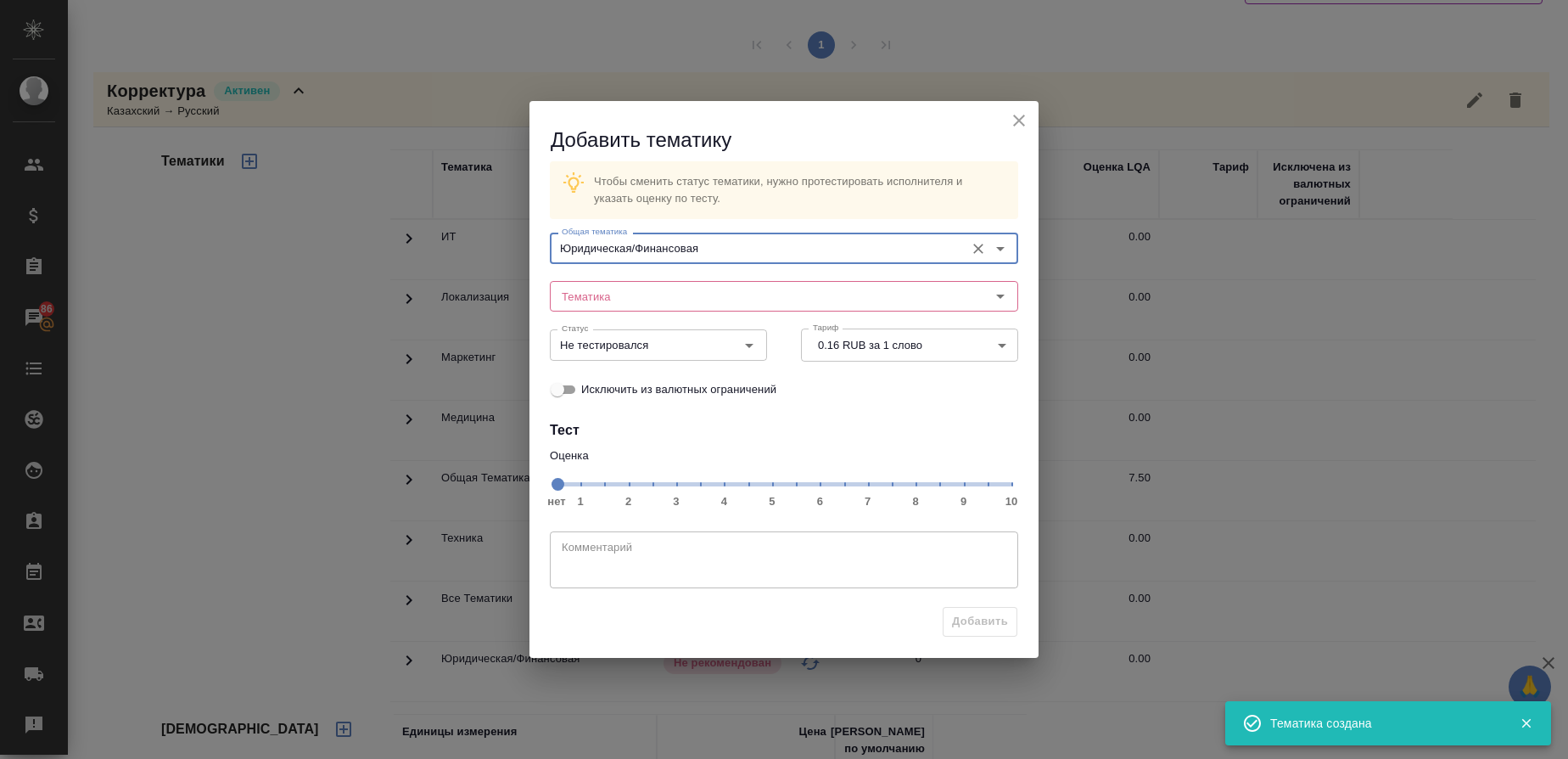
type input "Юридическая/Финансовая"
click at [612, 291] on input "Тематика" at bounding box center [756, 296] width 401 height 20
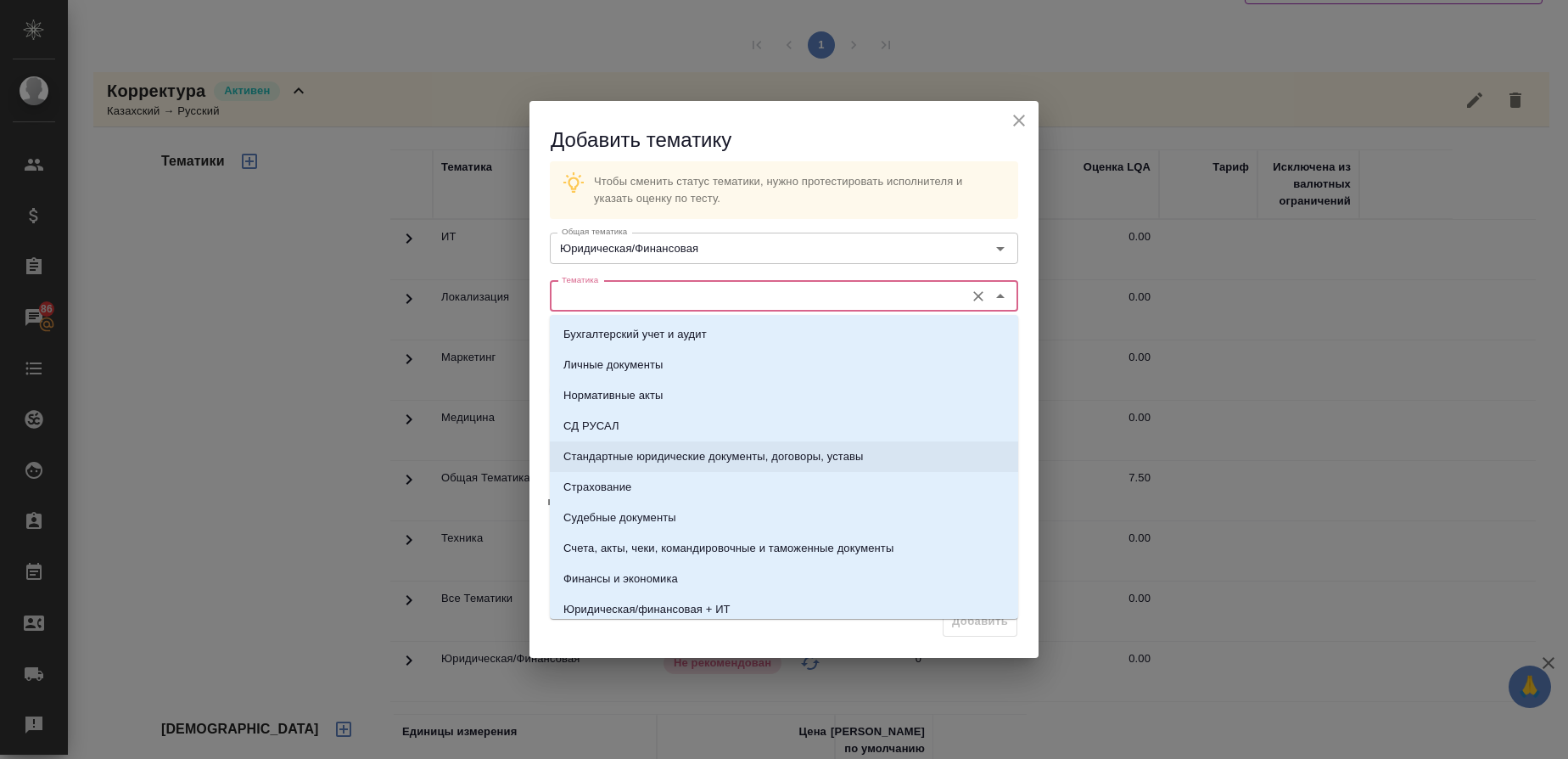
click at [650, 453] on p "Стандартные юридические документы, договоры, уставы" at bounding box center [714, 457] width 300 height 17
type input "Стандартные юридические документы, договоры, уставы"
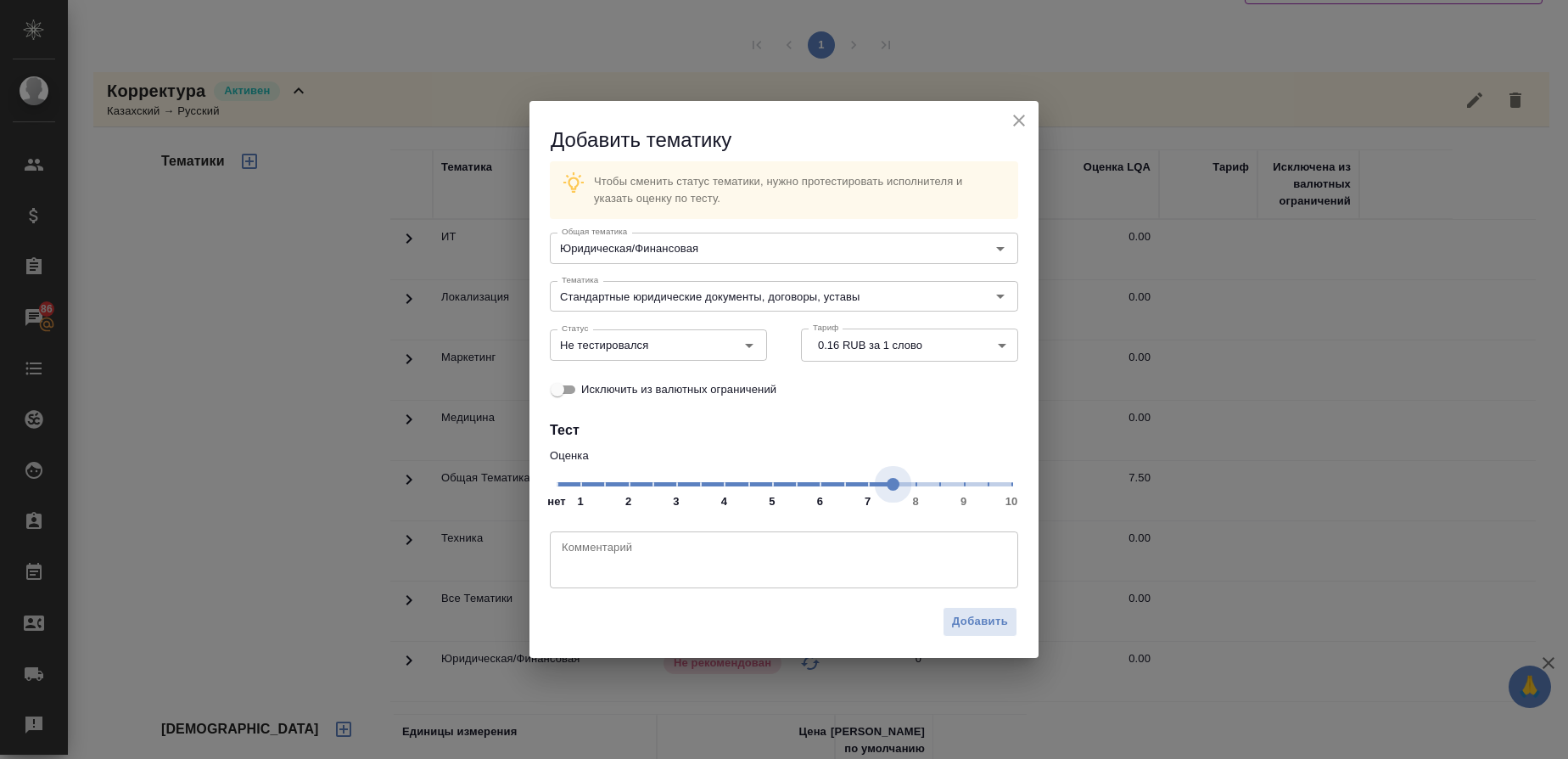
click at [892, 490] on span "нет 1 2 3 4 5 6 7 8 9 10" at bounding box center [784, 483] width 455 height 24
click at [752, 356] on button "Open" at bounding box center [749, 345] width 24 height 24
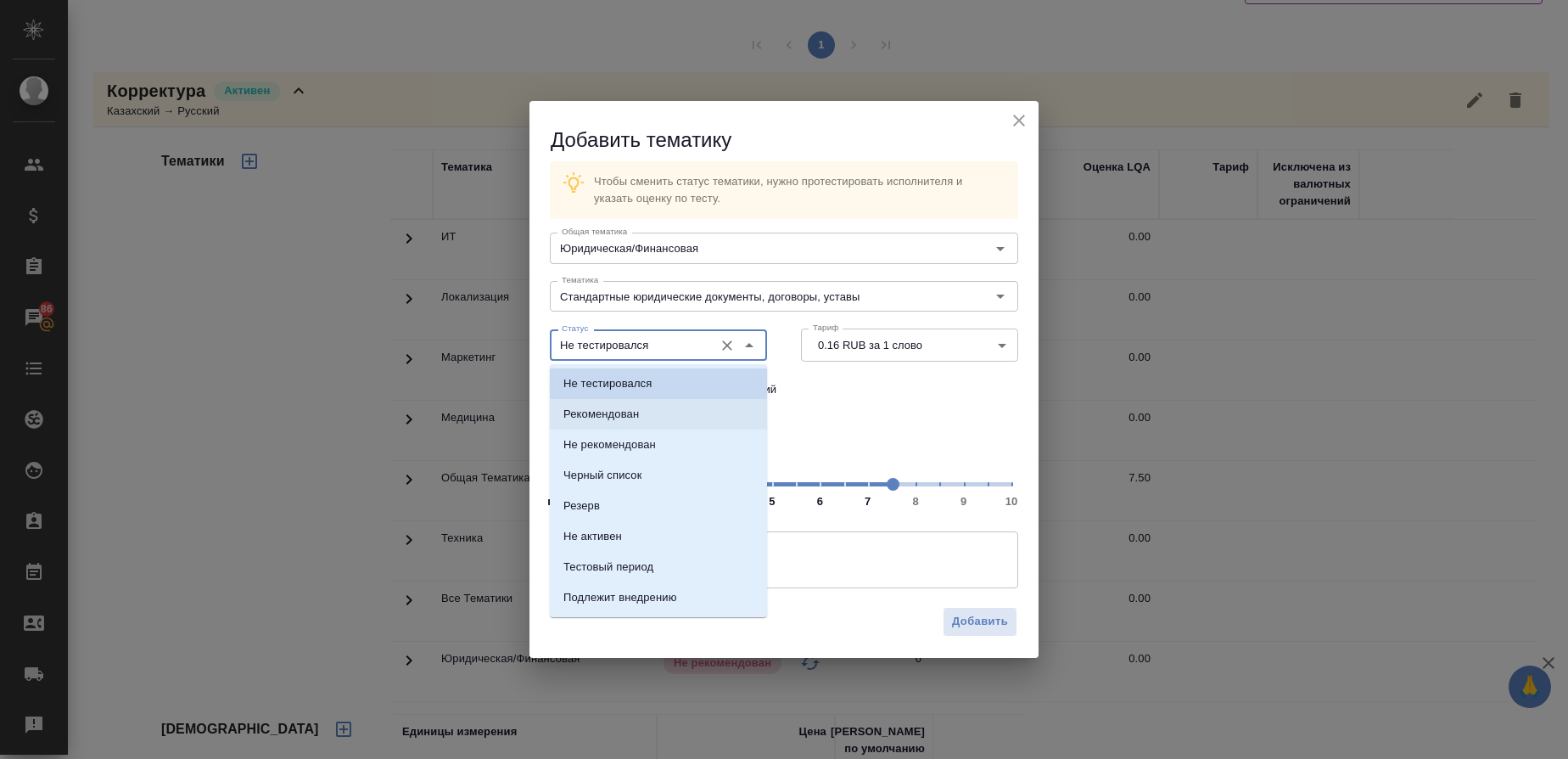
click at [636, 406] on p "Рекомендован" at bounding box center [602, 415] width 76 height 17
type input "Рекомендован"
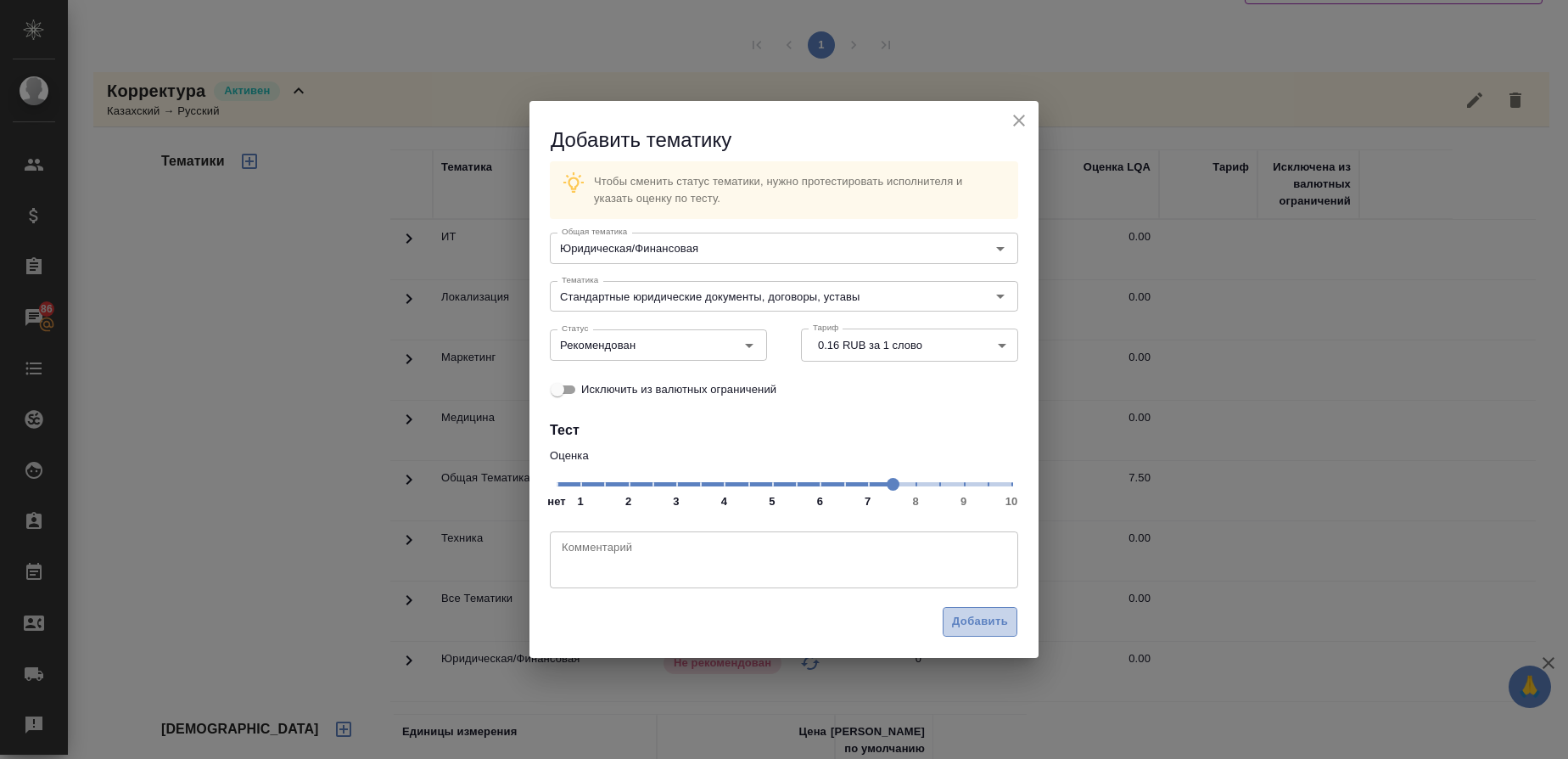
click at [988, 632] on button "Добавить" at bounding box center [980, 621] width 75 height 30
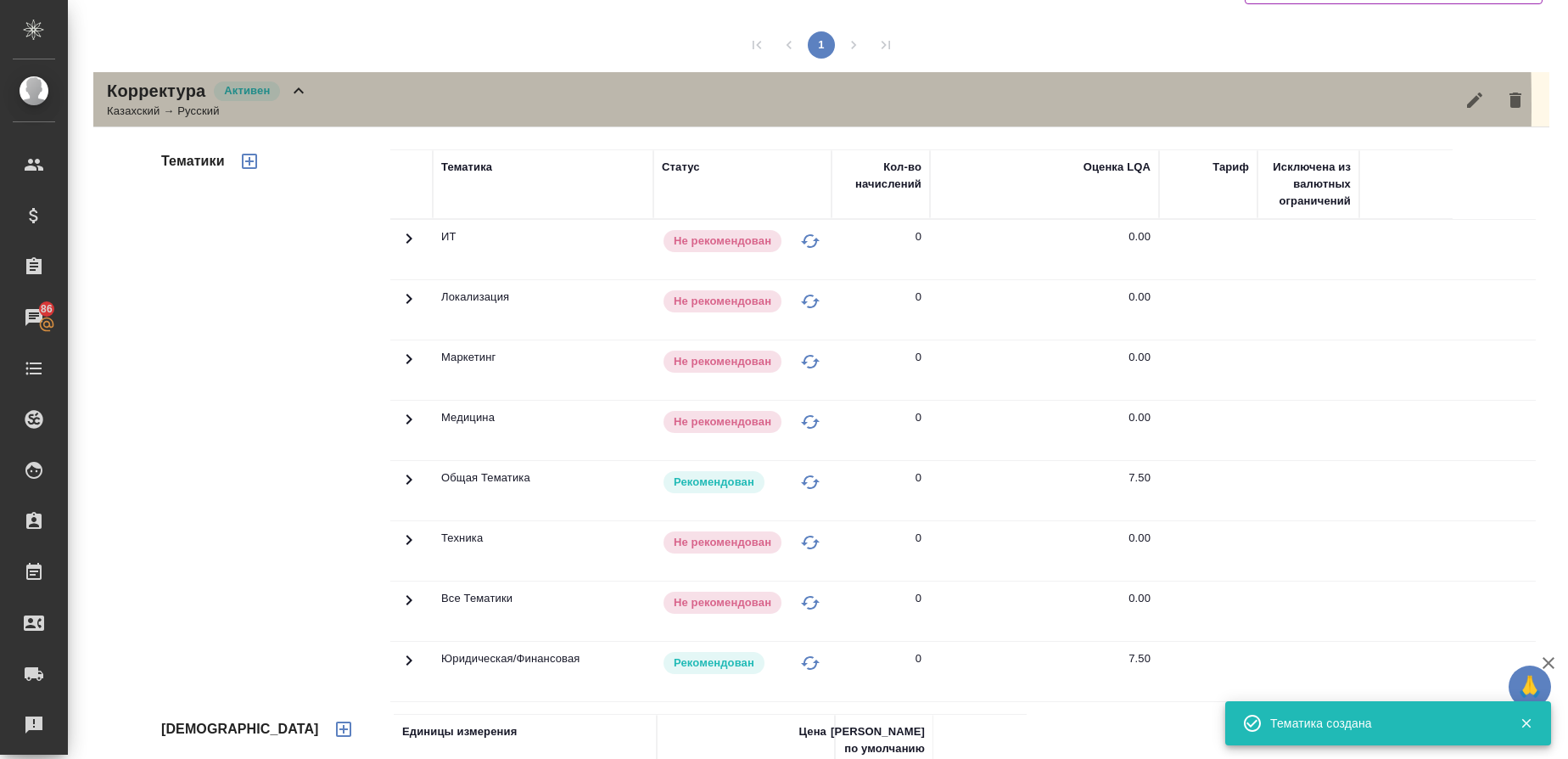
click at [169, 106] on div "Казахский → Русский" at bounding box center [207, 111] width 202 height 17
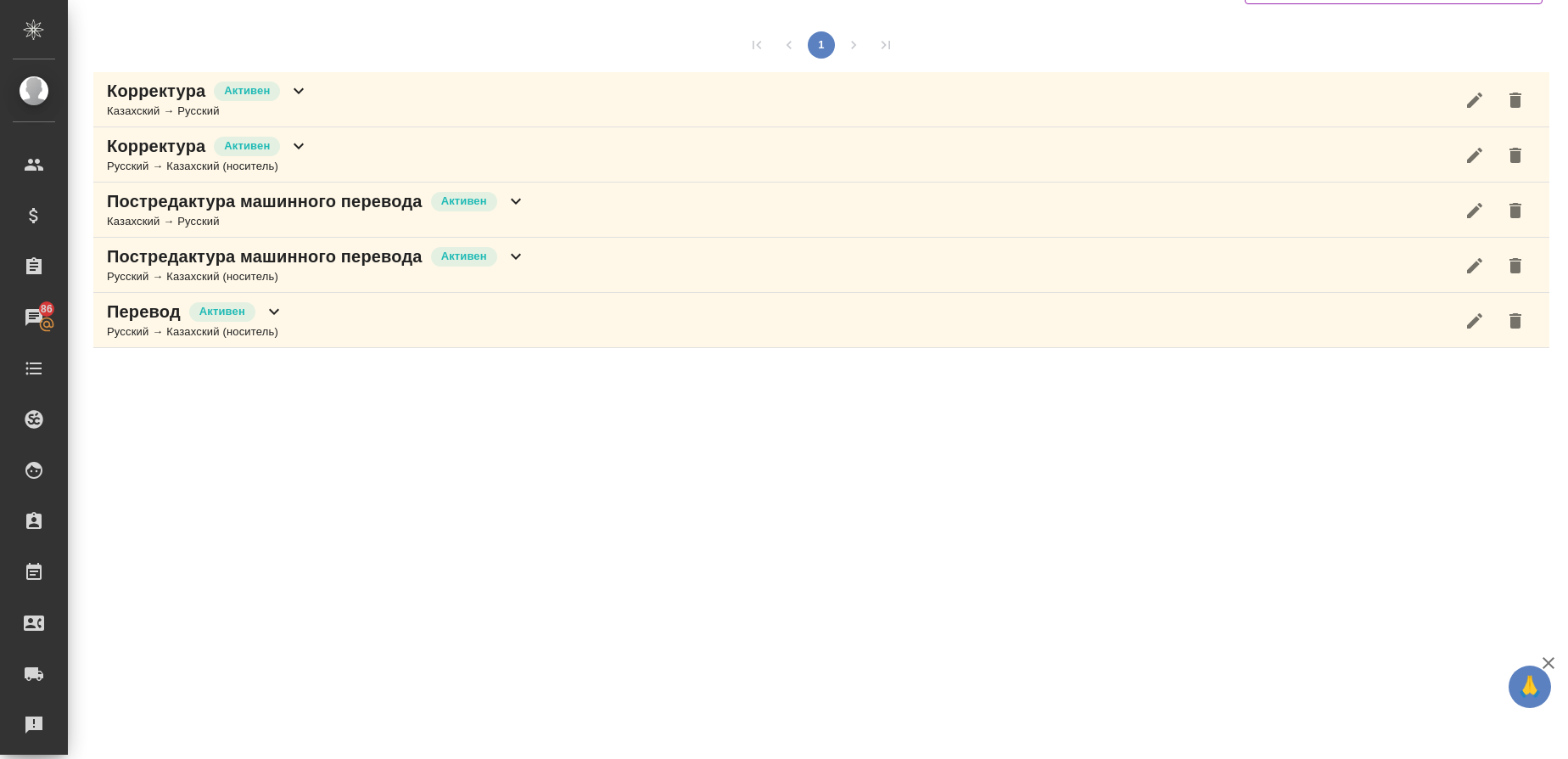
click at [154, 273] on div "Русский → Казахский (носитель)" at bounding box center [316, 277] width 420 height 17
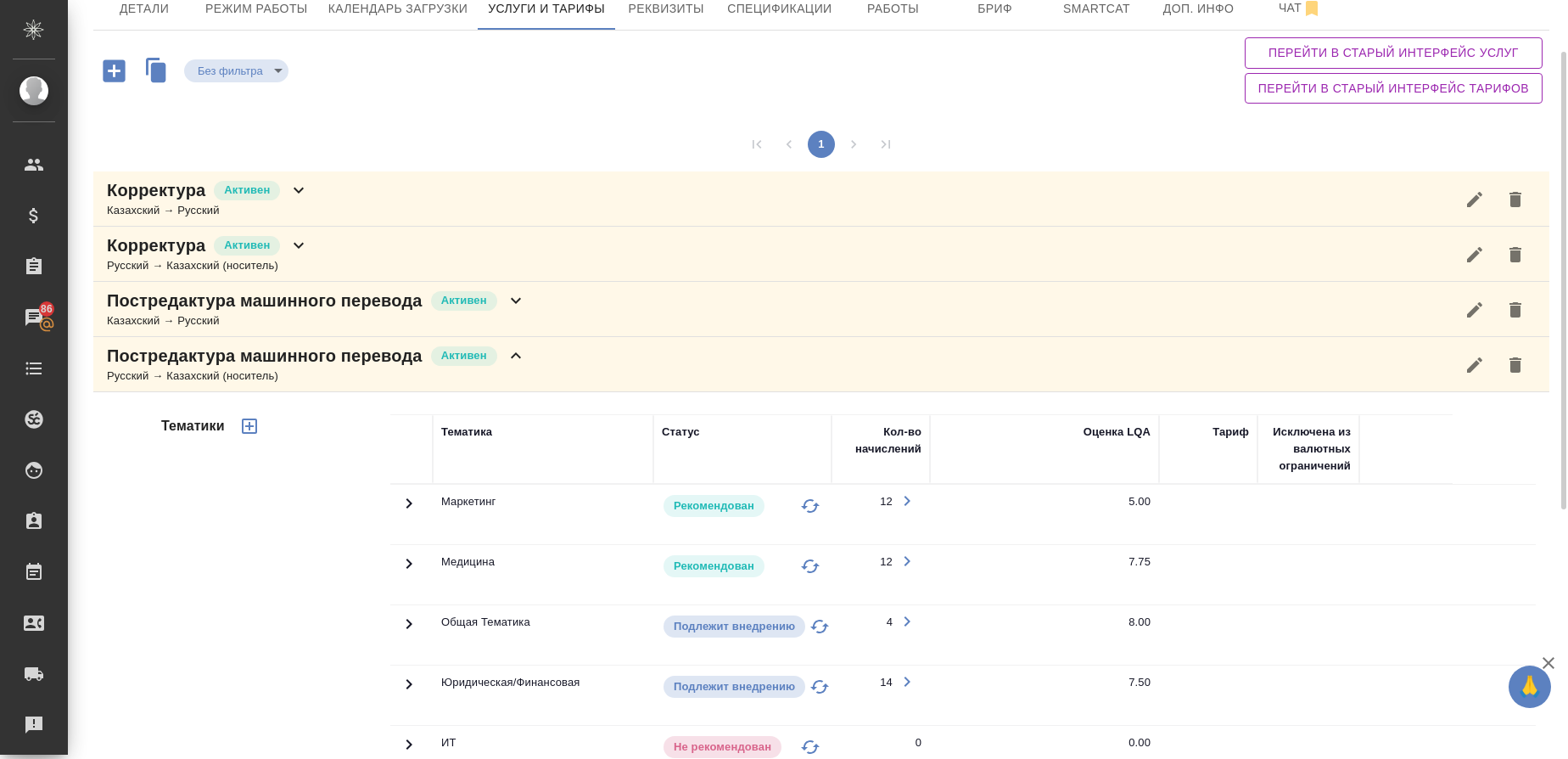
scroll to position [91, 0]
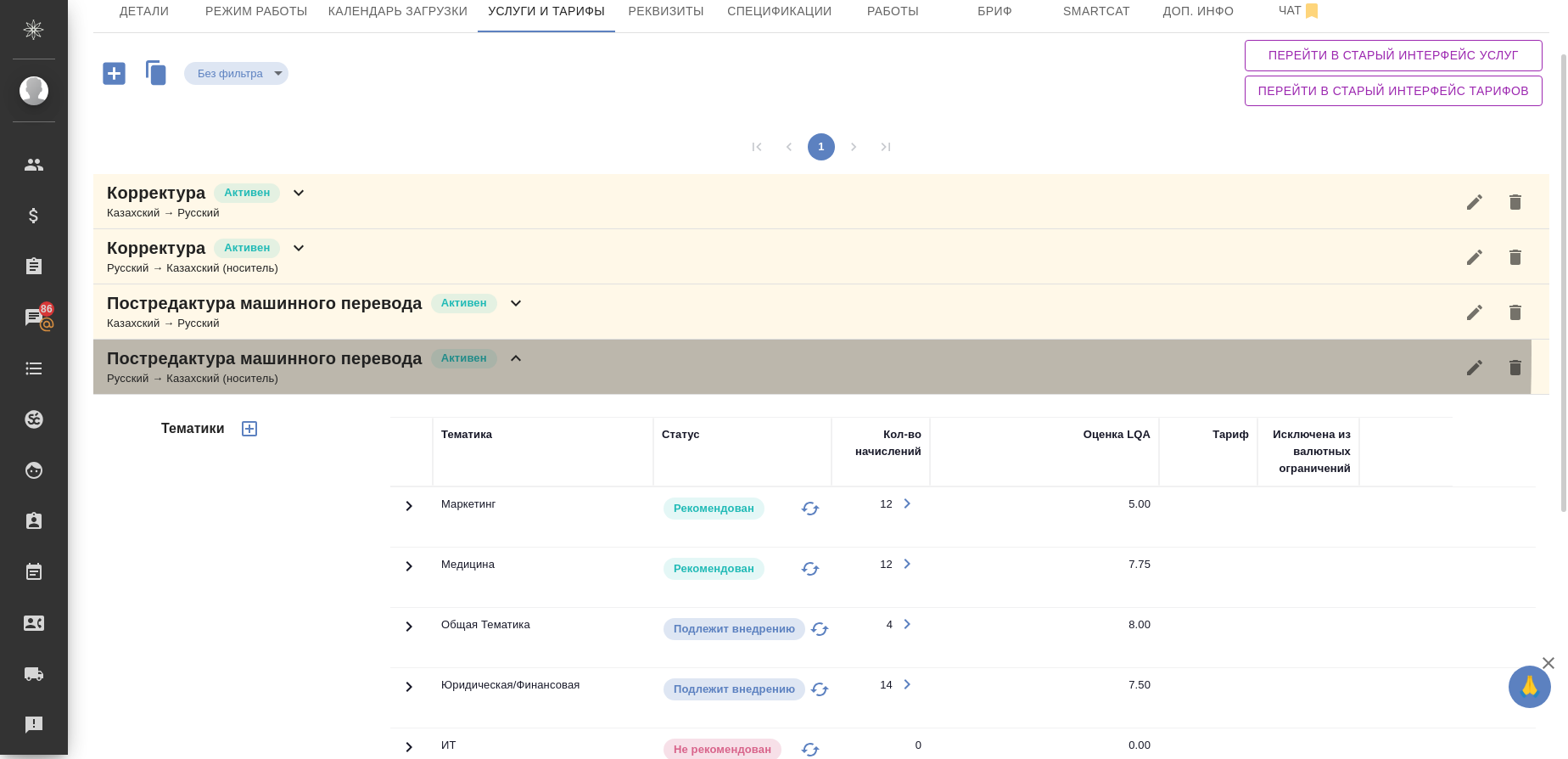
click at [153, 352] on p "Постредактура машинного перевода" at bounding box center [265, 358] width 316 height 24
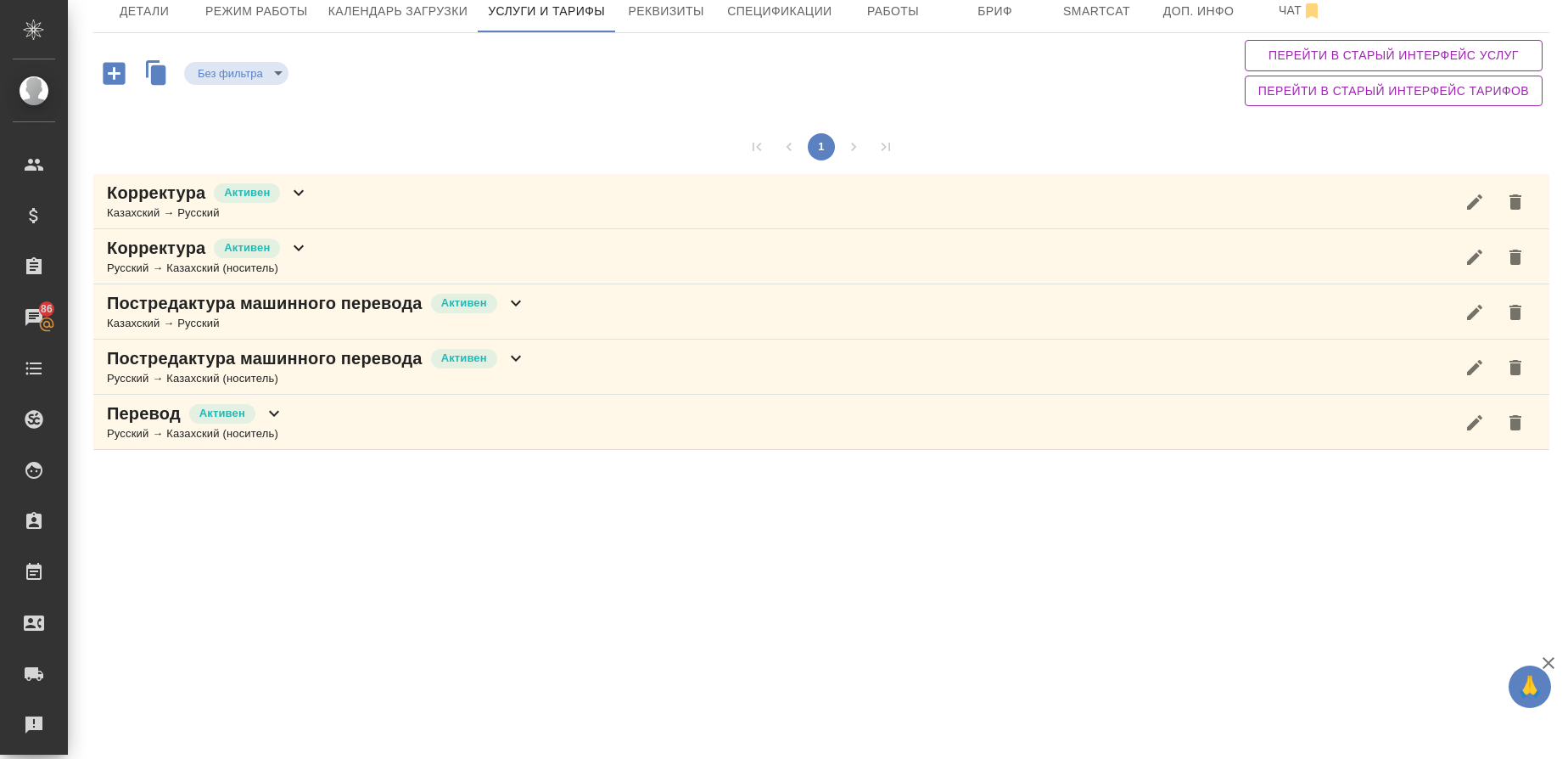
click at [165, 236] on p "Корректура" at bounding box center [156, 247] width 99 height 24
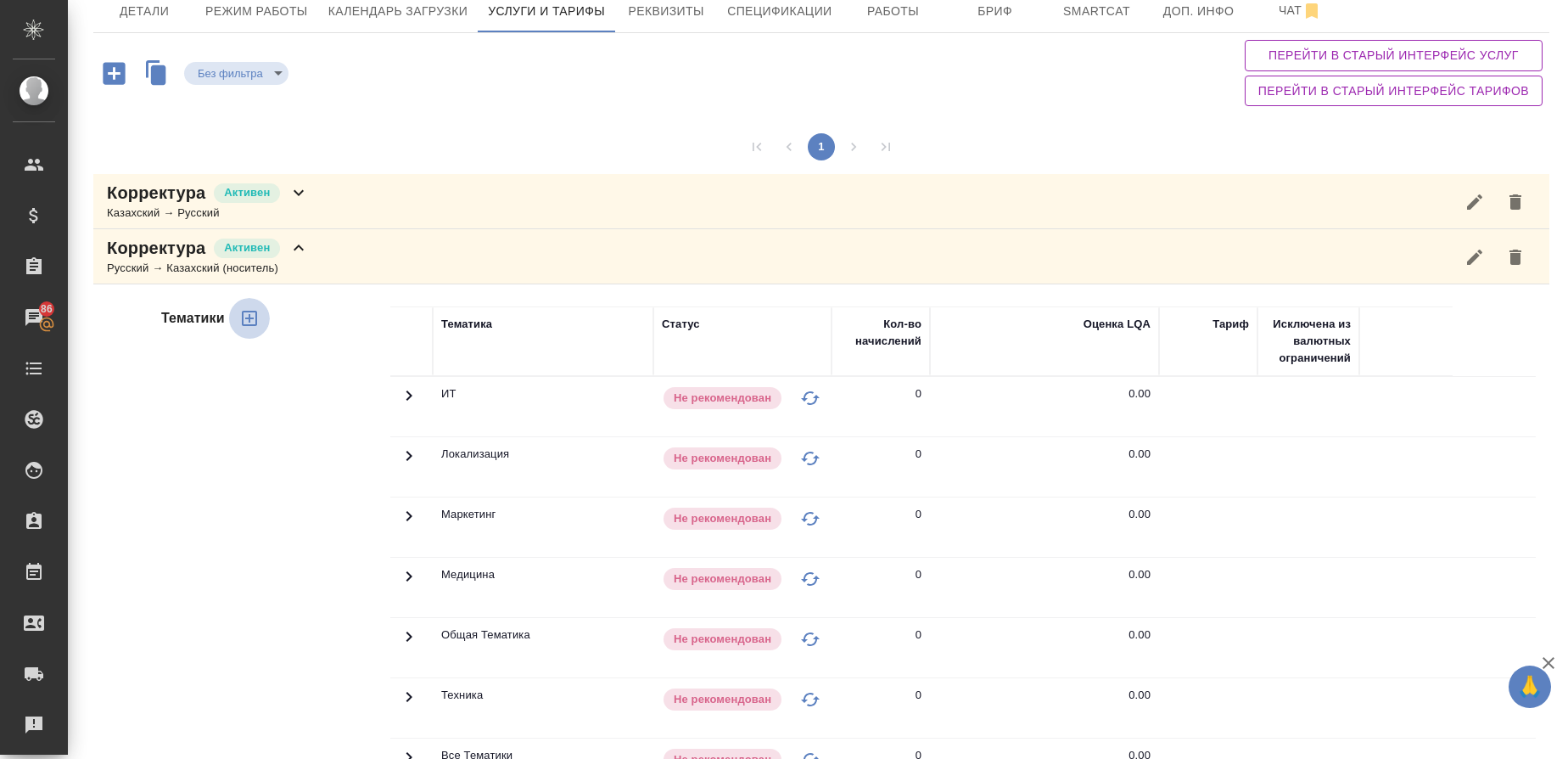
click at [256, 317] on icon "button" at bounding box center [250, 319] width 16 height 16
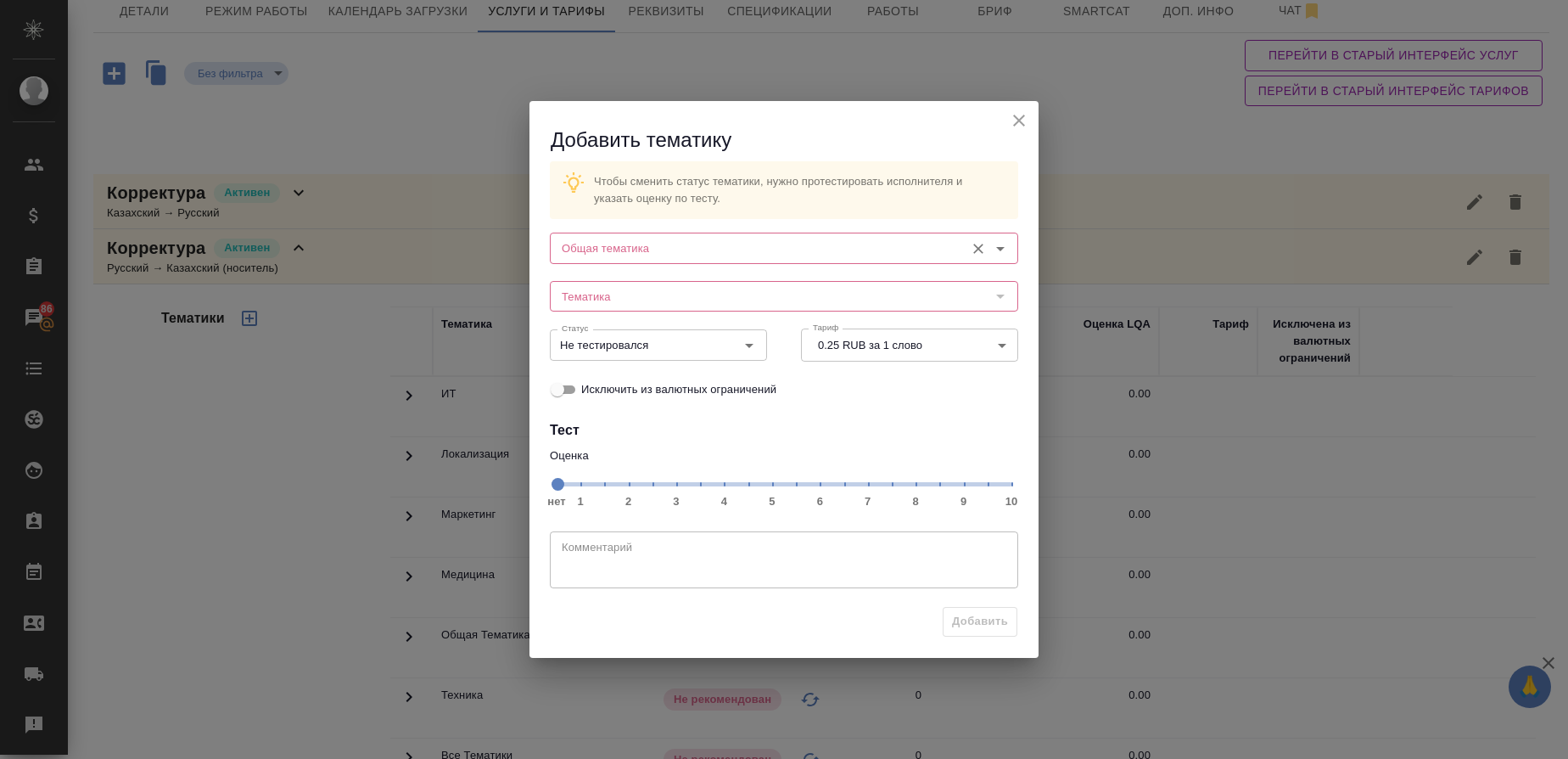
click at [599, 244] on input "Общая тематика" at bounding box center [756, 247] width 401 height 20
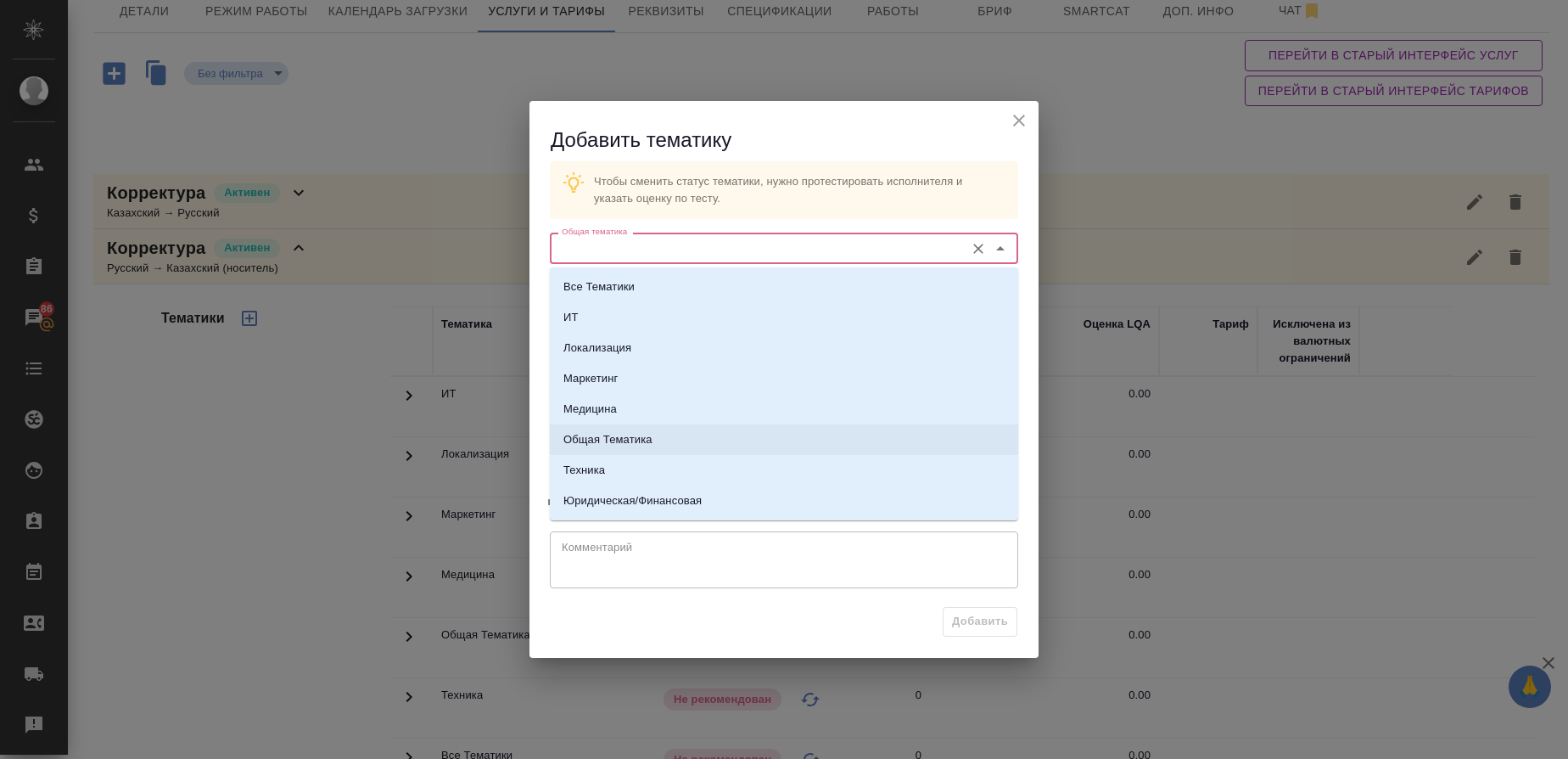
click at [619, 431] on p "Общая Тематика" at bounding box center [609, 440] width 89 height 17
type input "Общая Тематика"
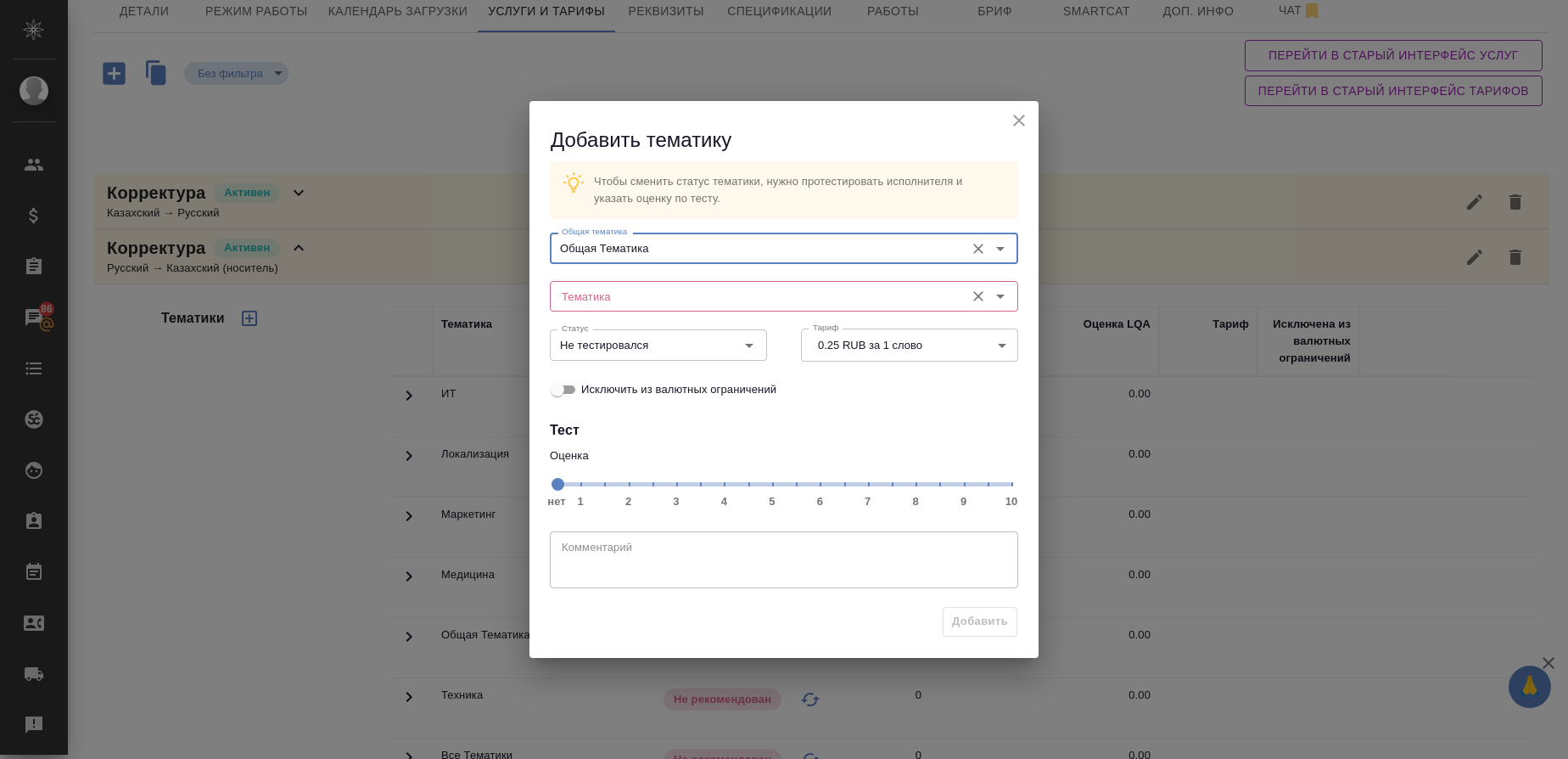
click at [604, 297] on input "Тематика" at bounding box center [756, 296] width 401 height 20
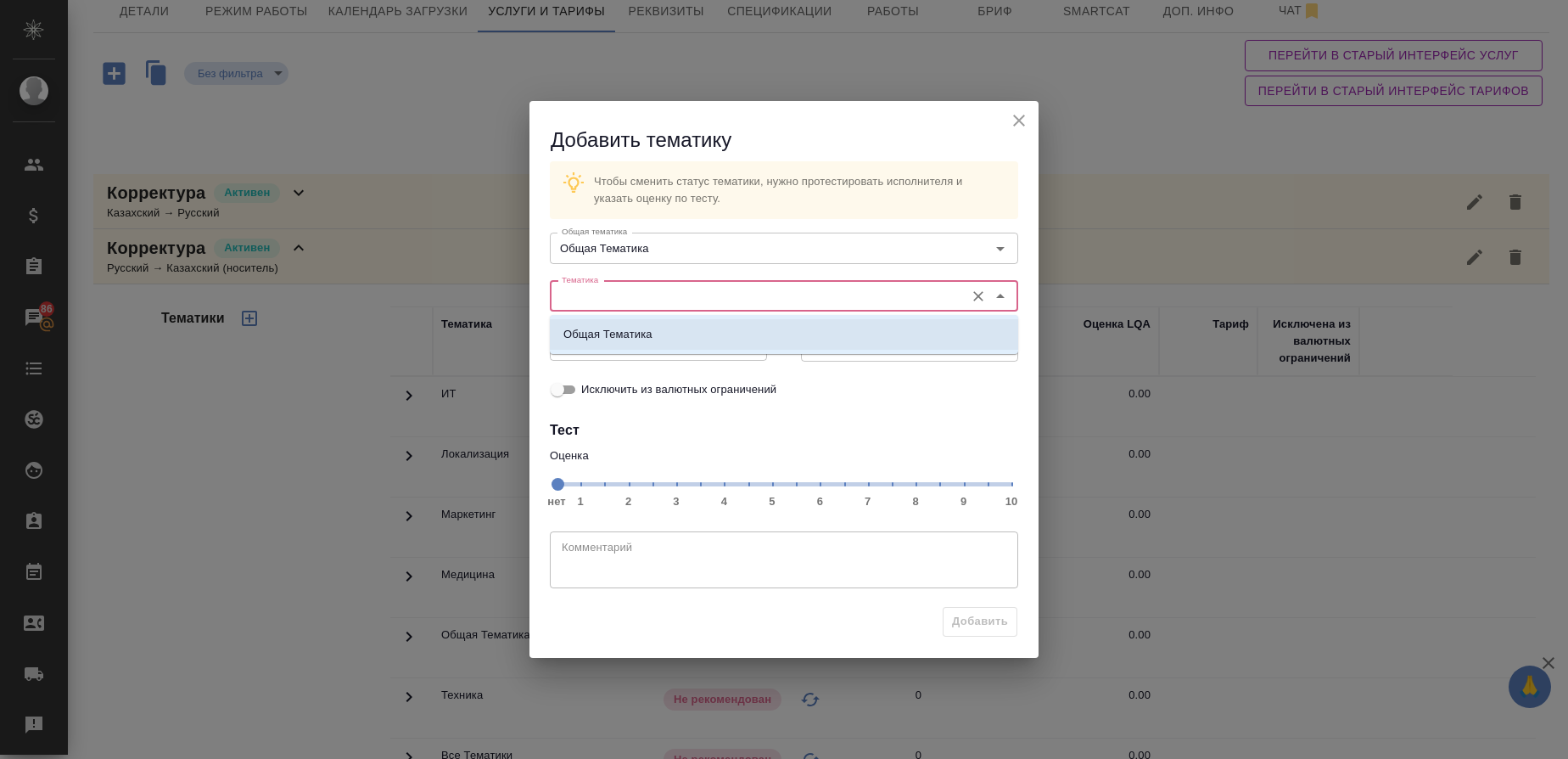
click at [612, 332] on p "Общая Тематика" at bounding box center [609, 334] width 89 height 17
type input "Общая Тематика"
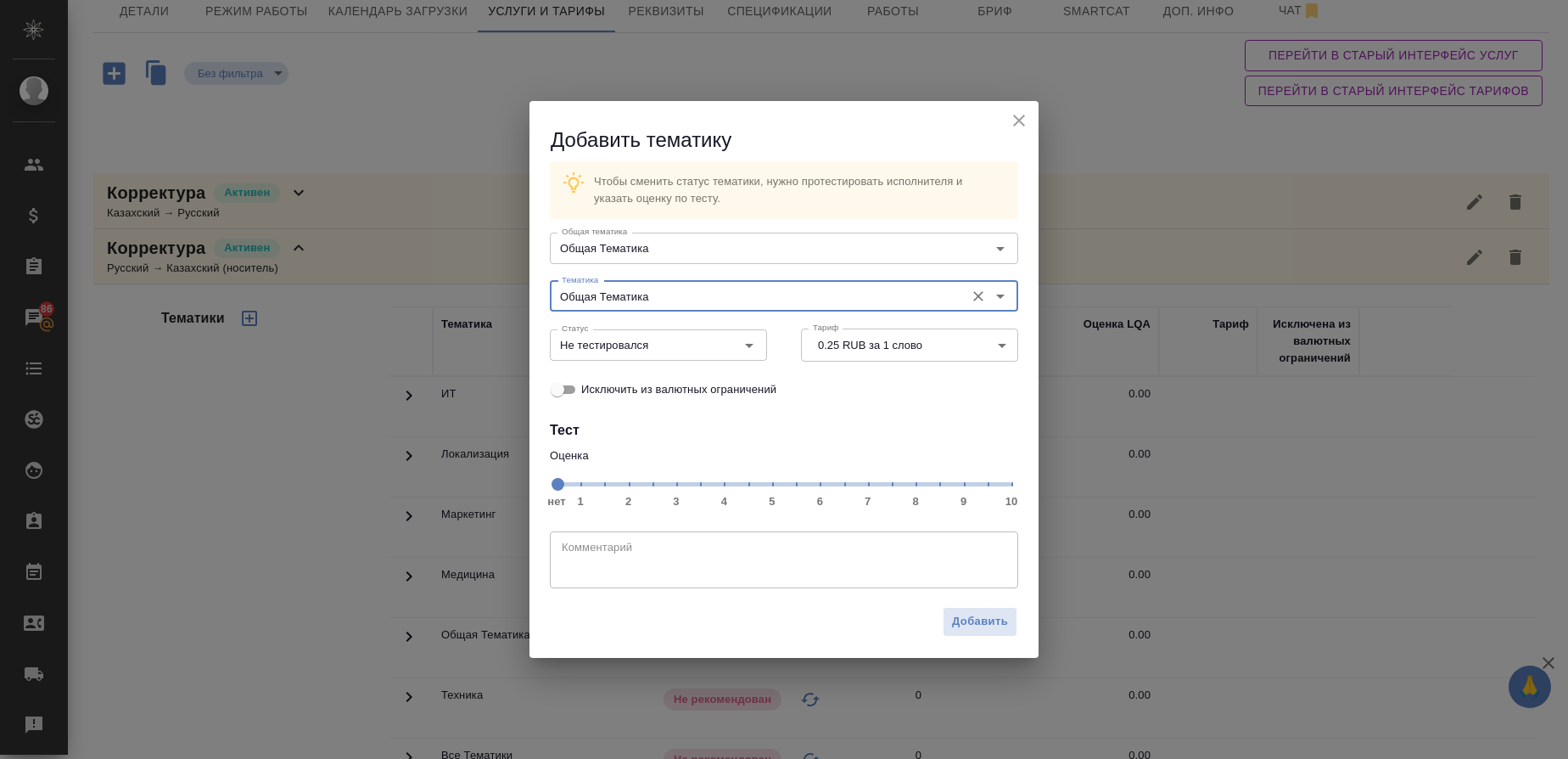
click at [892, 483] on span "нет 1 2 3 4 5 6 7 8 9 10" at bounding box center [784, 483] width 455 height 24
click at [750, 350] on icon "Open" at bounding box center [749, 345] width 20 height 20
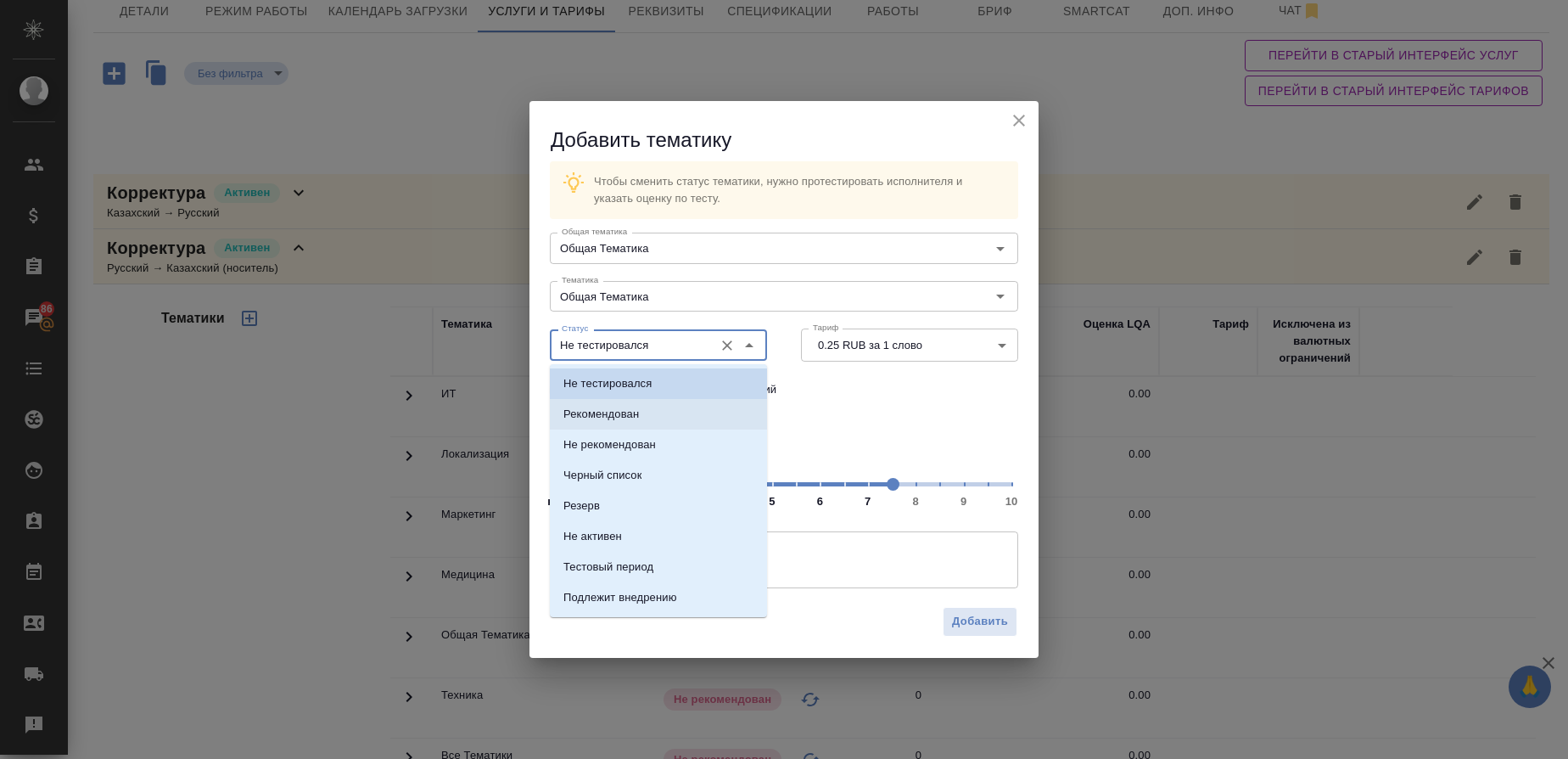
click at [644, 399] on li "Рекомендован" at bounding box center [659, 415] width 217 height 31
type input "Рекомендован"
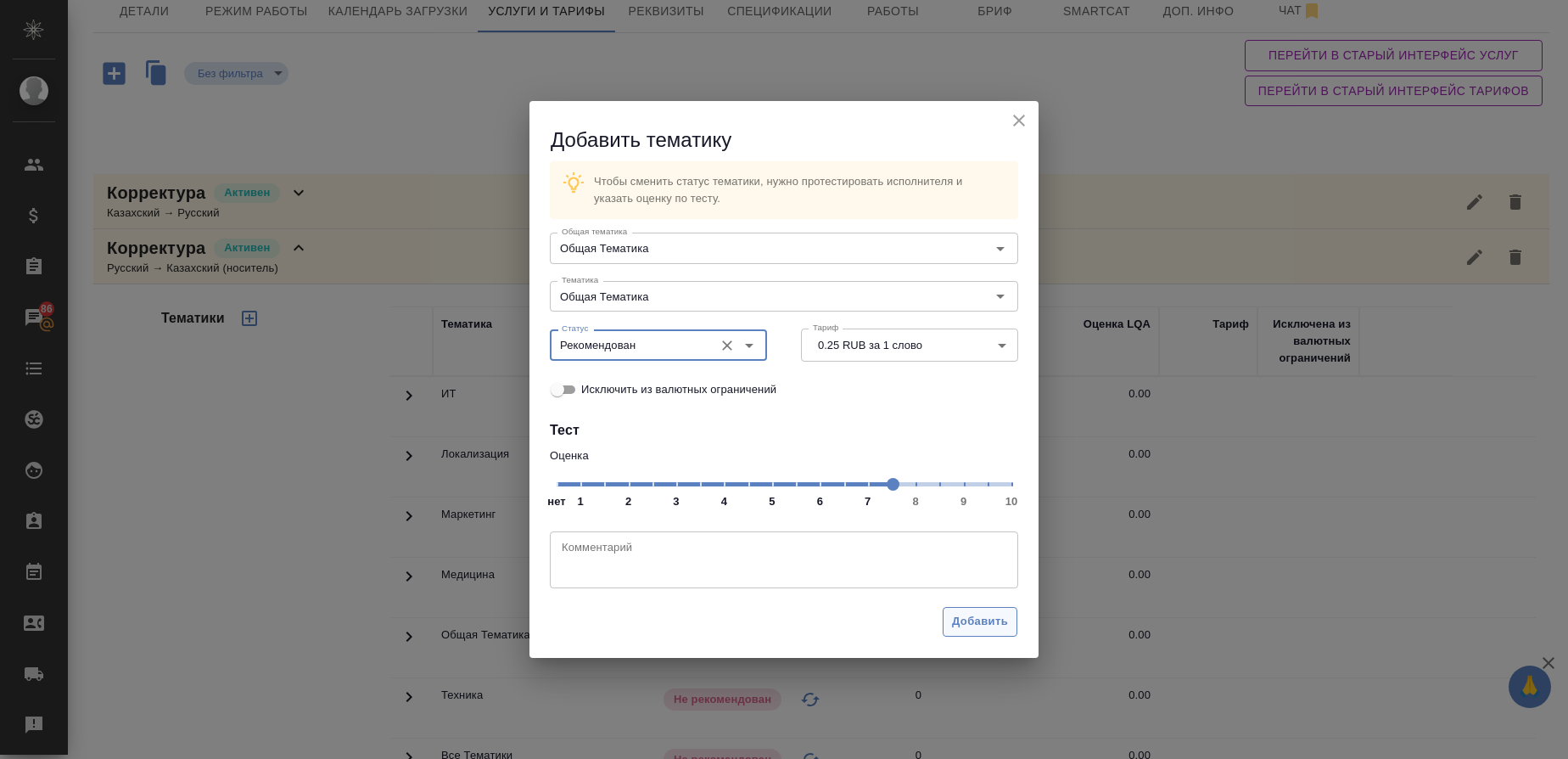
click at [958, 617] on span "Добавить" at bounding box center [981, 621] width 56 height 19
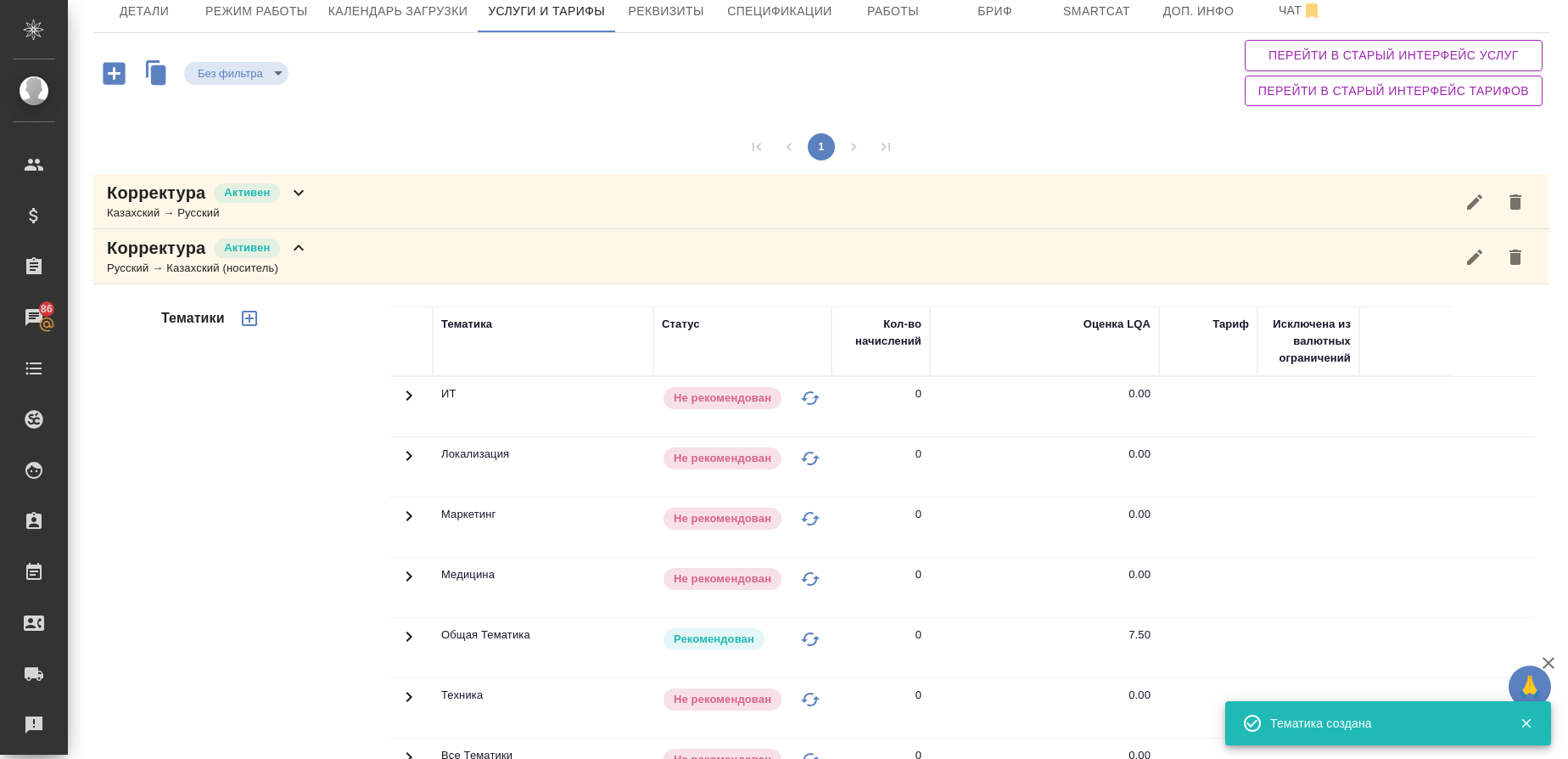
click at [249, 318] on icon "button" at bounding box center [250, 319] width 16 height 16
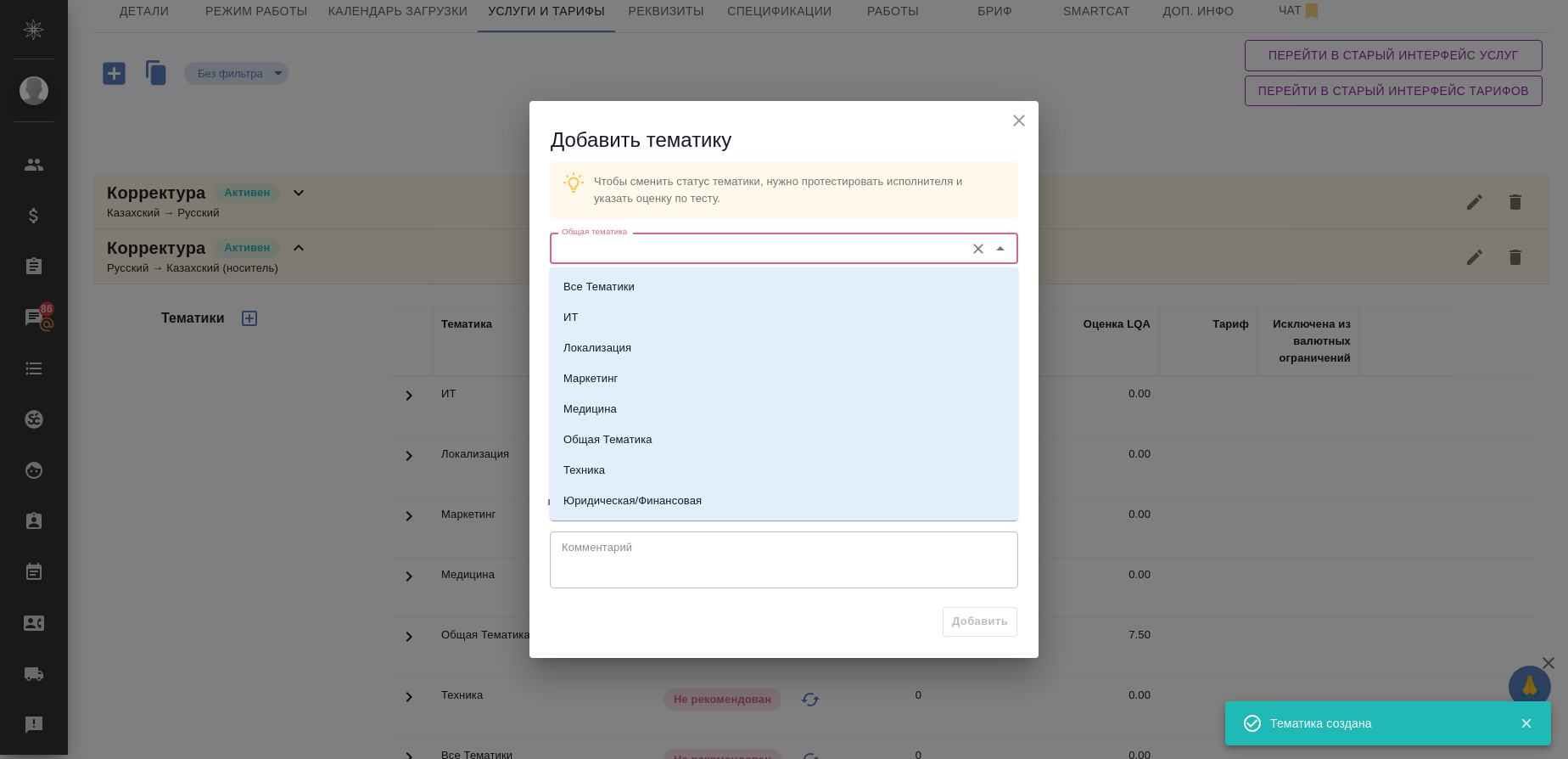
click at [662, 249] on input "Общая тематика" at bounding box center [756, 247] width 401 height 20
click at [645, 506] on p "Юридическая/Финансовая" at bounding box center [633, 501] width 139 height 17
type input "Юридическая/Финансовая"
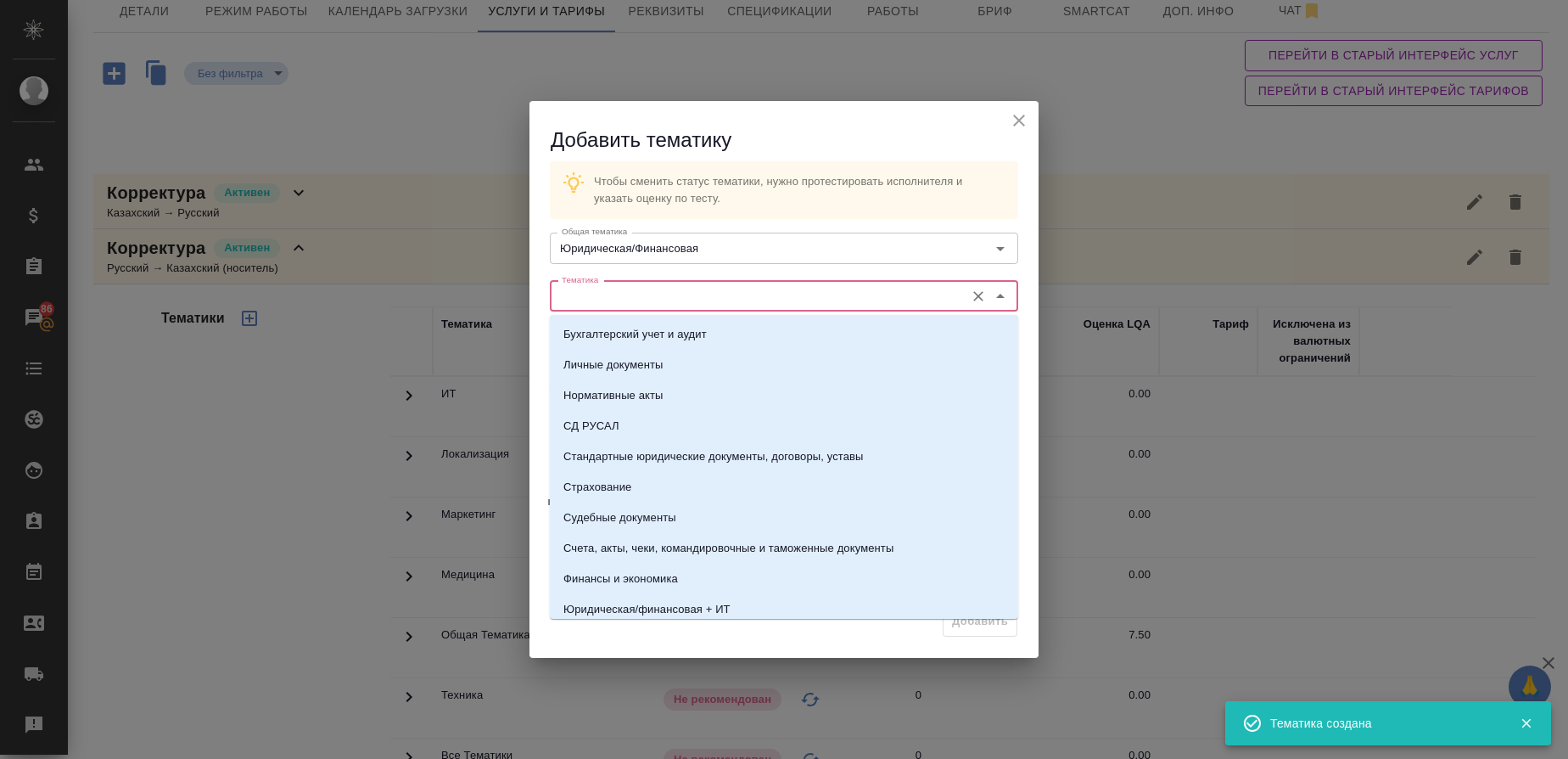
click at [618, 291] on input "Тематика" at bounding box center [756, 296] width 401 height 20
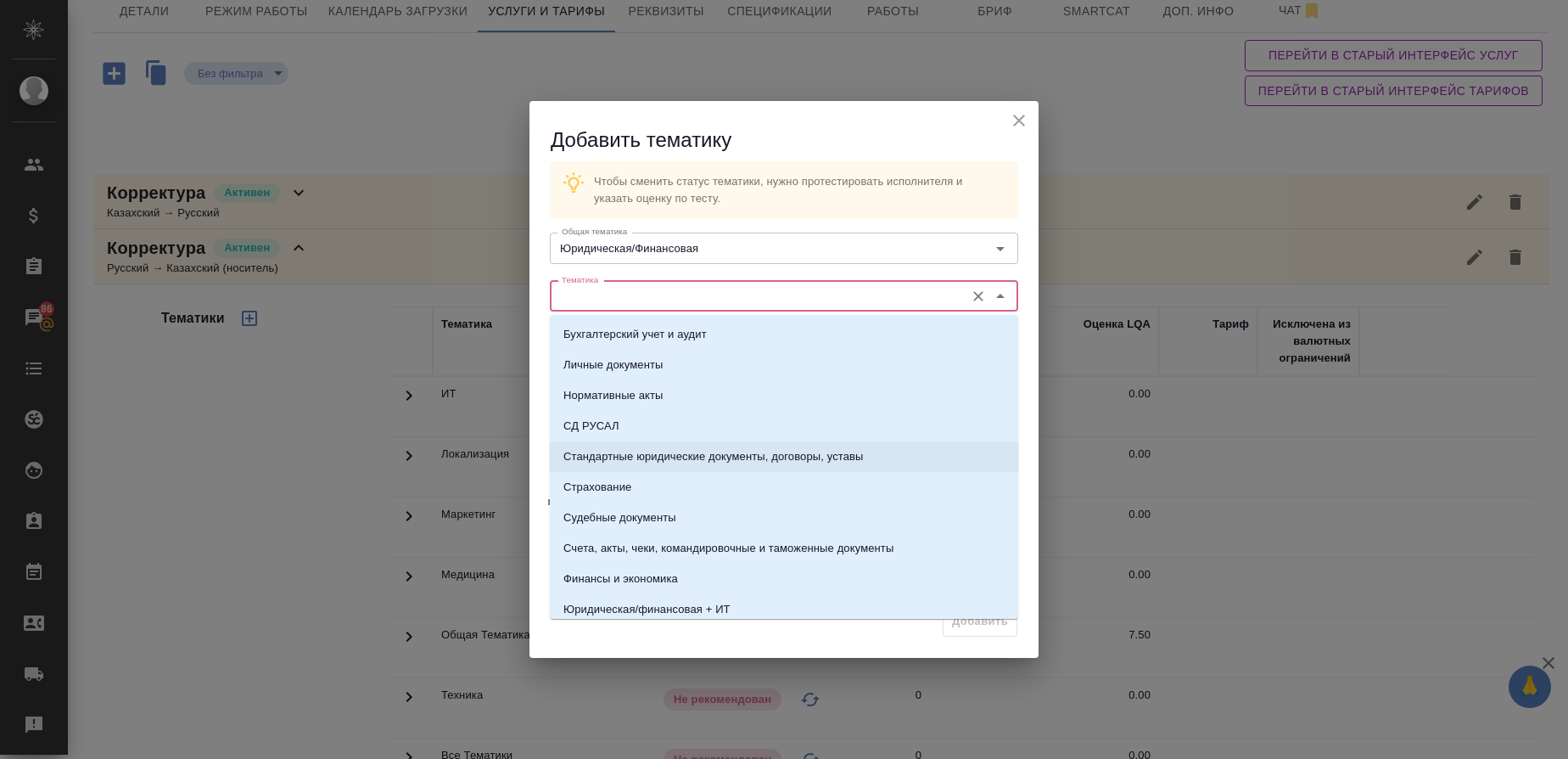
click at [663, 457] on p "Стандартные юридические документы, договоры, уставы" at bounding box center [714, 457] width 300 height 17
type input "Стандартные юридические документы, договоры, уставы"
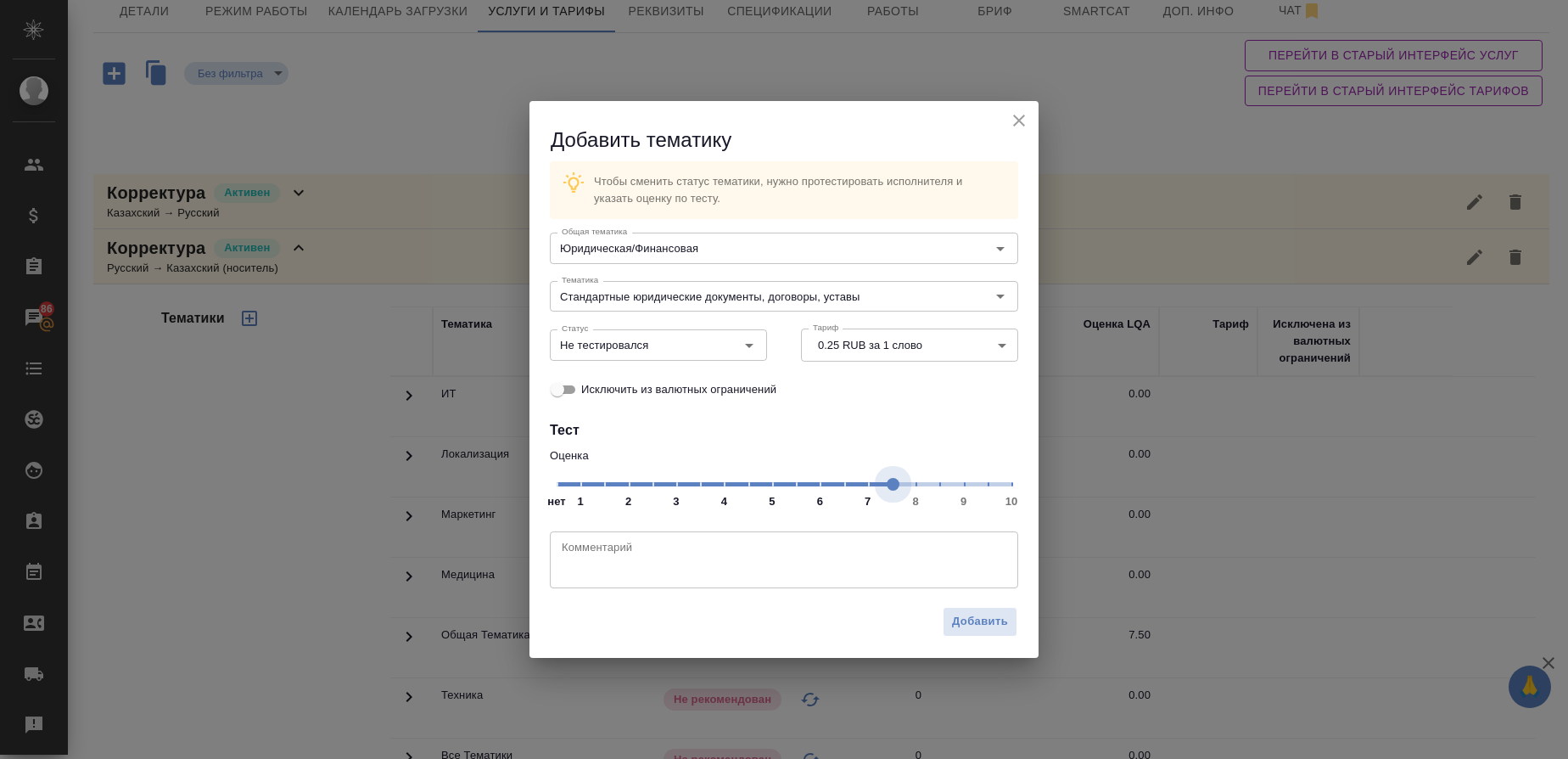
click at [890, 490] on span "нет 1 2 3 4 5 6 7 8 9 10" at bounding box center [784, 483] width 455 height 24
click at [752, 352] on icon "Open" at bounding box center [749, 345] width 20 height 20
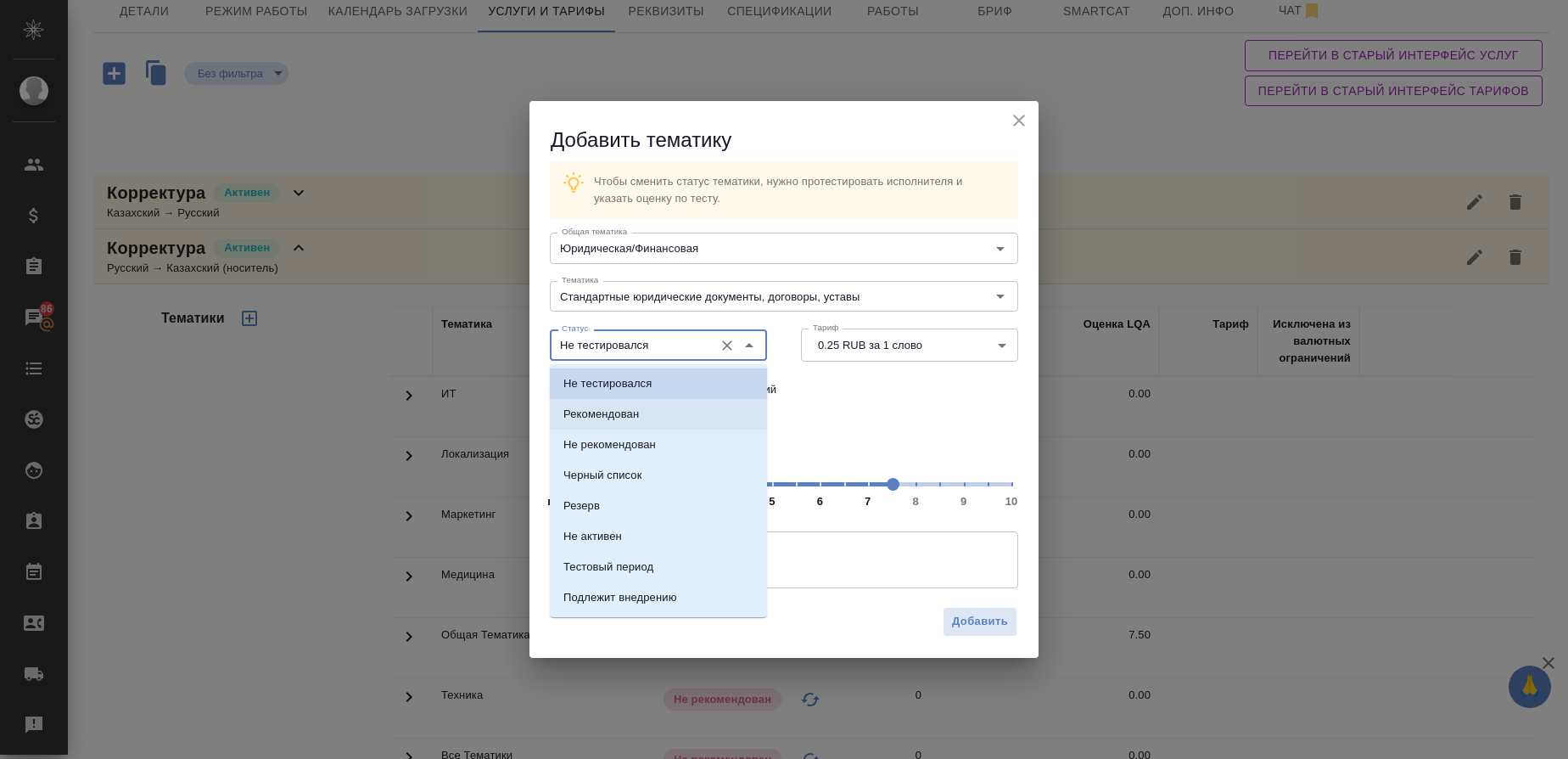
click at [625, 404] on li "Рекомендован" at bounding box center [659, 415] width 217 height 31
type input "Рекомендован"
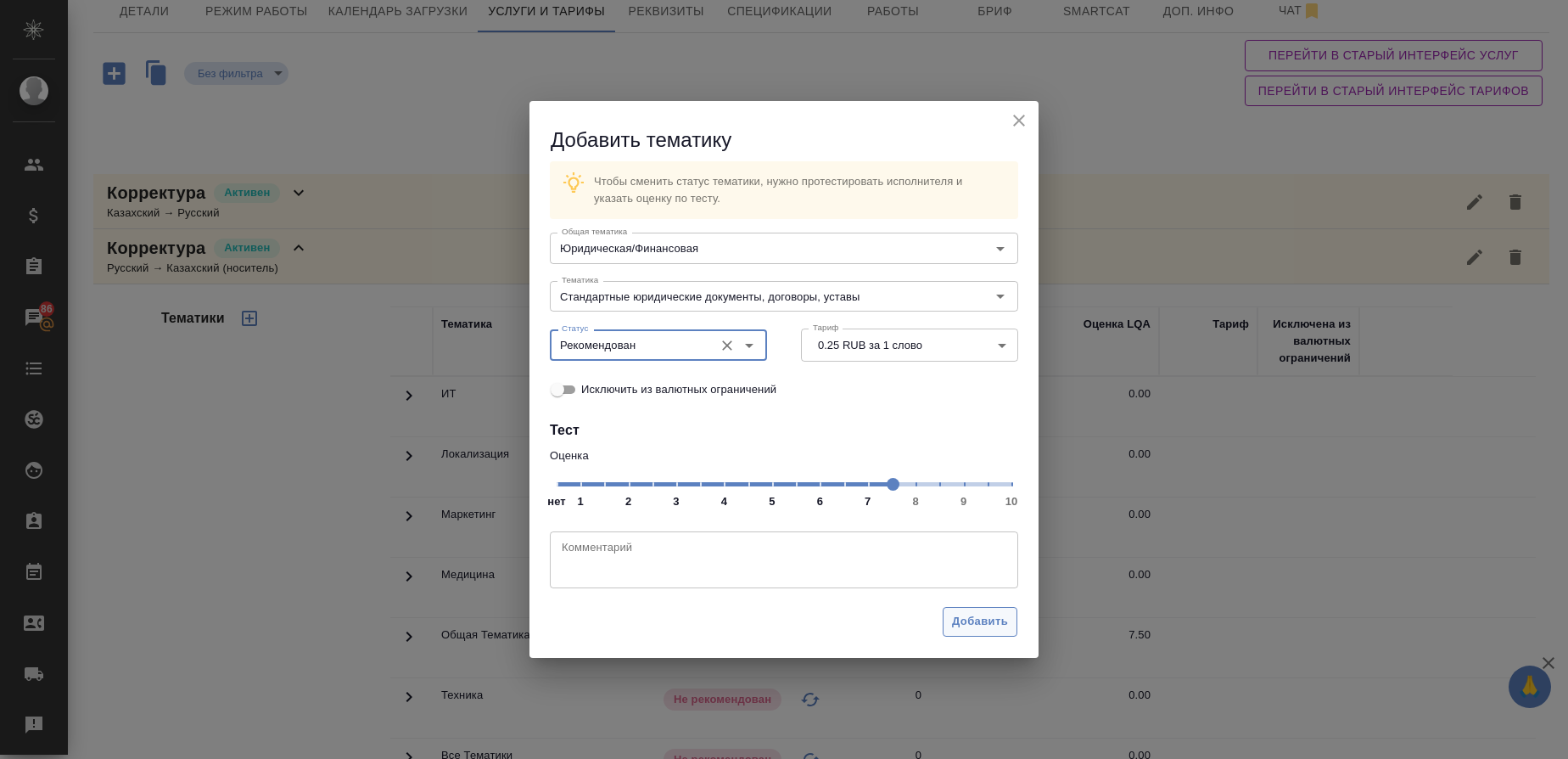
click at [980, 625] on span "Добавить" at bounding box center [981, 621] width 56 height 19
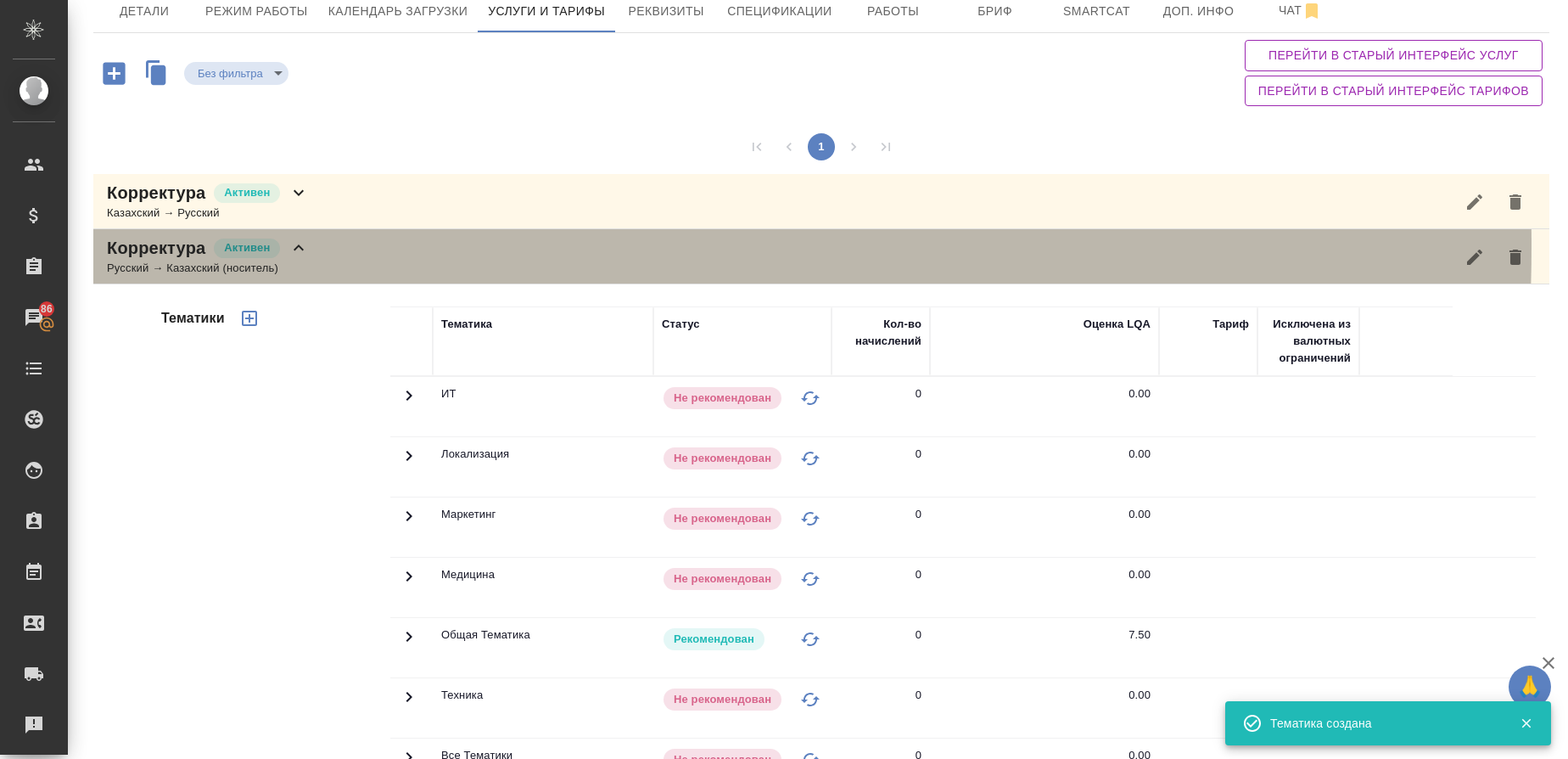
click at [168, 246] on p "Корректура" at bounding box center [156, 247] width 99 height 24
